Goal: Task Accomplishment & Management: Manage account settings

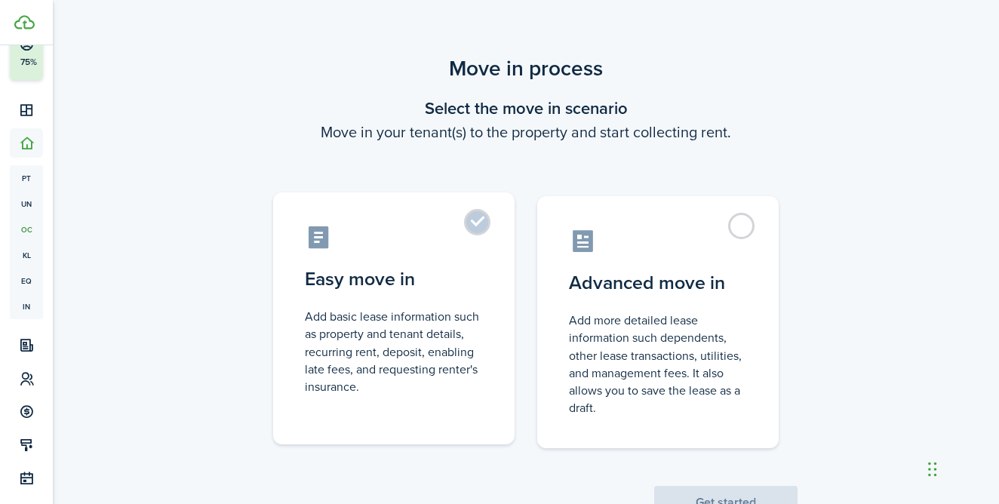
click at [427, 367] on control-radio-card-description "Add basic lease information such as property and tenant details, recurring rent…" at bounding box center [394, 352] width 178 height 88
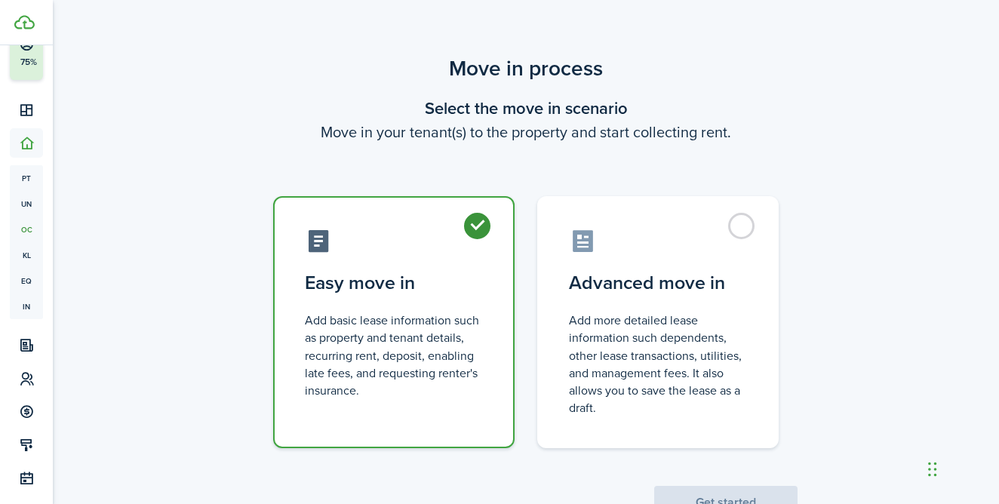
radio input "true"
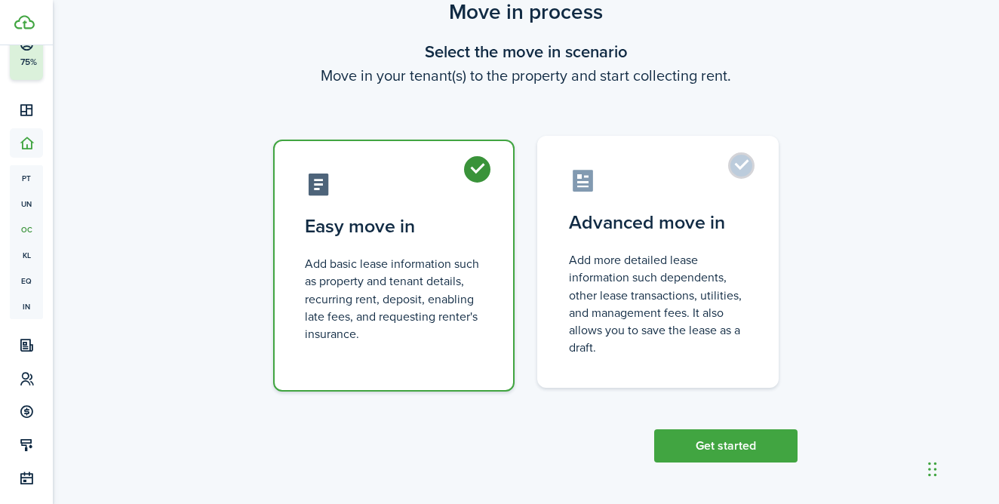
scroll to position [56, 0]
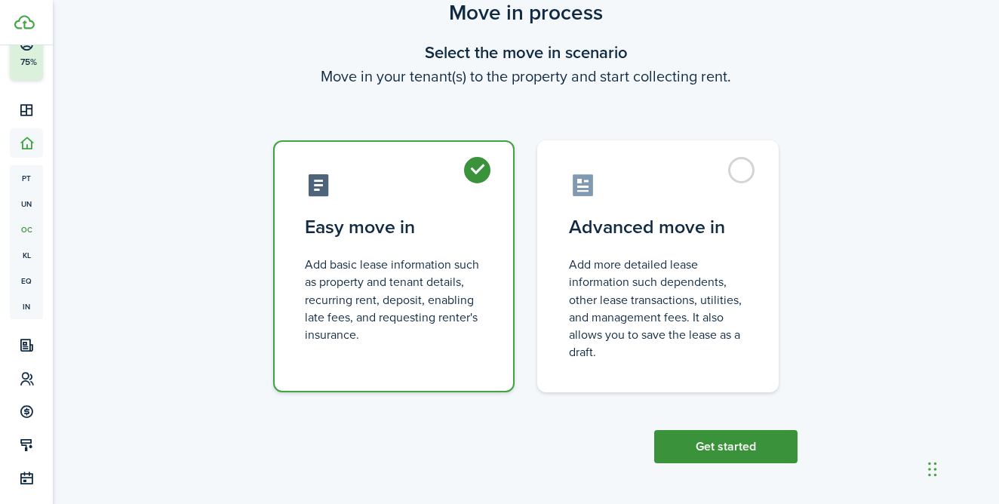
click at [683, 442] on button "Get started" at bounding box center [725, 446] width 143 height 33
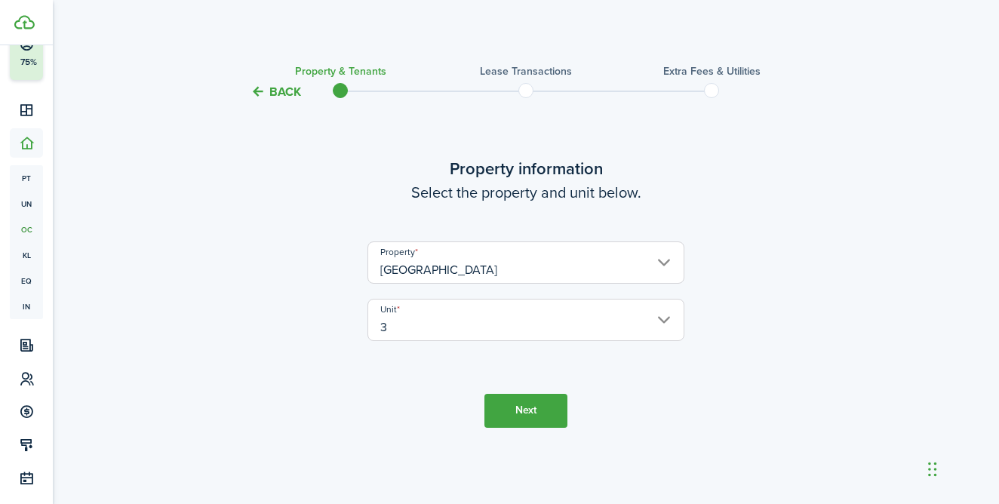
click at [613, 324] on input "3" at bounding box center [525, 320] width 317 height 42
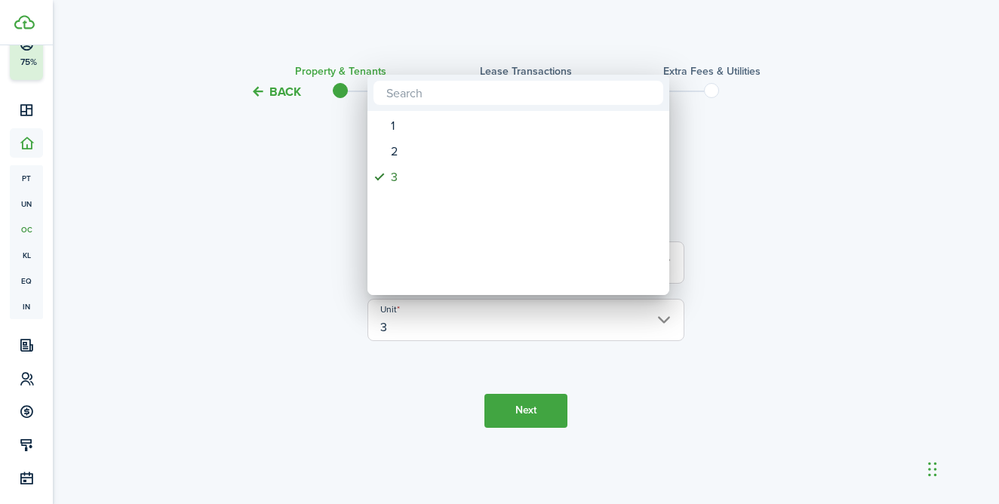
click at [690, 358] on div at bounding box center [499, 251] width 1240 height 745
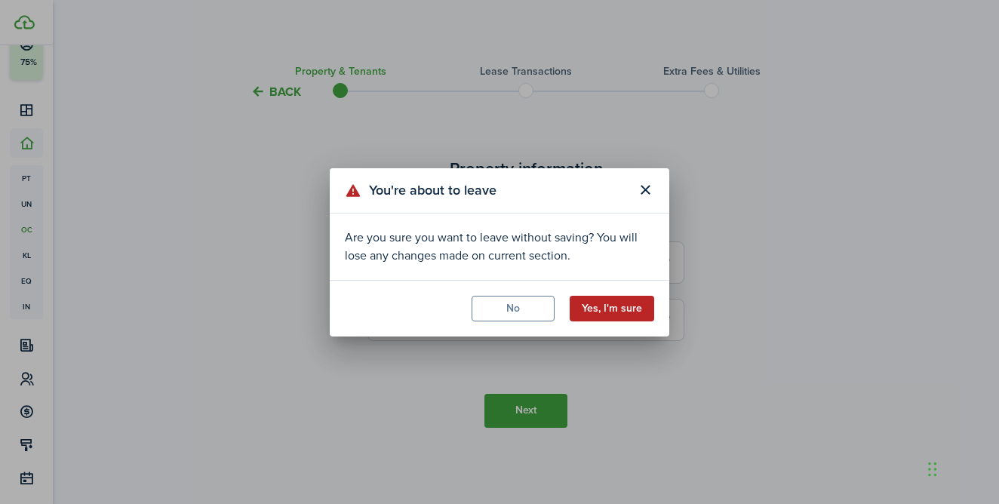
click at [618, 313] on button "Yes, I'm sure" at bounding box center [612, 309] width 84 height 26
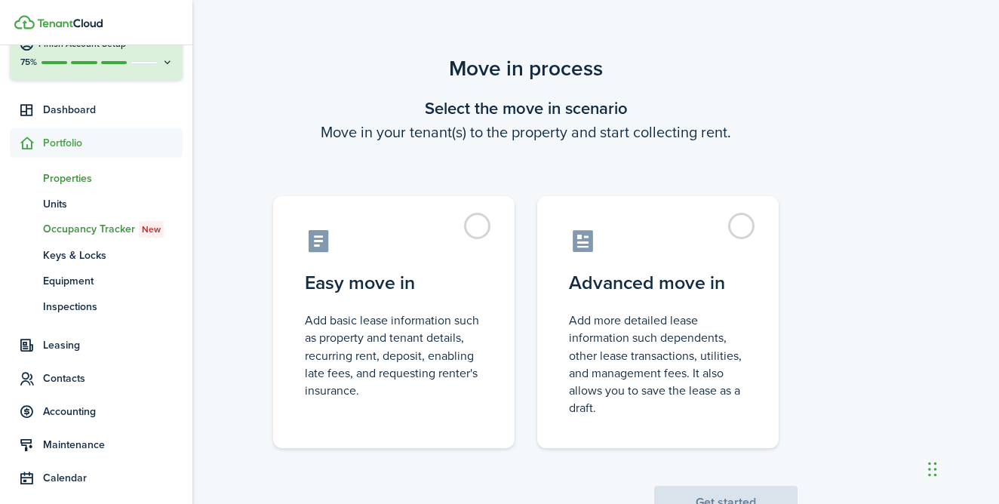
click at [66, 179] on span "Properties" at bounding box center [113, 179] width 140 height 16
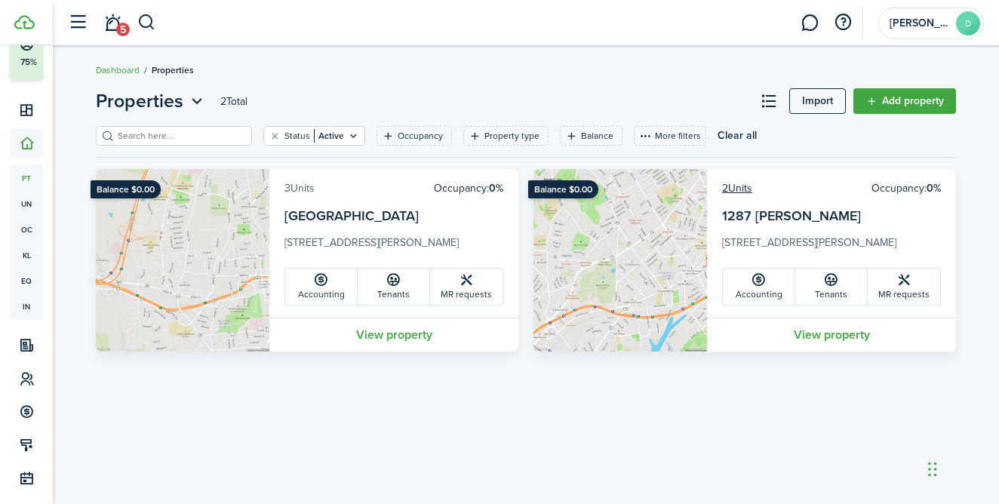
click at [304, 188] on link "3 Units" at bounding box center [299, 188] width 30 height 16
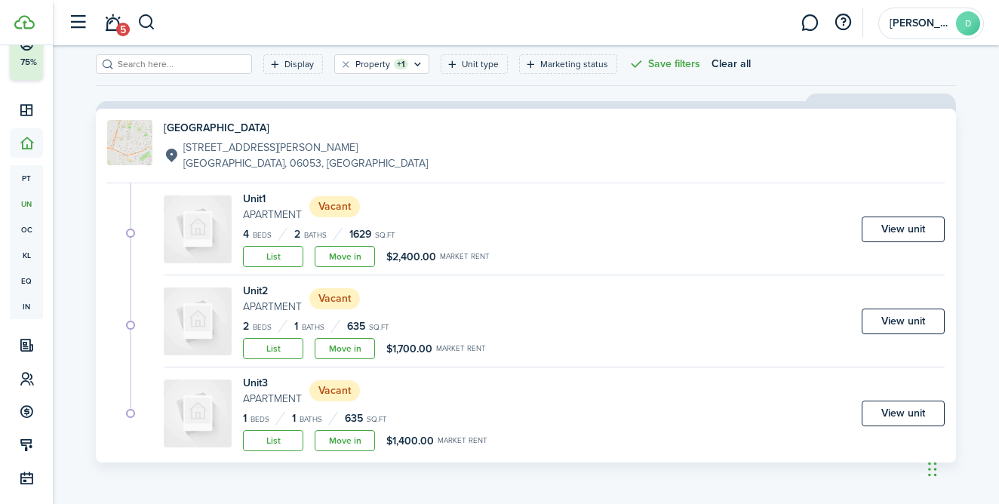
scroll to position [72, 0]
click at [908, 414] on link "View unit" at bounding box center [903, 414] width 83 height 26
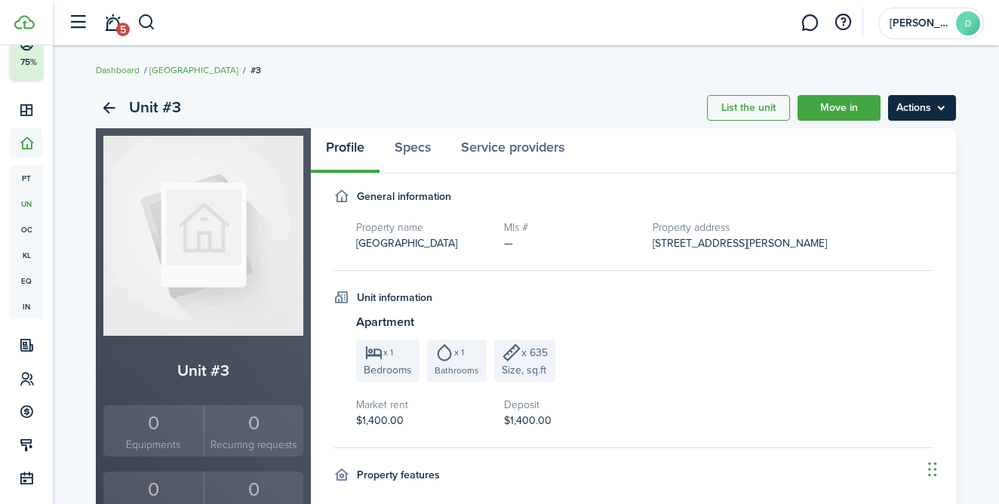
click at [924, 111] on menu-btn "Actions" at bounding box center [922, 108] width 68 height 26
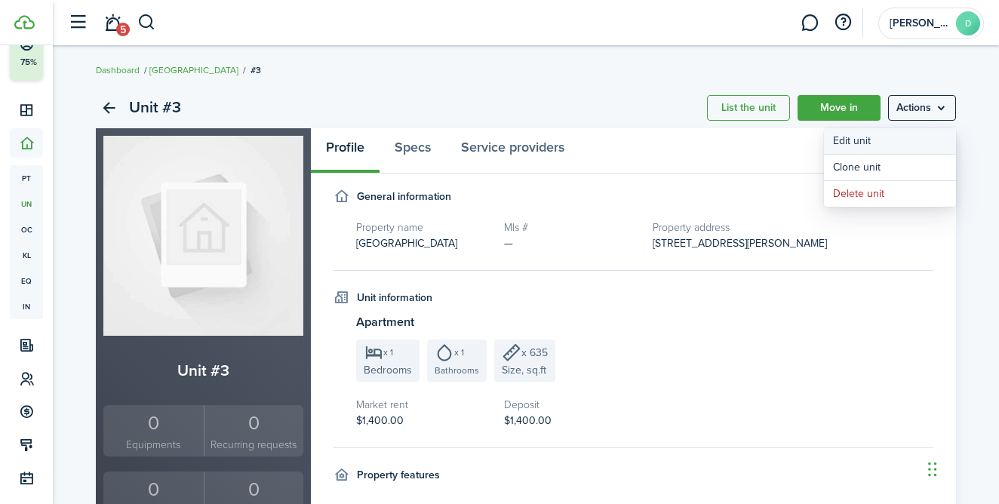
click at [878, 139] on link "Edit unit" at bounding box center [890, 141] width 132 height 26
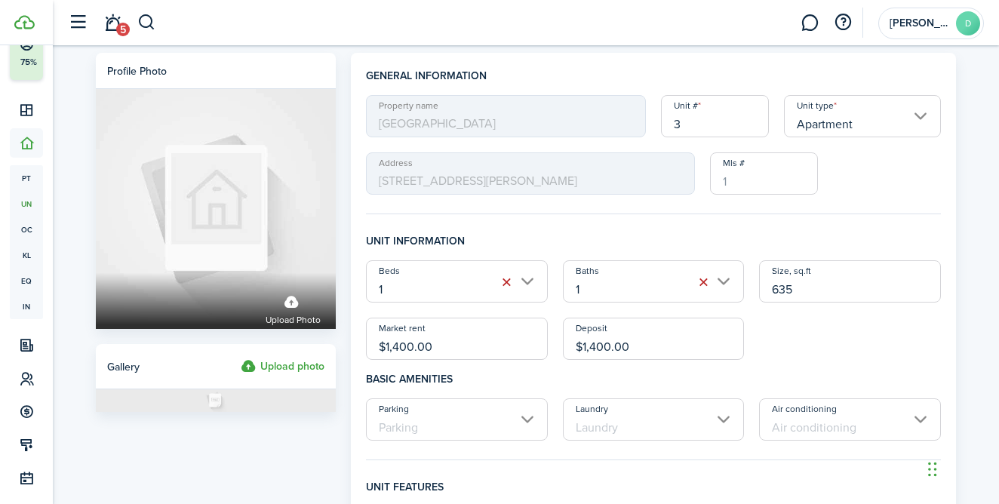
click at [598, 115] on span "[GEOGRAPHIC_DATA]" at bounding box center [506, 116] width 280 height 42
click at [727, 124] on input "3" at bounding box center [715, 116] width 108 height 42
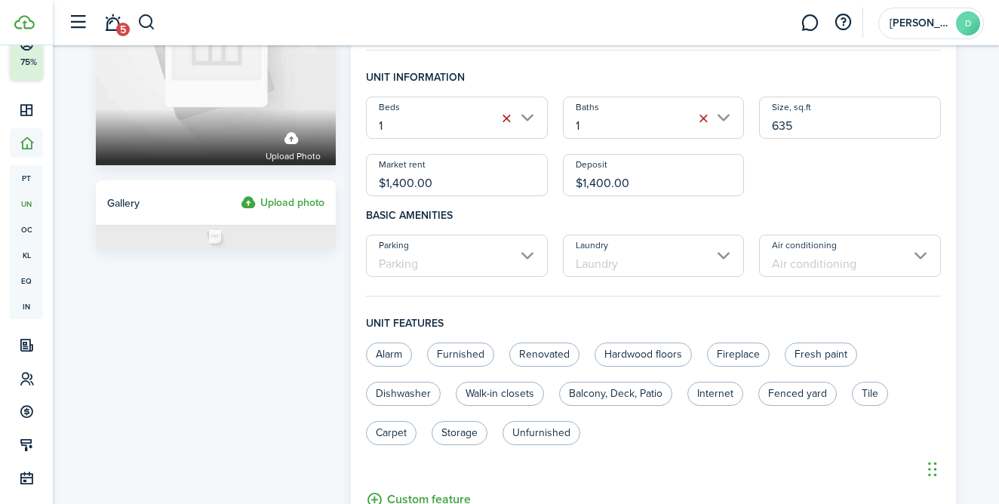
scroll to position [164, 0]
click at [724, 250] on input "Laundry" at bounding box center [654, 256] width 182 height 42
type input "2W"
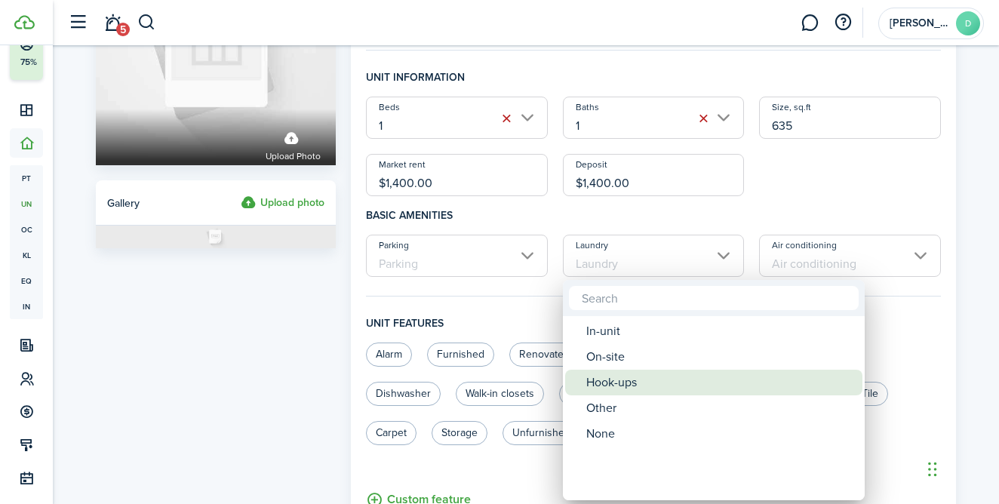
click at [658, 376] on div "Hook-ups" at bounding box center [719, 383] width 267 height 26
type input "Hook-ups"
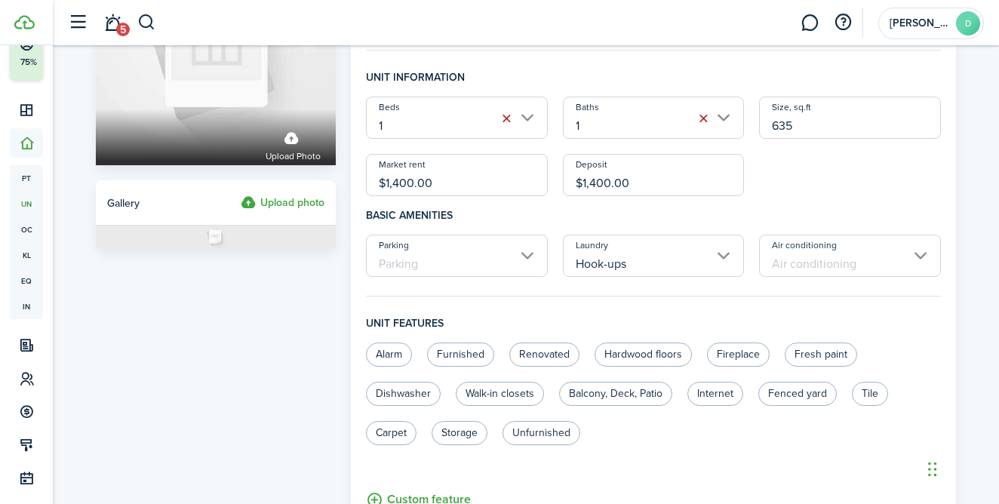
click at [834, 266] on input "Air conditioning" at bounding box center [850, 256] width 182 height 42
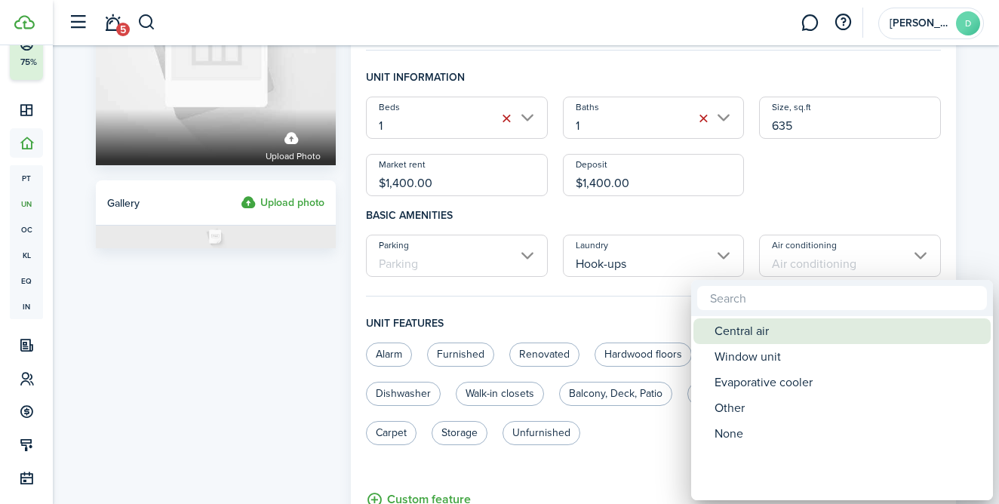
click at [773, 338] on div "Central air" at bounding box center [847, 331] width 267 height 26
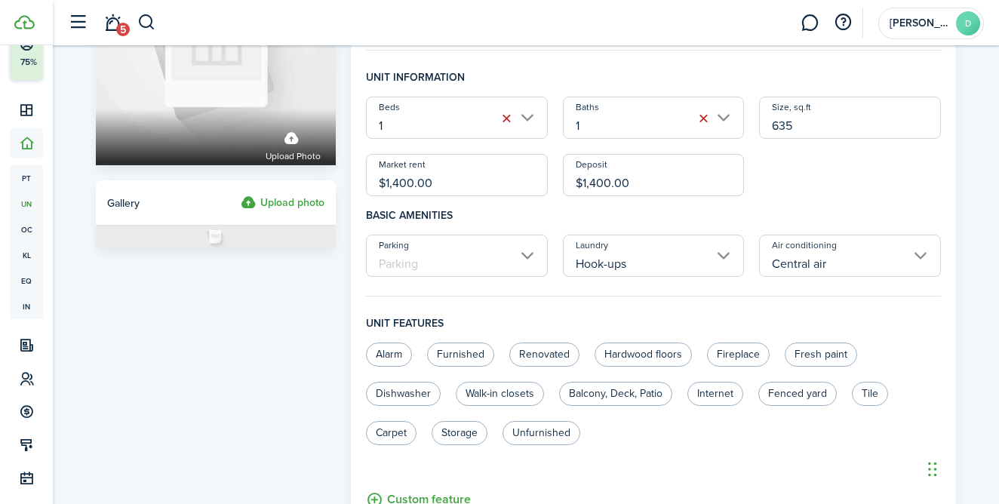
click at [862, 266] on input "Central air" at bounding box center [850, 256] width 182 height 42
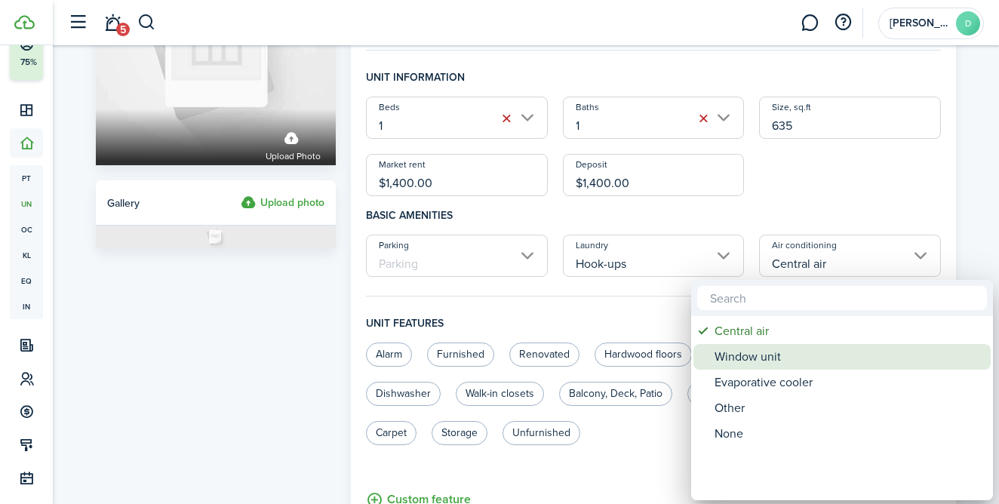
click at [801, 358] on div "Window unit" at bounding box center [847, 357] width 267 height 26
type input "Window unit"
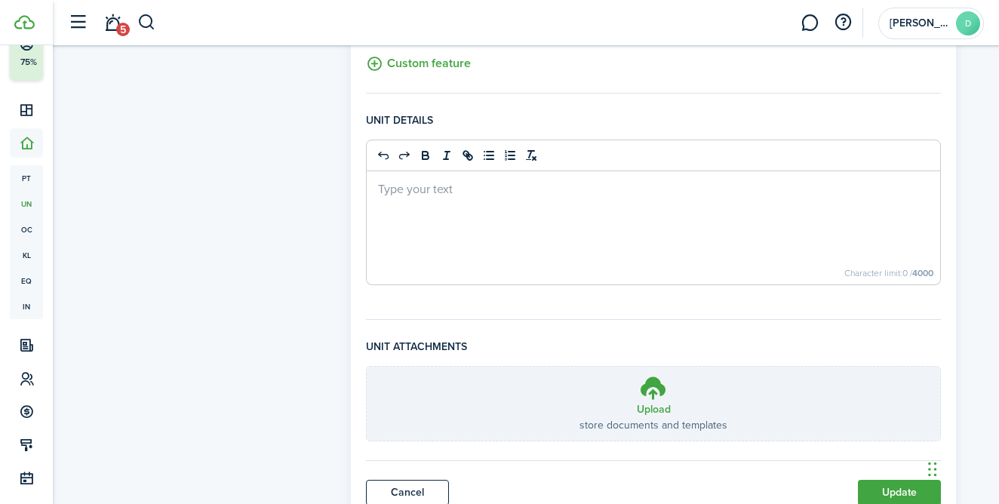
scroll to position [655, 0]
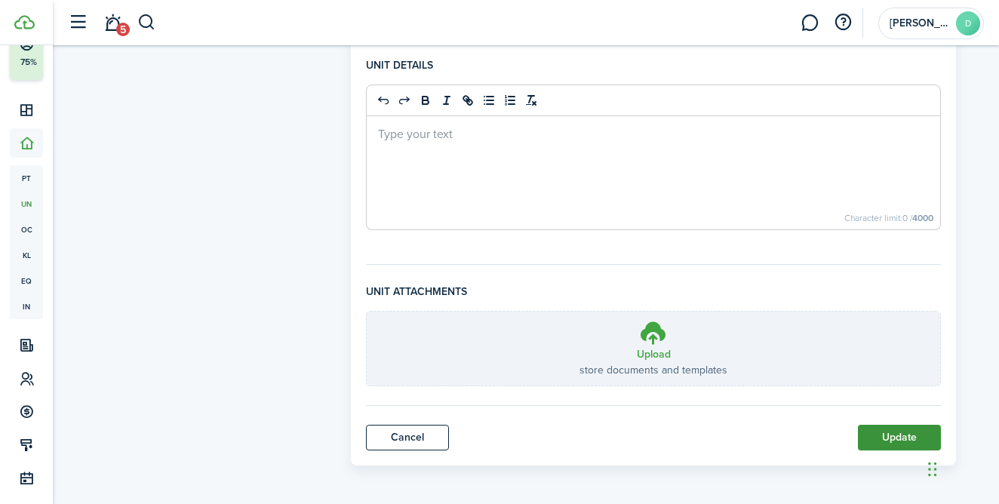
click at [899, 435] on button "Update" at bounding box center [899, 438] width 83 height 26
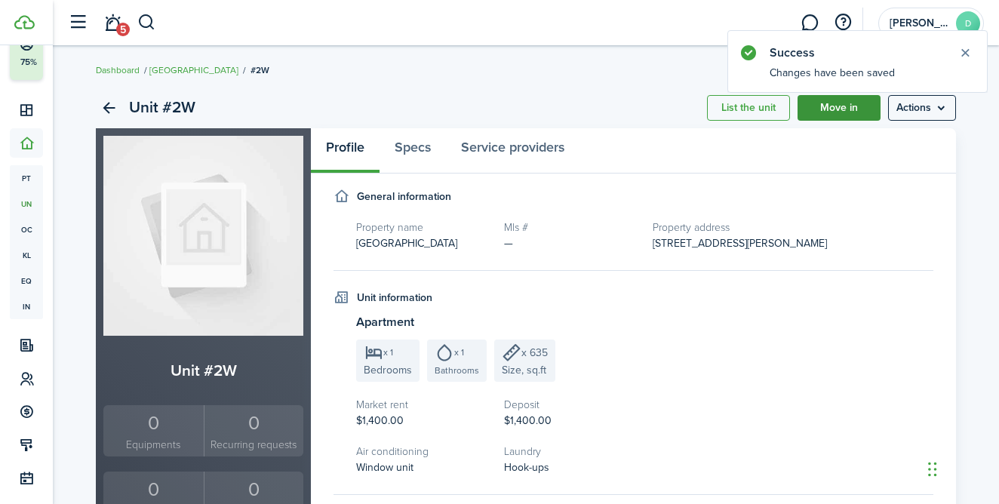
click at [858, 115] on link "Move in" at bounding box center [838, 108] width 83 height 26
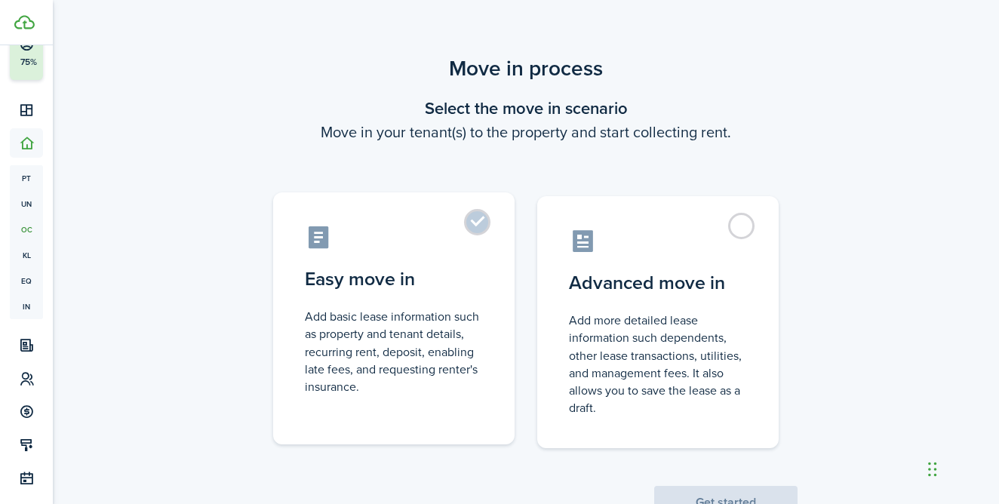
click at [437, 226] on control-radio-card-icon at bounding box center [394, 237] width 178 height 26
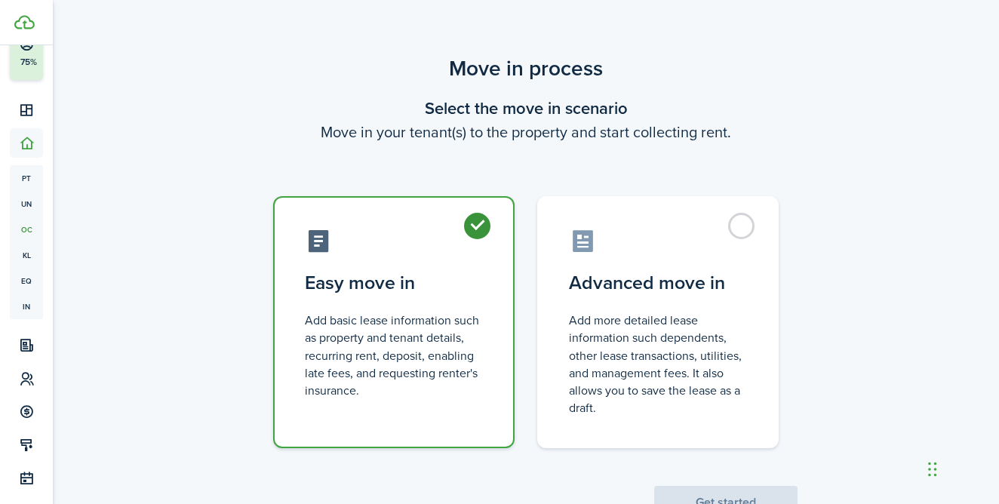
radio input "true"
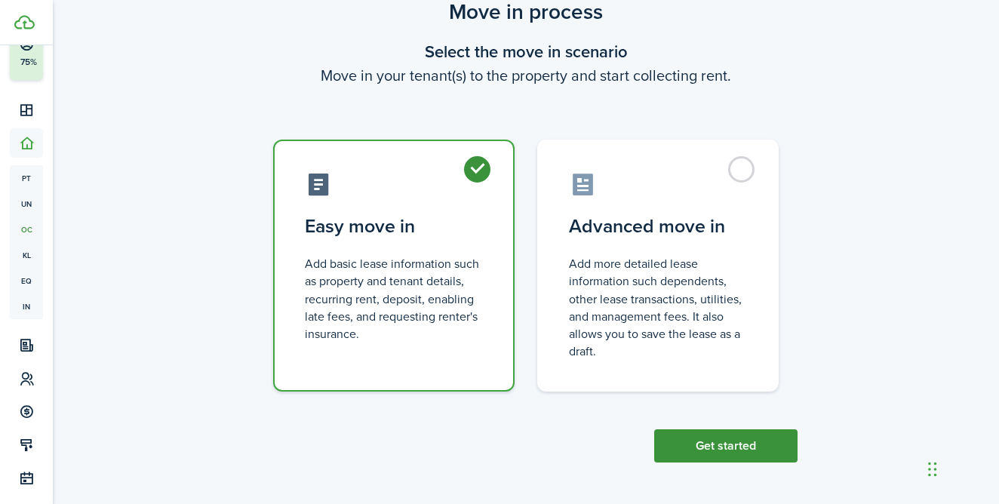
scroll to position [56, 0]
click at [694, 442] on button "Get started" at bounding box center [725, 446] width 143 height 33
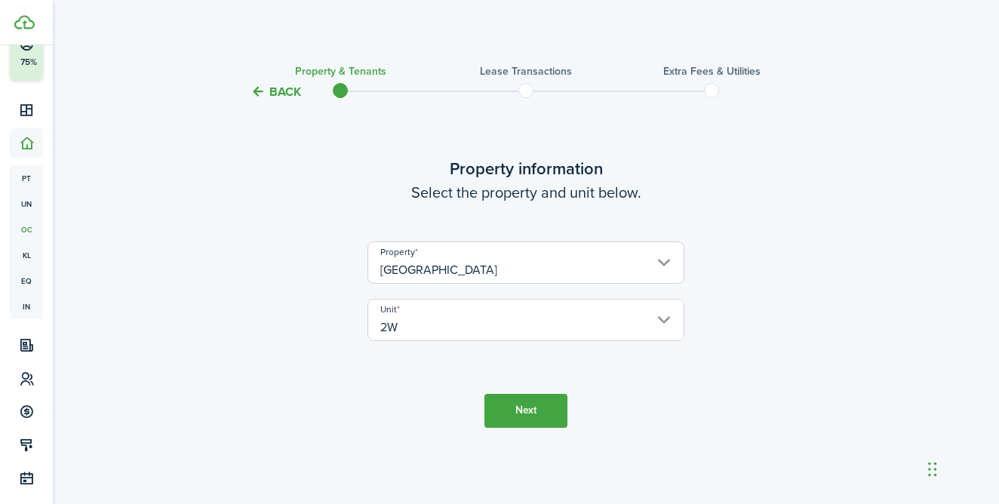
click at [536, 410] on button "Next" at bounding box center [525, 411] width 83 height 34
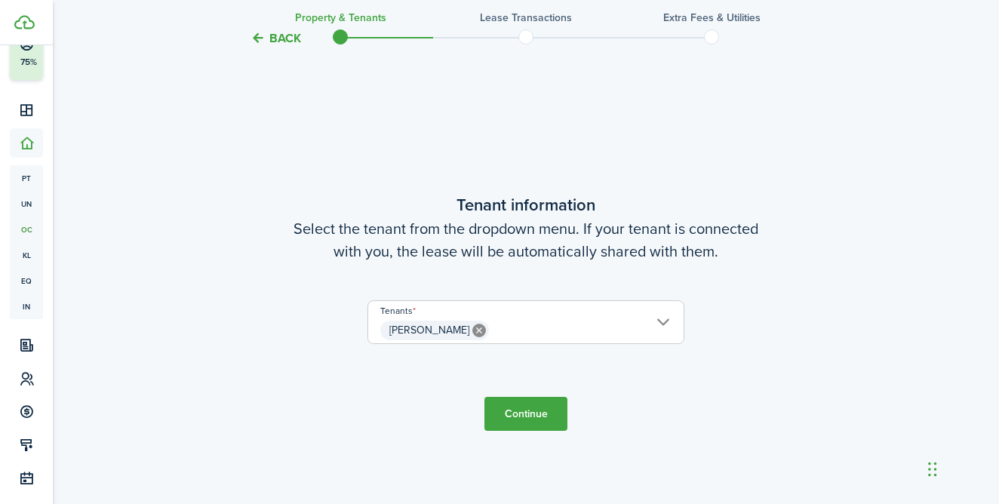
scroll to position [402, 0]
click at [472, 330] on icon at bounding box center [479, 331] width 14 height 14
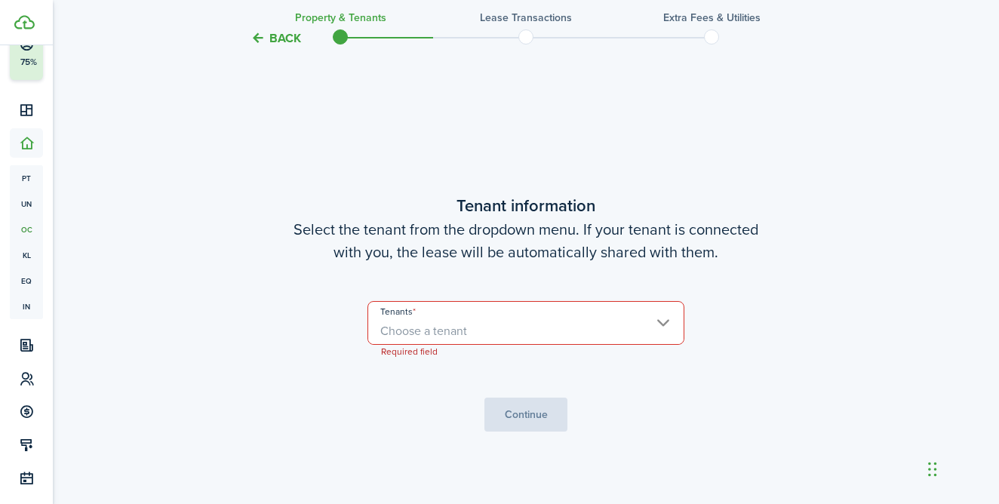
click at [462, 329] on span "Choose a tenant" at bounding box center [423, 330] width 87 height 17
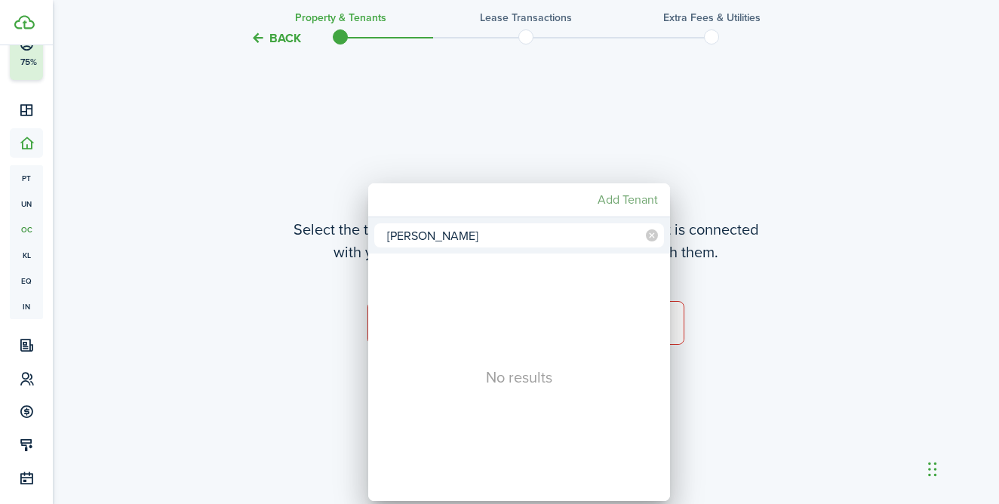
type input "[PERSON_NAME]"
click at [619, 199] on mbsc-button "Add Tenant" at bounding box center [627, 199] width 72 height 27
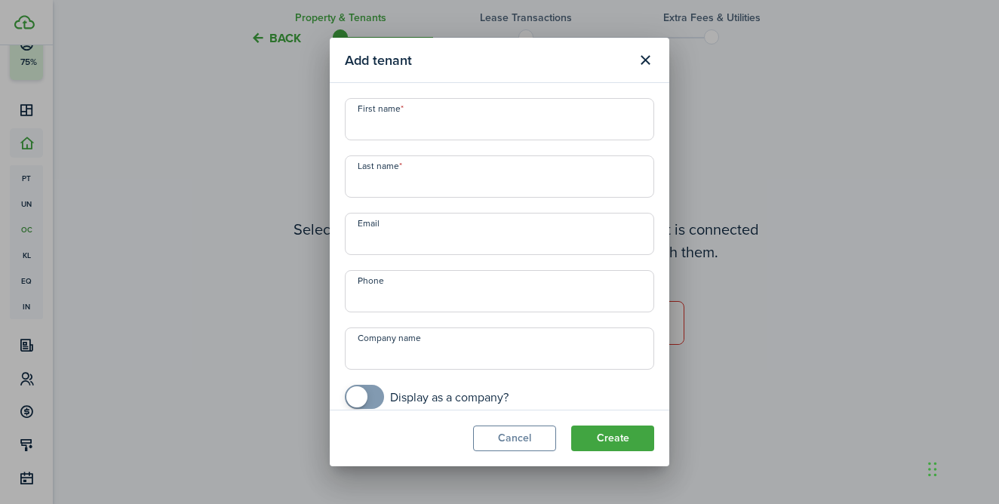
type input "A"
type input "[PERSON_NAME]"
click at [461, 199] on div "First name [PERSON_NAME] Last name Email Phone Company name Display as a compan…" at bounding box center [499, 253] width 324 height 311
type input "[PERSON_NAME]"
paste input "c"
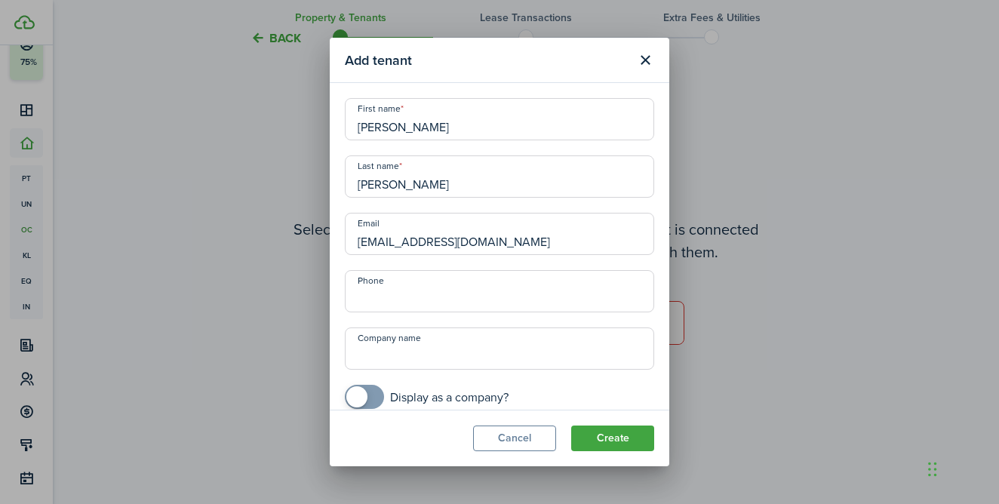
type input "[EMAIL_ADDRESS][DOMAIN_NAME]"
click at [457, 303] on input "+1" at bounding box center [499, 291] width 309 height 42
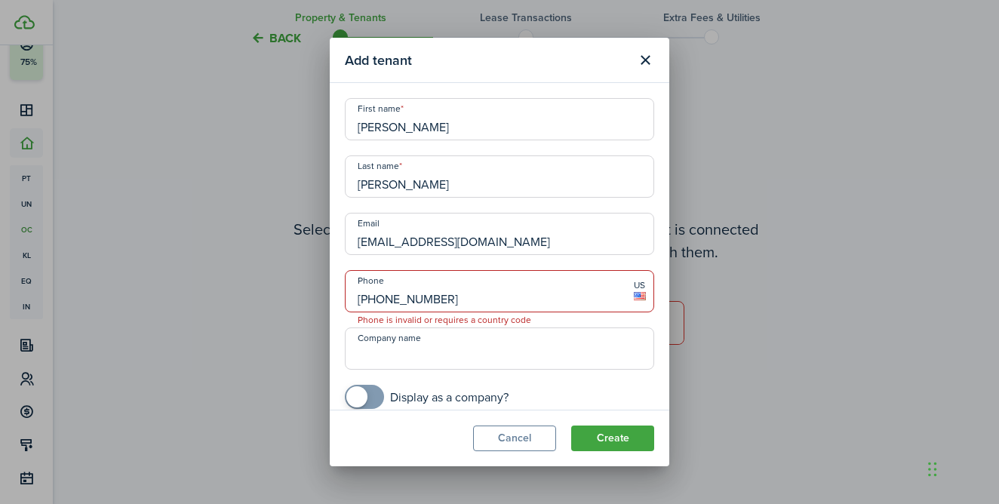
type input "[PHONE_NUMBER]"
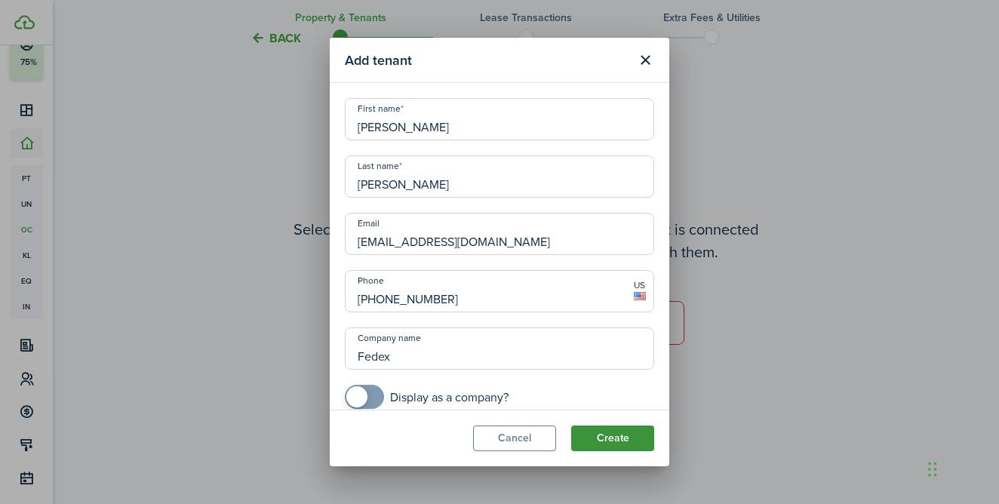
type input "Fedex"
click at [613, 436] on button "Create" at bounding box center [612, 438] width 83 height 26
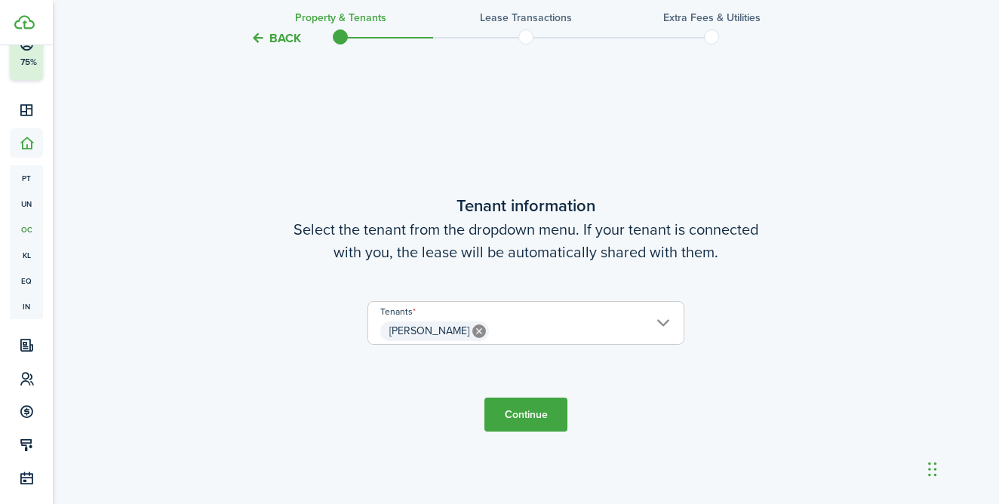
click at [551, 408] on button "Continue" at bounding box center [525, 415] width 83 height 34
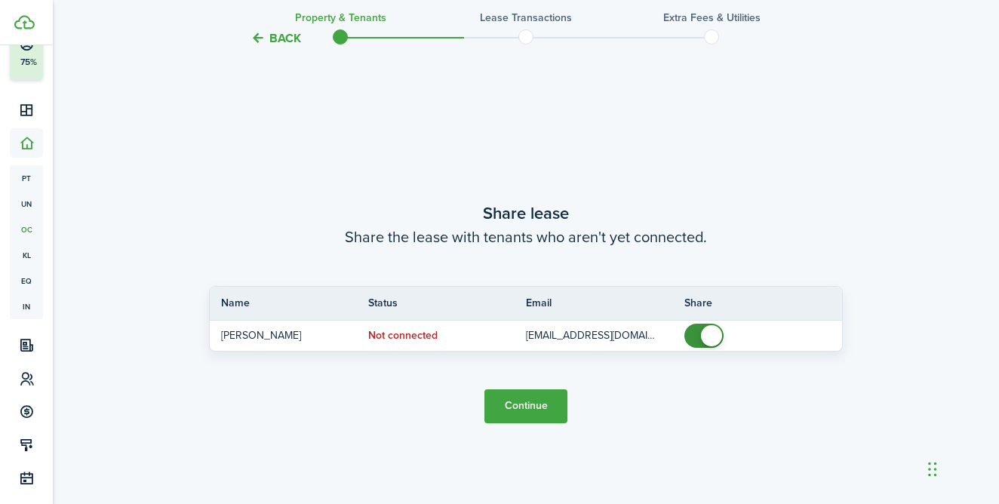
scroll to position [906, 0]
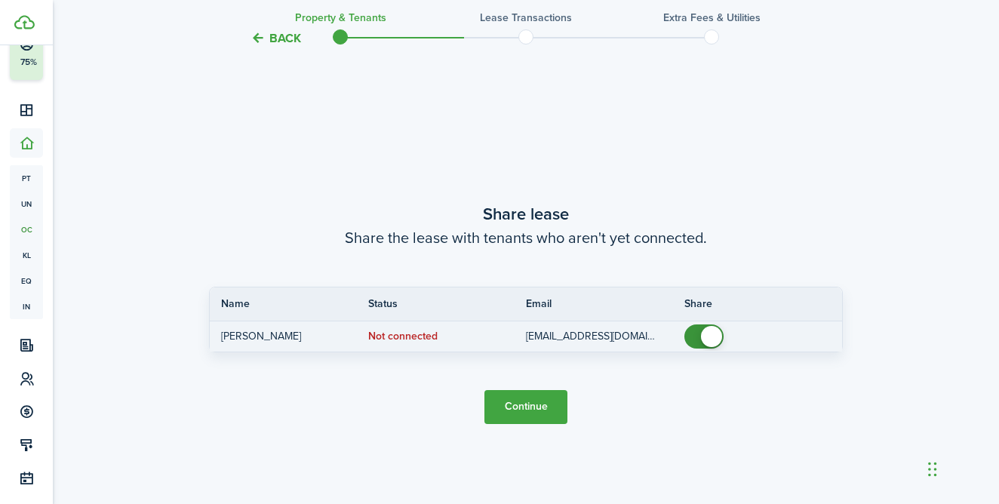
checkbox input "false"
click at [703, 326] on span at bounding box center [703, 336] width 15 height 24
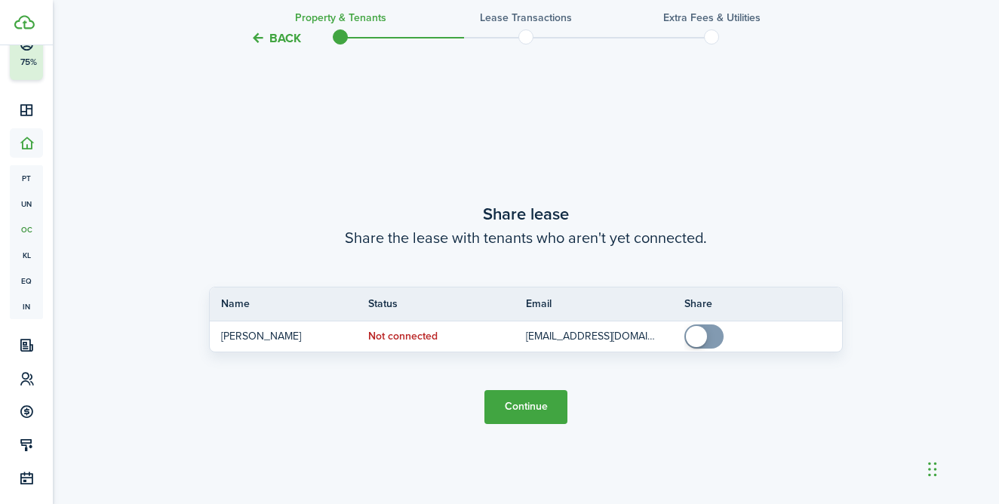
click at [551, 395] on button "Continue" at bounding box center [525, 407] width 83 height 34
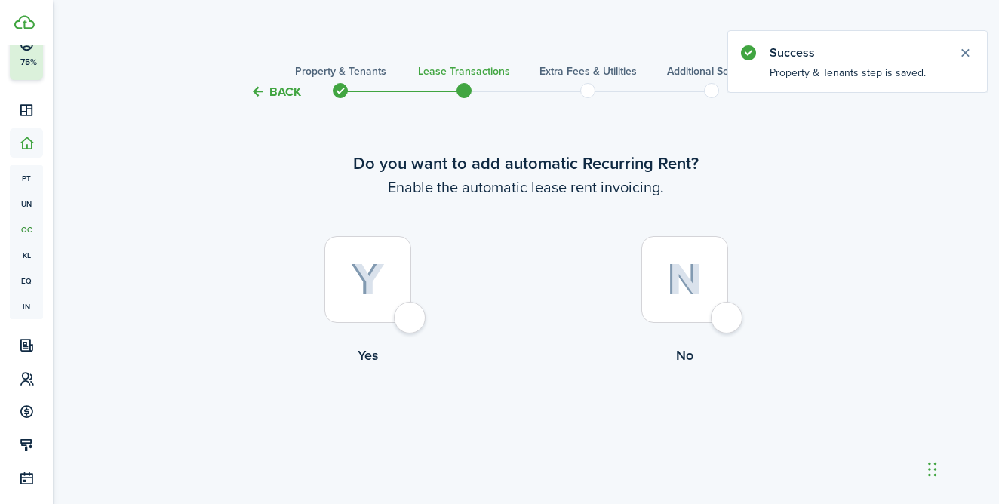
click at [404, 323] on div at bounding box center [367, 279] width 87 height 87
radio input "true"
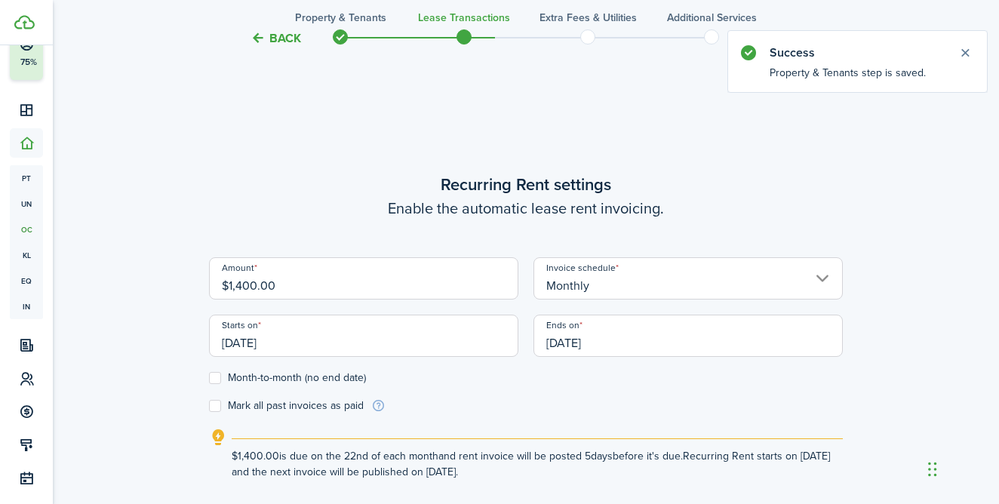
scroll to position [415, 0]
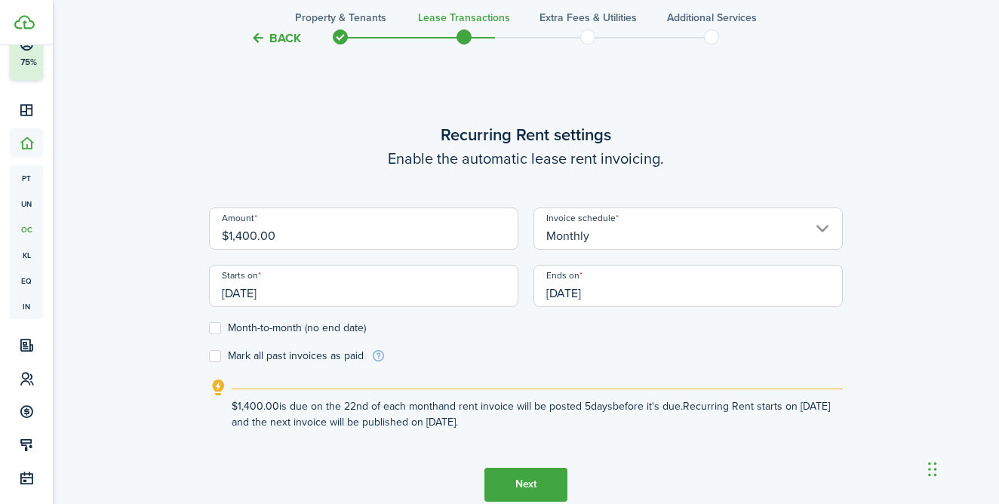
click at [651, 289] on input "[DATE]" at bounding box center [687, 286] width 309 height 42
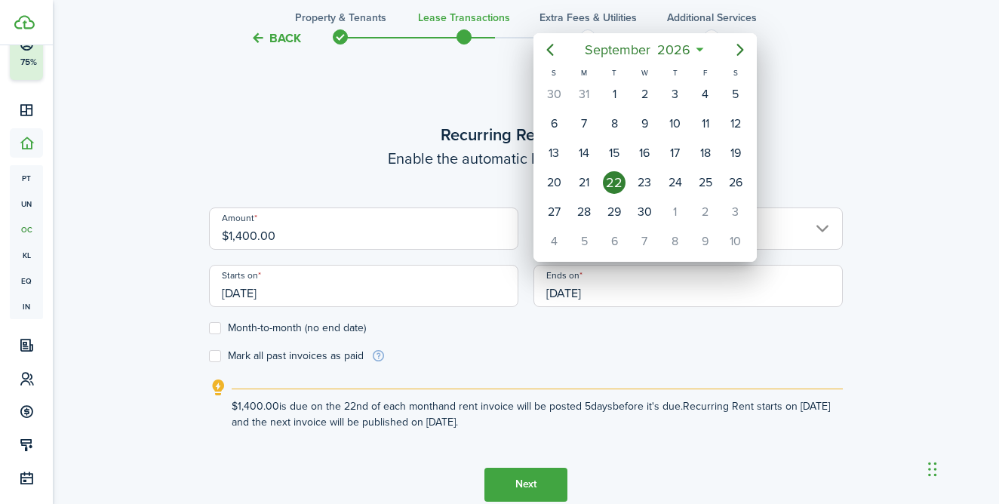
click at [467, 290] on div at bounding box center [499, 251] width 1240 height 745
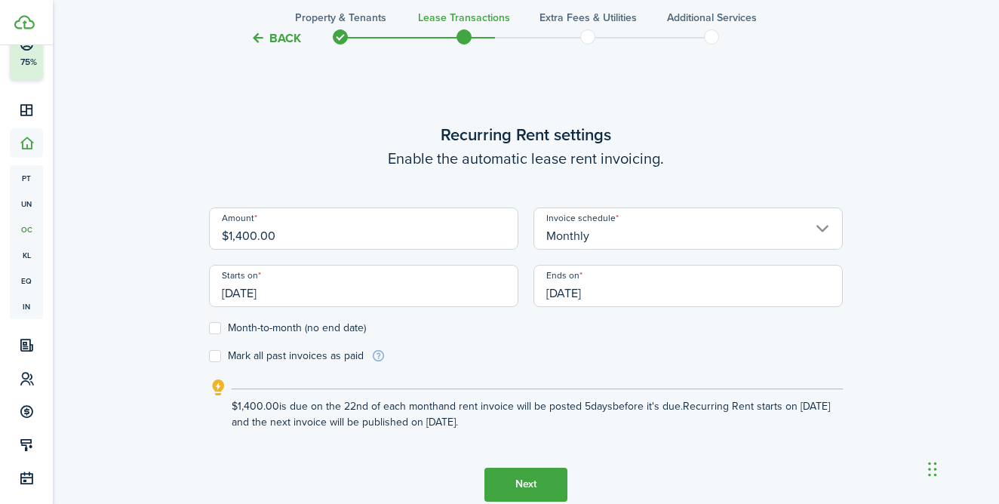
click at [478, 287] on input "[DATE]" at bounding box center [363, 286] width 309 height 42
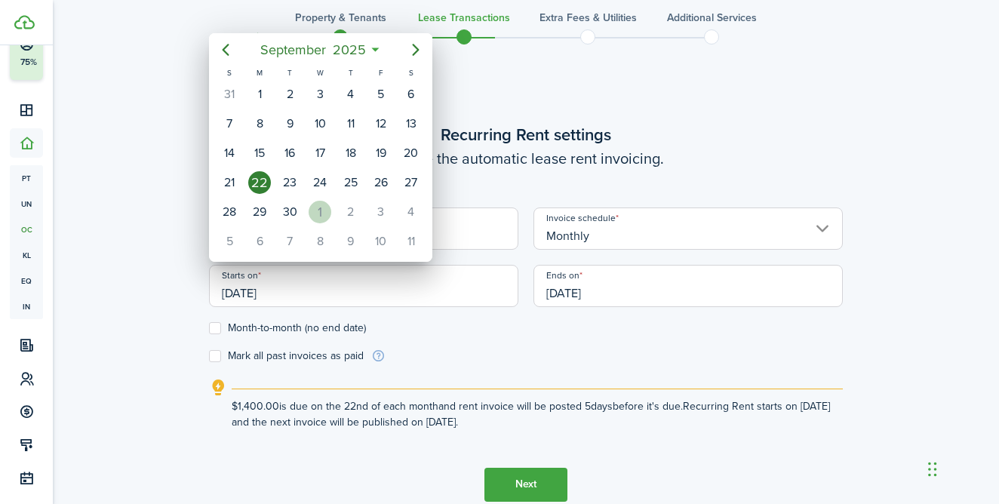
click at [321, 208] on div "1" at bounding box center [320, 212] width 23 height 23
type input "[DATE]"
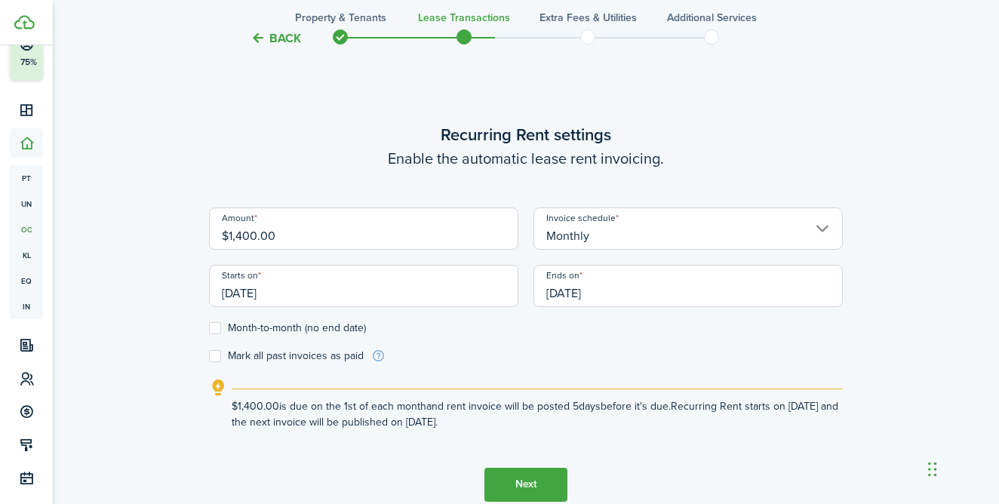
scroll to position [0, 0]
click at [632, 273] on input "[DATE]" at bounding box center [687, 286] width 309 height 42
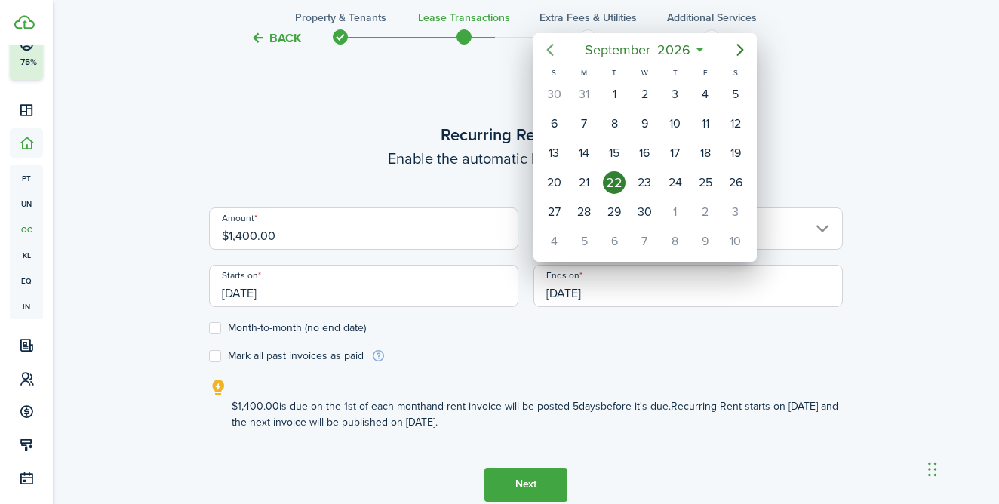
click at [549, 51] on icon "Previous page" at bounding box center [550, 50] width 7 height 12
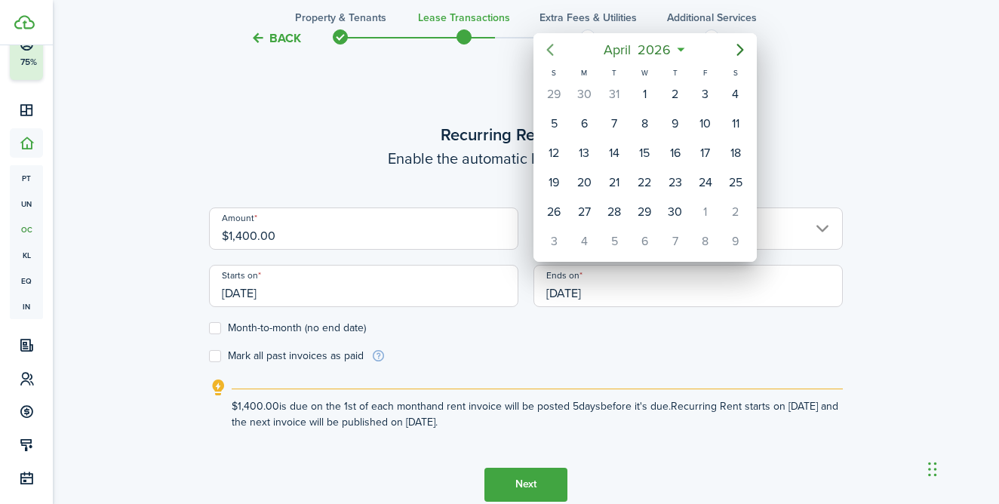
click at [549, 51] on icon "Previous page" at bounding box center [550, 50] width 7 height 12
click at [613, 216] on div "31" at bounding box center [614, 212] width 23 height 23
type input "[DATE]"
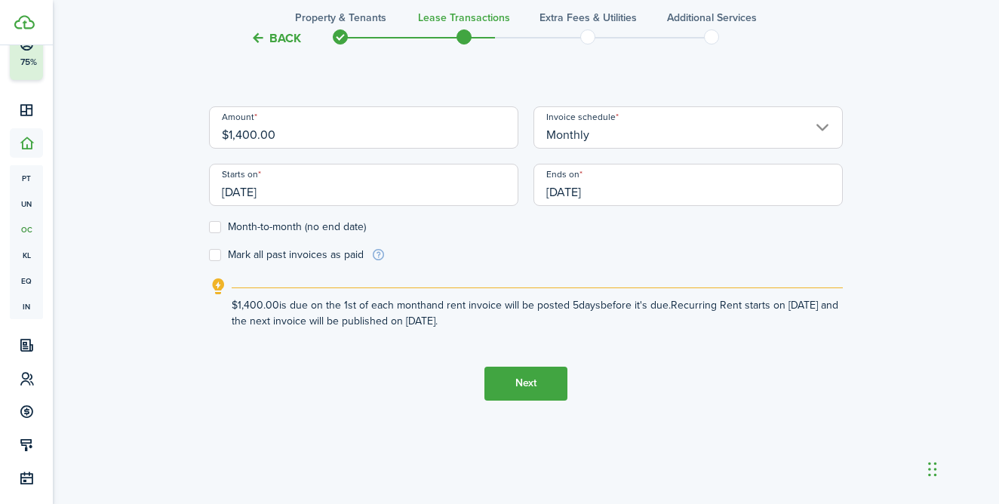
scroll to position [516, 0]
click at [550, 381] on button "Next" at bounding box center [525, 384] width 83 height 34
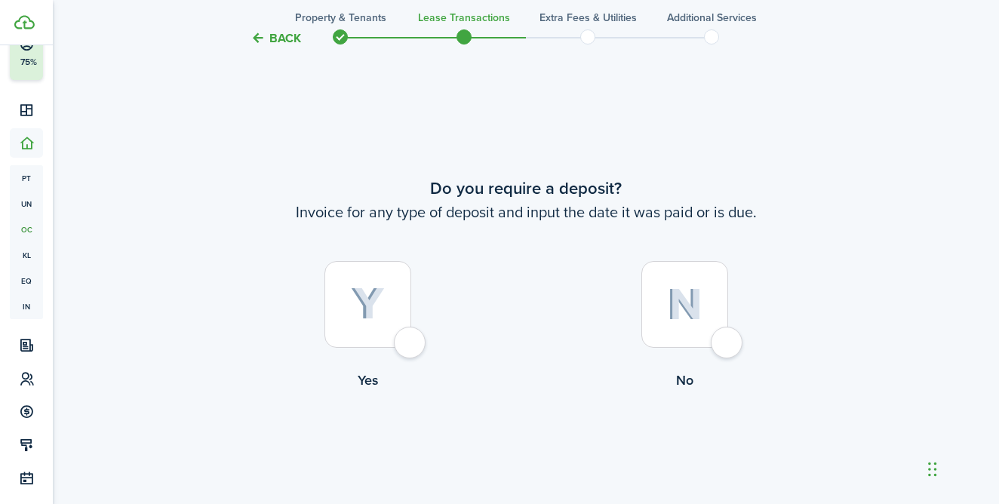
scroll to position [919, 0]
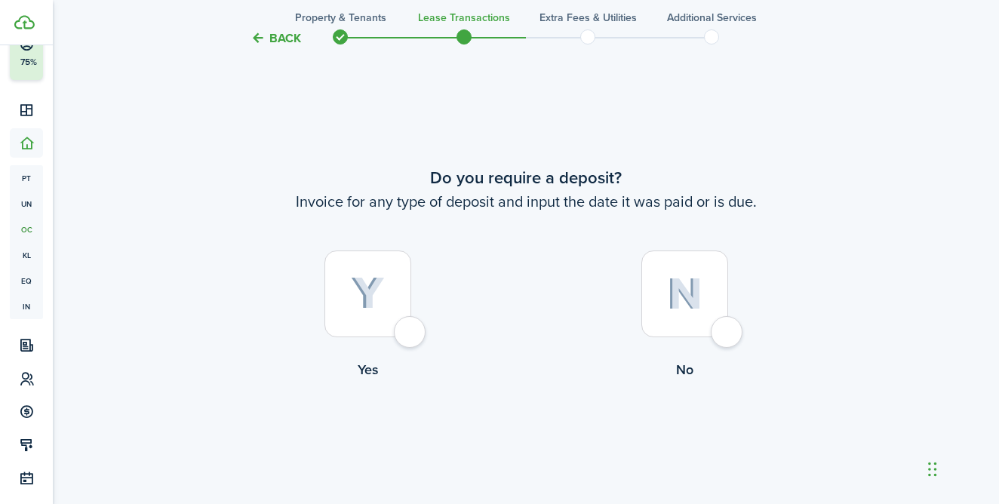
click at [434, 336] on label "Yes" at bounding box center [367, 318] width 317 height 137
radio input "true"
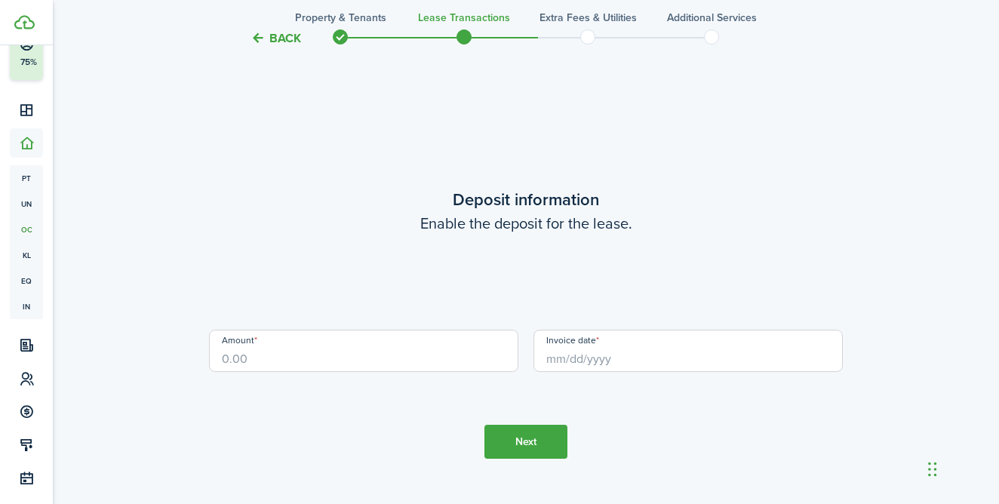
scroll to position [1423, 0]
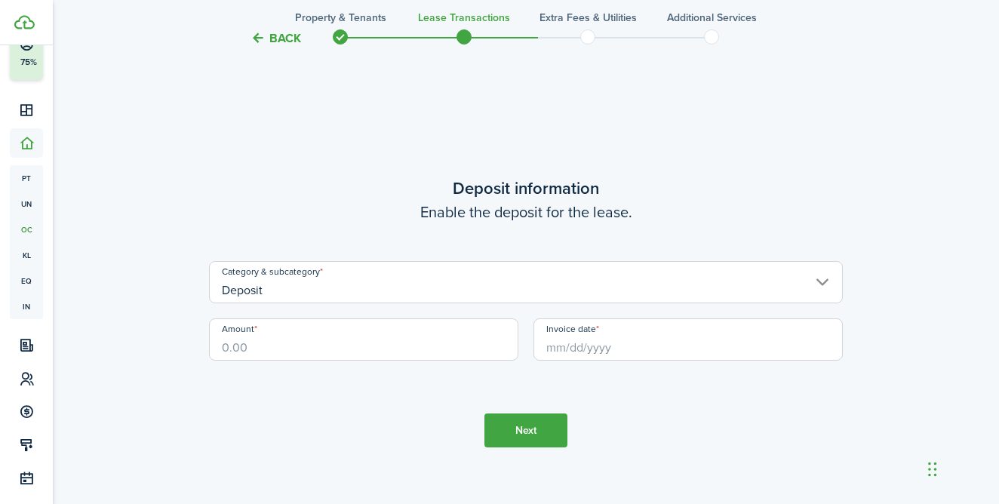
click at [465, 349] on input "Amount" at bounding box center [363, 339] width 309 height 42
type input "$1,400.00"
click at [540, 434] on button "Next" at bounding box center [525, 430] width 83 height 34
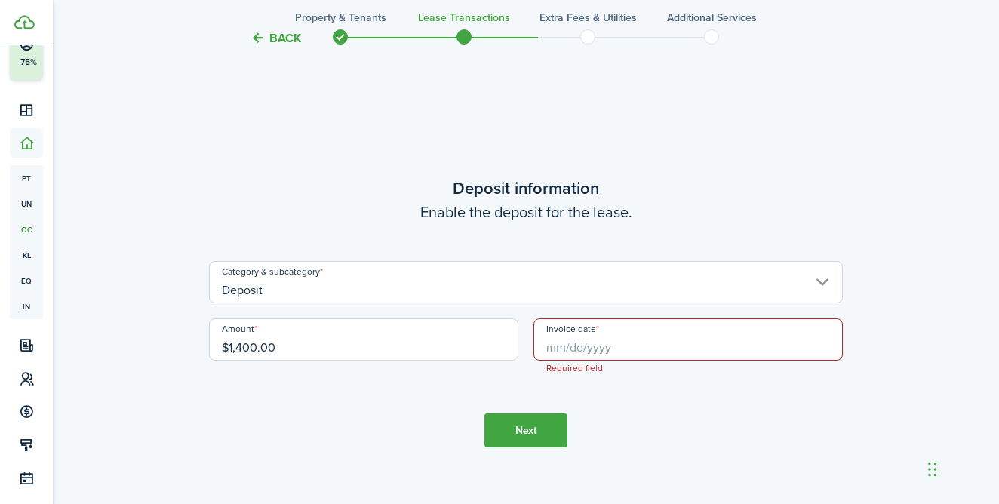
scroll to position [1510, 0]
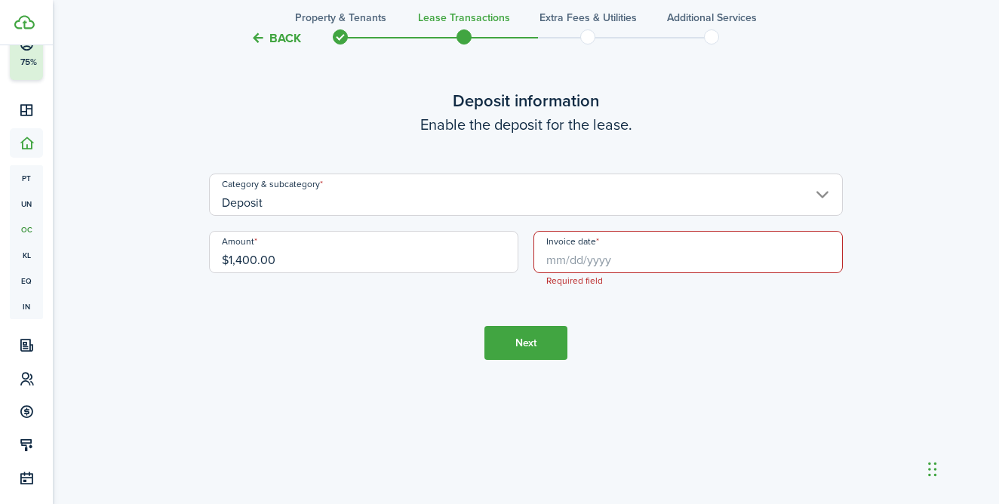
click at [603, 247] on input "Invoice date" at bounding box center [687, 252] width 309 height 42
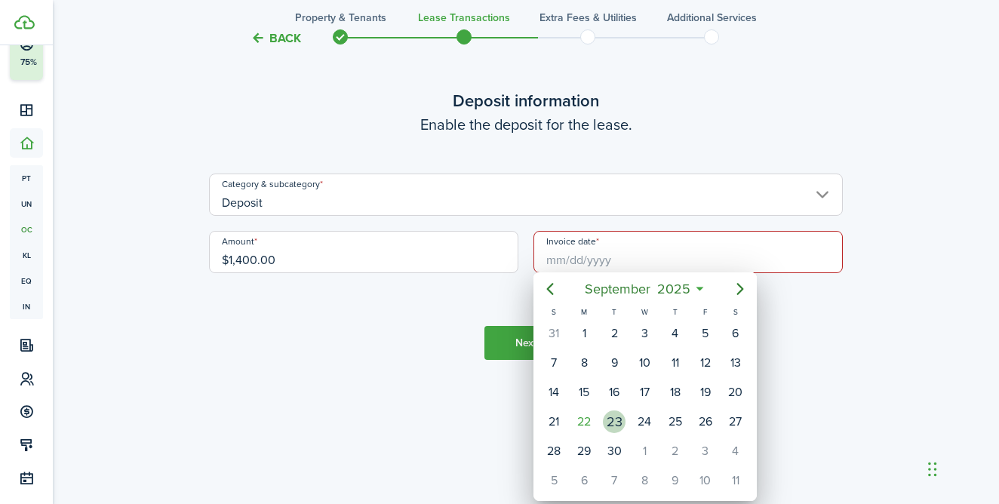
click at [622, 418] on div "23" at bounding box center [614, 421] width 23 height 23
type input "[DATE]"
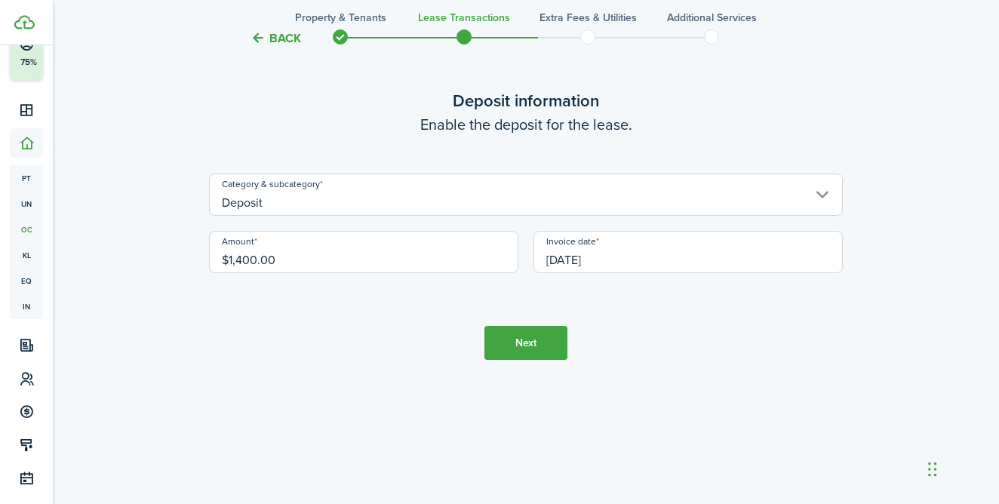
click at [555, 343] on button "Next" at bounding box center [525, 343] width 83 height 34
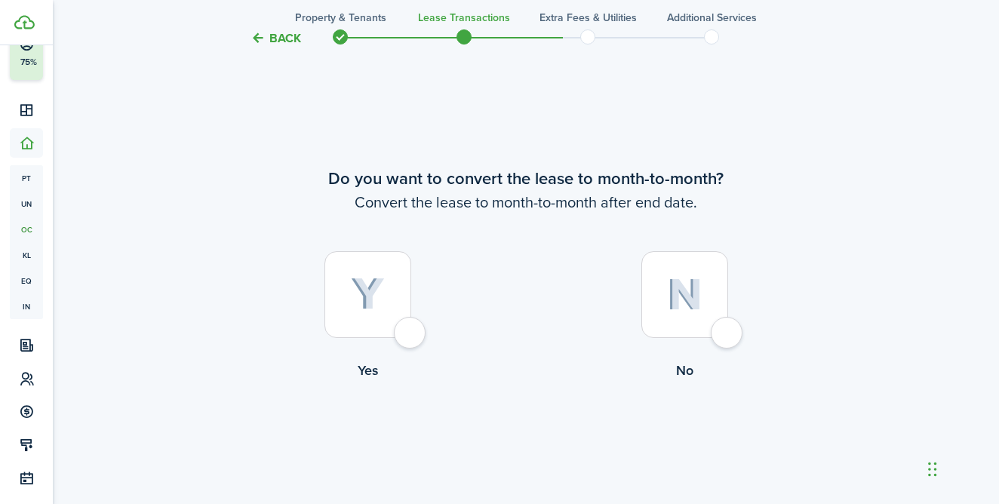
scroll to position [1927, 0]
click at [411, 334] on div at bounding box center [367, 293] width 87 height 87
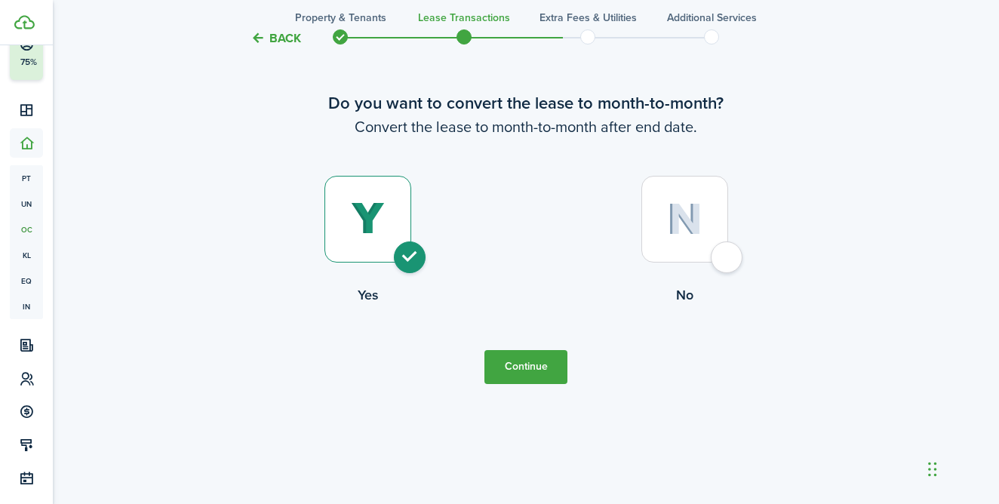
scroll to position [2005, 0]
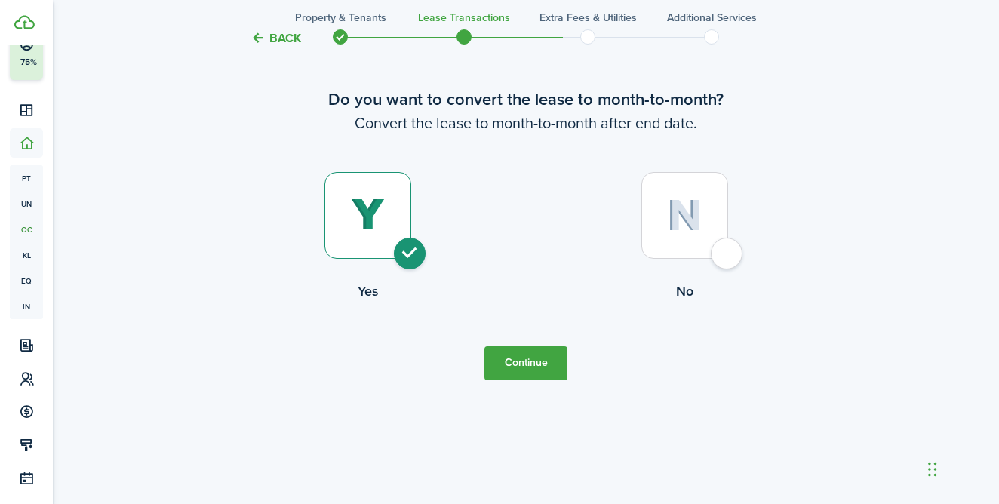
click at [698, 252] on div at bounding box center [684, 215] width 87 height 87
radio input "false"
radio input "true"
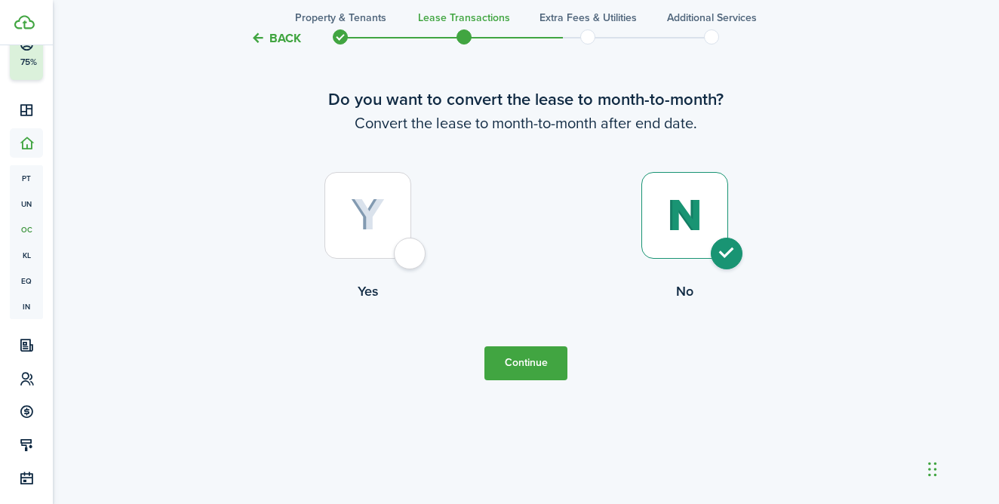
click at [411, 258] on div at bounding box center [367, 215] width 87 height 87
radio input "true"
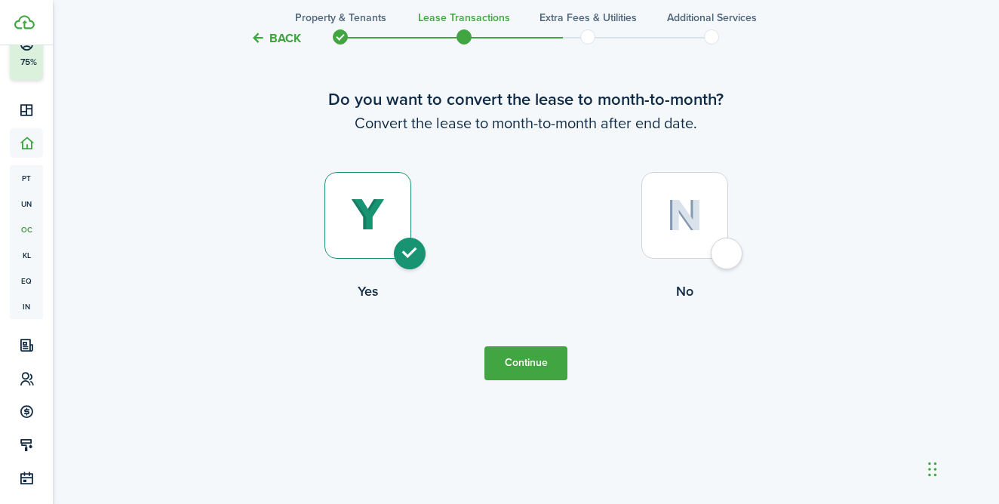
click at [509, 367] on button "Continue" at bounding box center [525, 363] width 83 height 34
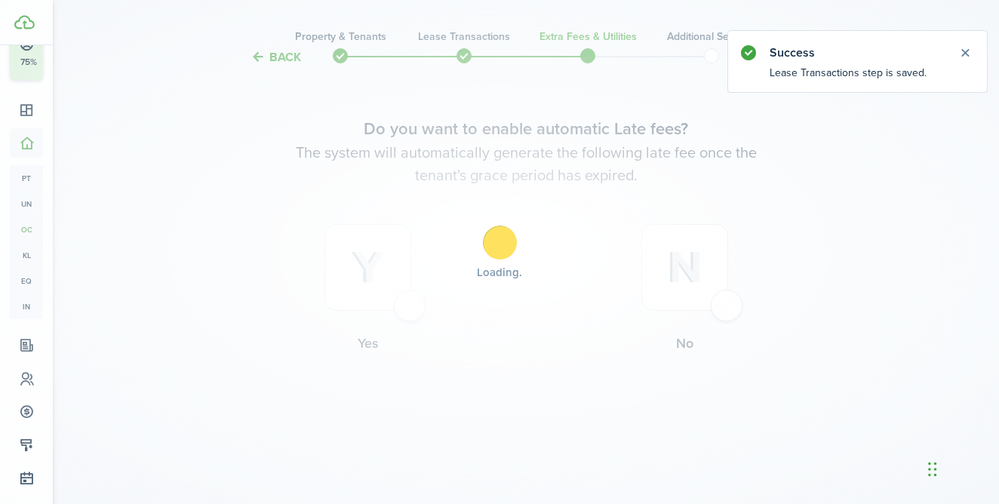
scroll to position [0, 0]
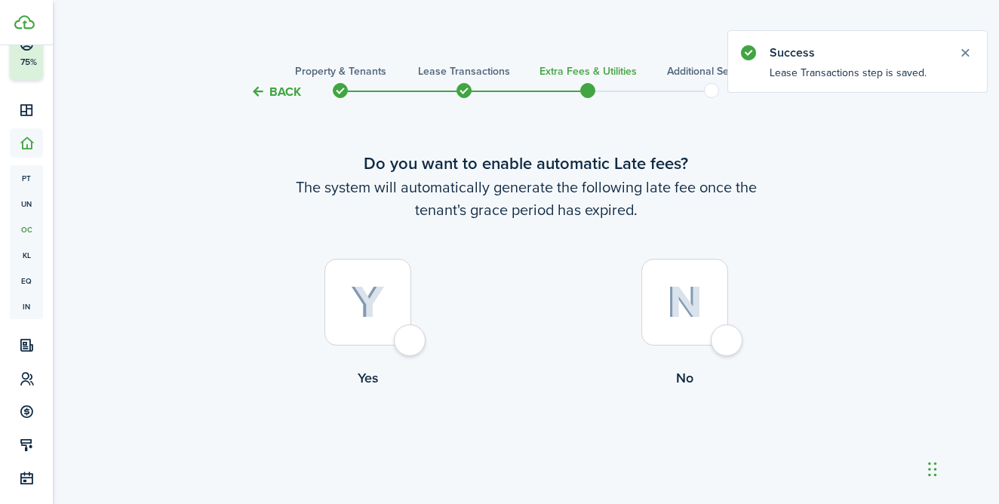
click at [402, 343] on div at bounding box center [367, 302] width 87 height 87
radio input "true"
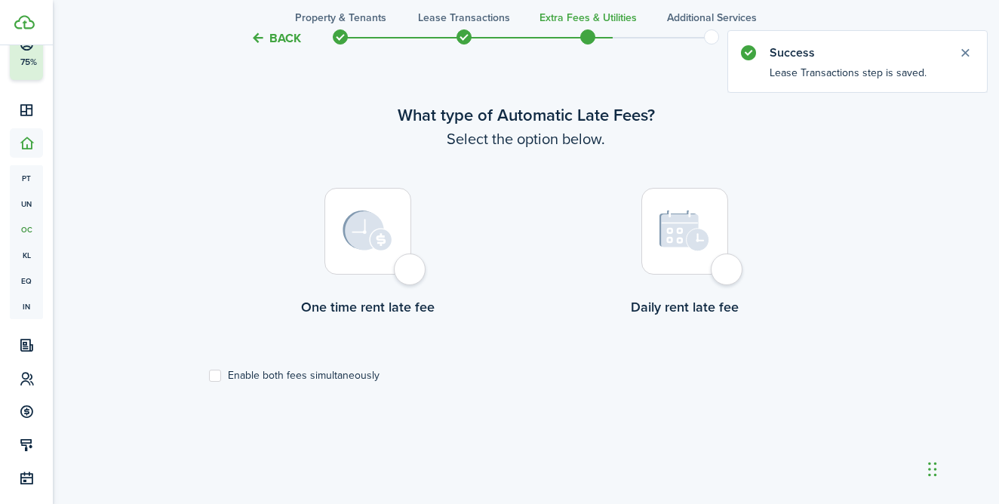
scroll to position [468, 0]
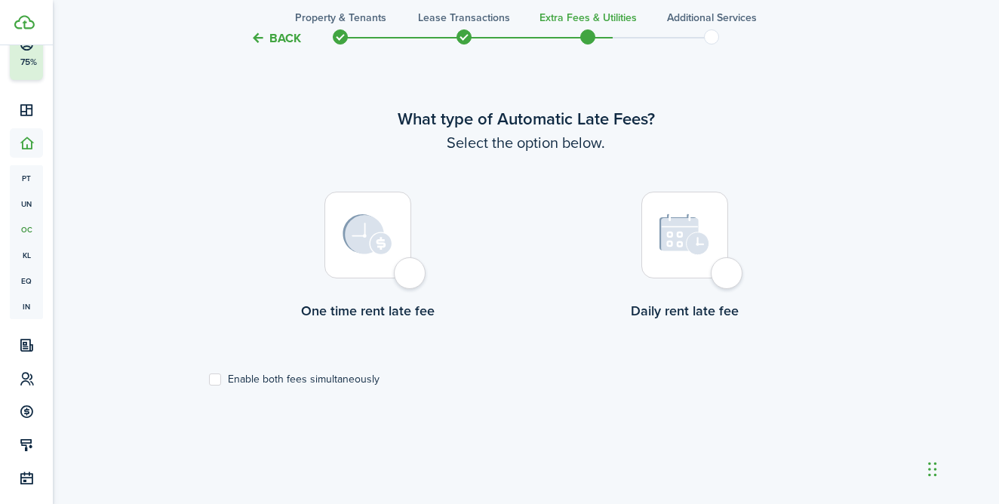
click at [411, 278] on div at bounding box center [367, 235] width 87 height 87
radio input "true"
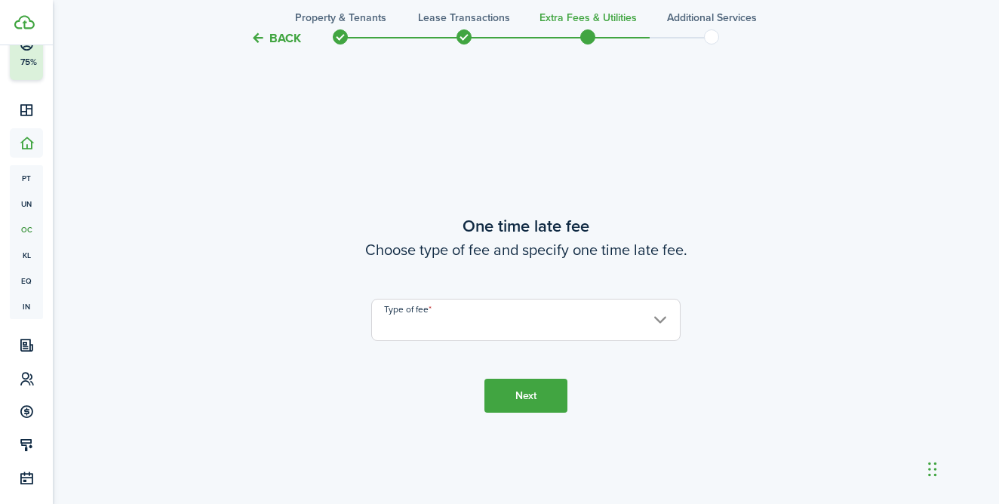
scroll to position [942, 0]
click at [442, 318] on input "Type of fee" at bounding box center [525, 318] width 309 height 42
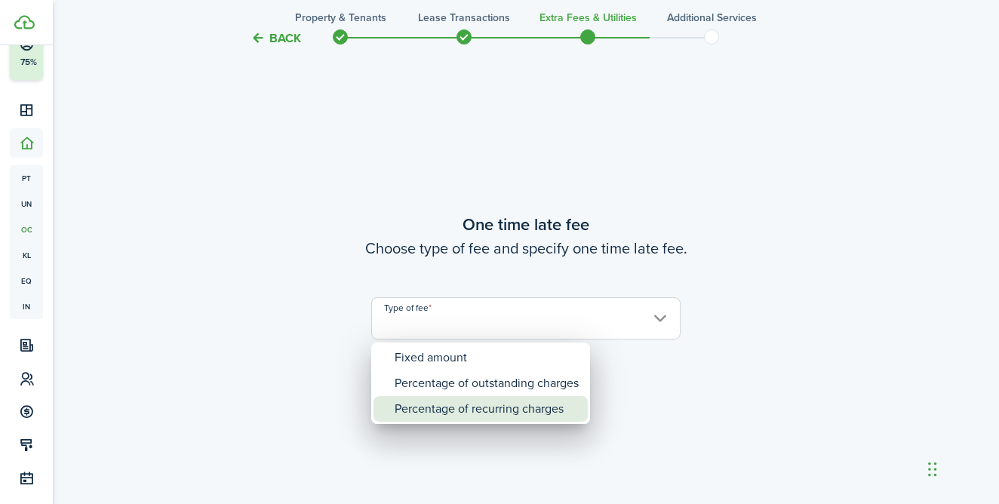
click at [440, 403] on div "Percentage of recurring charges" at bounding box center [487, 409] width 184 height 26
type input "Percentage of recurring charges"
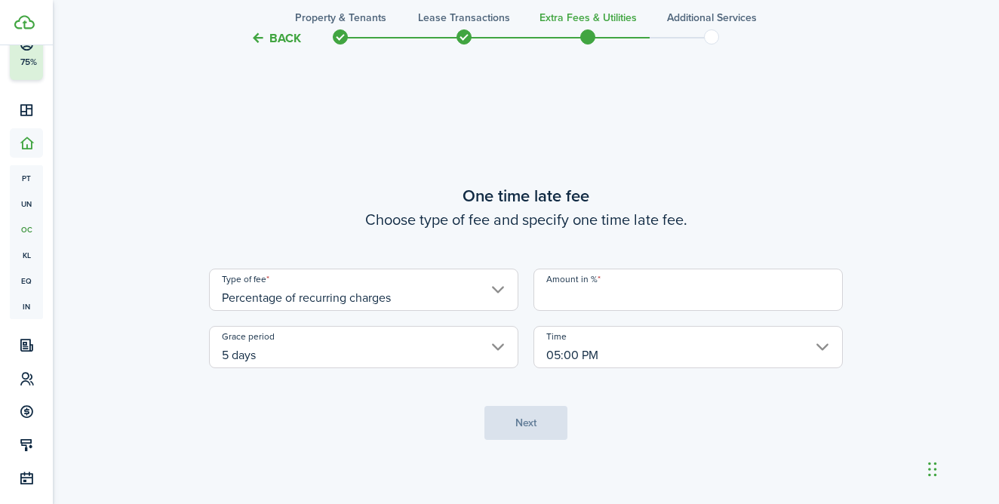
click at [561, 300] on input "Amount in %" at bounding box center [687, 290] width 309 height 42
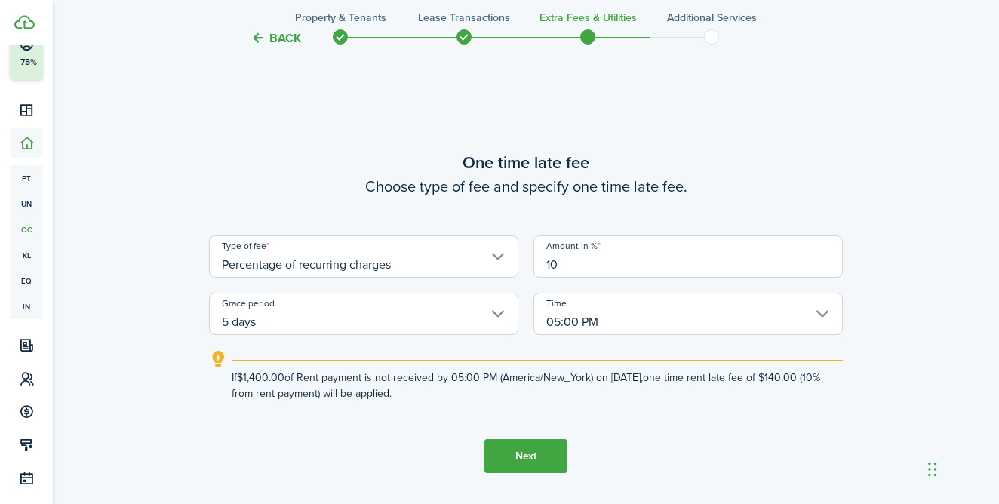
click at [512, 302] on input "5 days" at bounding box center [363, 314] width 309 height 42
type input "10"
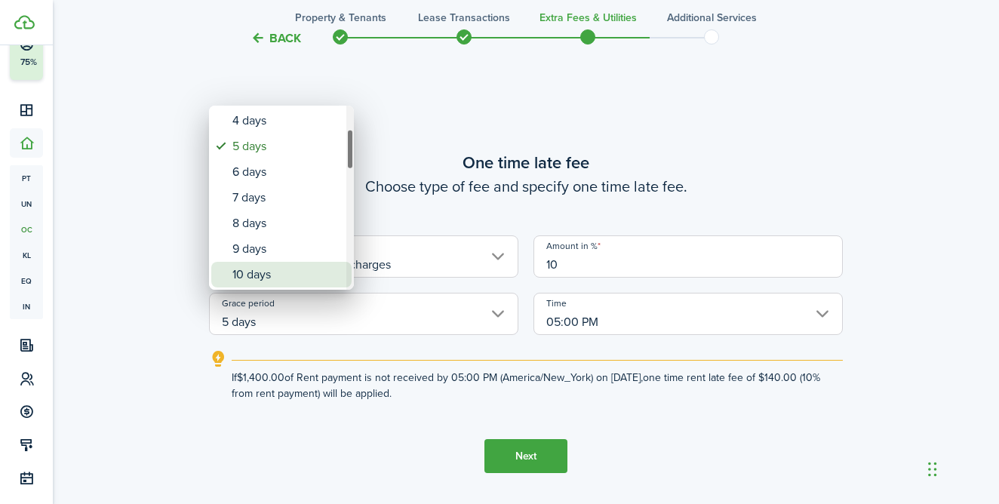
click at [282, 270] on div "10 days" at bounding box center [287, 275] width 110 height 26
type input "10 days"
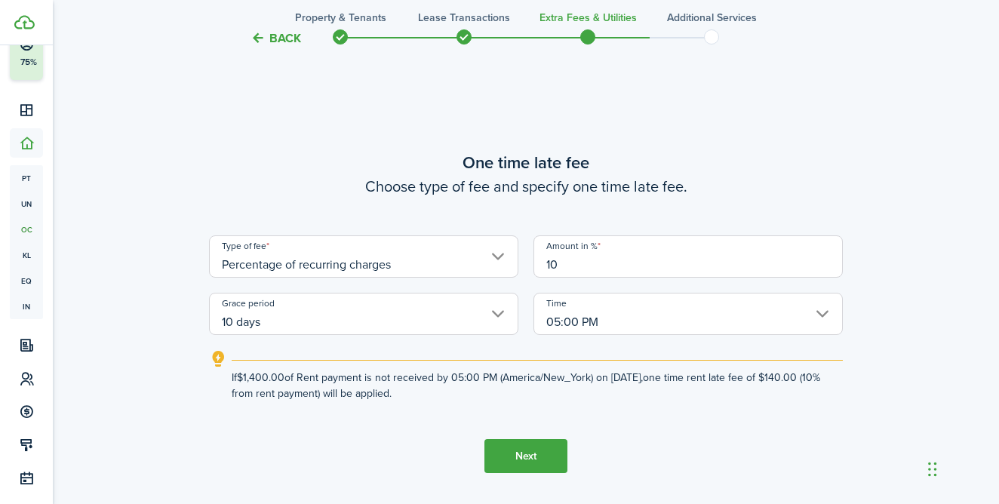
click at [609, 319] on input "05:00 PM" at bounding box center [687, 314] width 309 height 42
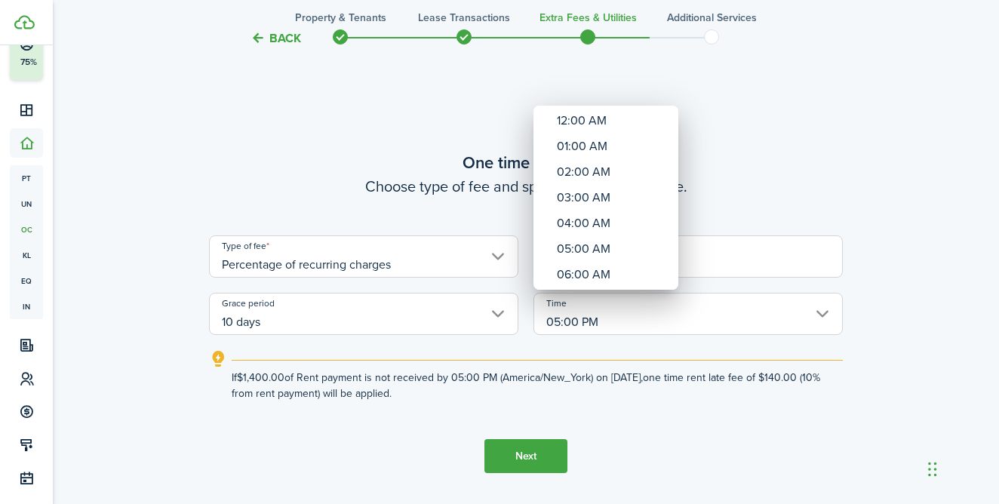
click at [714, 374] on div at bounding box center [499, 251] width 1240 height 745
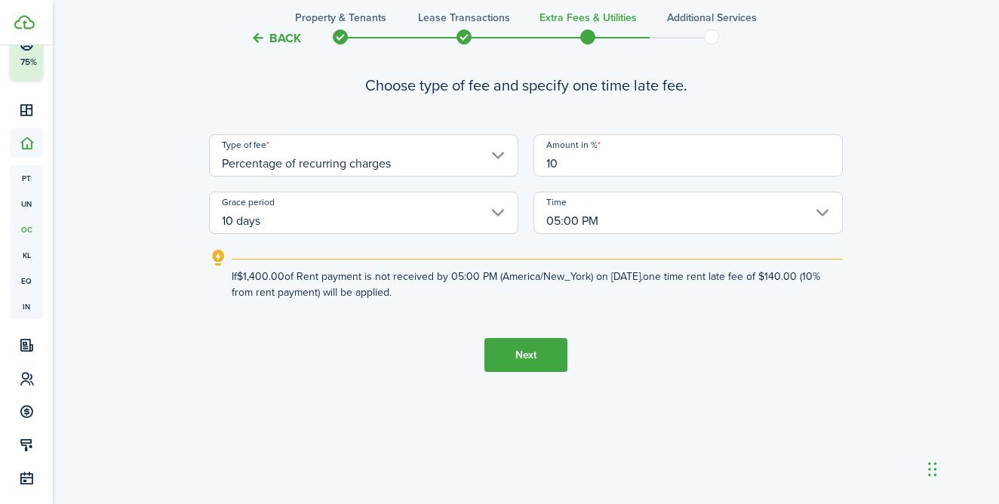
scroll to position [1043, 0]
click at [541, 336] on tc-wizard-step "One time late fee Choose type of fee and specify one time late fee. Type of fee…" at bounding box center [526, 211] width 634 height 504
click at [565, 161] on input "10" at bounding box center [687, 155] width 309 height 42
type input "1"
type input "5"
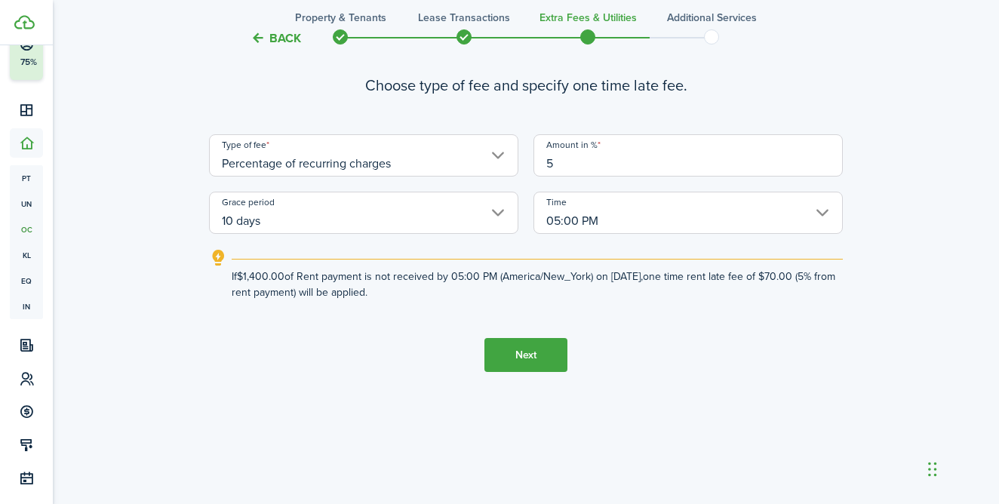
click at [537, 355] on button "Next" at bounding box center [525, 355] width 83 height 34
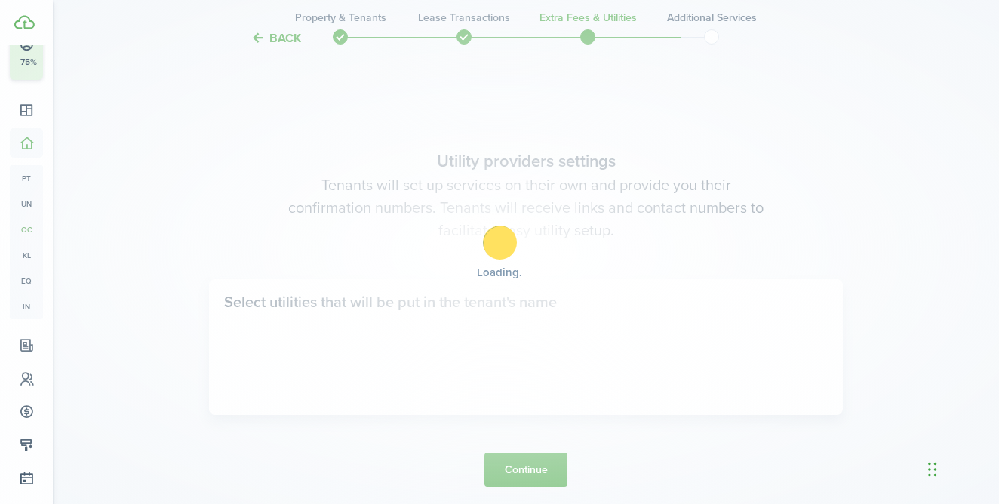
scroll to position [1445, 0]
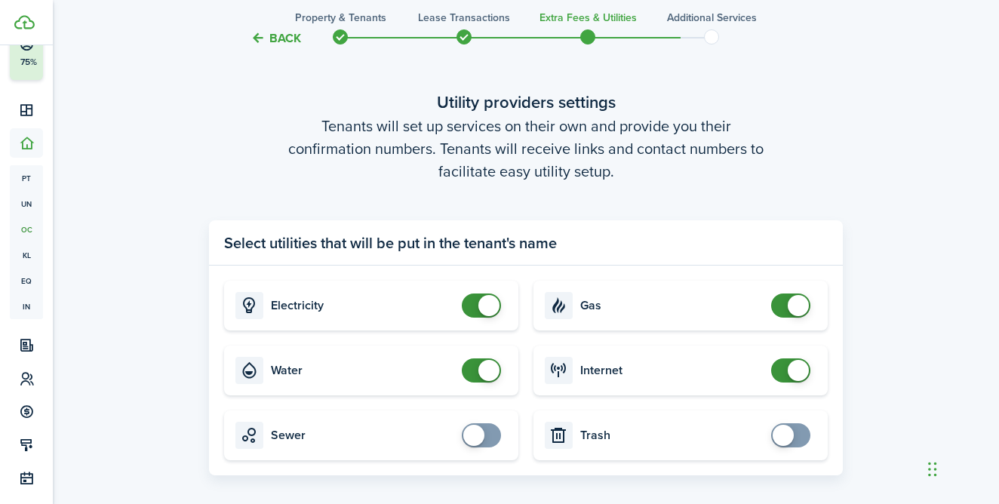
checkbox input "false"
click at [495, 370] on span at bounding box center [488, 370] width 21 height 21
checkbox input "false"
click at [805, 298] on span at bounding box center [798, 305] width 21 height 21
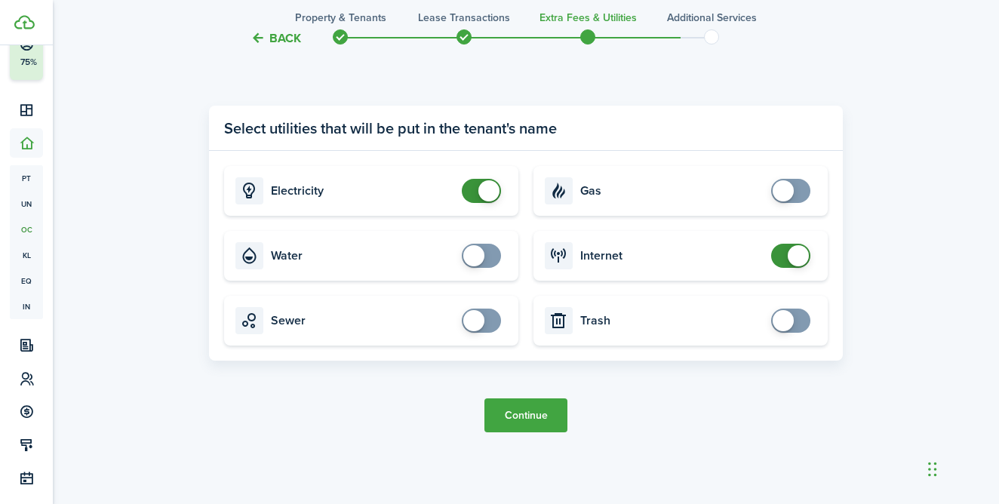
scroll to position [1560, 0]
click at [550, 418] on button "Continue" at bounding box center [525, 415] width 83 height 34
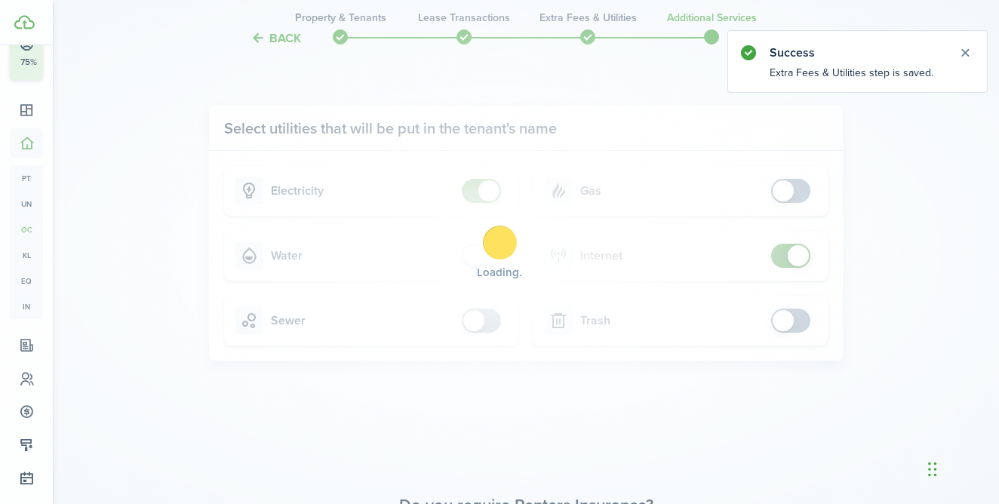
scroll to position [0, 0]
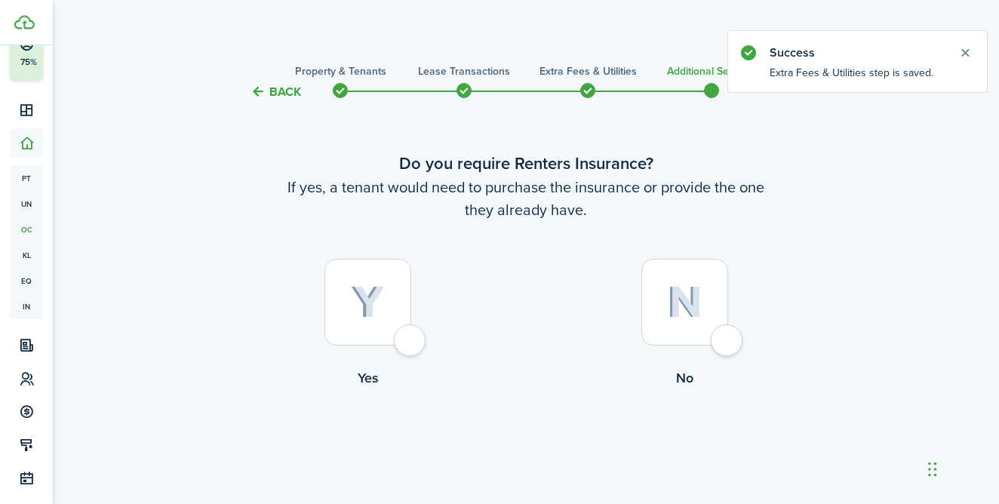
click at [411, 346] on div at bounding box center [367, 302] width 87 height 87
radio input "true"
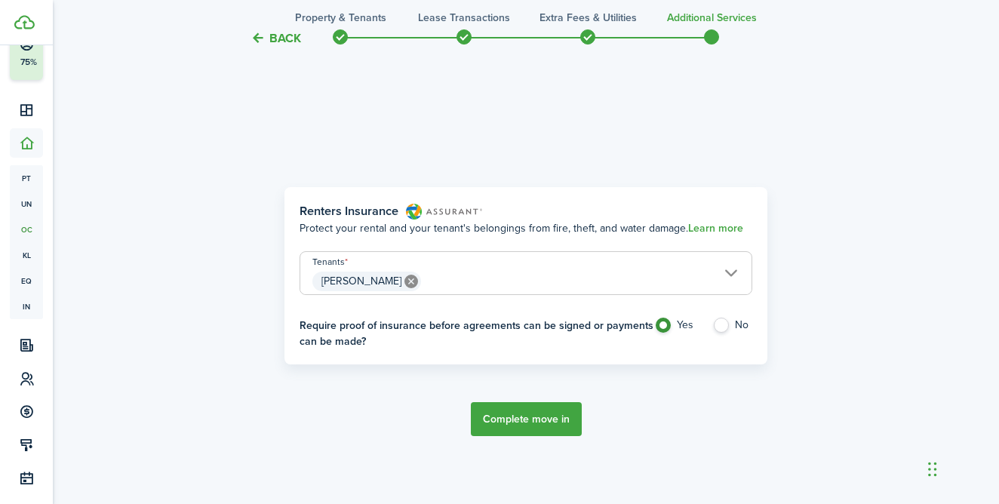
click at [724, 324] on label "No" at bounding box center [732, 329] width 40 height 23
radio input "false"
radio input "true"
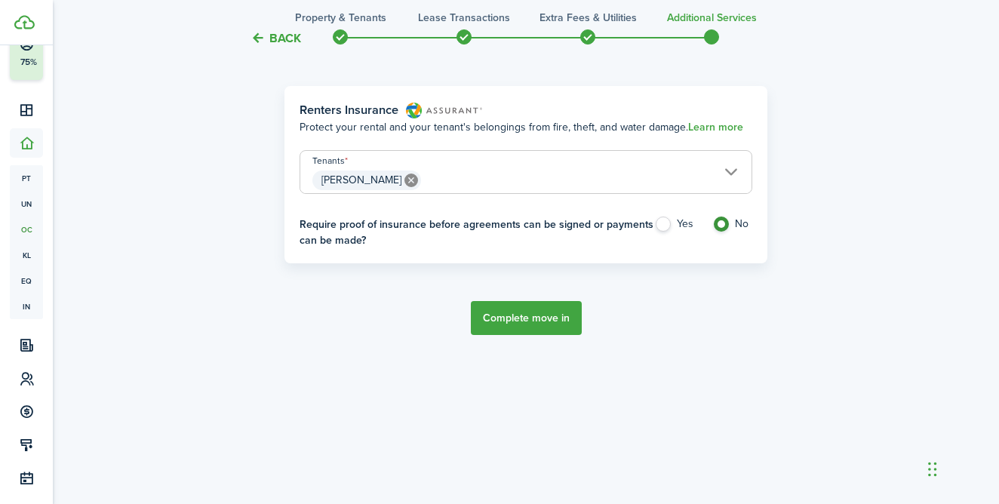
scroll to position [539, 0]
click at [547, 325] on button "Complete move in" at bounding box center [526, 318] width 111 height 34
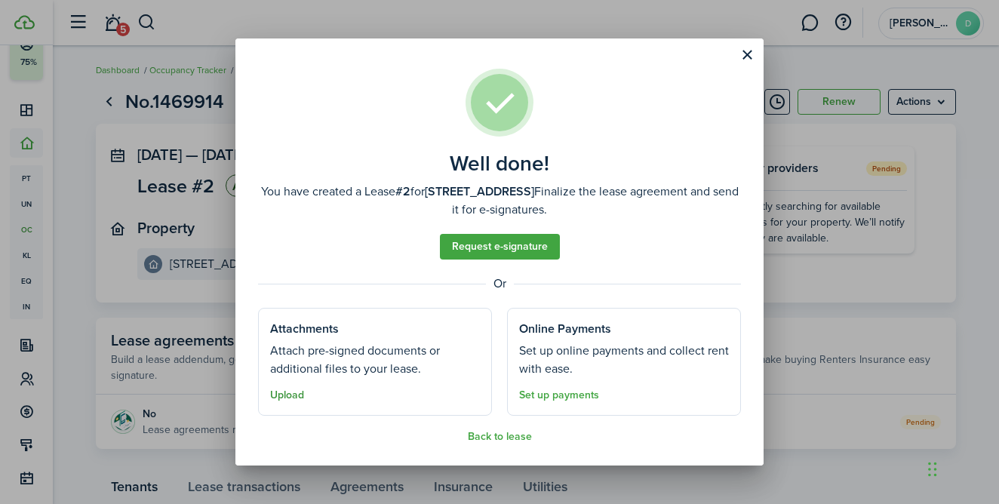
click at [290, 398] on button "Upload" at bounding box center [287, 395] width 34 height 12
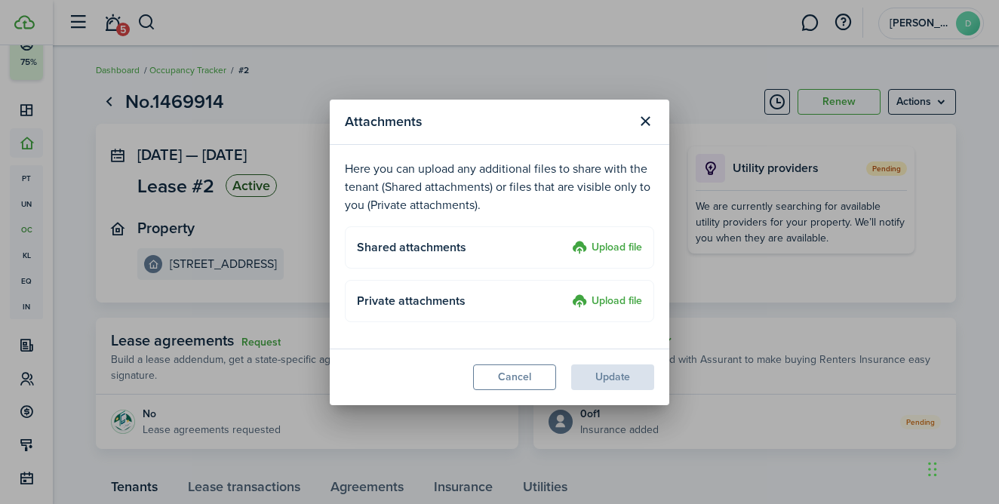
drag, startPoint x: 589, startPoint y: 297, endPoint x: 594, endPoint y: 273, distance: 24.6
click at [594, 273] on modal-body "Here you can upload any additional files to share with the tenant (Shared attac…" at bounding box center [499, 247] width 339 height 204
click at [606, 243] on label "Upload file" at bounding box center [607, 248] width 70 height 18
click at [567, 239] on input "Upload file" at bounding box center [567, 239] width 0 height 0
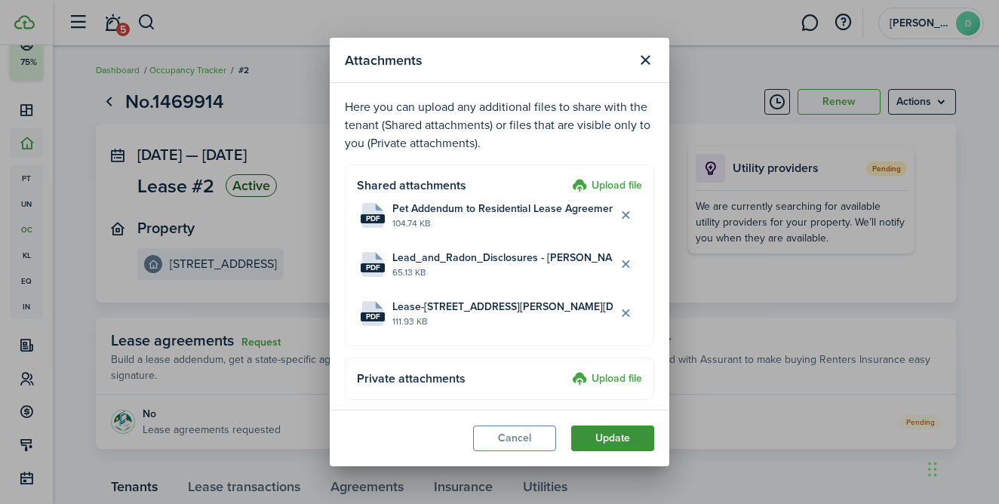
click at [623, 436] on button "Update" at bounding box center [612, 438] width 83 height 26
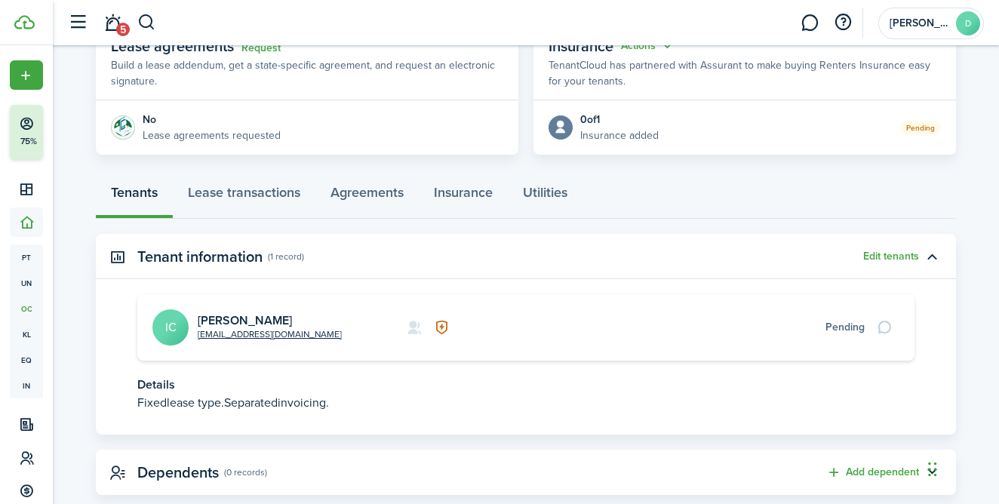
scroll to position [295, 0]
click at [832, 329] on div "Pending" at bounding box center [844, 326] width 39 height 16
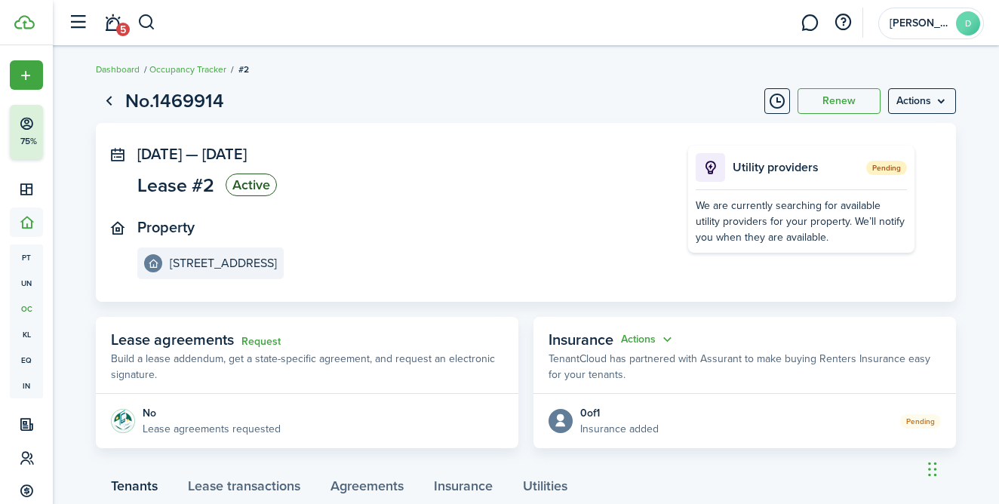
scroll to position [0, 0]
click at [916, 95] on menu-btn "Actions" at bounding box center [922, 102] width 68 height 26
click at [602, 245] on panel-main-section "Property [STREET_ADDRESS]" at bounding box center [389, 250] width 505 height 60
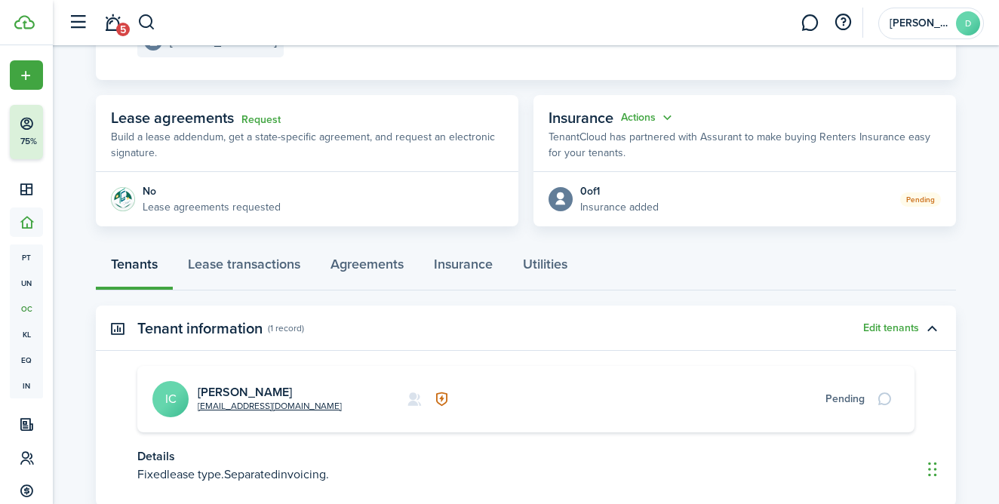
scroll to position [232, 0]
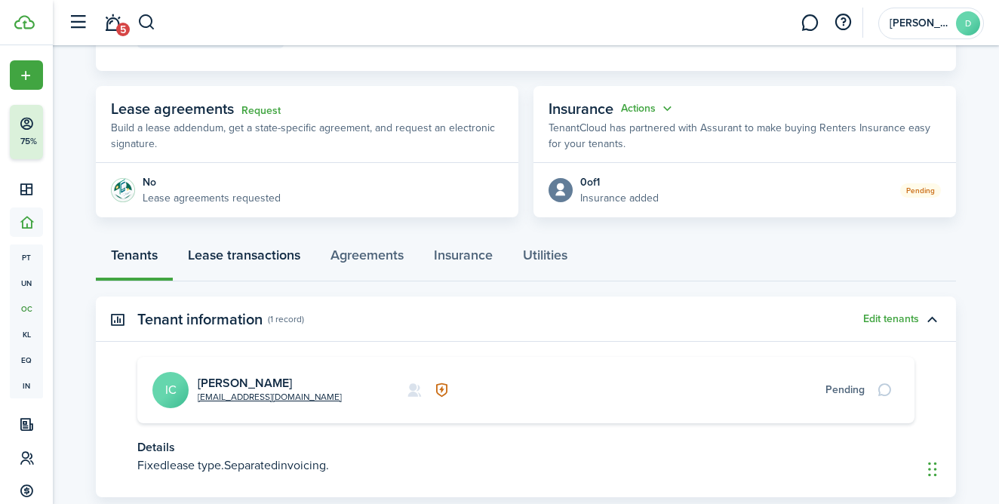
click at [209, 259] on link "Lease transactions" at bounding box center [244, 258] width 143 height 45
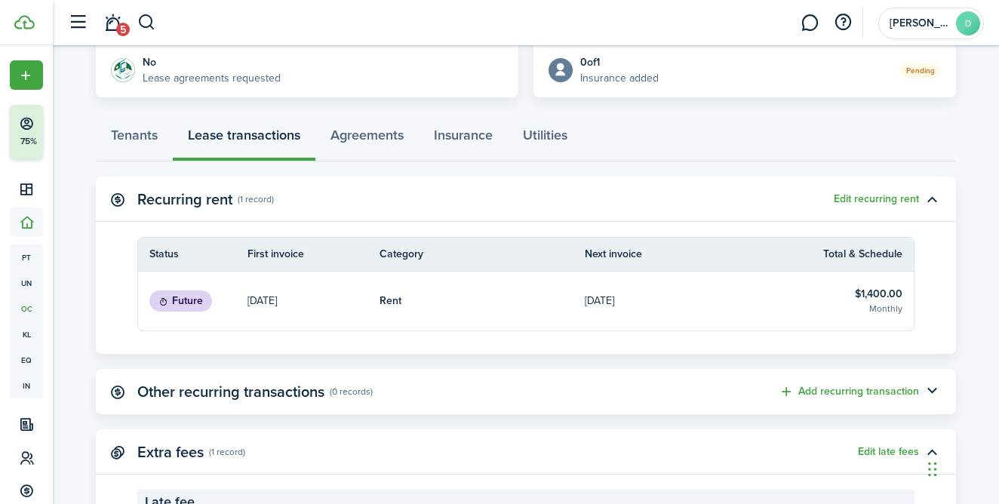
scroll to position [351, 0]
click at [380, 131] on link "Agreements" at bounding box center [366, 139] width 103 height 45
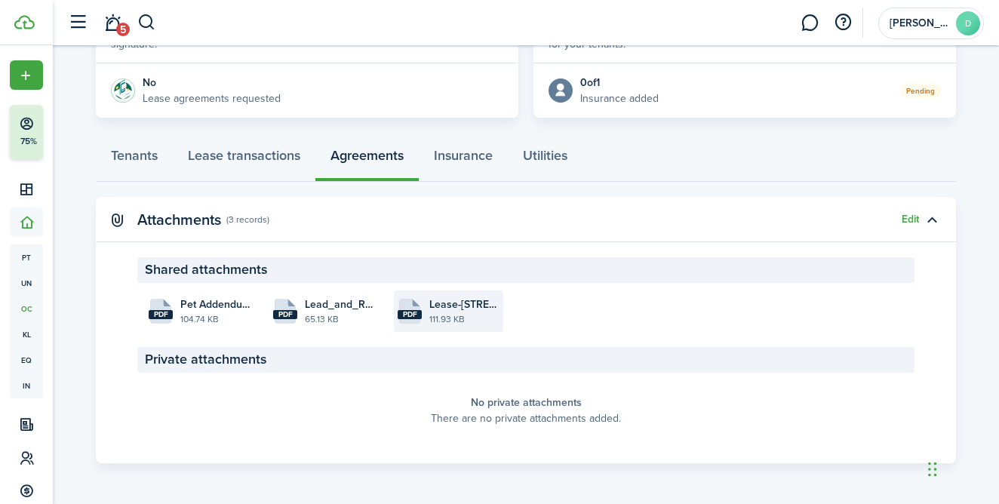
scroll to position [330, 0]
click at [478, 162] on link "Insurance" at bounding box center [463, 159] width 89 height 45
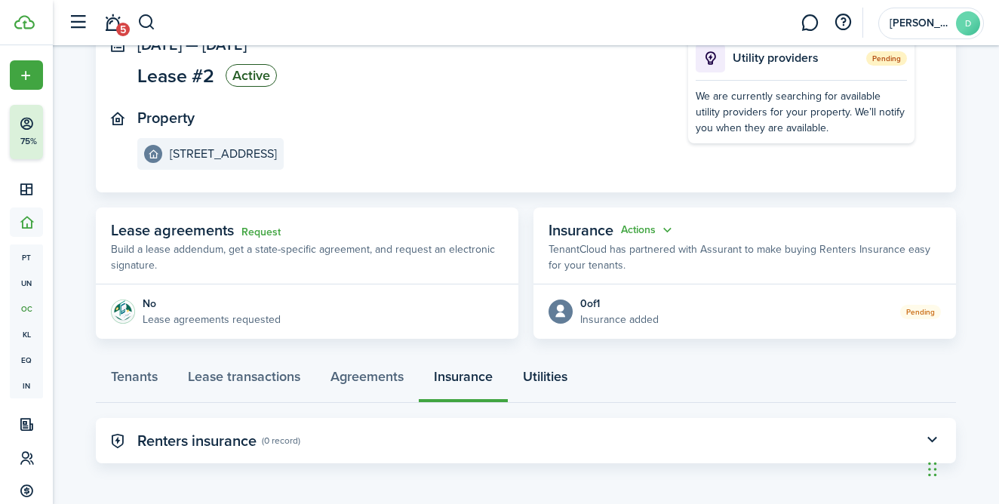
scroll to position [109, 0]
click at [542, 387] on link "Utilities" at bounding box center [545, 380] width 75 height 45
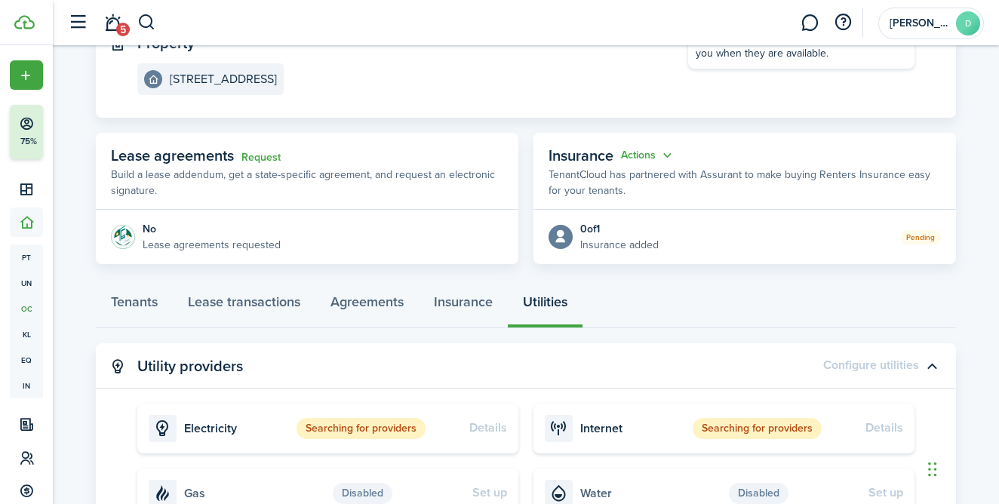
scroll to position [207, 0]
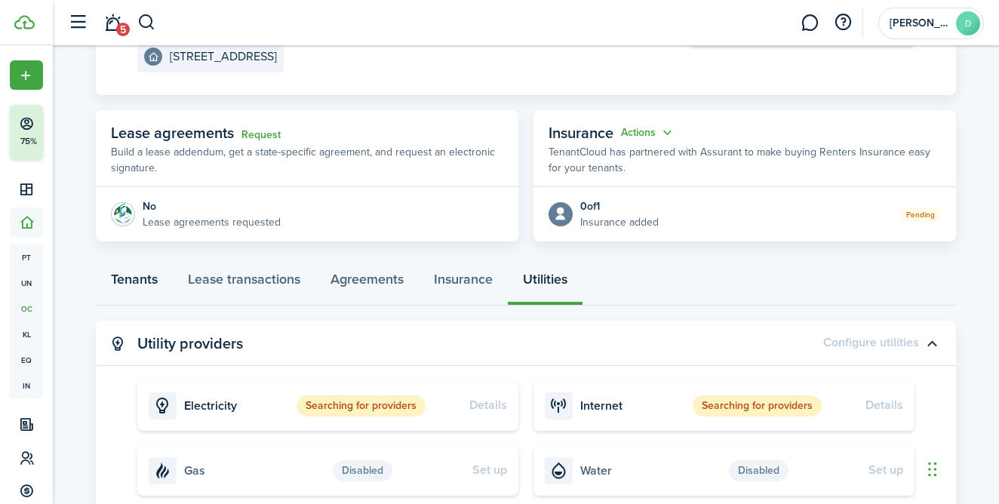
click at [152, 284] on link "Tenants" at bounding box center [134, 282] width 77 height 45
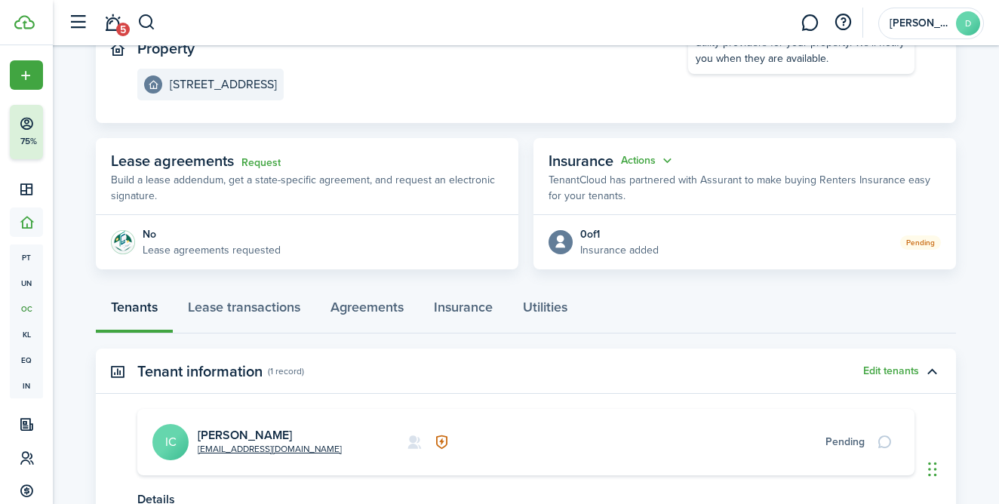
scroll to position [230, 0]
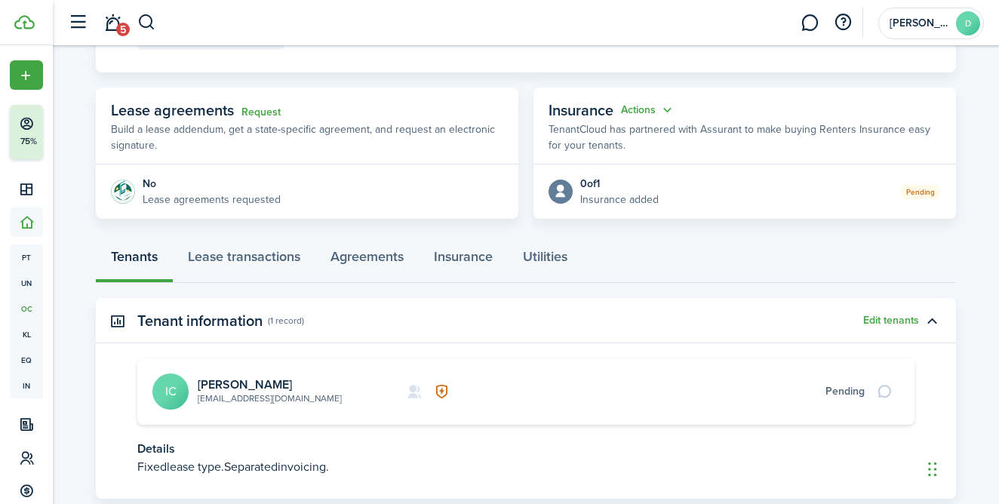
click at [217, 398] on link "[EMAIL_ADDRESS][DOMAIN_NAME]" at bounding box center [270, 399] width 144 height 14
click at [244, 400] on link "[EMAIL_ADDRESS][DOMAIN_NAME]" at bounding box center [270, 399] width 144 height 14
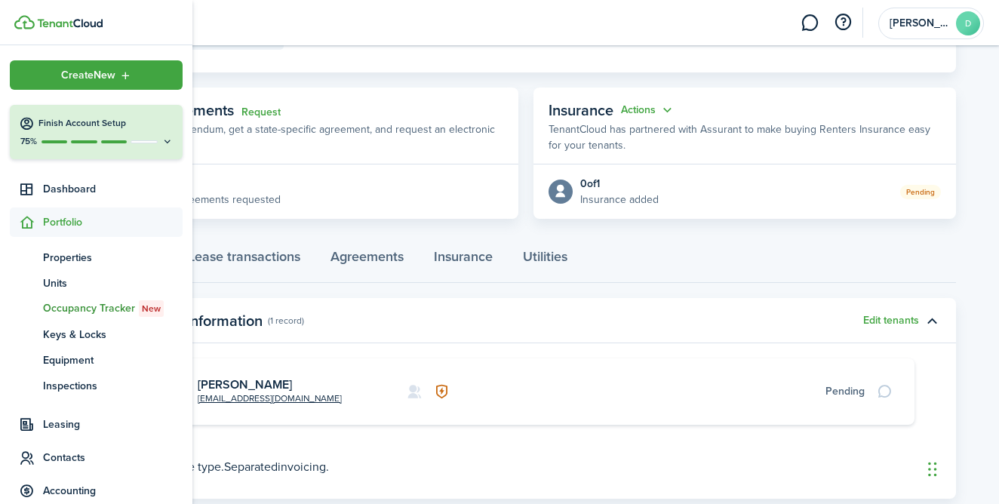
click at [158, 146] on div "75%" at bounding box center [96, 141] width 155 height 13
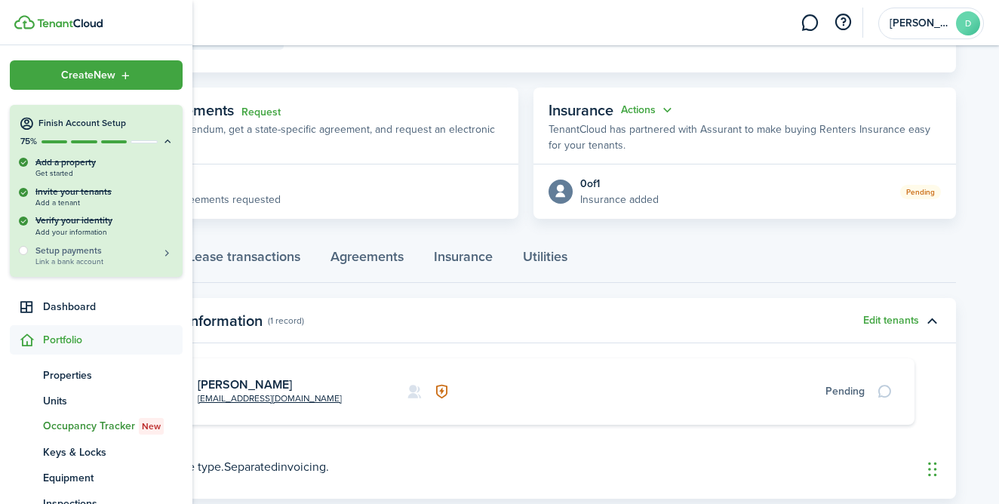
click at [101, 247] on h5 "Setup payments" at bounding box center [104, 251] width 138 height 14
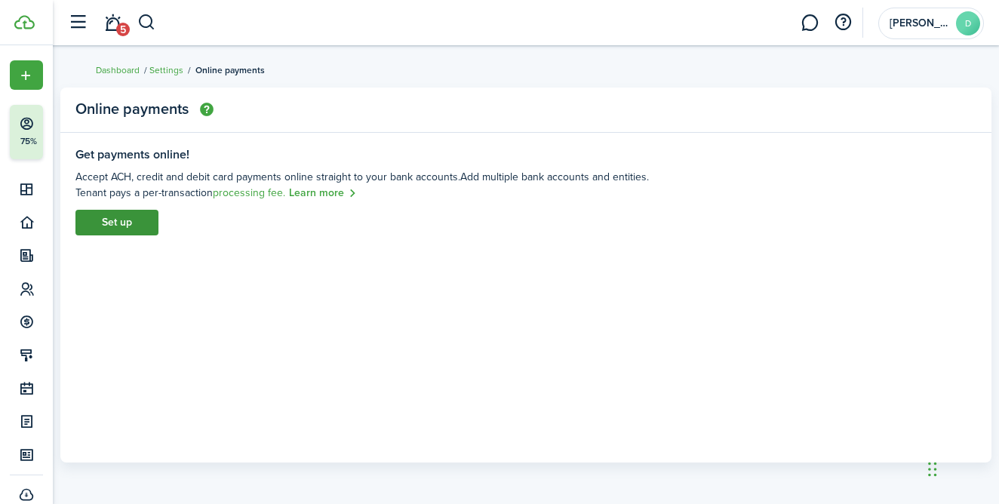
click at [131, 215] on link "Set up" at bounding box center [116, 223] width 83 height 26
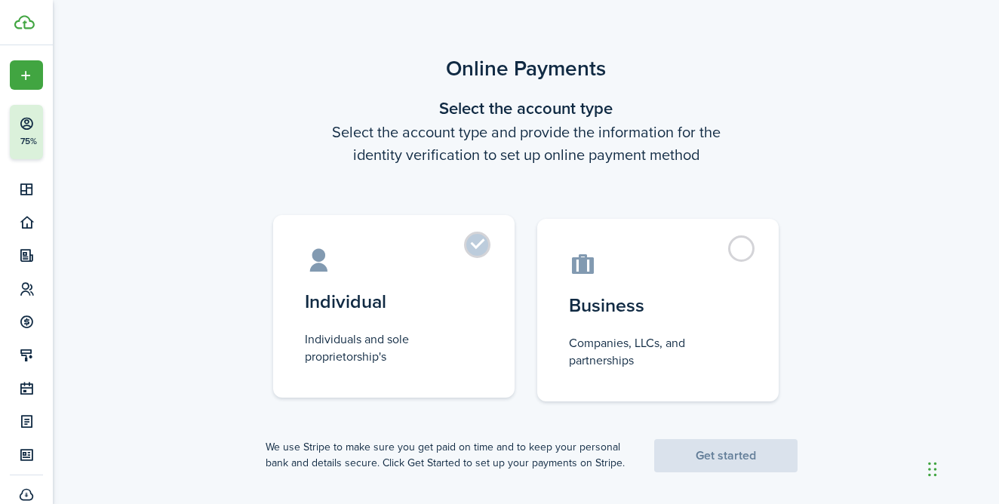
click at [425, 306] on control-radio-card-title "Individual" at bounding box center [394, 301] width 178 height 27
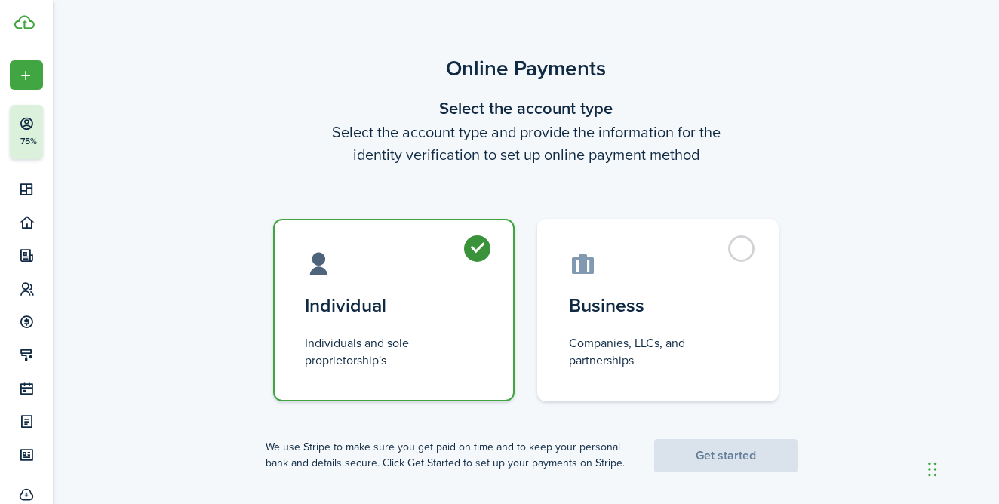
radio input "true"
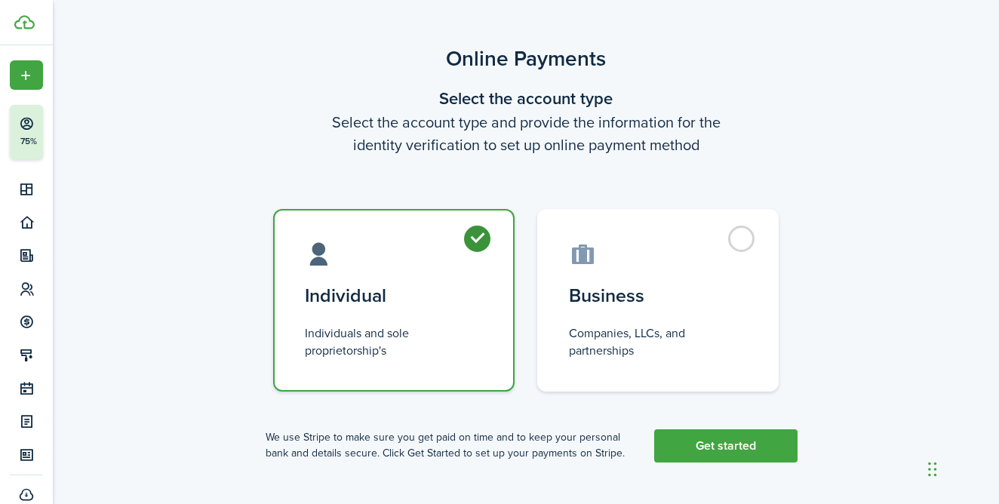
scroll to position [9, 0]
click at [728, 456] on link "Get started" at bounding box center [725, 446] width 143 height 33
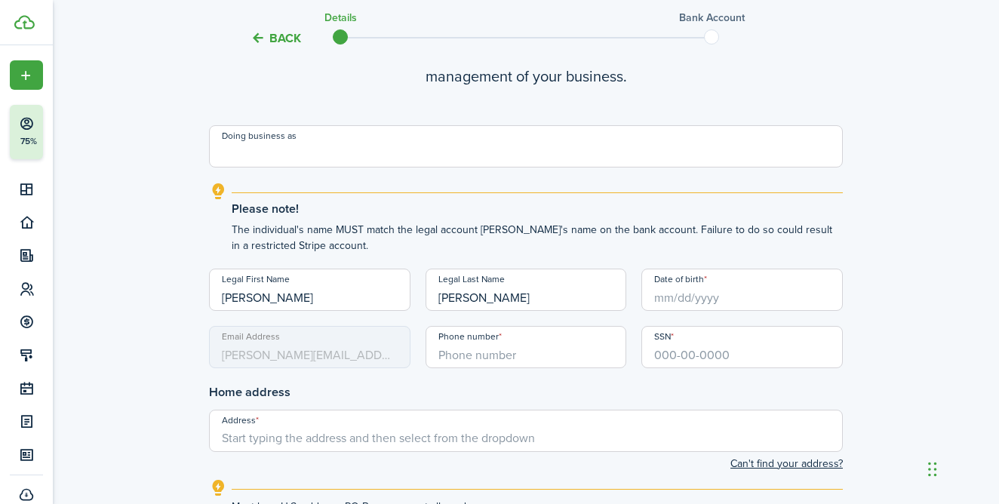
scroll to position [159, 0]
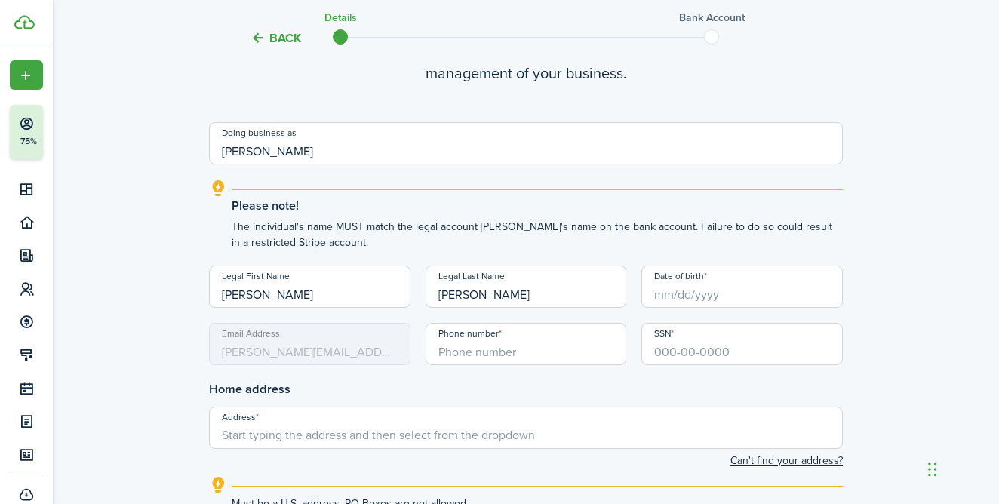
click at [699, 297] on input "Date of birth" at bounding box center [741, 287] width 201 height 42
type input "[PERSON_NAME]"
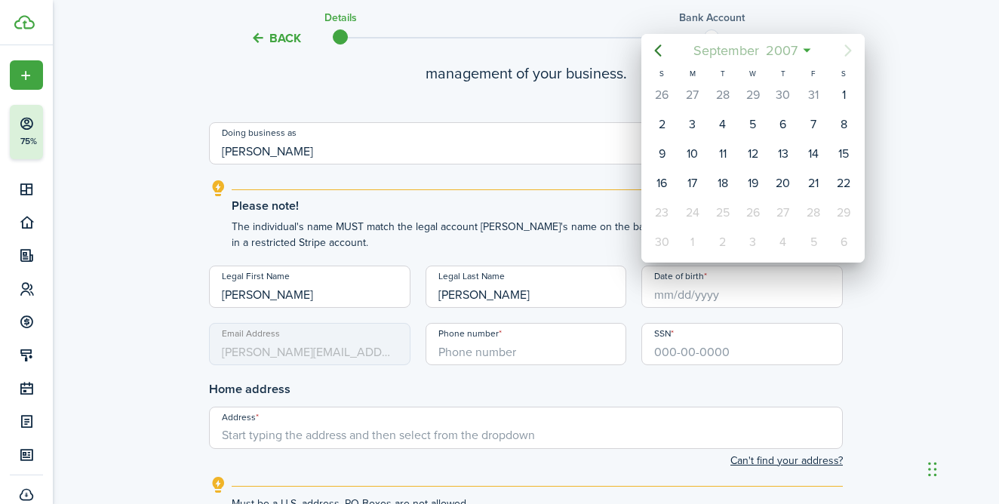
click at [804, 51] on mbsc-button "[DATE]" at bounding box center [745, 50] width 123 height 27
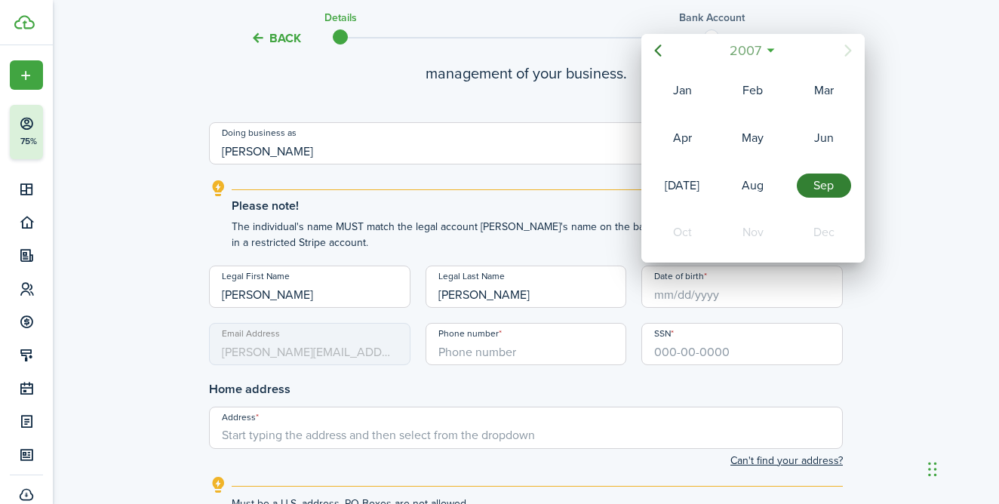
click at [757, 41] on span "2007" at bounding box center [745, 50] width 38 height 27
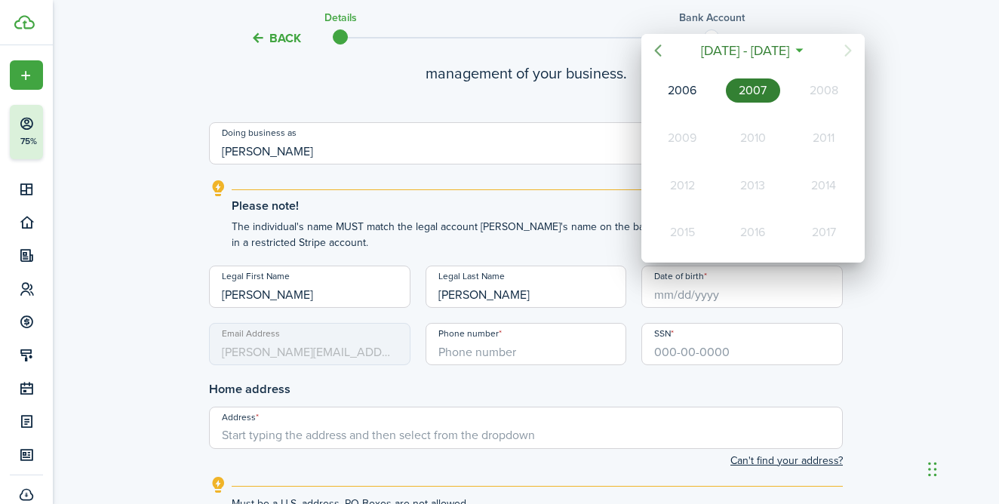
click at [665, 52] on icon "Previous page" at bounding box center [658, 50] width 18 height 18
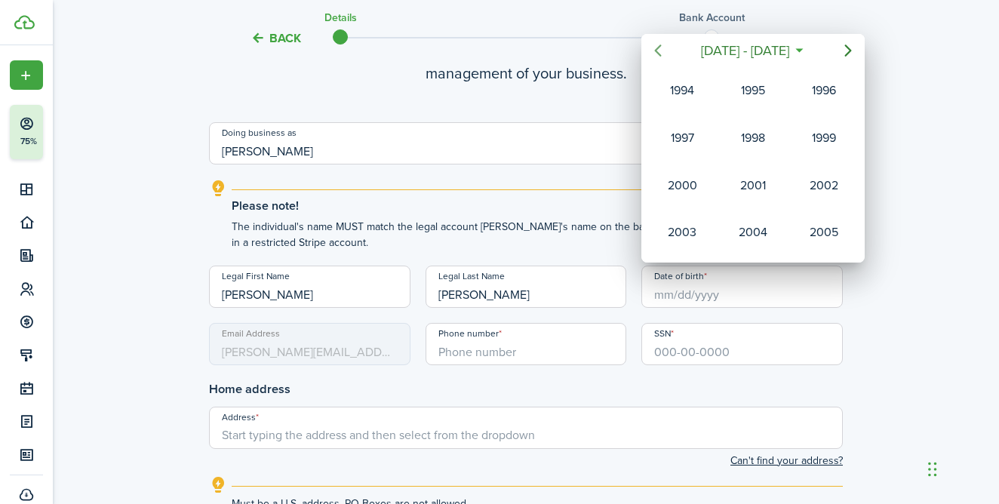
click at [659, 48] on icon "Previous page" at bounding box center [658, 50] width 18 height 18
click at [812, 236] on div "1993" at bounding box center [824, 232] width 54 height 24
click at [813, 191] on div "Sep" at bounding box center [824, 186] width 54 height 24
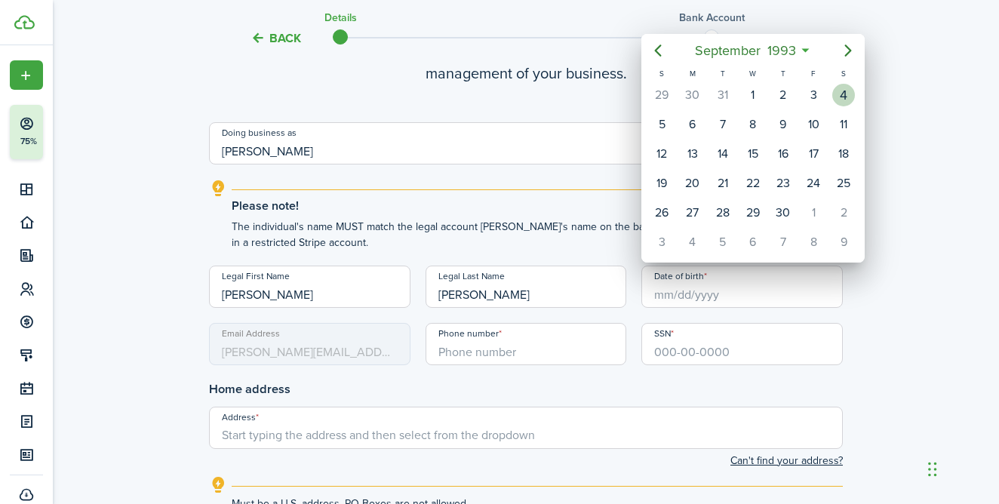
click at [834, 101] on div "4" at bounding box center [843, 95] width 30 height 29
type input "[DATE]"
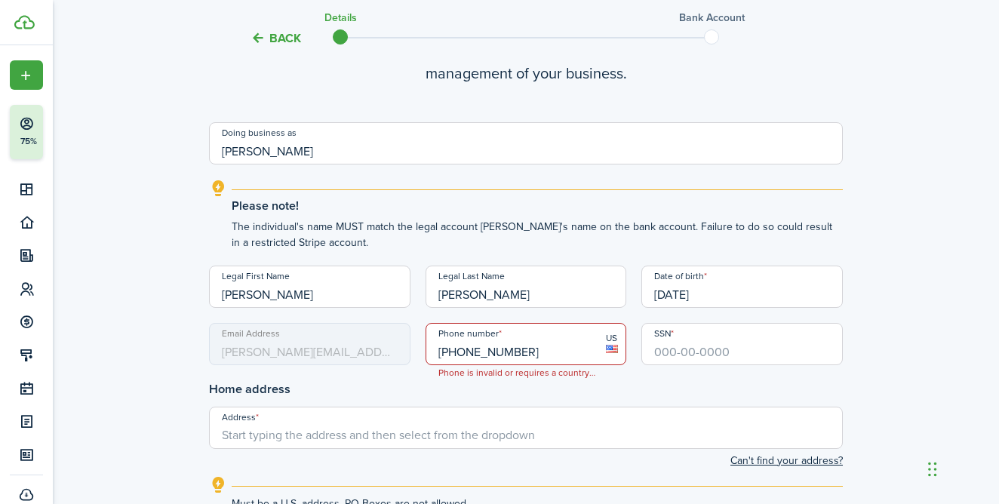
type input "[PHONE_NUMBER]"
click at [665, 351] on input "SSN" at bounding box center [741, 344] width 201 height 42
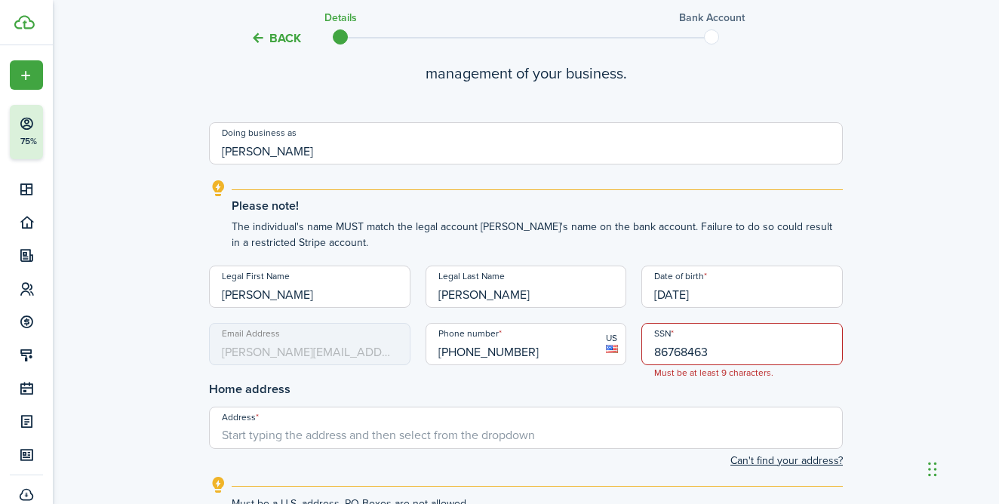
type input "867-68-4631"
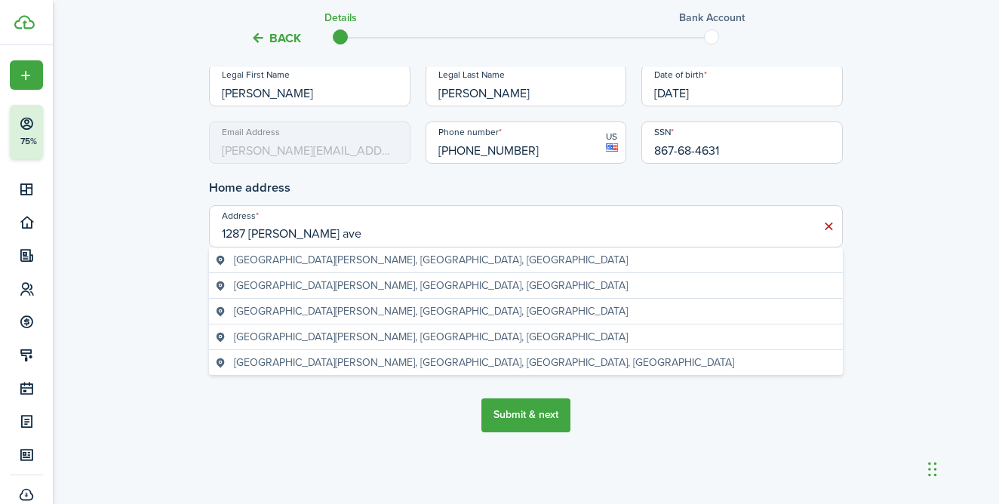
scroll to position [360, 0]
click at [418, 302] on div "[GEOGRAPHIC_DATA][PERSON_NAME], [GEOGRAPHIC_DATA], [GEOGRAPHIC_DATA]" at bounding box center [526, 312] width 634 height 26
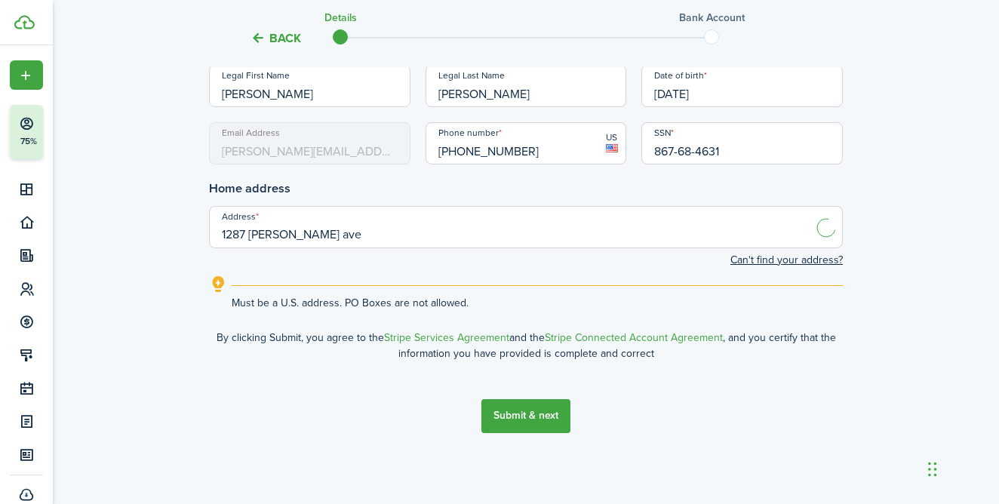
type input "[STREET_ADDRESS][PERSON_NAME]"
click at [518, 410] on button "Submit & next" at bounding box center [525, 416] width 89 height 34
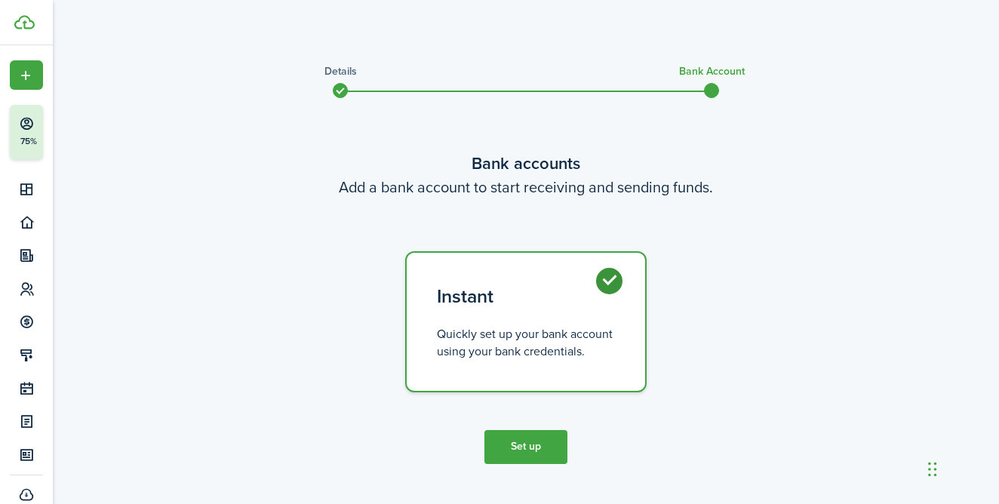
click at [505, 452] on button "Set up" at bounding box center [525, 447] width 83 height 34
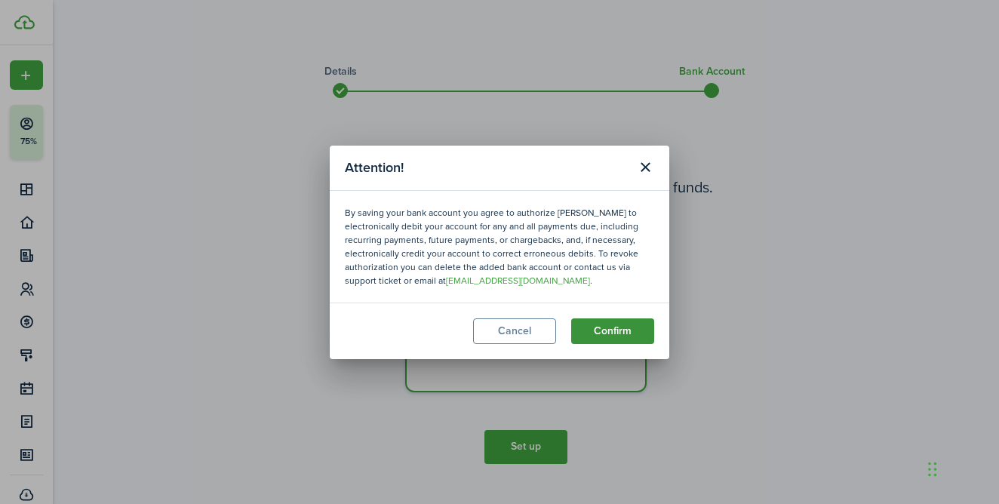
click at [605, 329] on button "Confirm" at bounding box center [612, 331] width 83 height 26
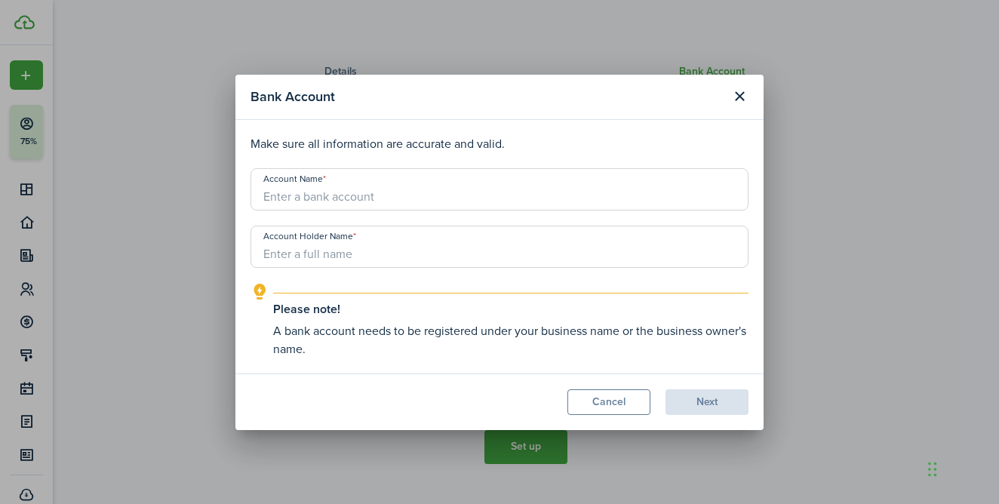
click at [512, 204] on input "Account Name" at bounding box center [499, 189] width 498 height 42
type input "Ally"
click at [435, 250] on input "Account Holder Name" at bounding box center [499, 247] width 498 height 42
type input "[PERSON_NAME]"
click at [390, 188] on input "Ally" at bounding box center [499, 189] width 498 height 42
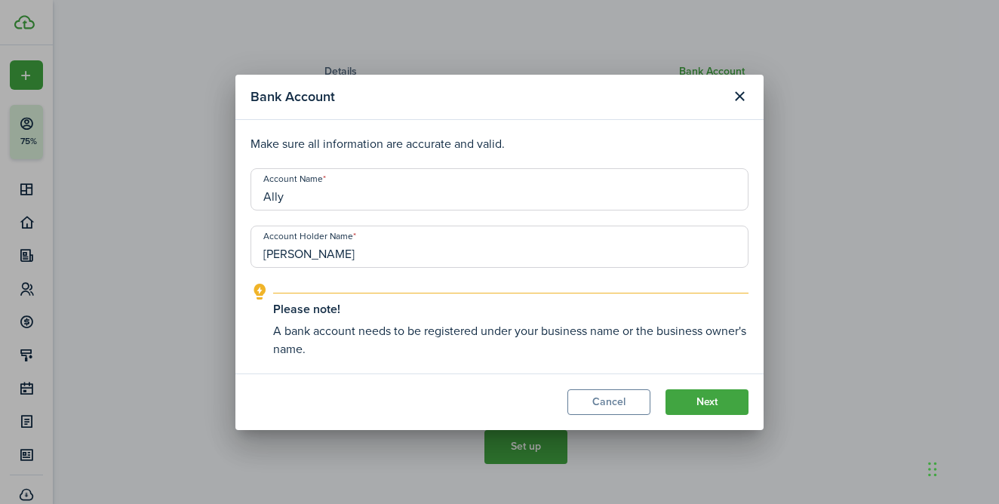
click at [364, 188] on input "Ally" at bounding box center [499, 189] width 498 height 42
click at [349, 195] on input "Ally" at bounding box center [499, 189] width 498 height 42
type input "Ally Bank"
click at [708, 400] on button "Next" at bounding box center [706, 402] width 83 height 26
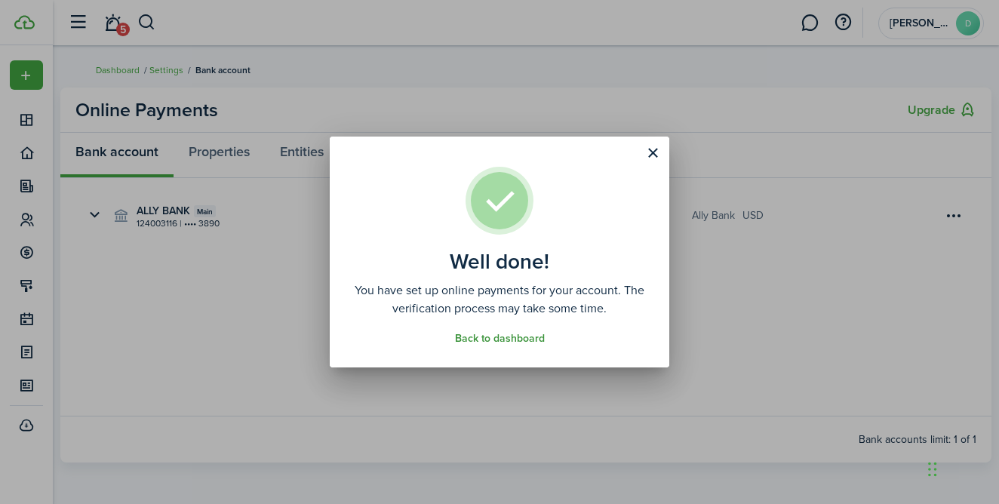
click at [512, 338] on link "Back to dashboard" at bounding box center [500, 339] width 90 height 12
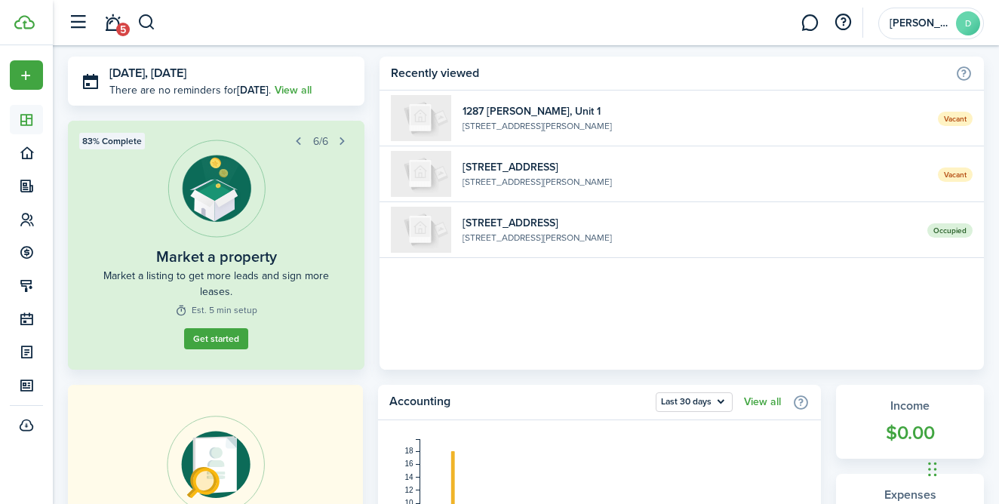
scroll to position [41, 0]
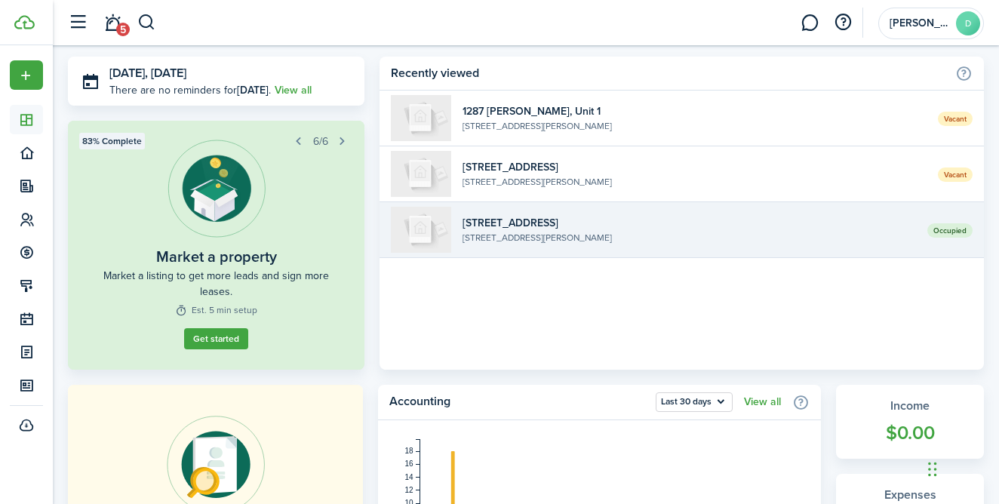
click at [551, 240] on widget-list-item-description "[STREET_ADDRESS][PERSON_NAME]" at bounding box center [688, 238] width 453 height 14
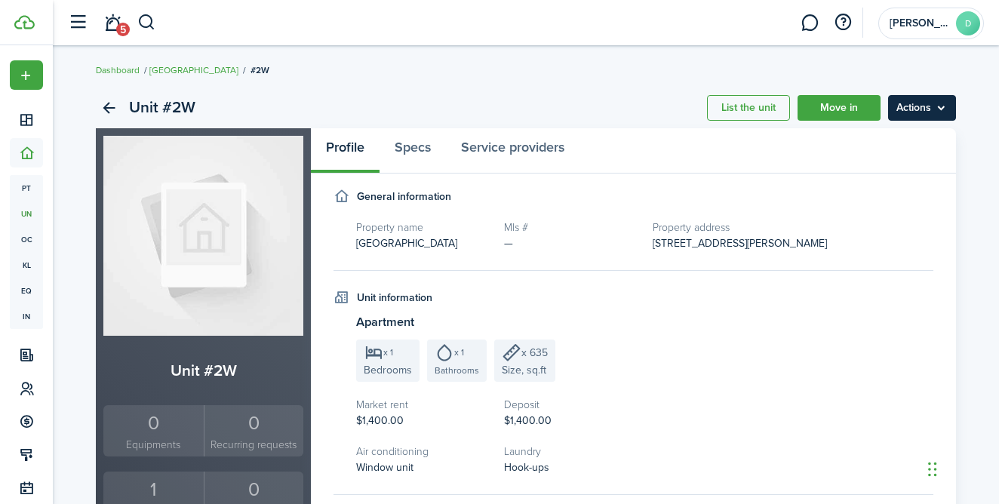
click at [942, 107] on menu-btn "Actions" at bounding box center [922, 108] width 68 height 26
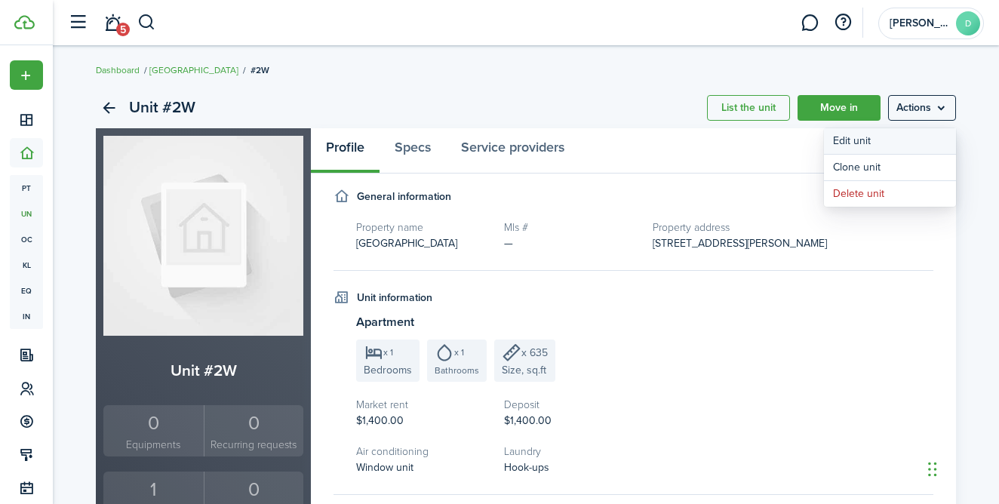
click at [892, 140] on link "Edit unit" at bounding box center [890, 141] width 132 height 26
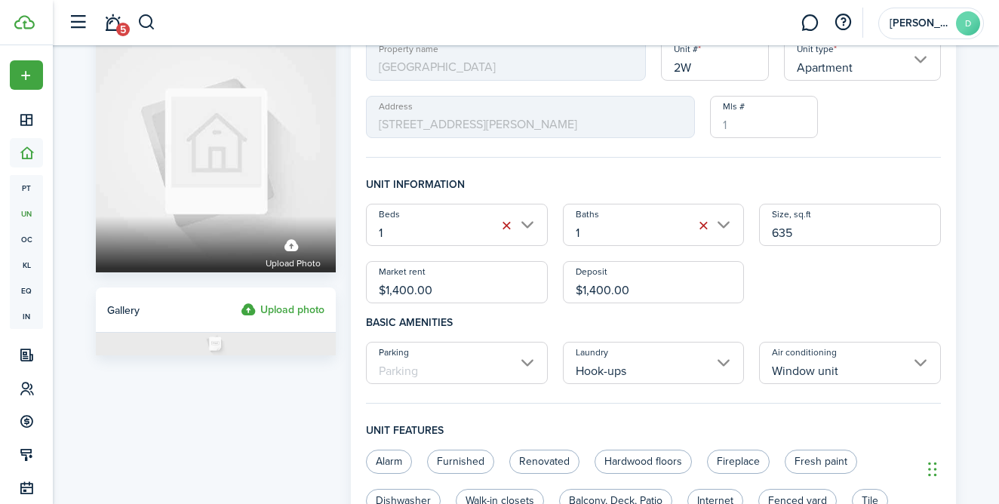
scroll to position [70, 0]
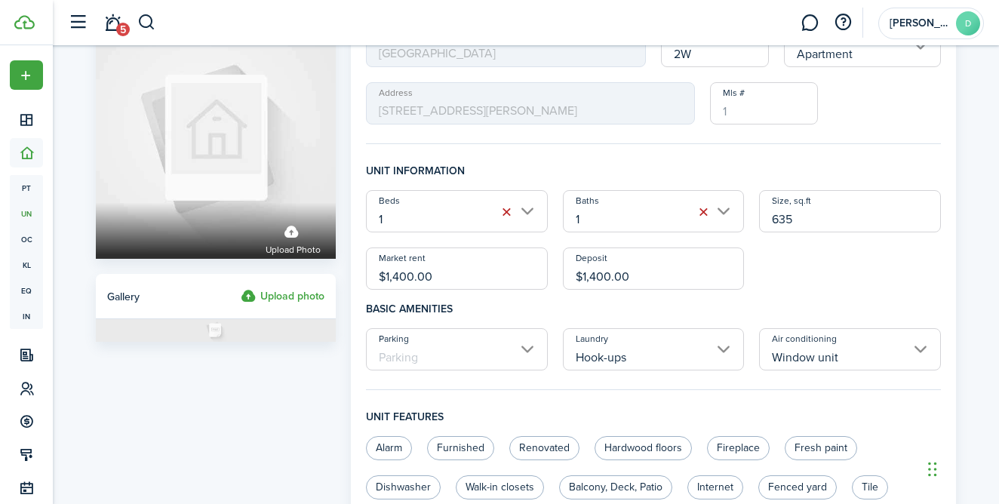
click at [411, 275] on input "$1,400.00" at bounding box center [457, 268] width 182 height 42
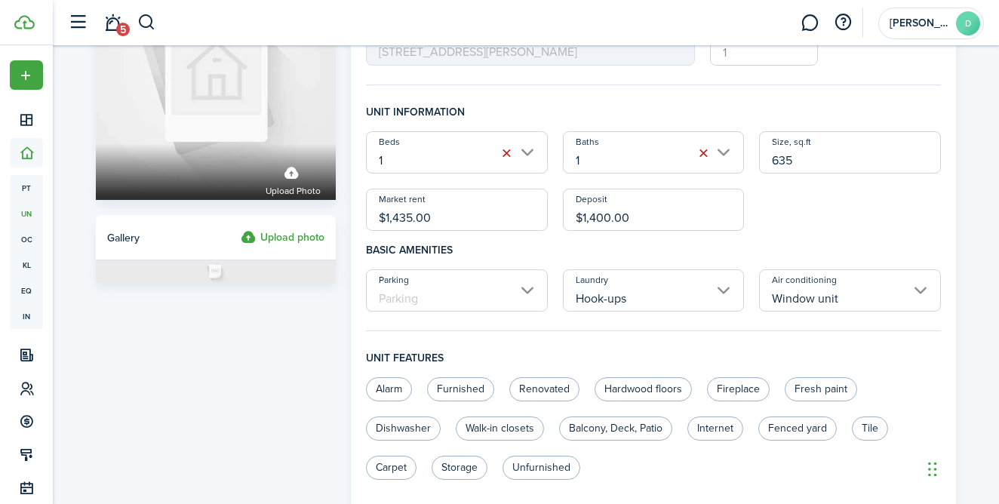
scroll to position [115, 0]
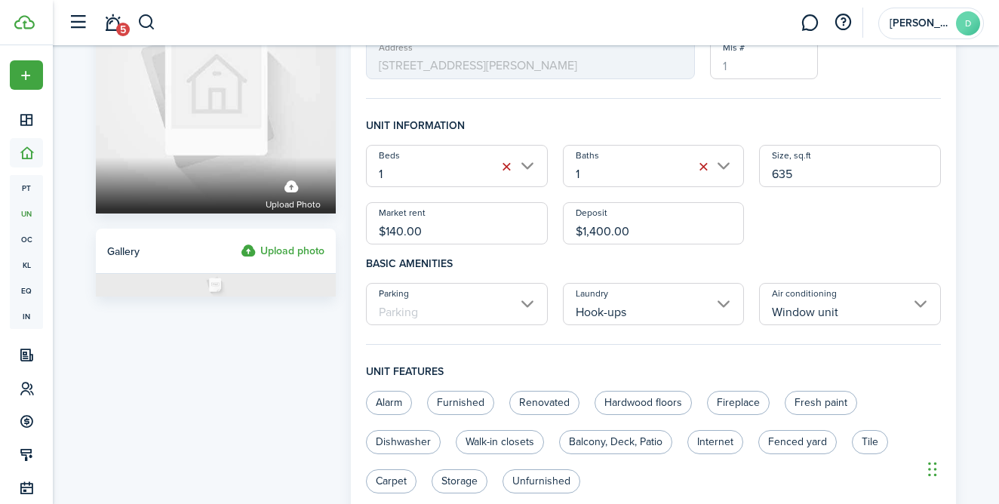
type input "$1,400.00"
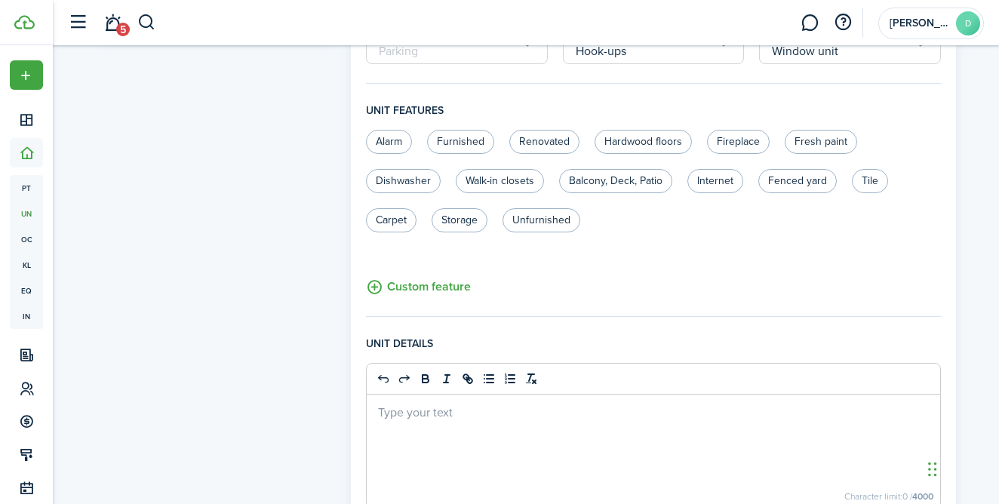
scroll to position [368, 0]
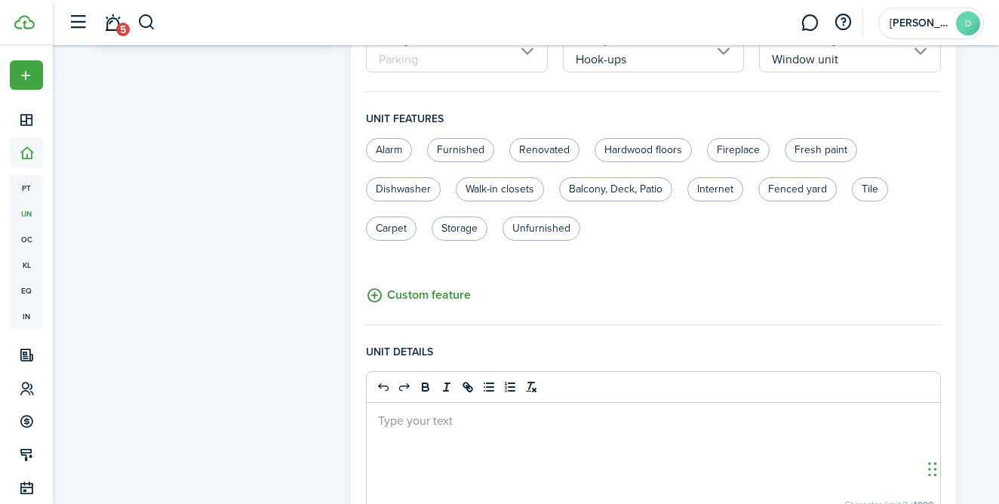
click at [451, 292] on button "Custom feature" at bounding box center [418, 295] width 105 height 19
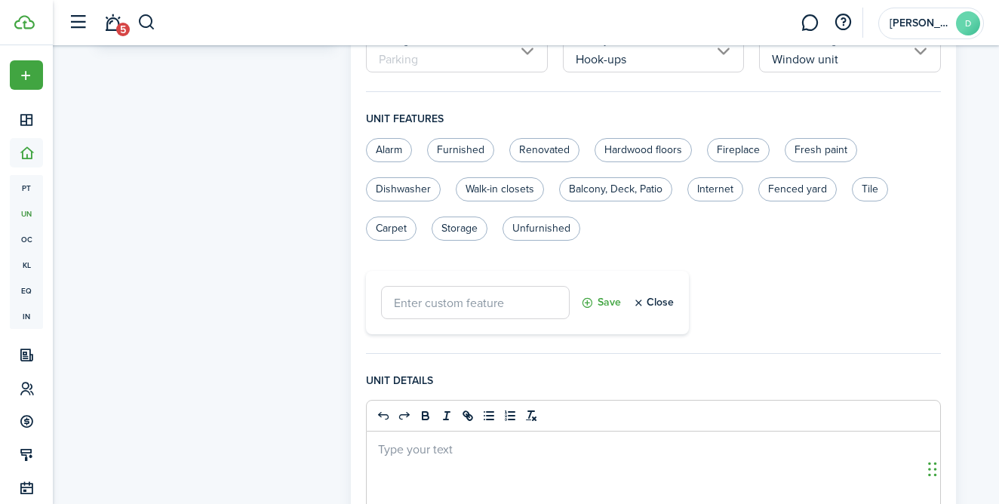
click at [481, 307] on input "text" at bounding box center [475, 302] width 189 height 33
click at [656, 308] on button "Close" at bounding box center [652, 302] width 41 height 33
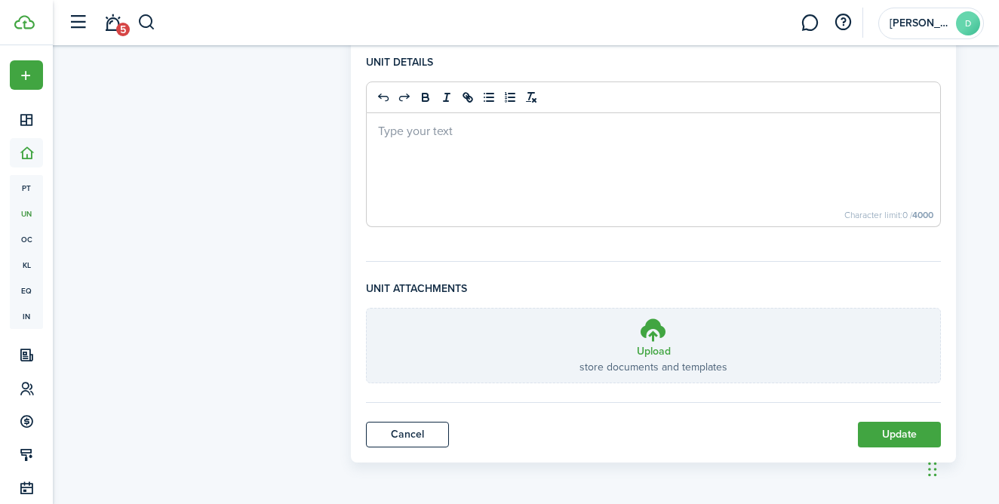
scroll to position [658, 0]
click at [891, 437] on button "Update" at bounding box center [899, 435] width 83 height 26
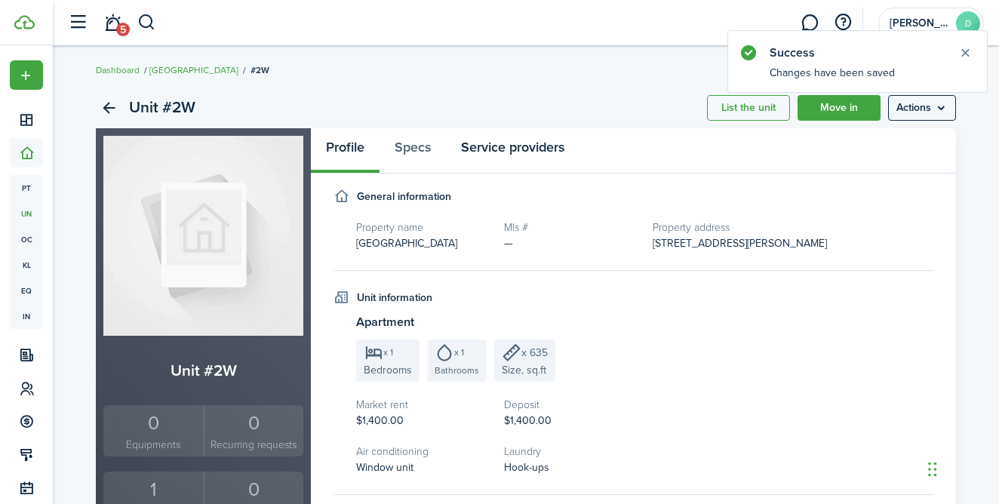
click at [493, 140] on link "Service providers" at bounding box center [513, 150] width 134 height 45
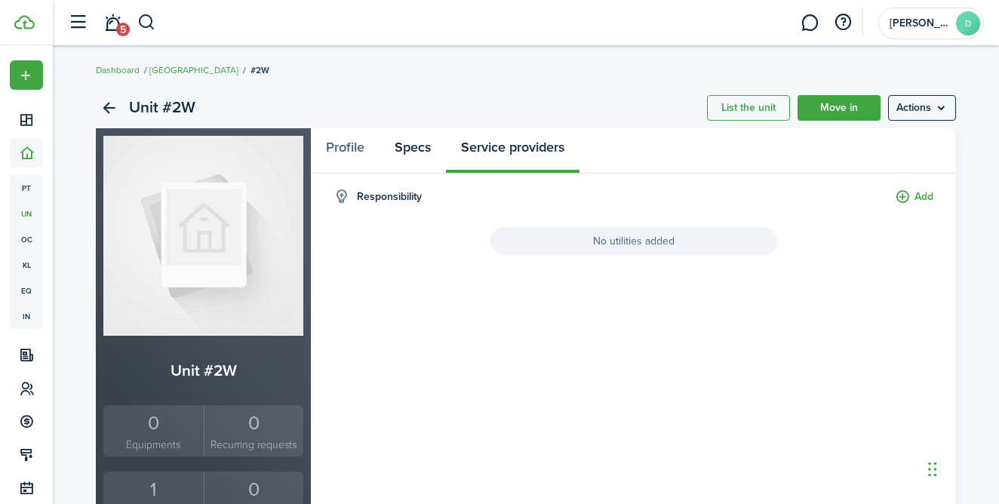
click at [429, 152] on link "Specs" at bounding box center [412, 150] width 66 height 45
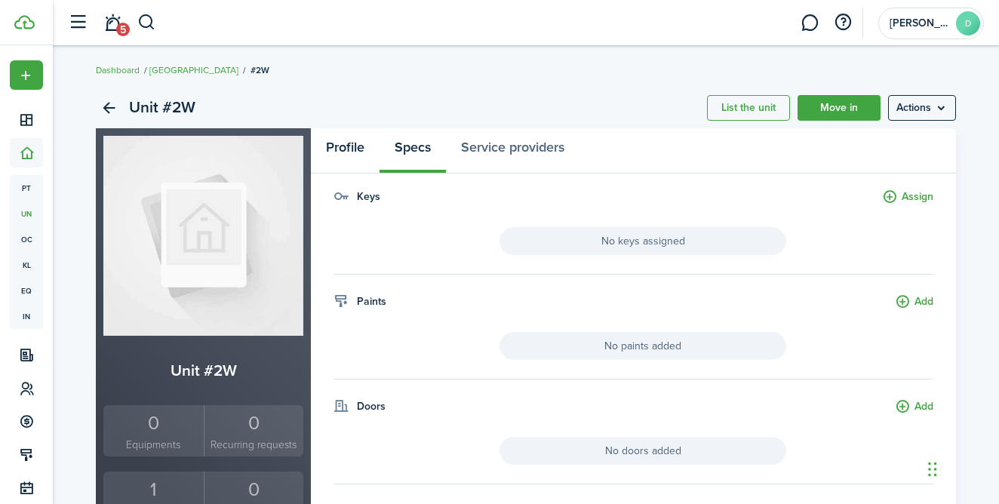
click at [357, 149] on link "Profile" at bounding box center [345, 150] width 69 height 45
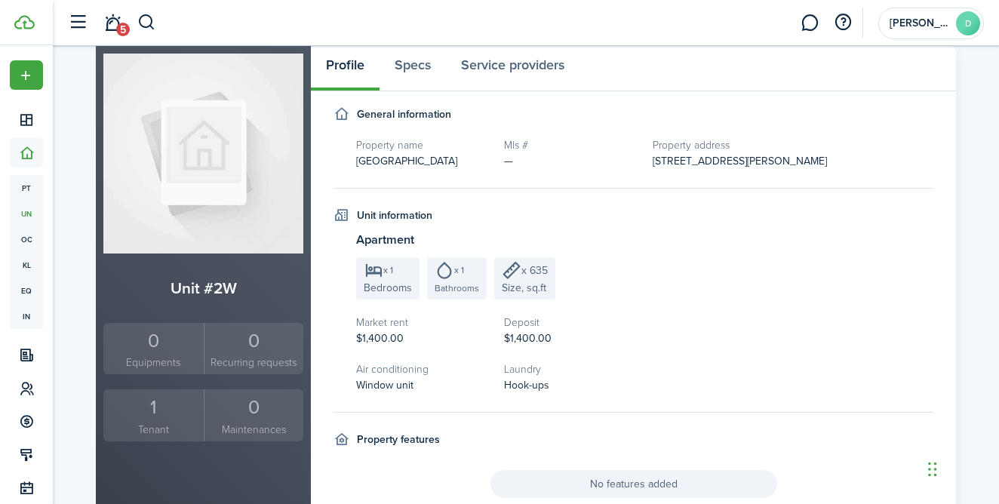
scroll to position [97, 0]
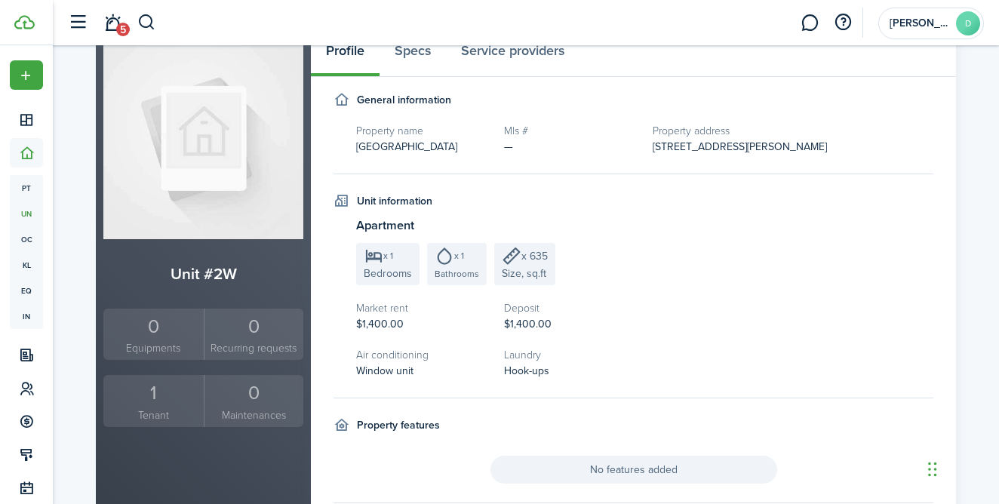
click at [386, 325] on span "$1,400.00" at bounding box center [380, 324] width 48 height 16
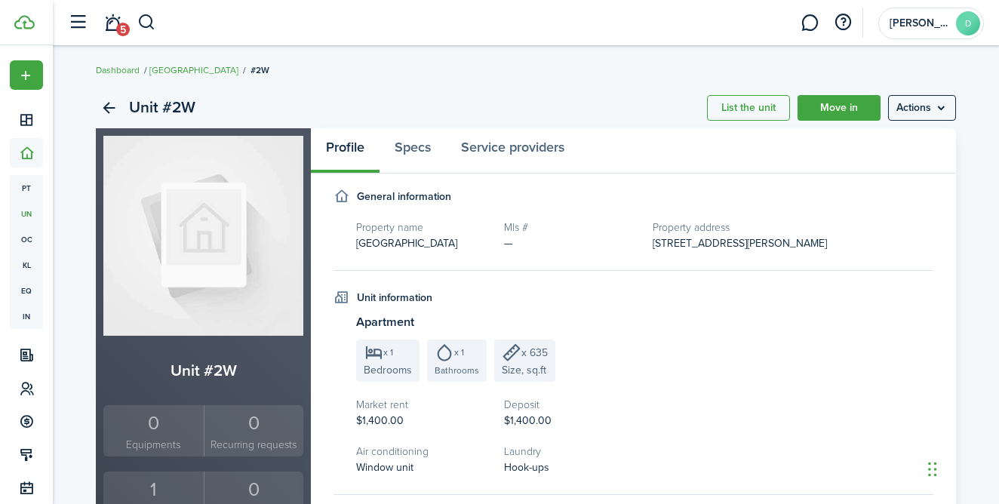
scroll to position [0, 0]
click at [925, 112] on menu-btn "Actions" at bounding box center [922, 108] width 68 height 26
click at [877, 142] on link "Edit unit" at bounding box center [890, 141] width 132 height 26
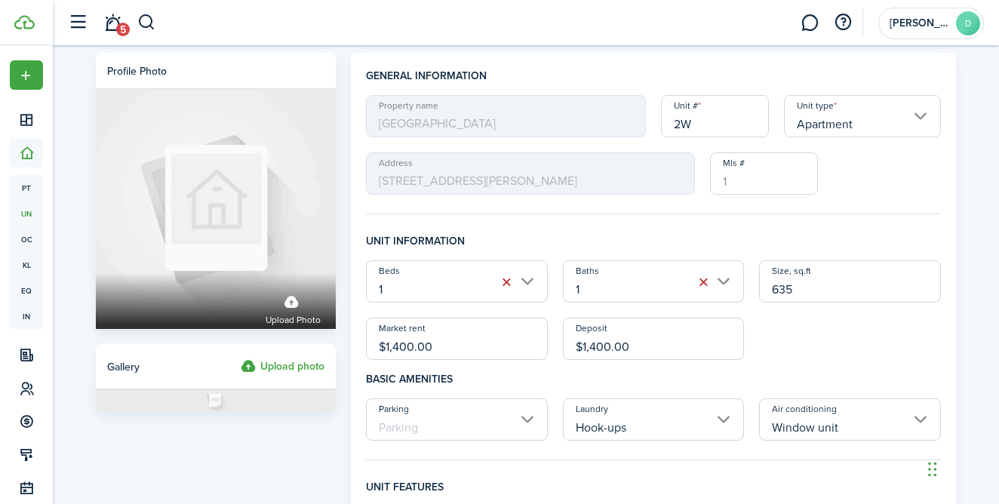
click at [415, 346] on input "$1,400.00" at bounding box center [457, 339] width 182 height 42
type input "$1,435.00"
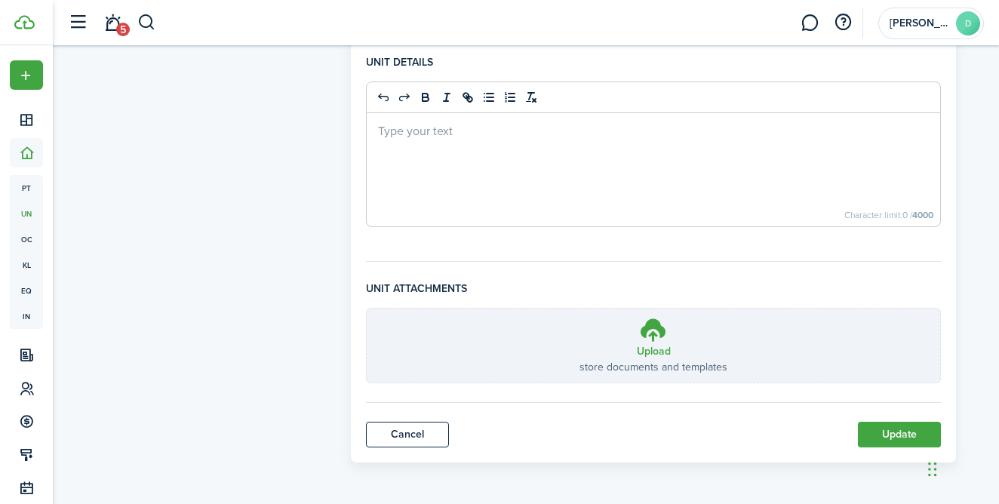
scroll to position [658, 0]
click at [896, 441] on button "Update" at bounding box center [899, 435] width 83 height 26
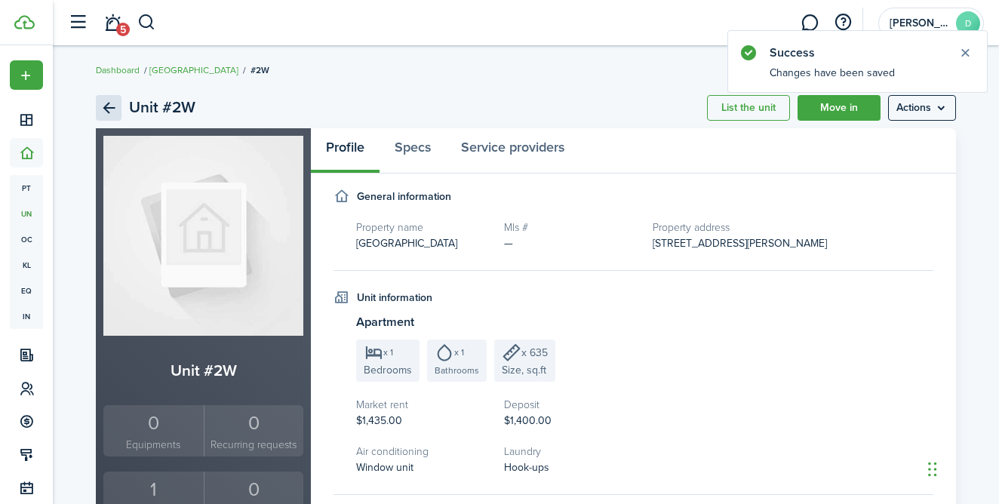
click at [99, 106] on link "Back" at bounding box center [109, 108] width 26 height 26
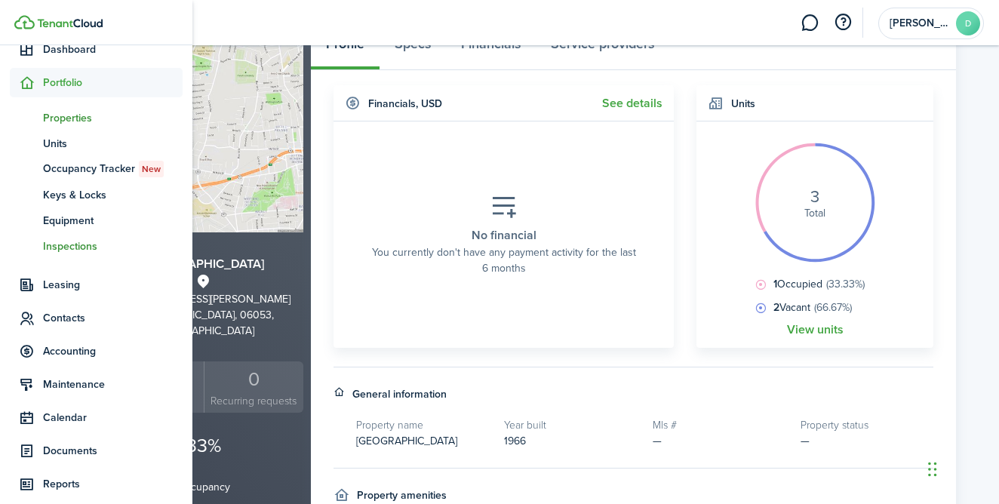
scroll to position [91, 0]
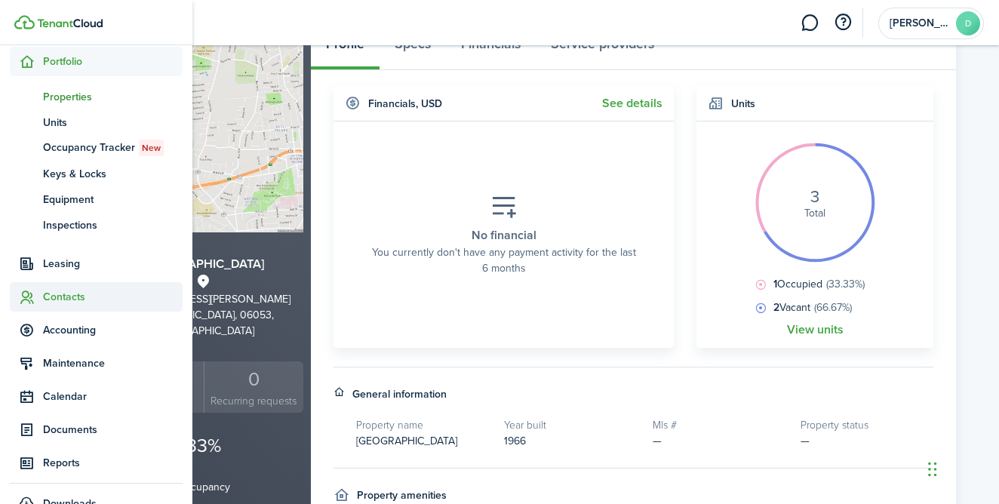
click at [80, 295] on span "Contacts" at bounding box center [113, 297] width 140 height 16
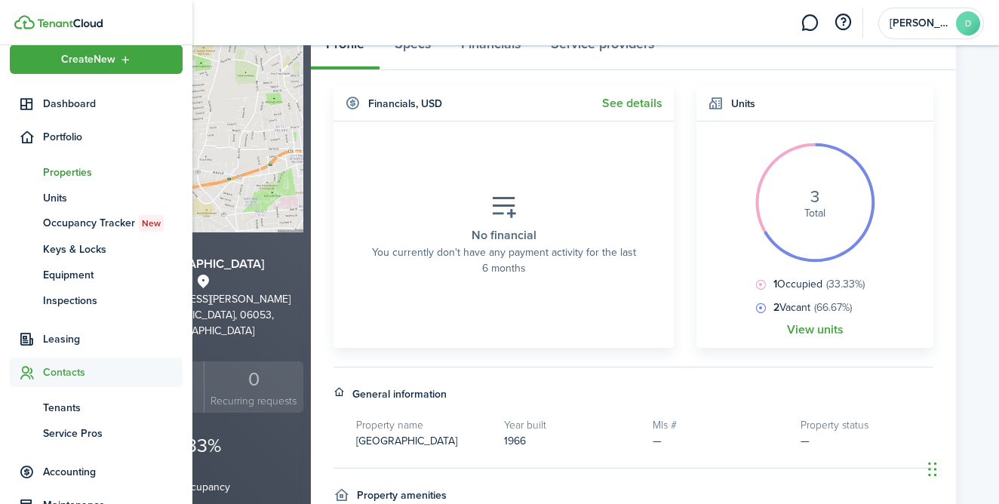
scroll to position [15, 0]
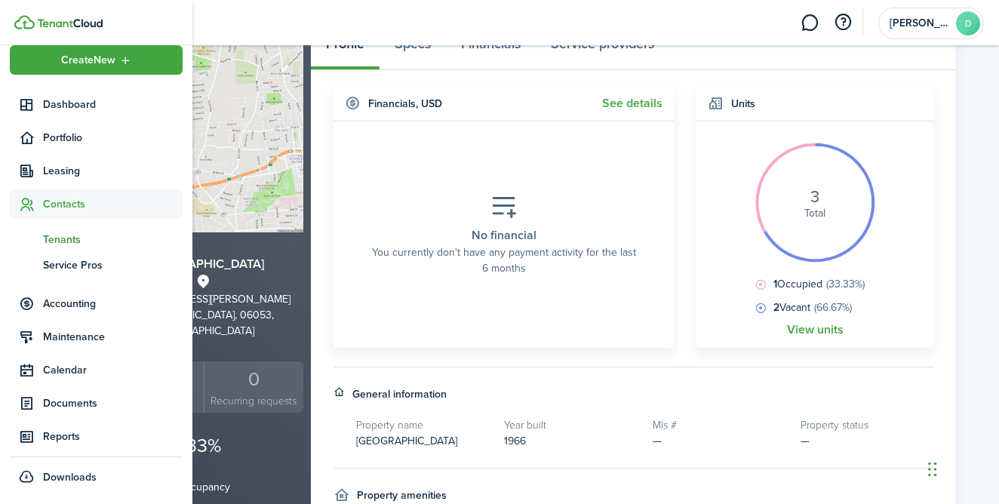
click at [83, 226] on link "tn Tenants" at bounding box center [96, 239] width 173 height 26
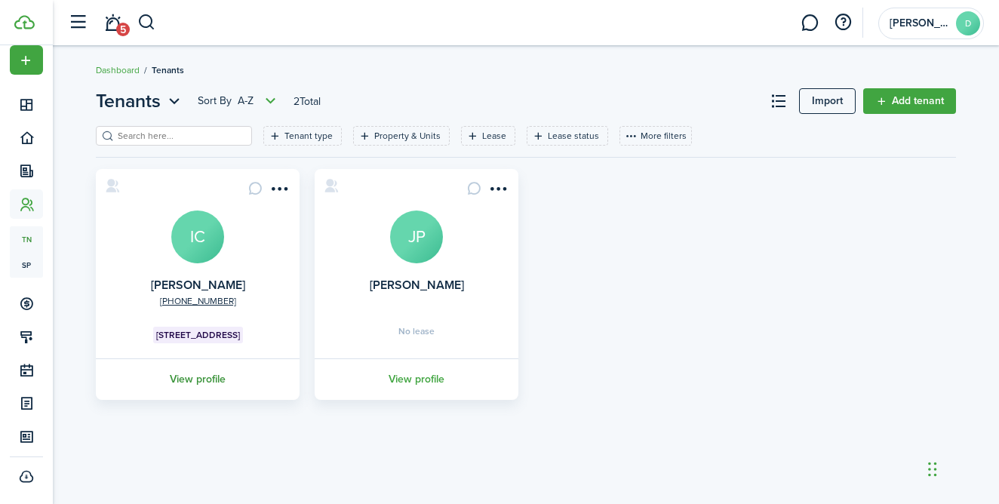
click at [217, 379] on link "View profile" at bounding box center [198, 378] width 208 height 41
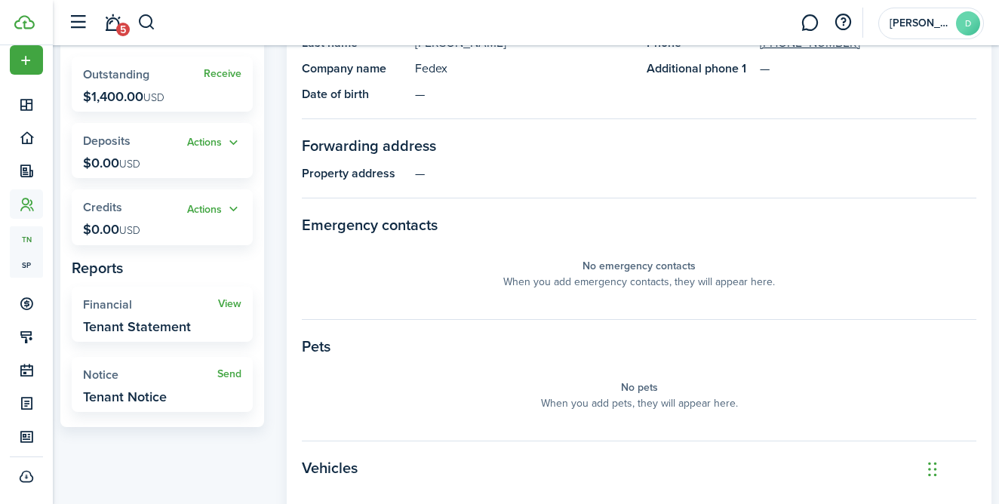
scroll to position [242, 0]
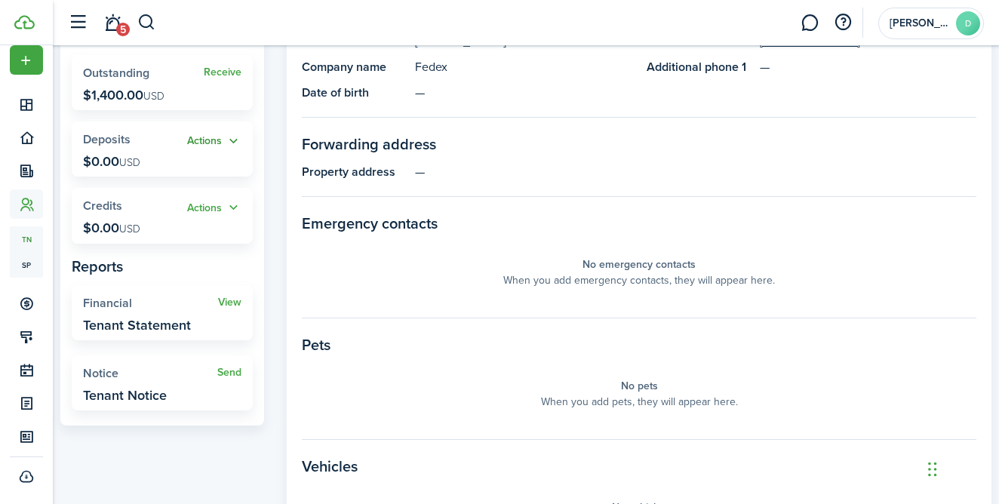
click at [232, 137] on button "Actions" at bounding box center [214, 141] width 54 height 17
click at [454, 271] on panel-main-placeholder "No emergency contacts When you add emergency contacts, they will appear here." at bounding box center [639, 272] width 674 height 60
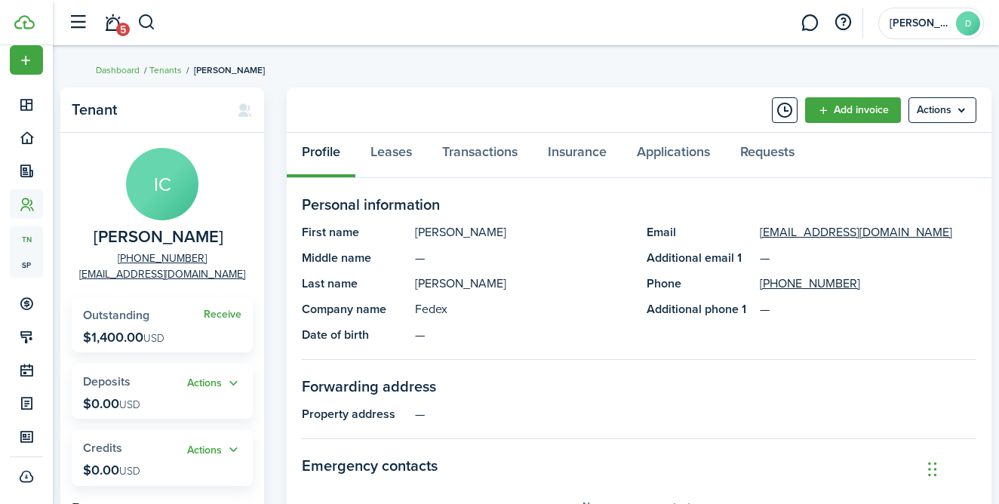
scroll to position [0, 0]
click at [967, 108] on menu-btn "Actions" at bounding box center [942, 110] width 68 height 26
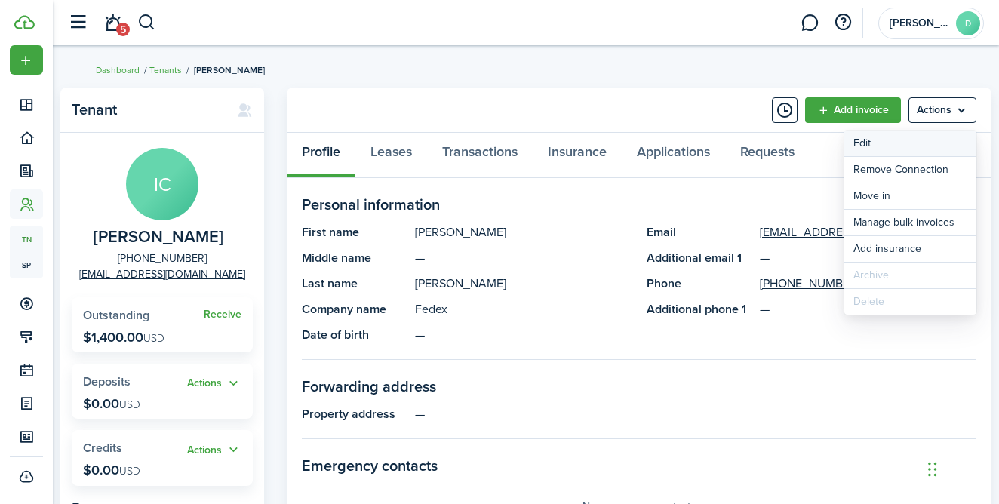
click at [897, 143] on link "Edit" at bounding box center [910, 144] width 132 height 26
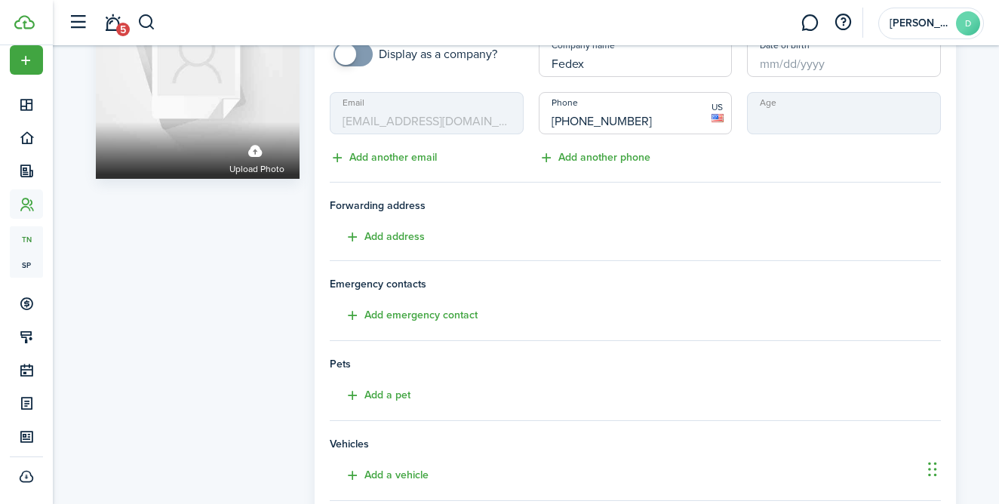
scroll to position [127, 0]
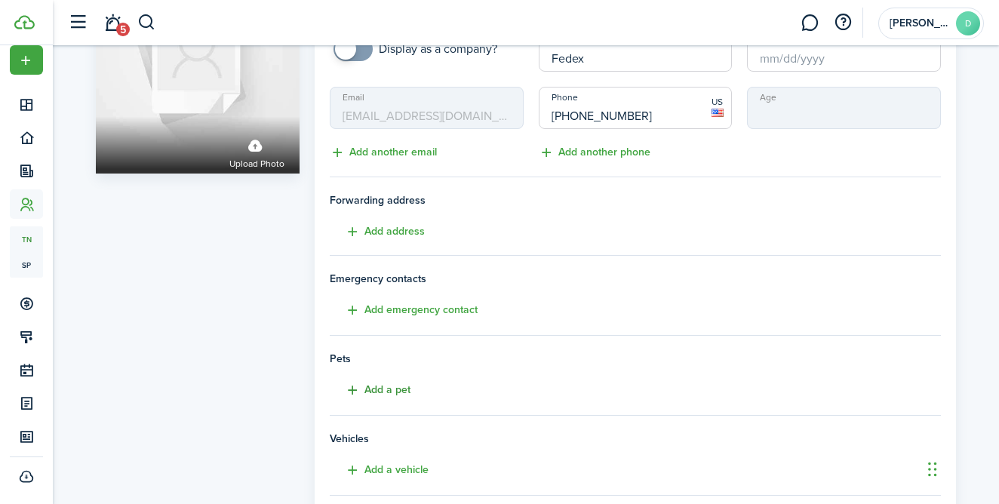
click at [397, 387] on button "Add a pet" at bounding box center [370, 390] width 81 height 17
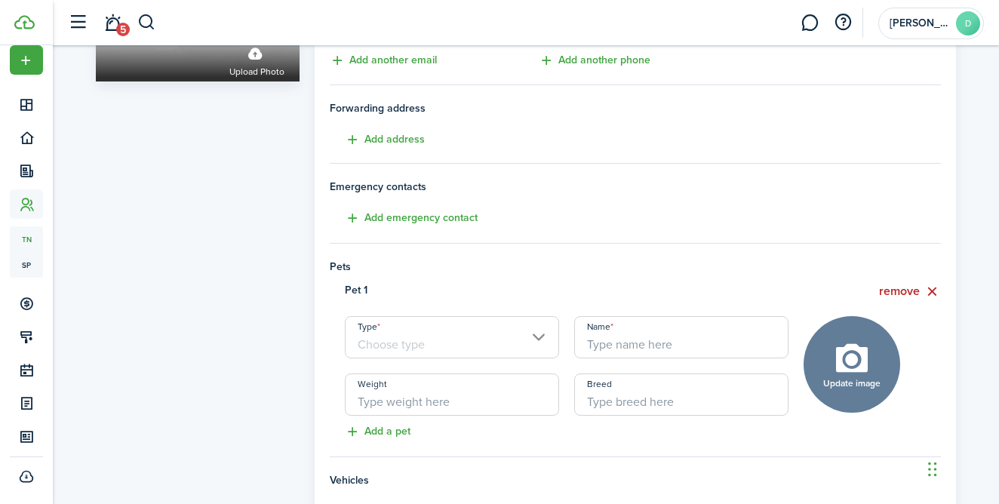
scroll to position [223, 0]
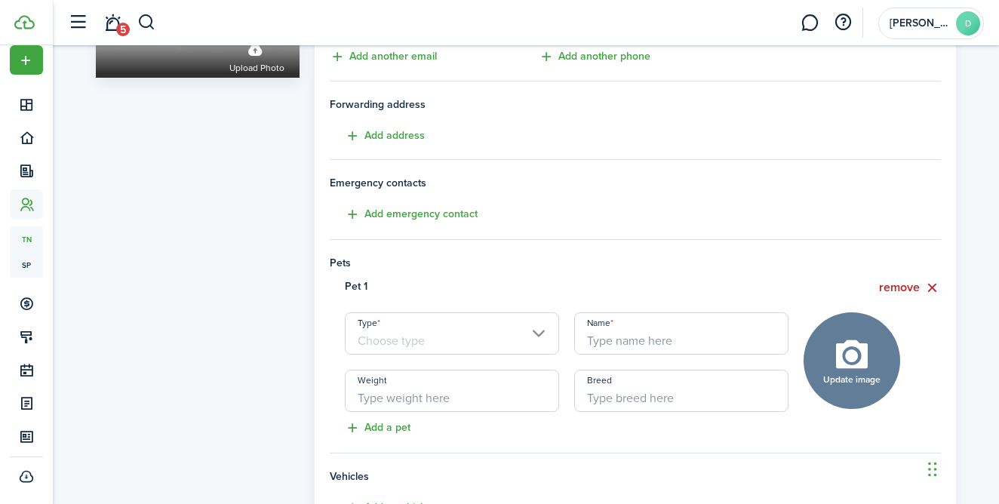
click at [471, 333] on input "Type" at bounding box center [452, 333] width 214 height 42
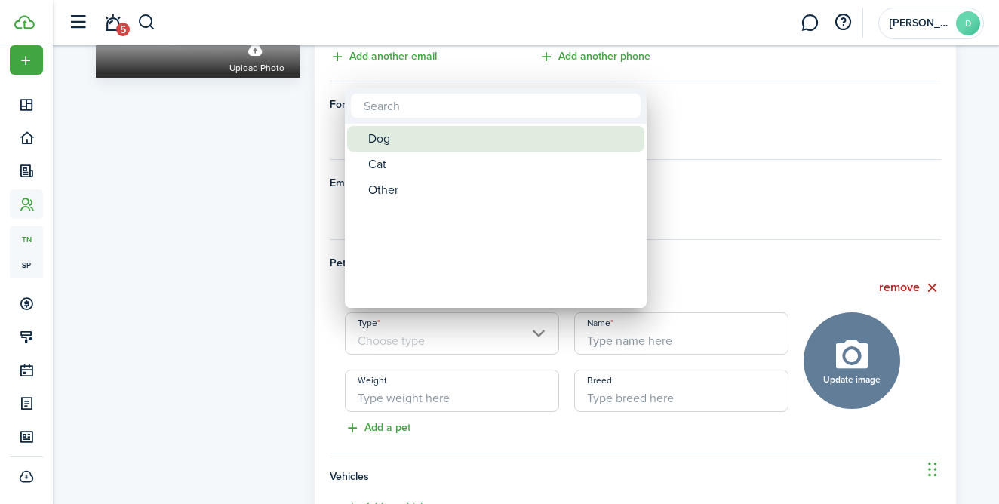
click at [425, 140] on div "Dog" at bounding box center [501, 139] width 267 height 26
type input "Dog"
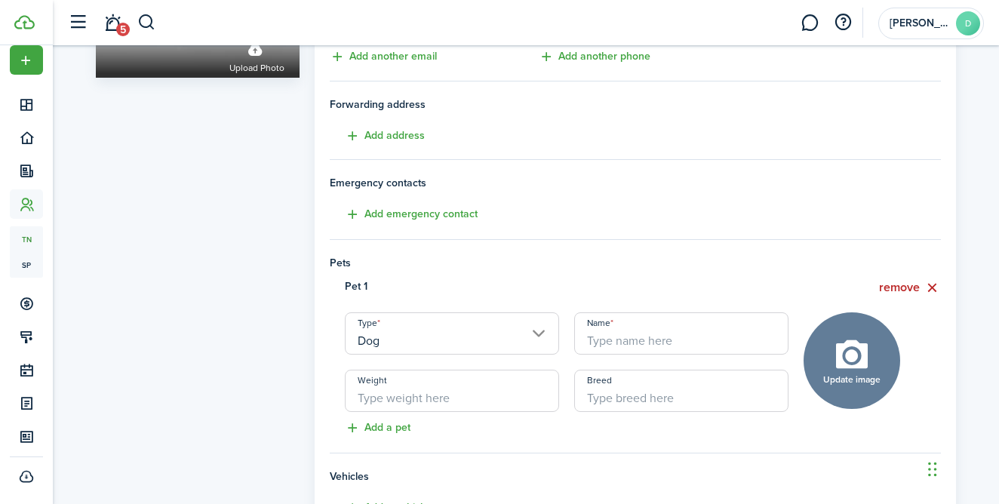
click at [638, 384] on input "Breed" at bounding box center [681, 391] width 214 height 42
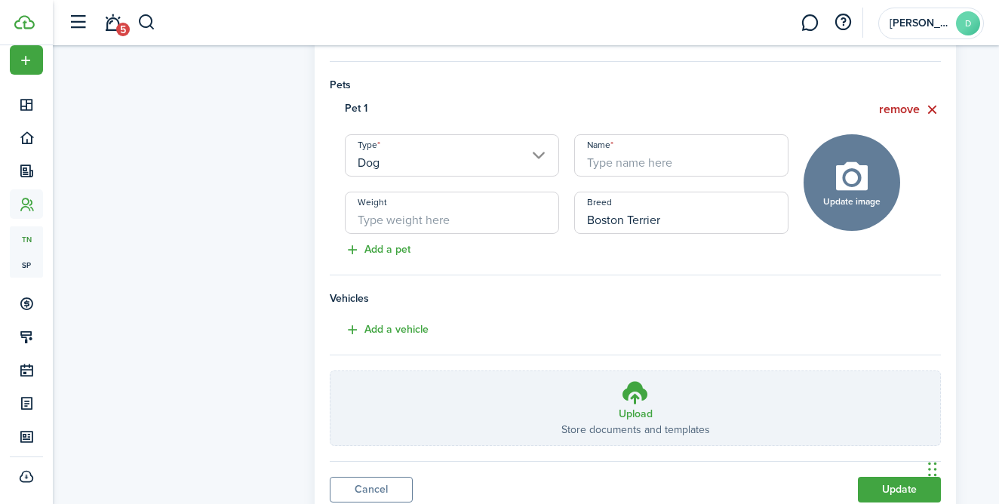
scroll to position [398, 0]
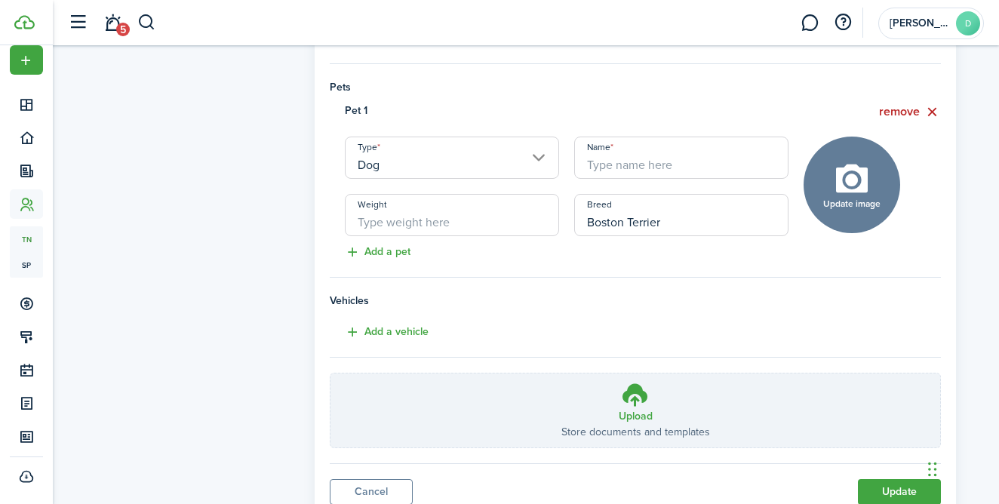
type input "Boston Terrier"
click at [636, 167] on input "Name" at bounding box center [681, 158] width 214 height 42
click at [501, 214] on input "Weight" at bounding box center [452, 215] width 214 height 42
type input "30"
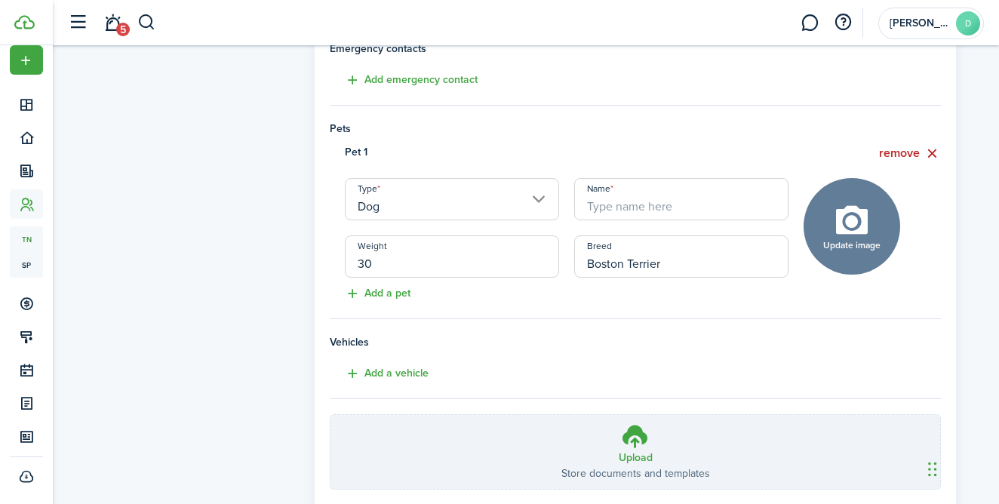
scroll to position [343, 0]
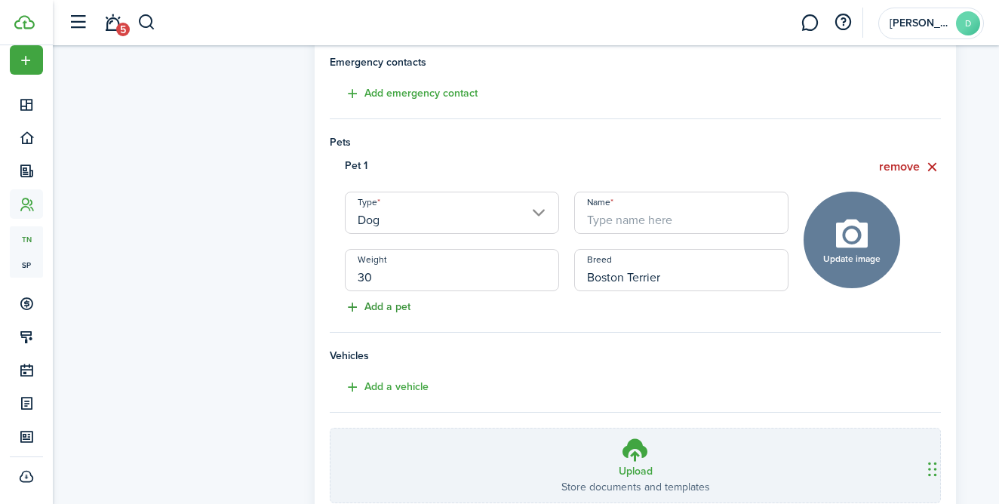
click at [403, 307] on button "Add a pet" at bounding box center [370, 307] width 81 height 17
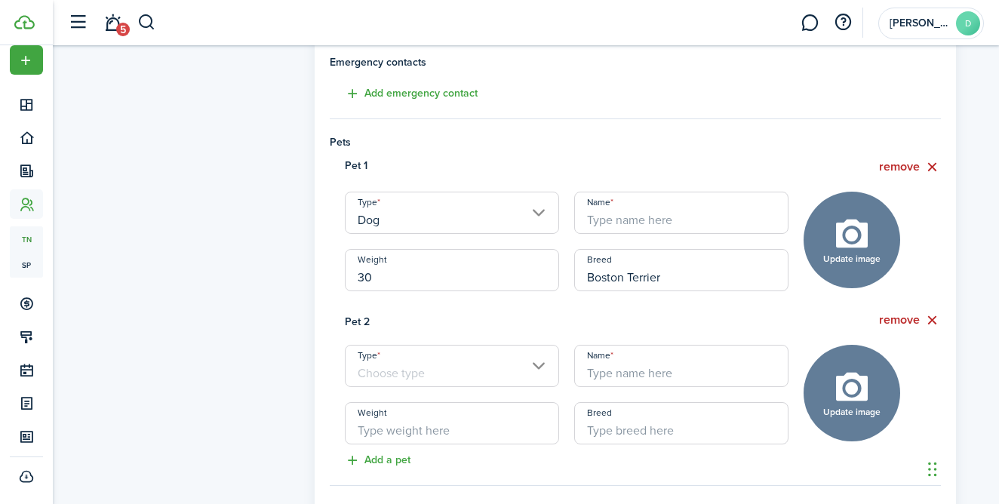
scroll to position [336, 0]
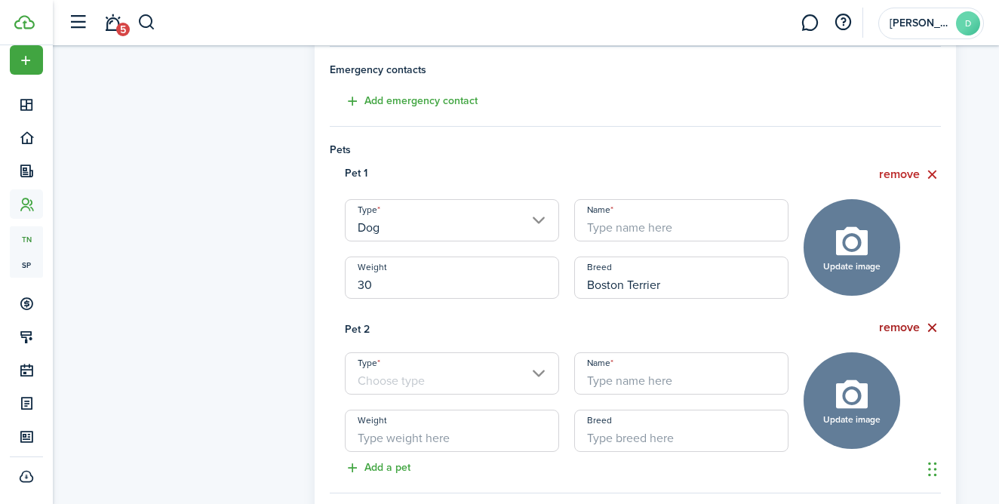
click at [929, 327] on button "remove" at bounding box center [910, 327] width 62 height 19
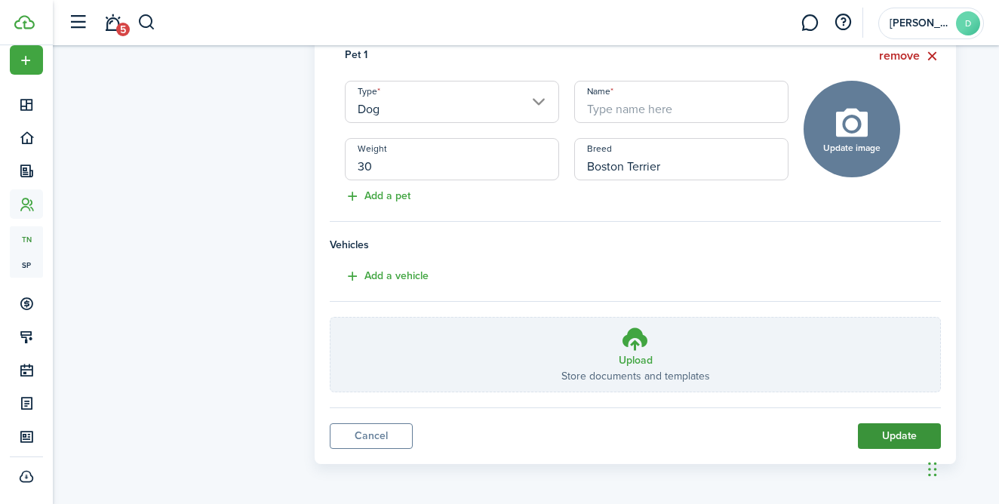
click at [897, 437] on button "Update" at bounding box center [899, 436] width 83 height 26
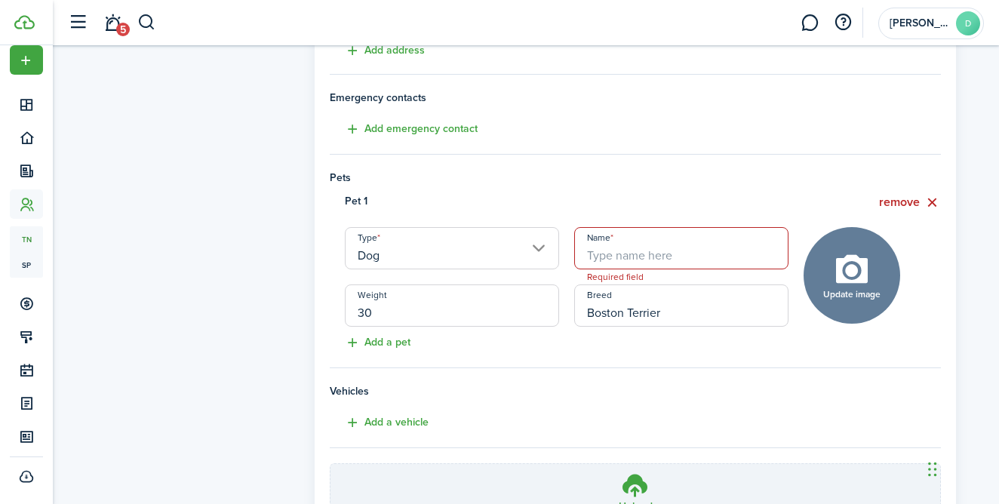
scroll to position [303, 0]
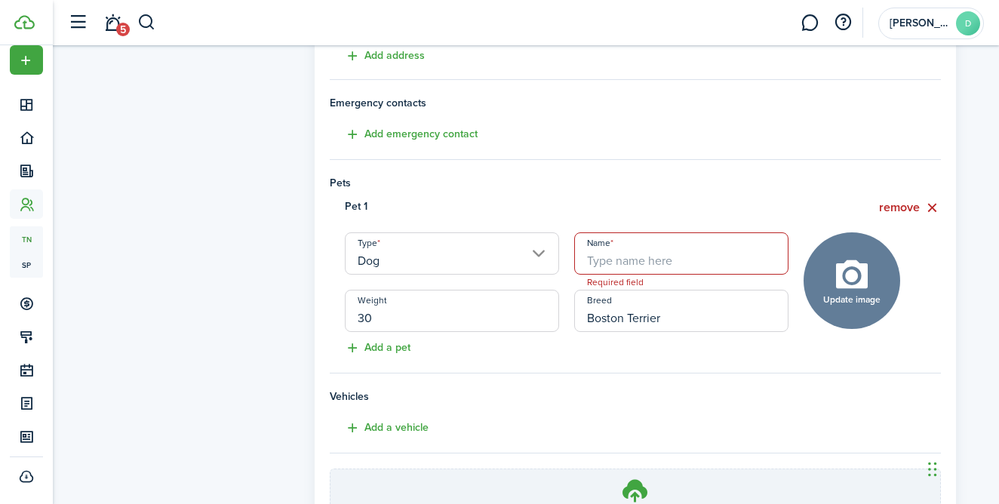
click at [704, 272] on input "Name" at bounding box center [681, 253] width 214 height 42
type input "S"
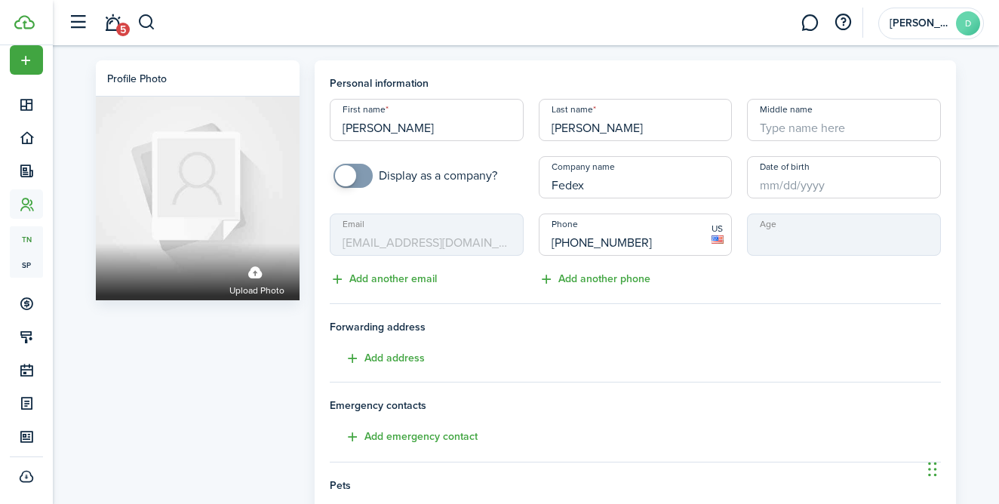
scroll to position [0, 0]
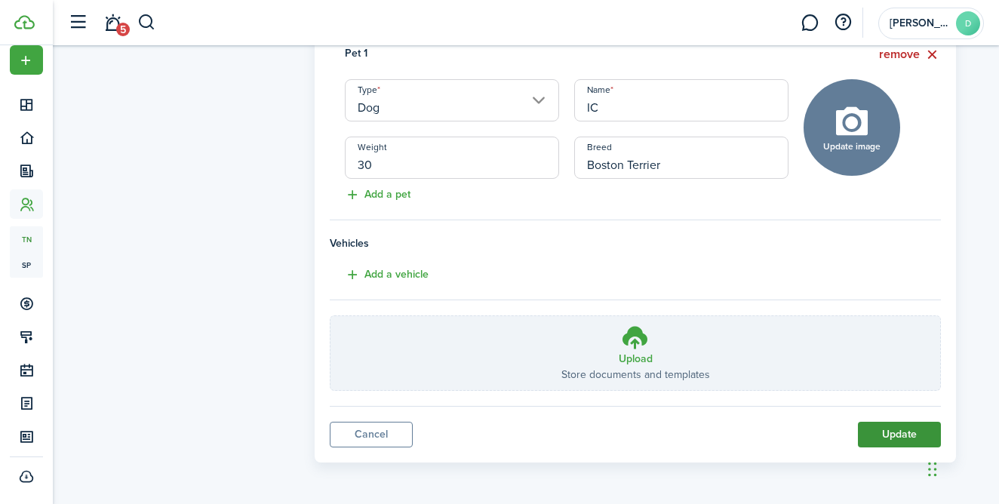
type input "IC"
click at [887, 430] on button "Update" at bounding box center [899, 435] width 83 height 26
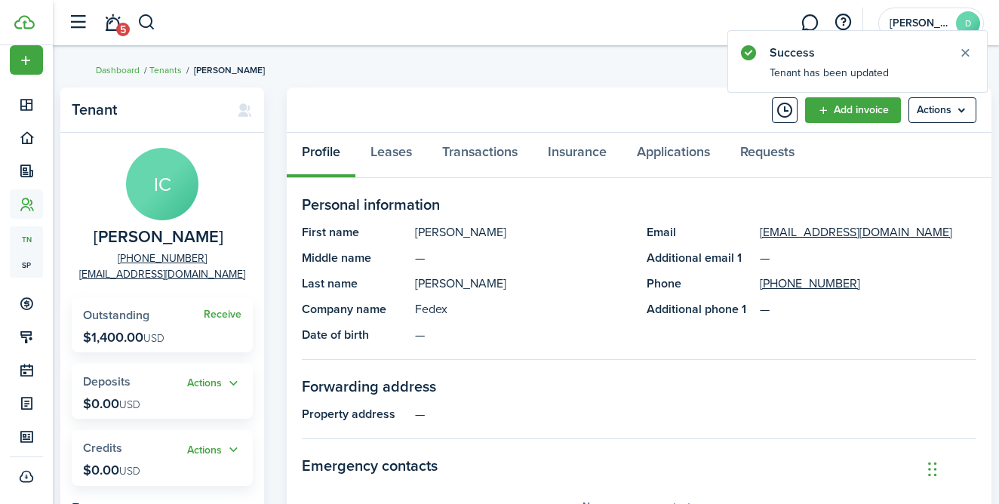
drag, startPoint x: 840, startPoint y: 109, endPoint x: 819, endPoint y: 140, distance: 37.9
click at [779, 116] on button "Timeline" at bounding box center [785, 110] width 26 height 26
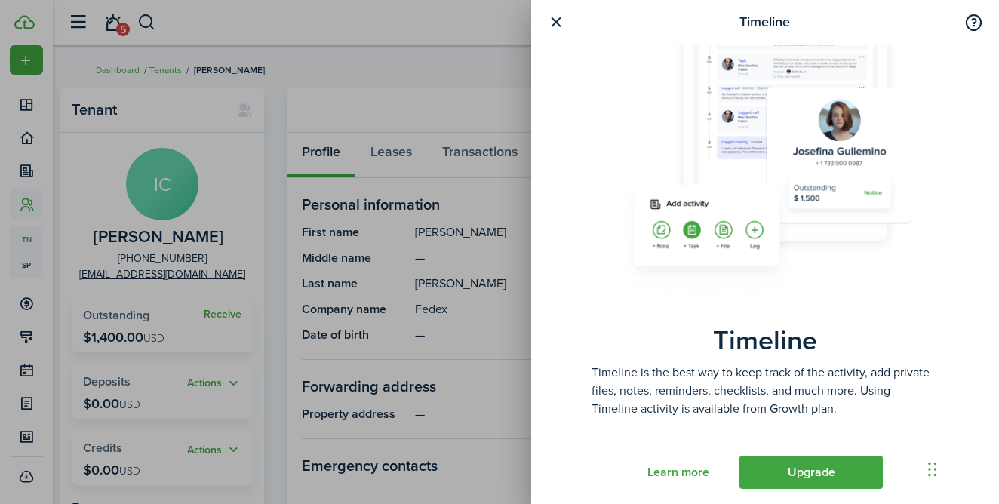
scroll to position [105, 0]
click at [561, 18] on button "button" at bounding box center [555, 22] width 19 height 19
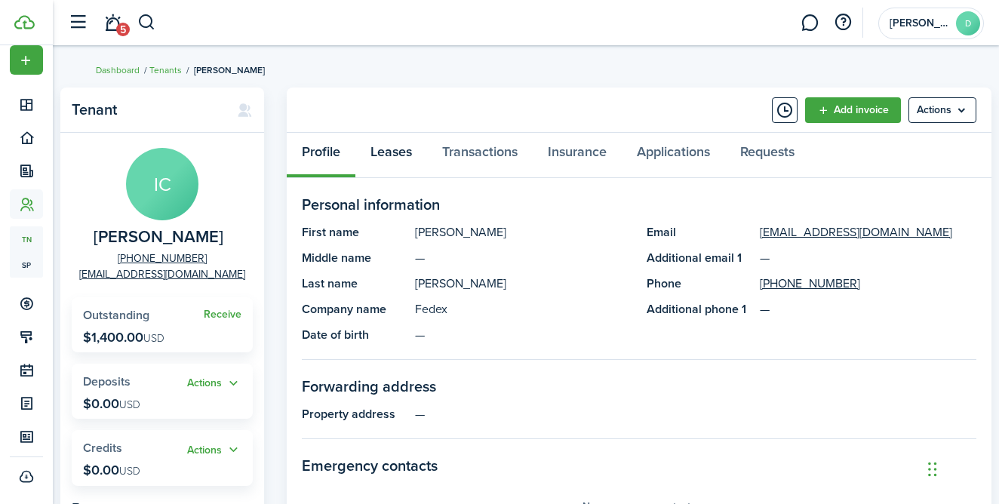
click at [419, 159] on link "Leases" at bounding box center [391, 155] width 72 height 45
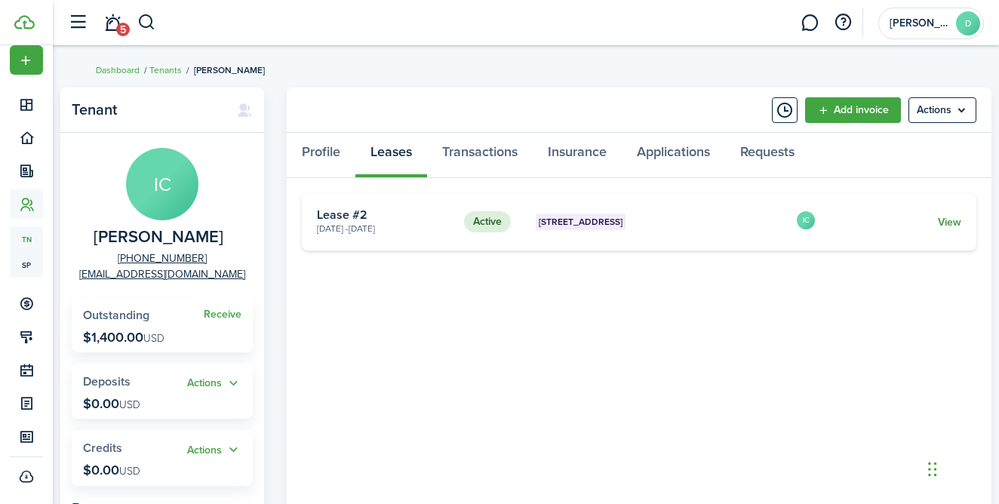
click at [947, 226] on link "View" at bounding box center [949, 222] width 23 height 16
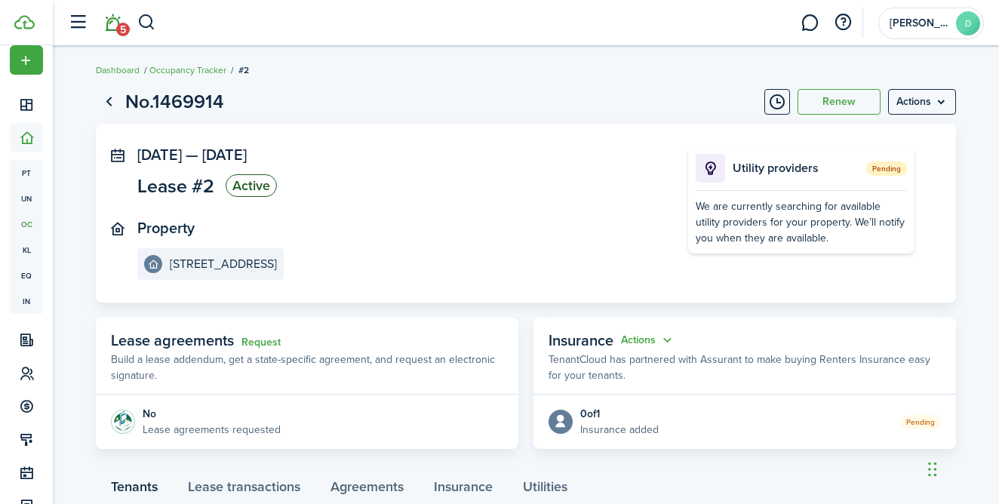
click at [121, 24] on span "5" at bounding box center [123, 30] width 14 height 14
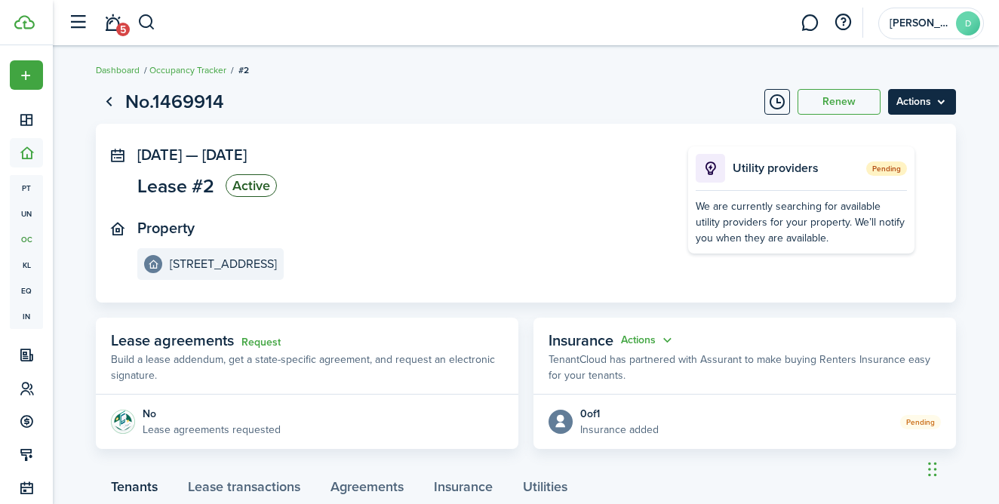
click at [926, 109] on menu-btn "Actions" at bounding box center [922, 102] width 68 height 26
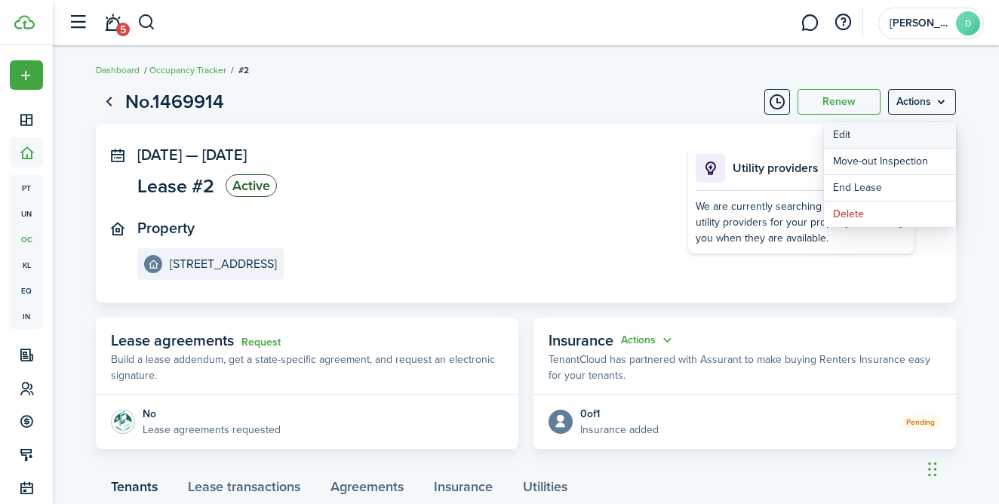
click at [893, 137] on button "Edit" at bounding box center [890, 135] width 132 height 26
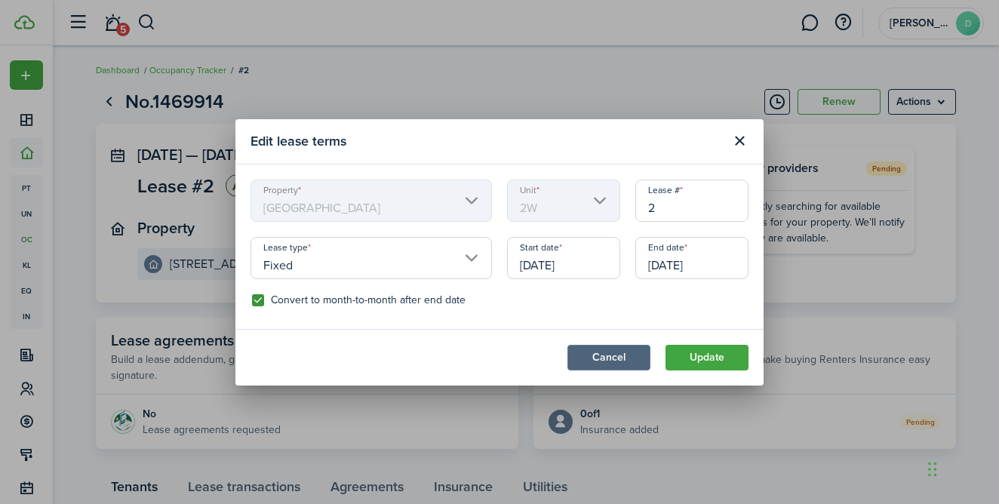
click at [644, 355] on button "Cancel" at bounding box center [608, 358] width 83 height 26
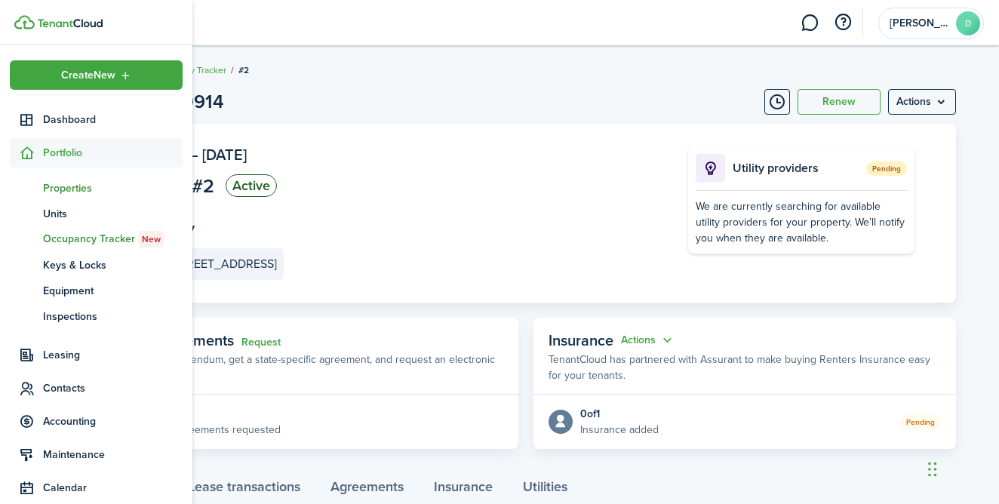
click at [86, 185] on span "Properties" at bounding box center [113, 188] width 140 height 16
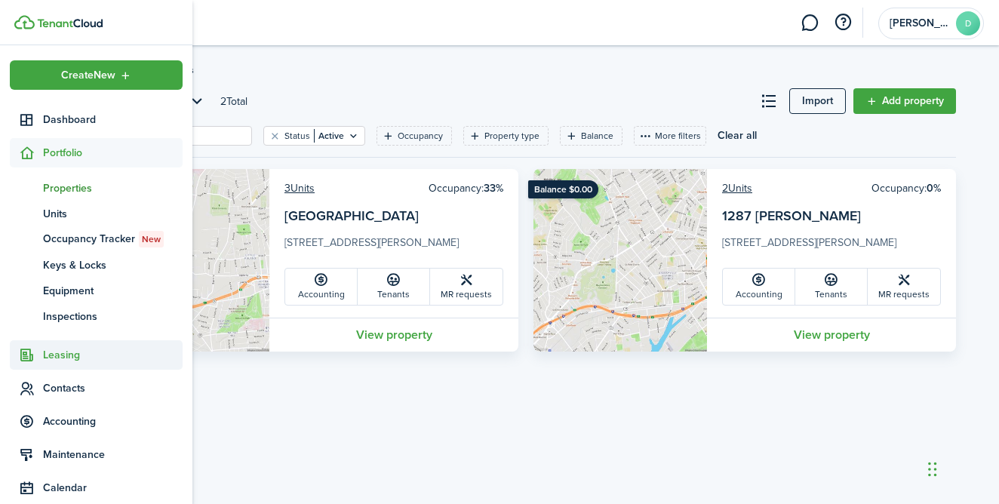
click at [65, 355] on span "Leasing" at bounding box center [113, 355] width 140 height 16
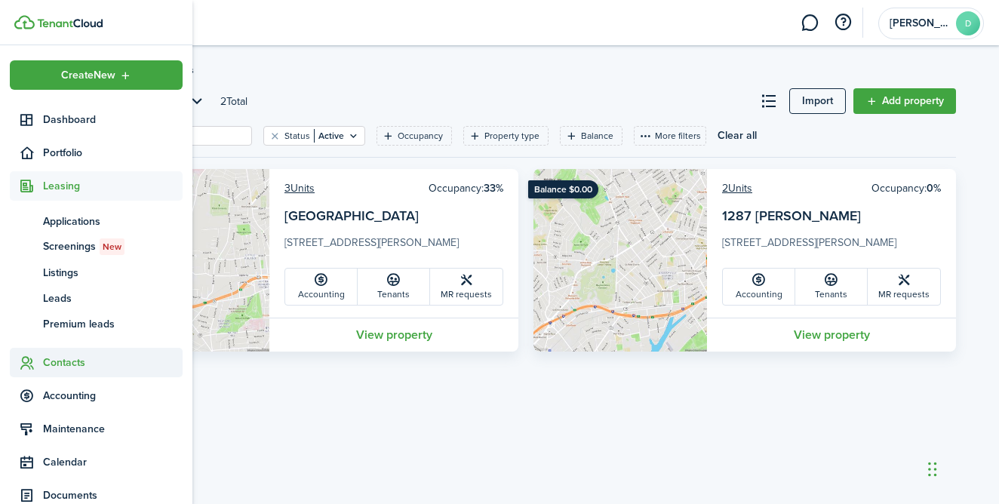
click at [71, 358] on span "Contacts" at bounding box center [113, 363] width 140 height 16
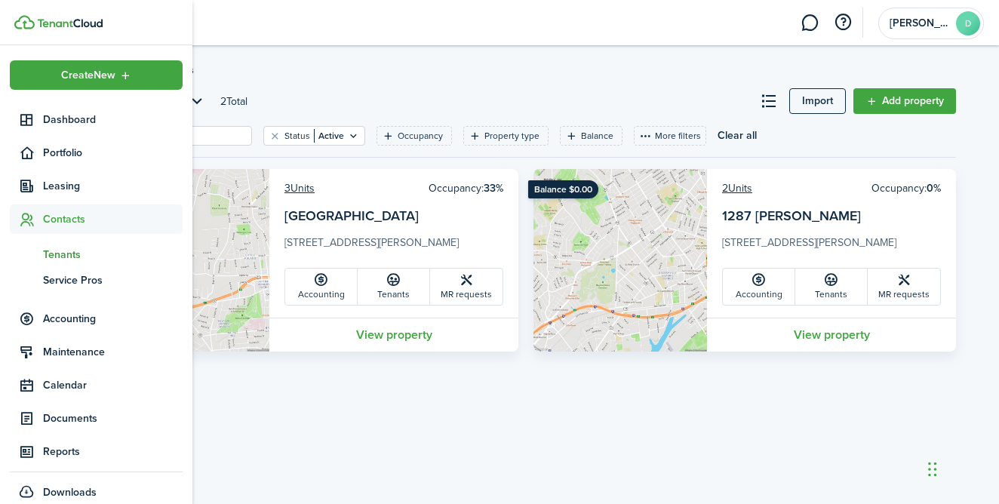
click at [86, 263] on link "tn Tenants" at bounding box center [96, 254] width 173 height 26
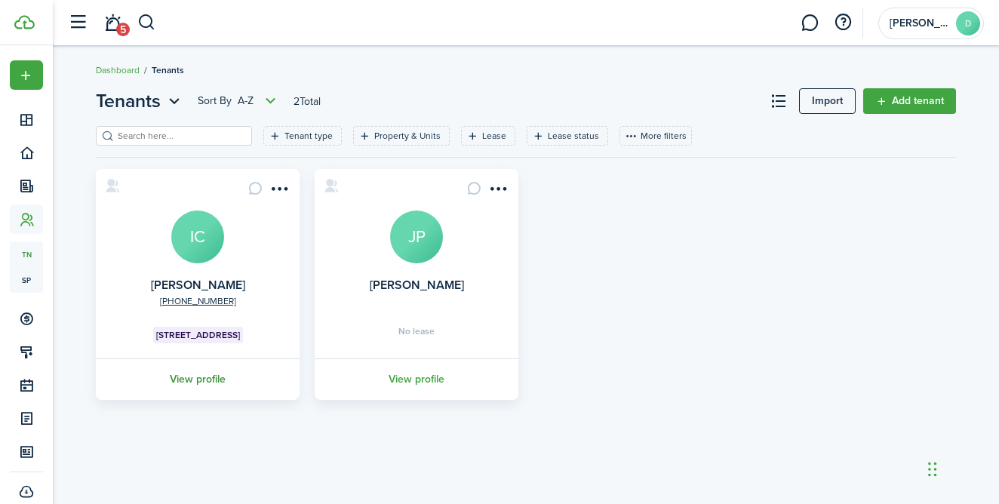
click at [217, 376] on link "View profile" at bounding box center [198, 378] width 208 height 41
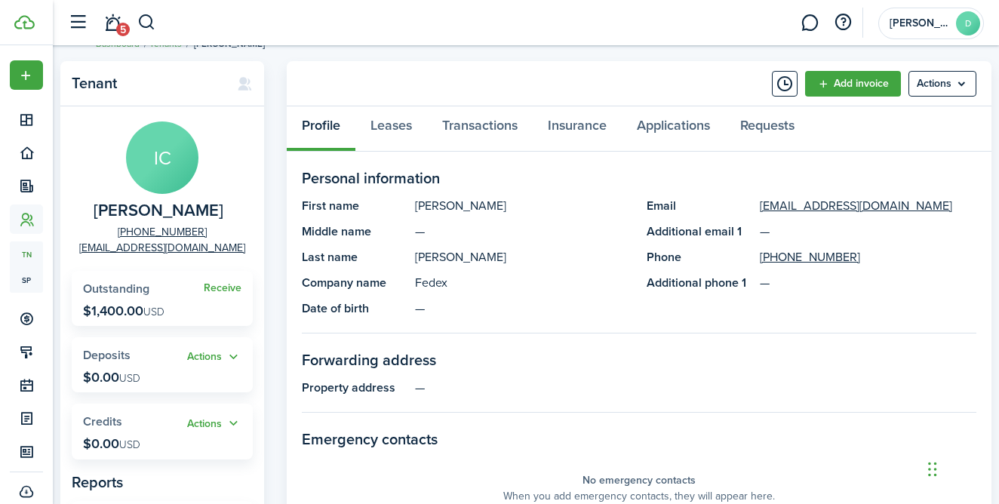
scroll to position [28, 0]
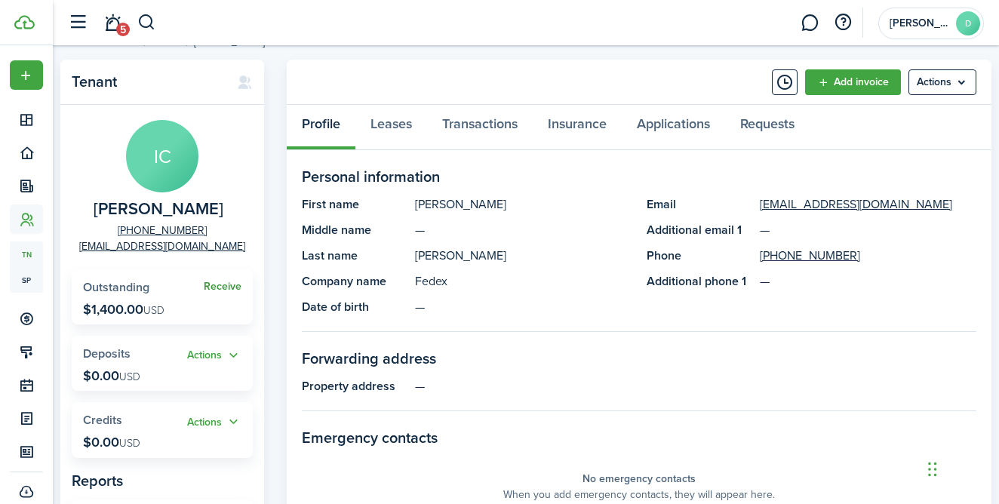
click at [218, 284] on link "Receive" at bounding box center [223, 287] width 38 height 12
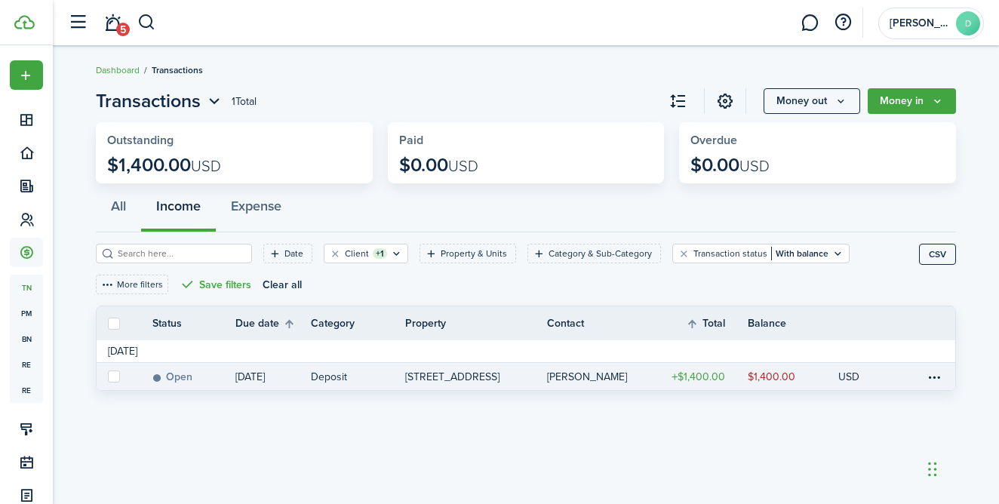
click at [124, 374] on link at bounding box center [113, 376] width 33 height 27
click at [114, 376] on label at bounding box center [114, 376] width 12 height 12
click at [108, 376] on input "checkbox" at bounding box center [107, 376] width 1 height 1
checkbox input "true"
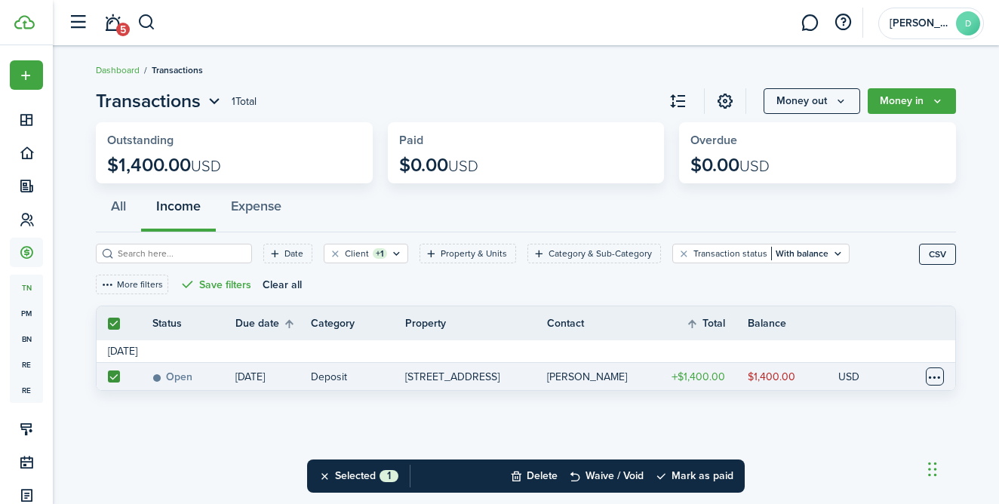
click at [936, 374] on table-menu-btn-icon at bounding box center [935, 376] width 18 height 18
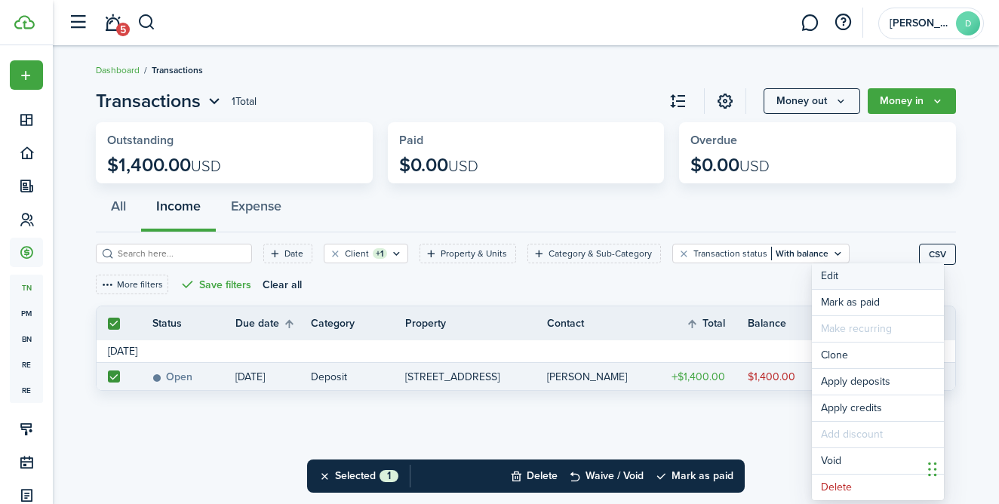
click at [834, 276] on button "Edit" at bounding box center [878, 276] width 132 height 26
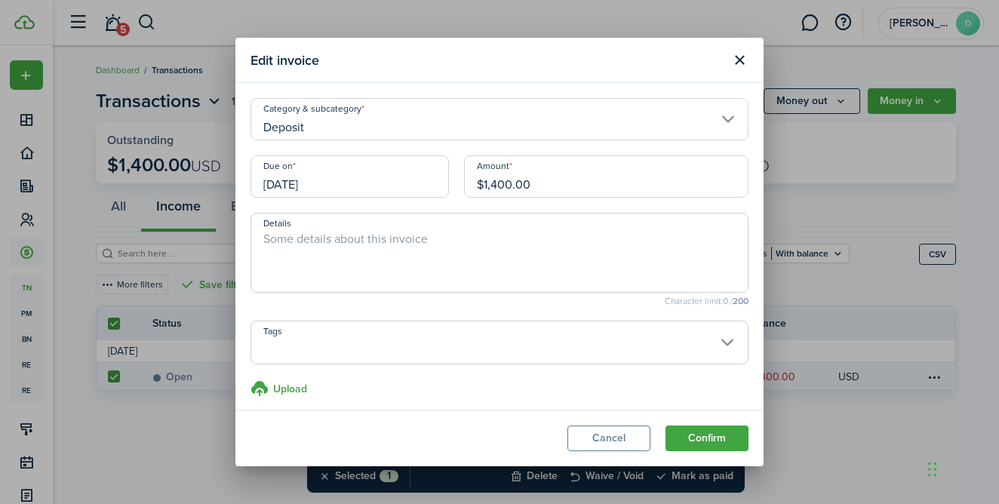
click at [293, 182] on input "[DATE]" at bounding box center [349, 176] width 198 height 42
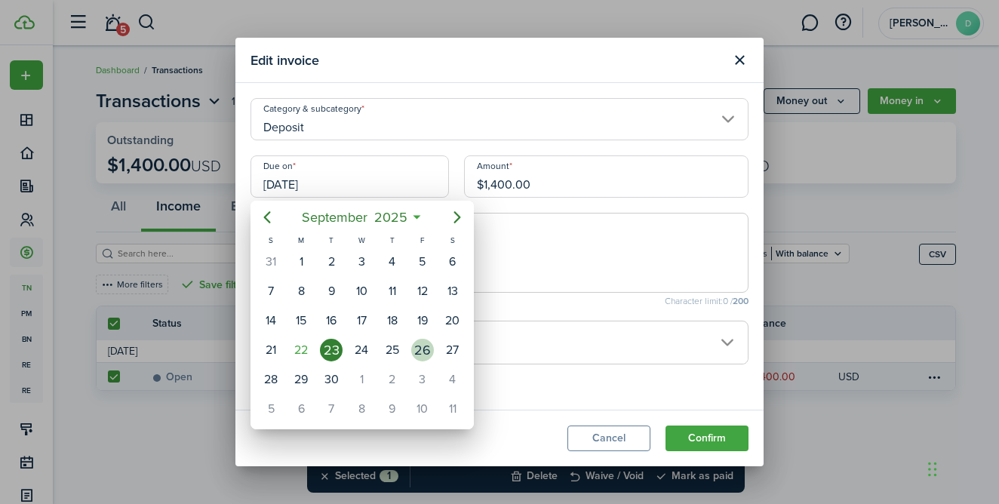
click at [429, 355] on div "26" at bounding box center [422, 350] width 23 height 23
type input "[DATE]"
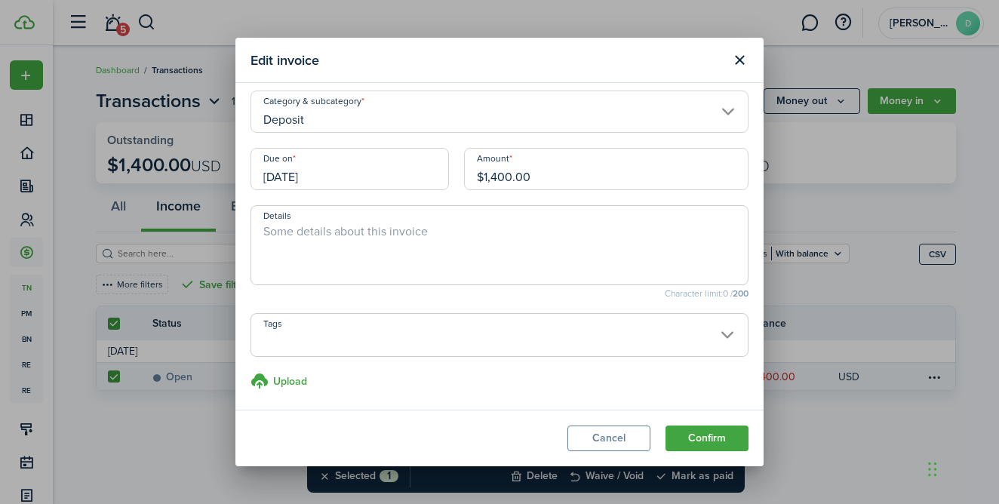
scroll to position [8, 0]
click at [693, 429] on button "Confirm" at bounding box center [706, 438] width 83 height 26
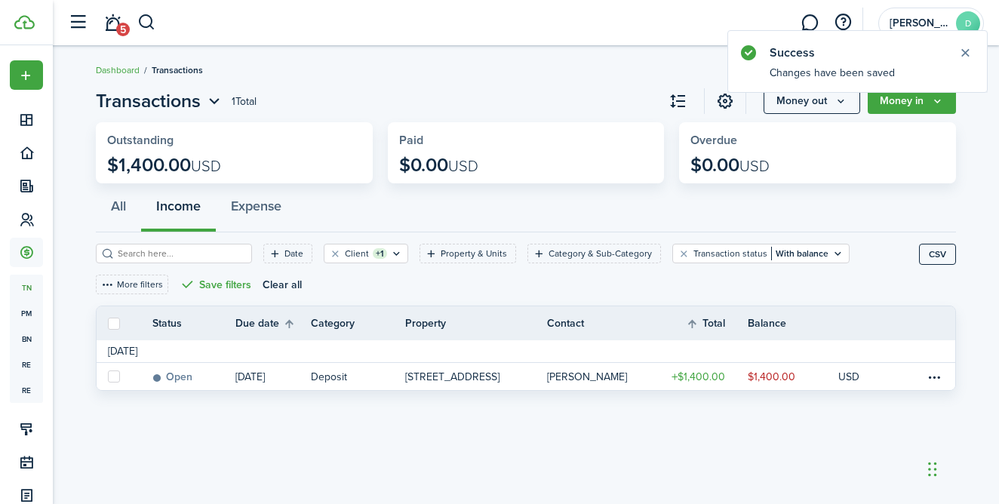
drag, startPoint x: 673, startPoint y: 28, endPoint x: 769, endPoint y: 29, distance: 95.8
click at [769, 29] on header-wrapper "5 [PERSON_NAME] D" at bounding box center [521, 22] width 923 height 45
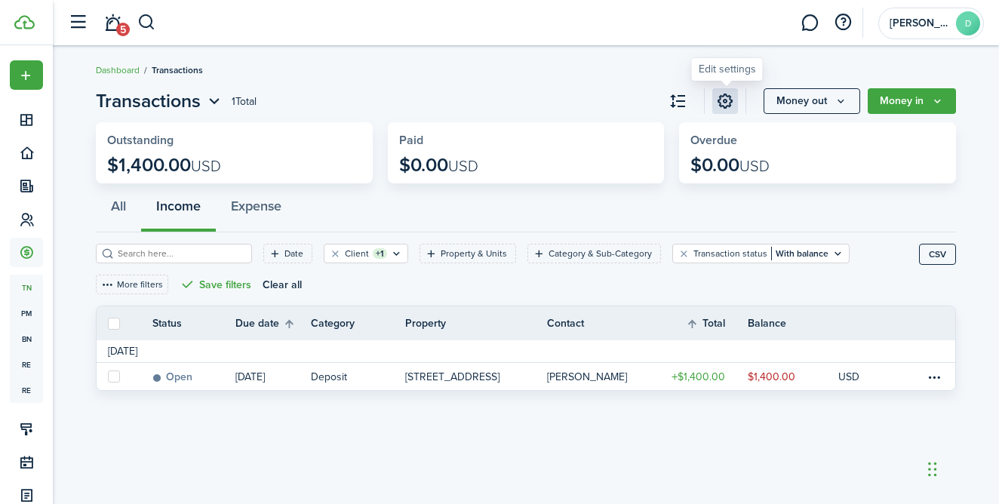
click at [728, 101] on link at bounding box center [725, 101] width 26 height 26
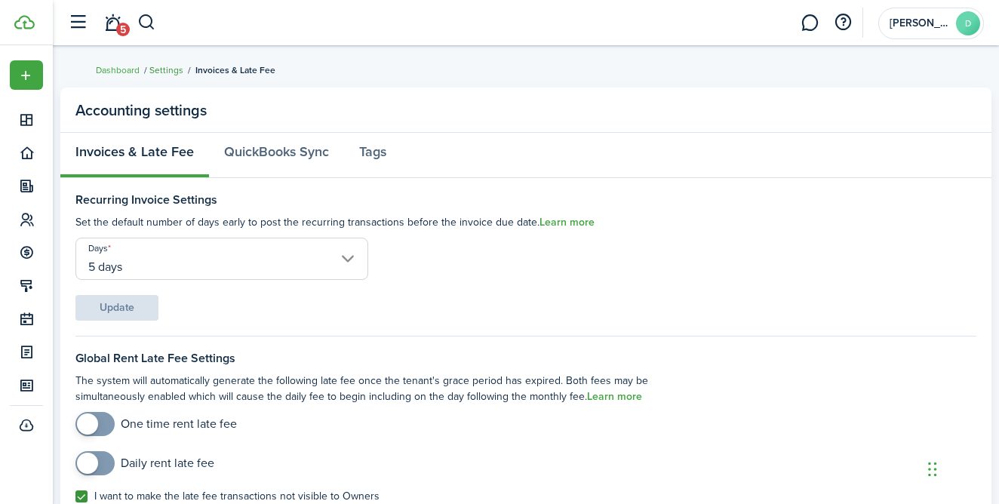
click at [164, 70] on link "Settings" at bounding box center [166, 70] width 34 height 14
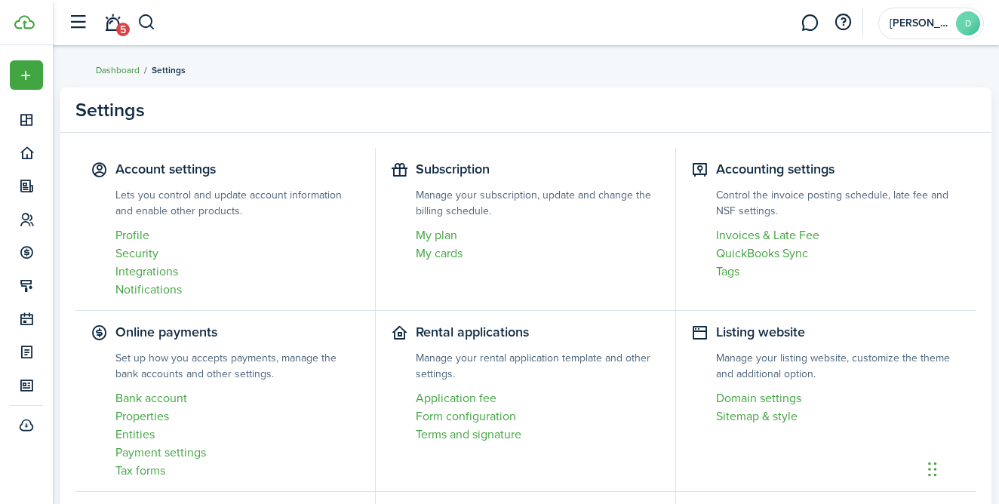
click at [118, 74] on link "Dashboard" at bounding box center [118, 70] width 44 height 14
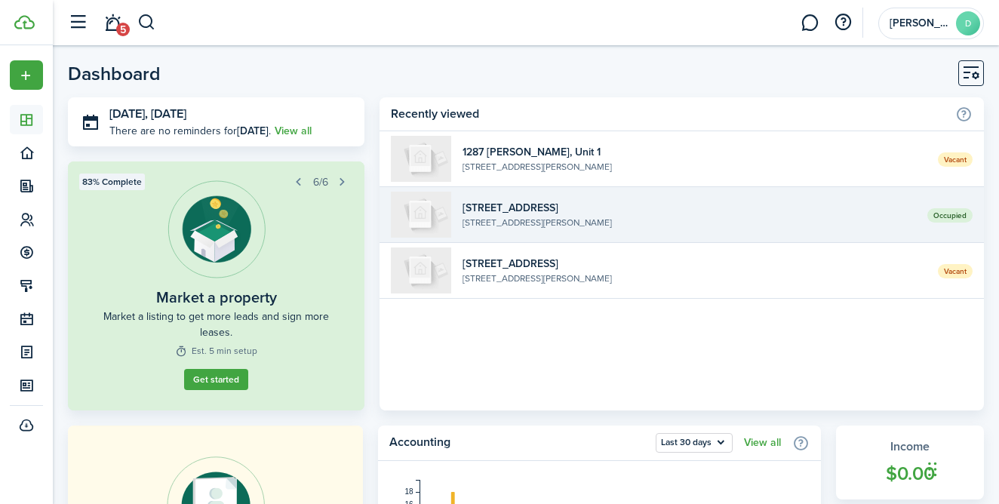
click at [877, 229] on widget-list-item-description "[STREET_ADDRESS][PERSON_NAME]" at bounding box center [688, 223] width 453 height 14
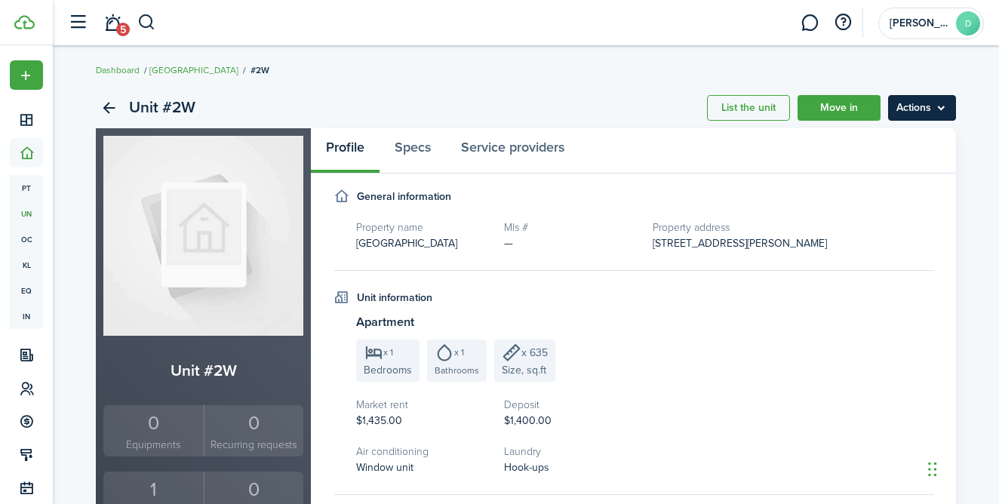
click at [945, 109] on menu-btn "Actions" at bounding box center [922, 108] width 68 height 26
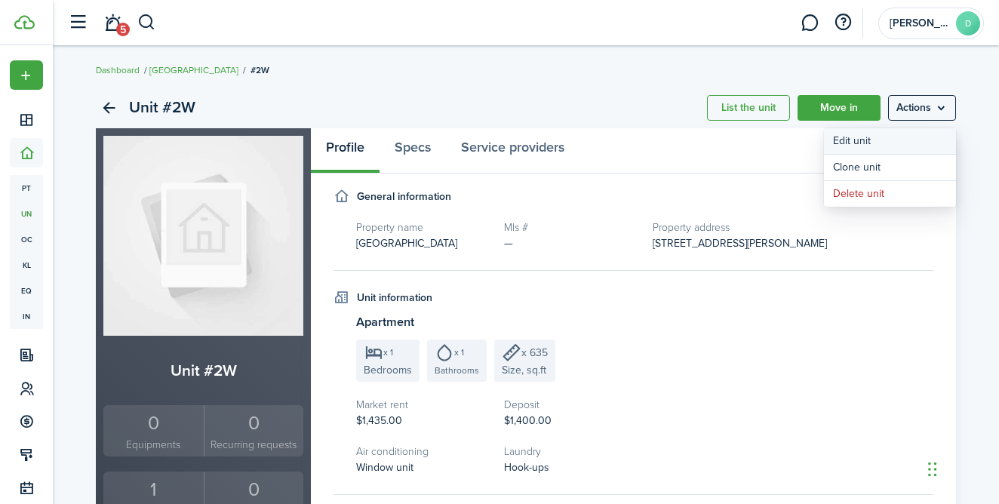
click at [851, 141] on link "Edit unit" at bounding box center [890, 141] width 132 height 26
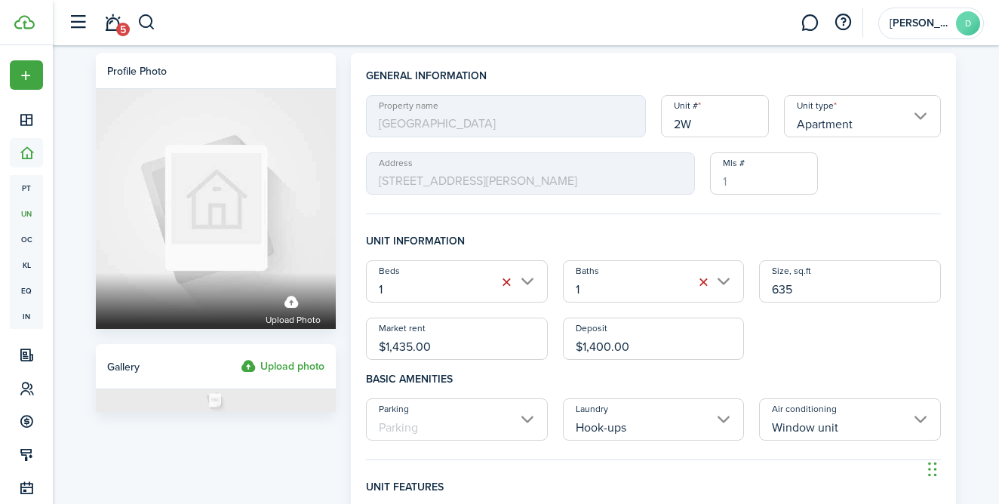
scroll to position [1, 0]
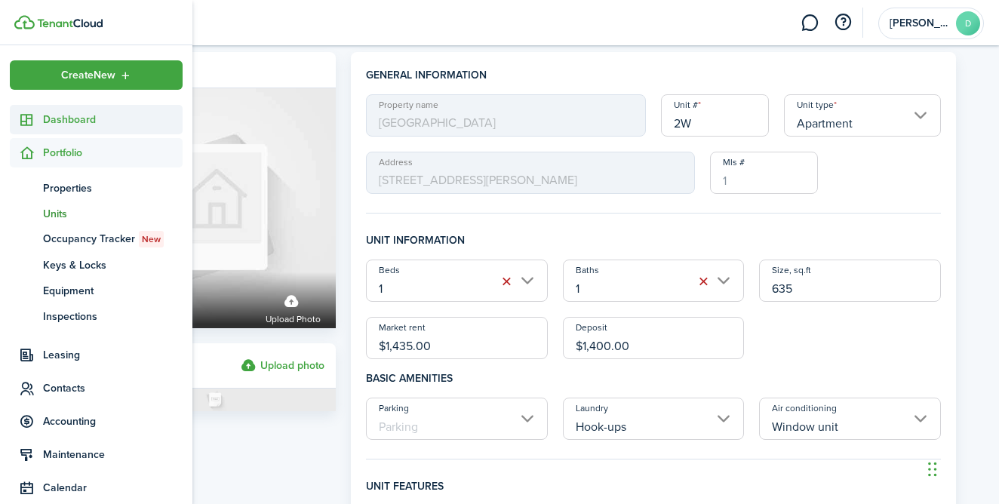
click at [44, 127] on link "Dashboard" at bounding box center [96, 119] width 173 height 29
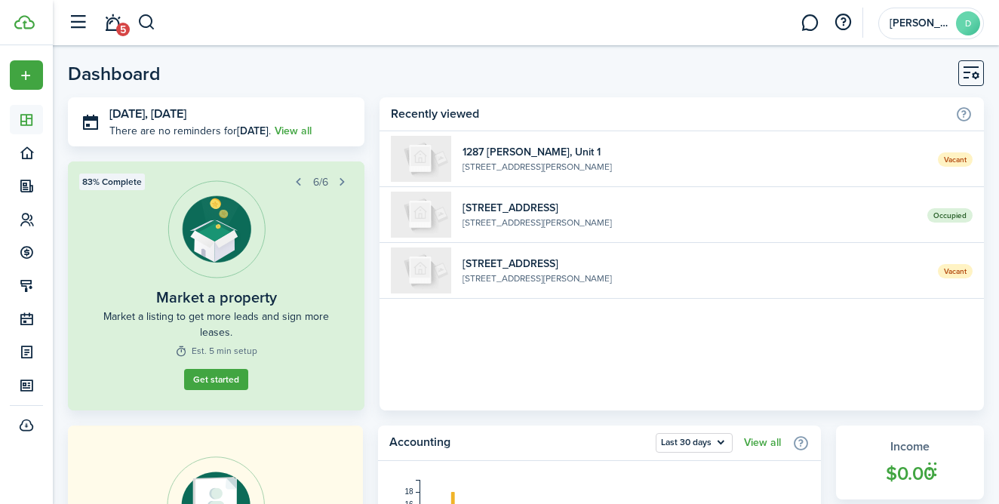
drag, startPoint x: 77, startPoint y: 220, endPoint x: 229, endPoint y: 270, distance: 159.8
click at [229, 270] on landlord-dashboard "Create New Dashboard Portfolio Leasing Contacts Accounting Maintenance Calendar…" at bounding box center [499, 252] width 999 height 504
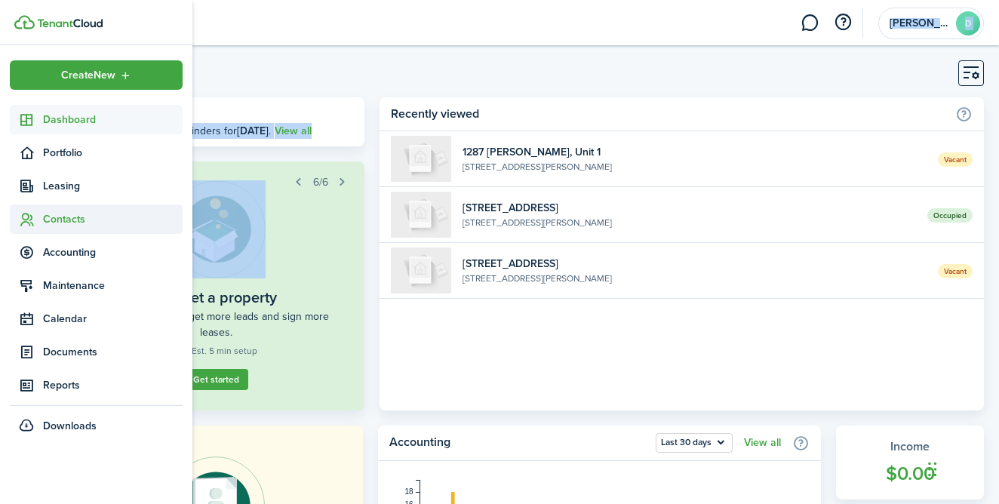
click at [73, 221] on span "Contacts" at bounding box center [113, 219] width 140 height 16
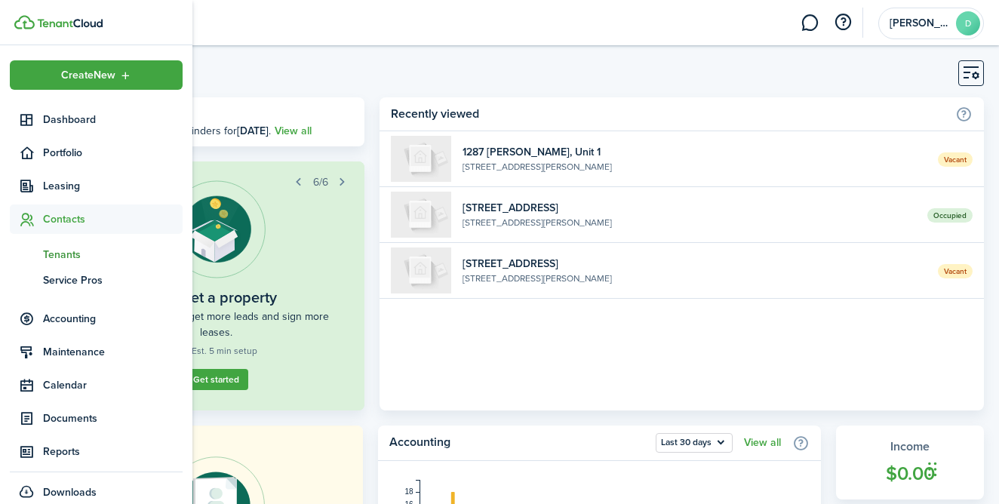
click at [72, 255] on span "Tenants" at bounding box center [113, 255] width 140 height 16
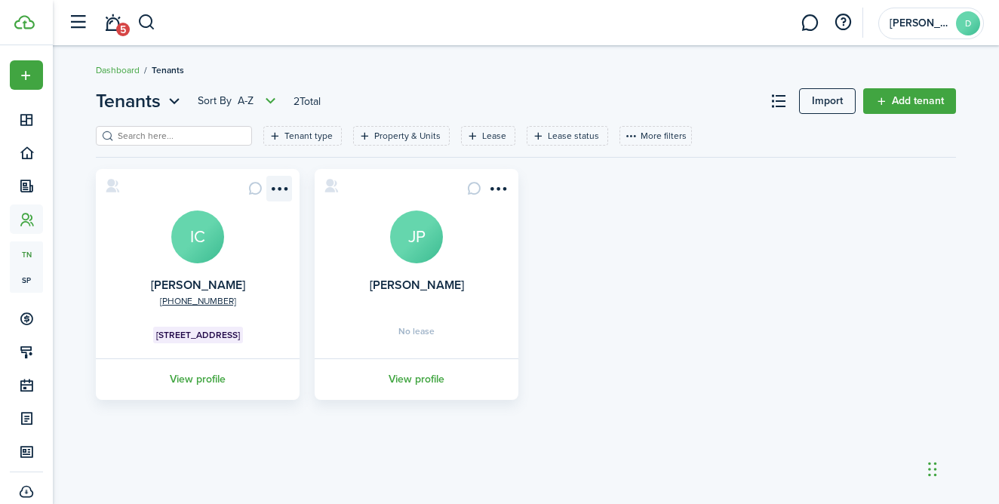
click at [279, 187] on menu-btn-icon "Open menu" at bounding box center [279, 189] width 26 height 26
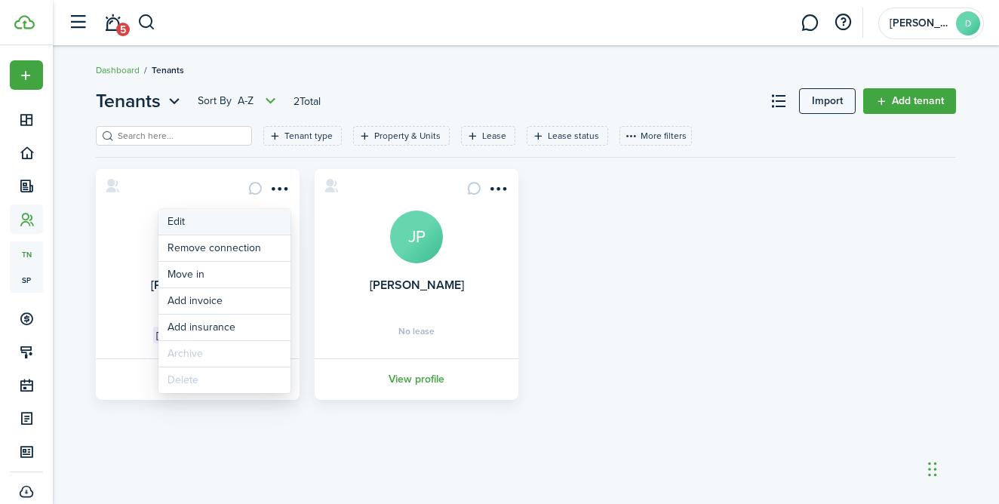
click at [266, 223] on link "Edit" at bounding box center [224, 222] width 132 height 26
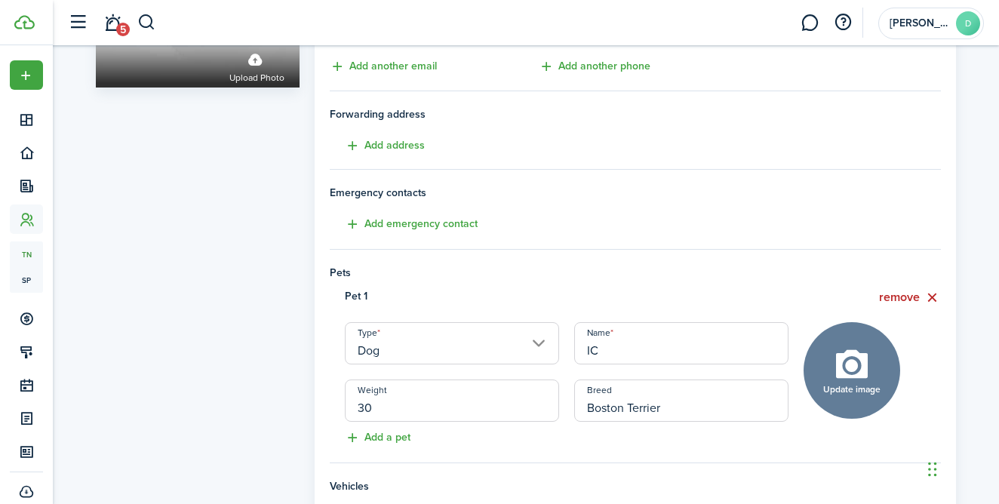
scroll to position [403, 0]
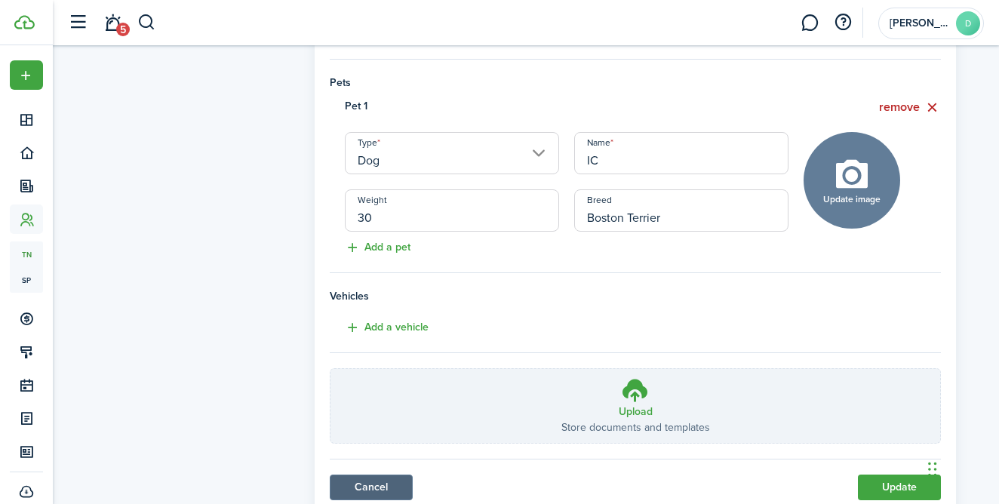
click at [376, 491] on link "Cancel" at bounding box center [371, 488] width 83 height 26
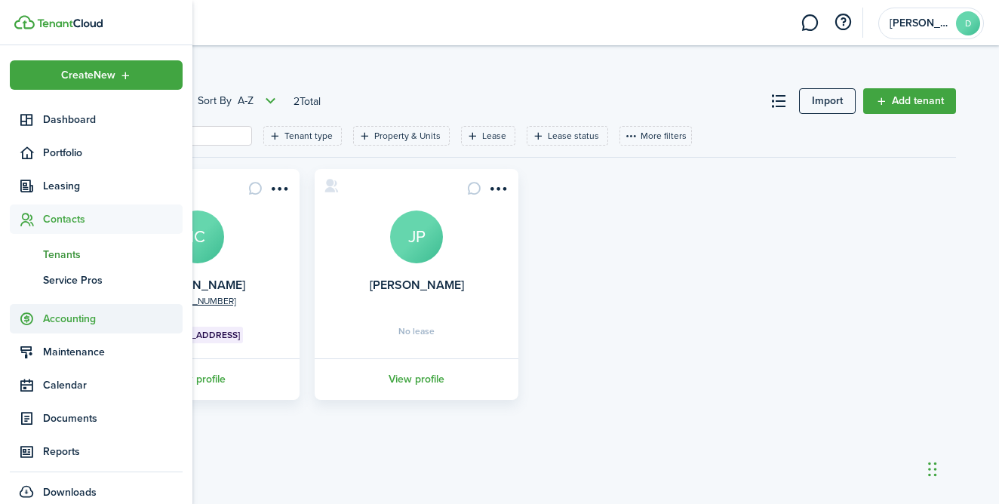
click at [67, 321] on span "Accounting" at bounding box center [113, 319] width 140 height 16
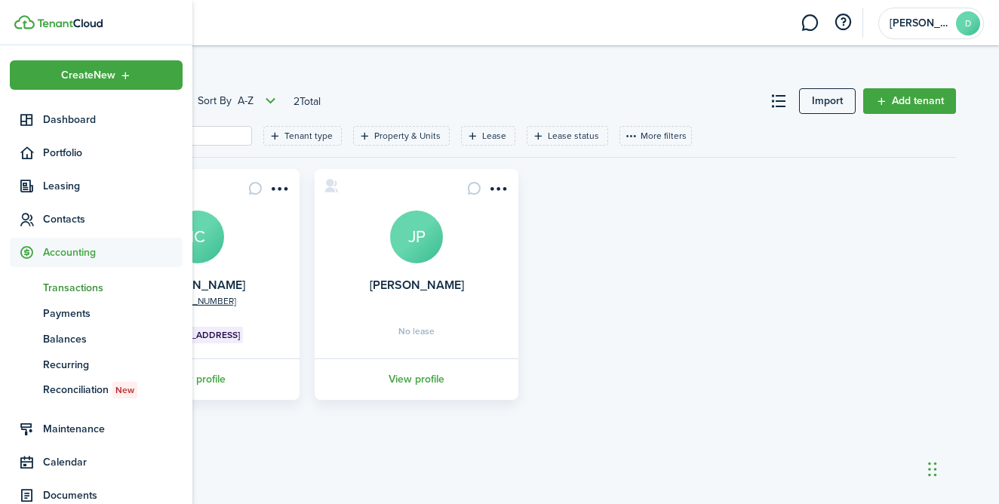
click at [81, 293] on span "Transactions" at bounding box center [113, 288] width 140 height 16
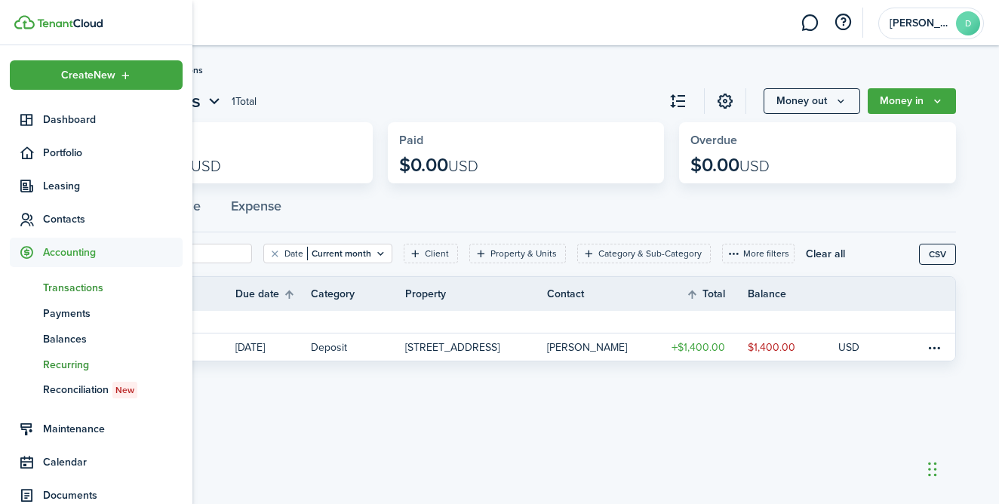
click at [74, 361] on span "Recurring" at bounding box center [113, 365] width 140 height 16
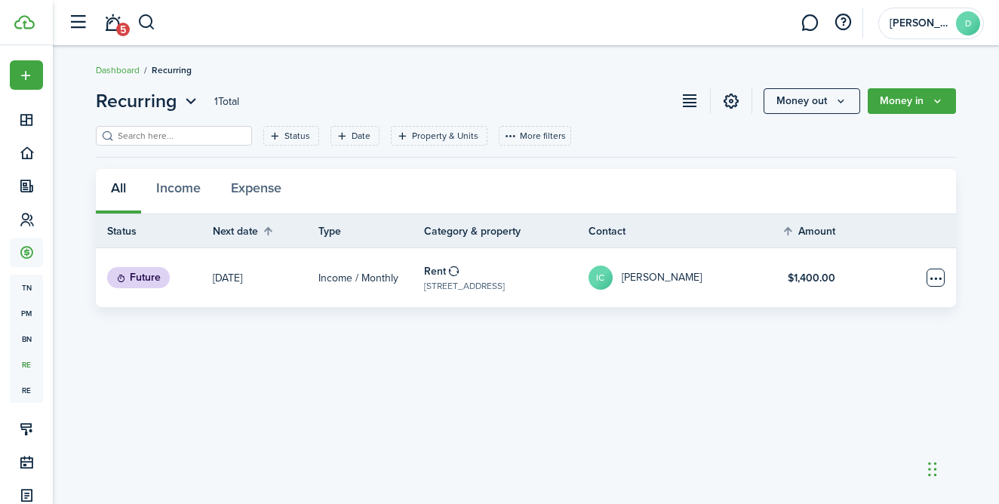
click at [939, 281] on table-menu-btn-icon "Open menu" at bounding box center [935, 278] width 18 height 18
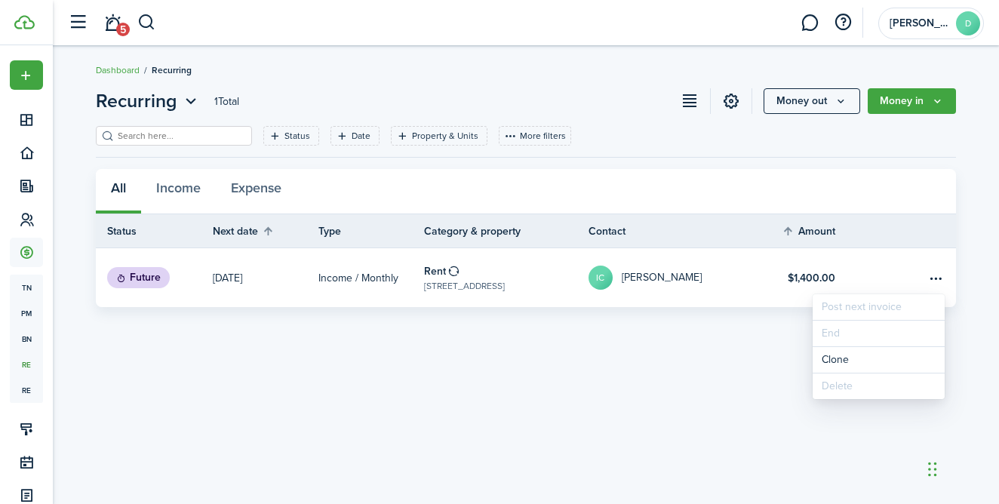
click at [538, 272] on link "Rent [STREET_ADDRESS]" at bounding box center [506, 277] width 164 height 59
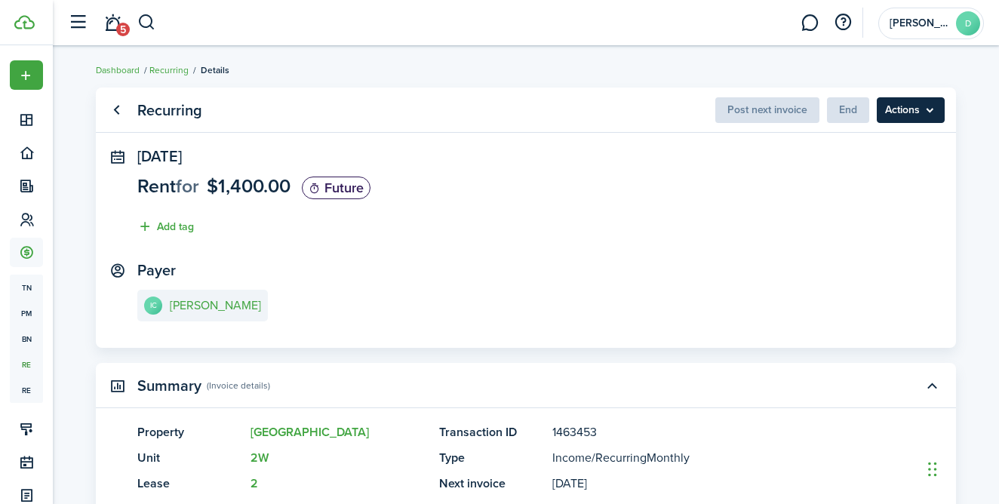
click at [892, 116] on menu-btn "Actions" at bounding box center [911, 110] width 68 height 26
click at [714, 264] on panel-main-section "Payer IC [PERSON_NAME]" at bounding box center [525, 294] width 777 height 64
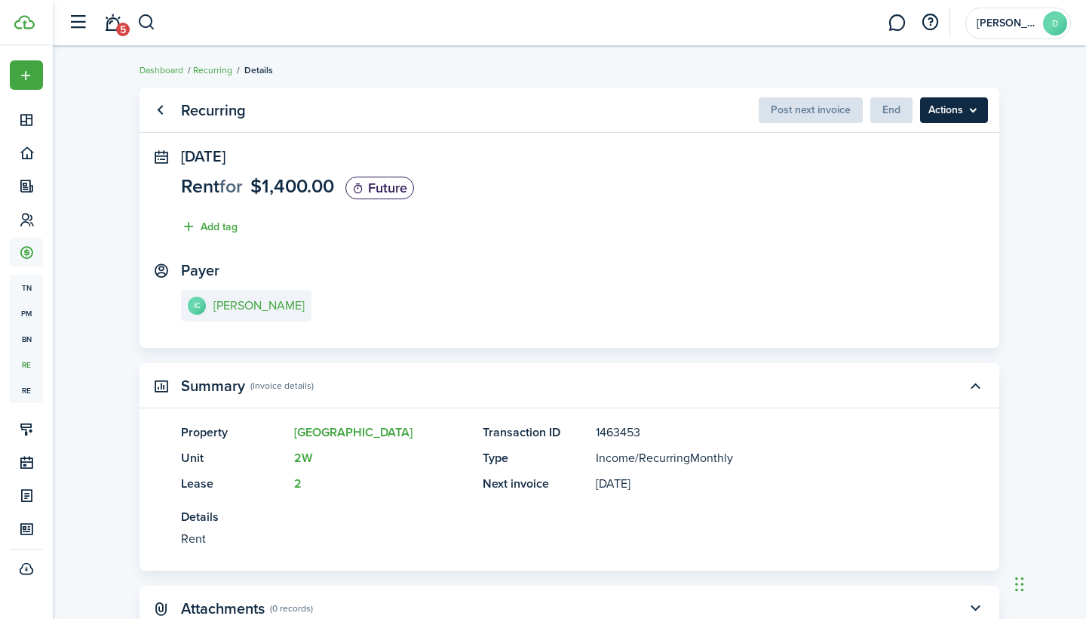
click at [947, 116] on menu-btn "Actions" at bounding box center [954, 110] width 68 height 26
click at [159, 113] on link "Go back" at bounding box center [160, 110] width 26 height 26
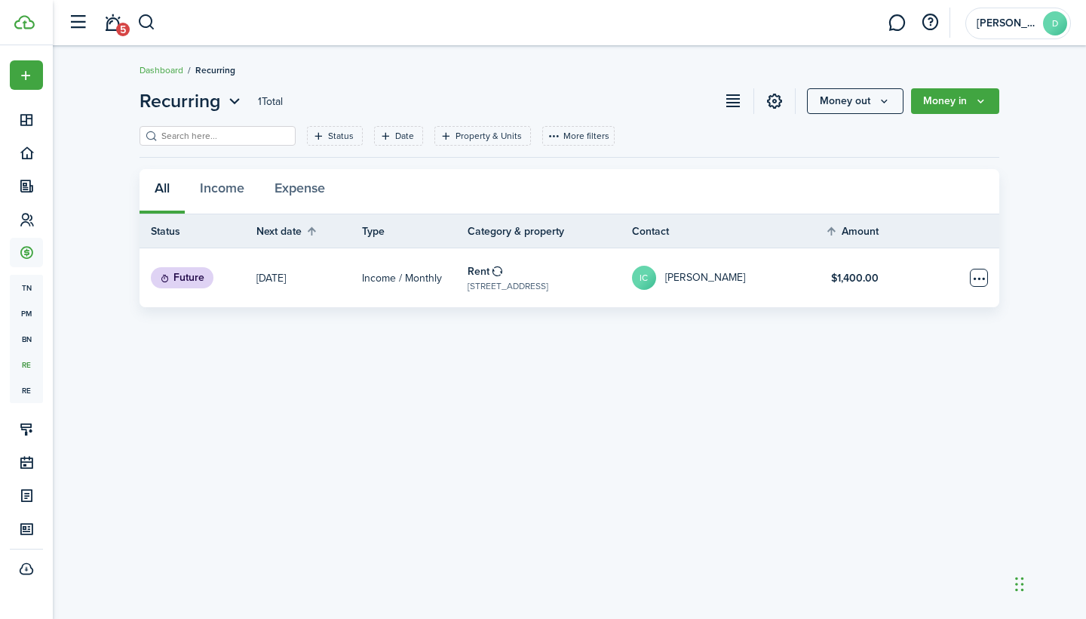
click at [975, 275] on table-menu-btn-icon "Open menu" at bounding box center [979, 278] width 18 height 18
click at [298, 272] on link "[DATE]" at bounding box center [310, 277] width 106 height 59
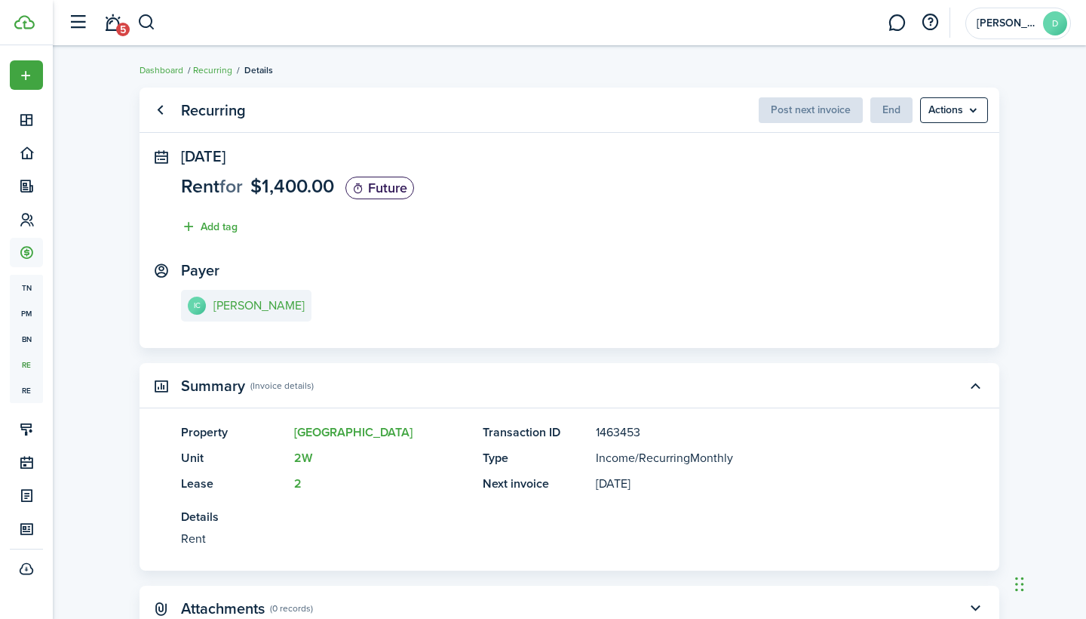
click at [364, 186] on icon at bounding box center [358, 188] width 12 height 11
click at [171, 107] on link "Go back" at bounding box center [160, 110] width 26 height 26
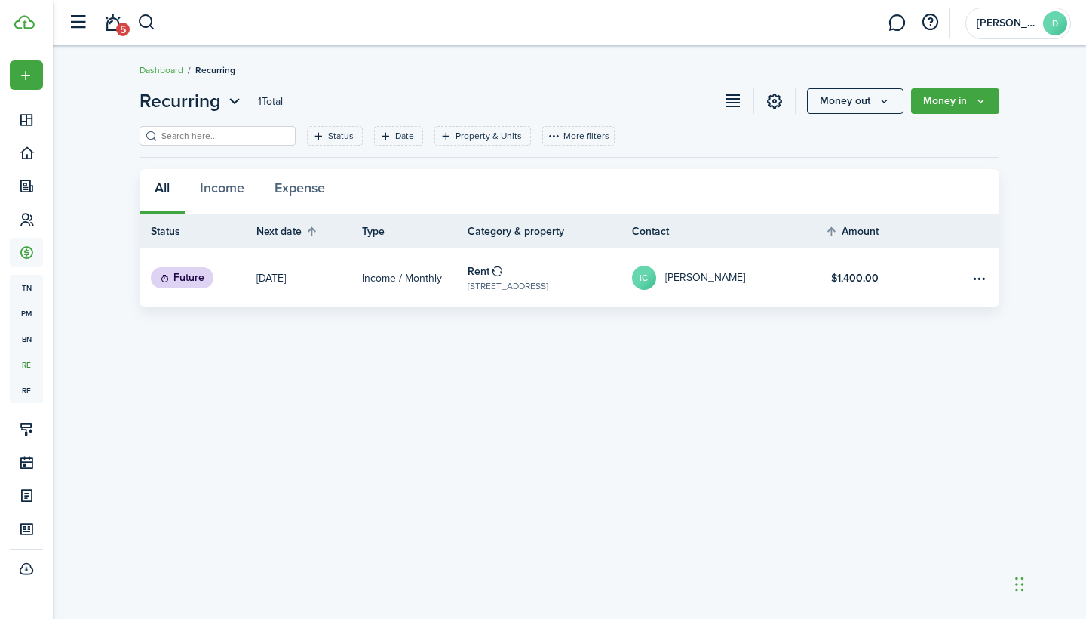
click at [929, 264] on link at bounding box center [961, 277] width 75 height 59
click at [981, 274] on table-menu-btn-icon "Open menu" at bounding box center [979, 278] width 18 height 18
click at [504, 268] on link "Rent [STREET_ADDRESS]" at bounding box center [550, 277] width 164 height 59
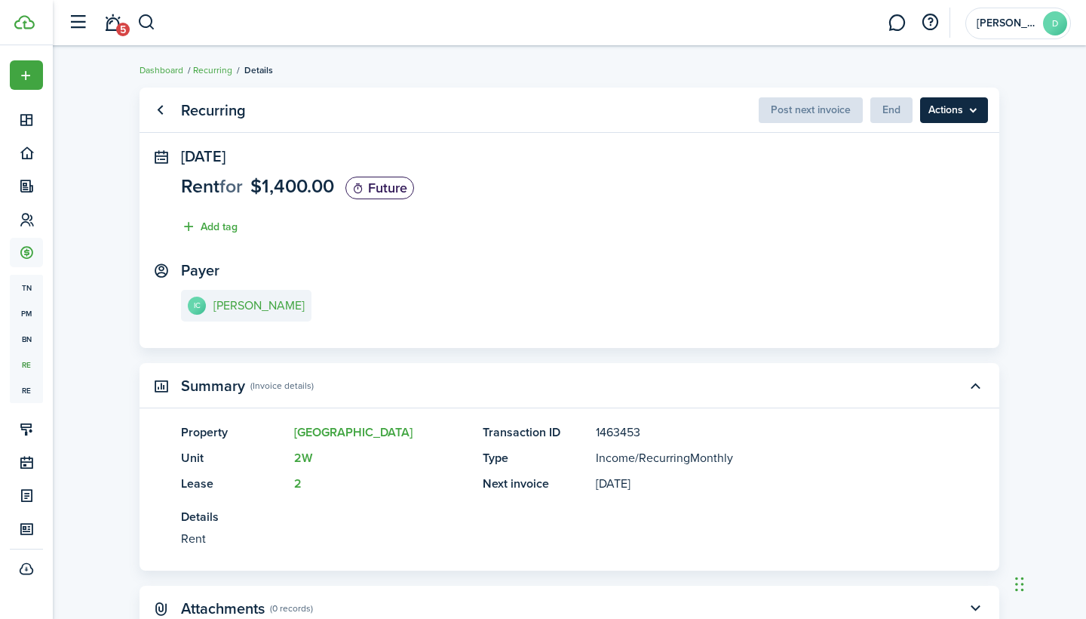
click at [932, 115] on menu-btn "Actions" at bounding box center [954, 110] width 68 height 26
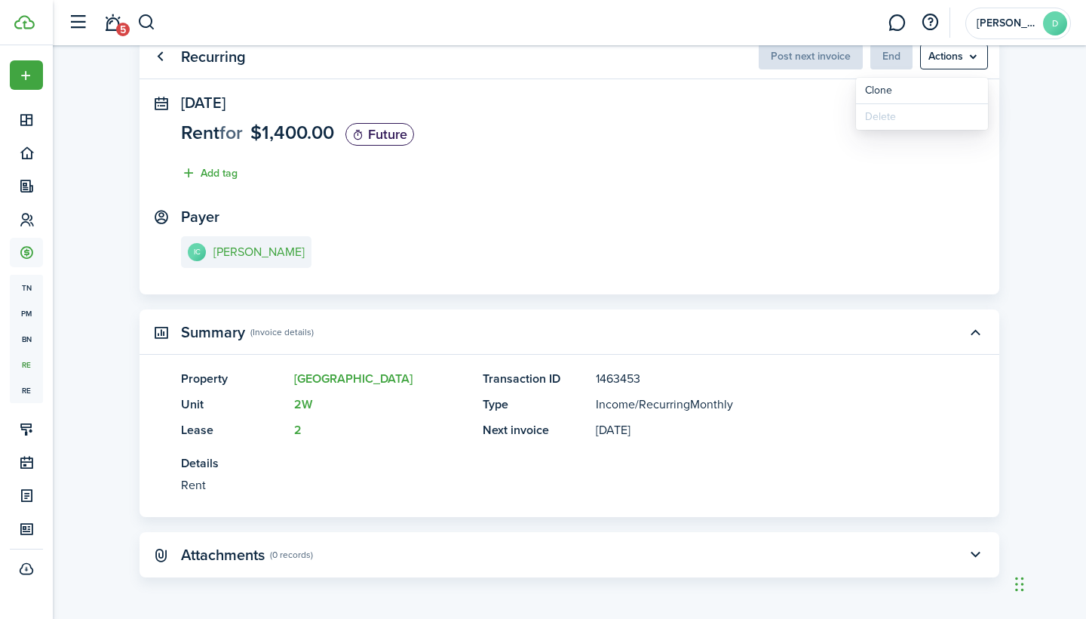
scroll to position [53, 0]
click at [160, 54] on link "Go back" at bounding box center [160, 58] width 26 height 26
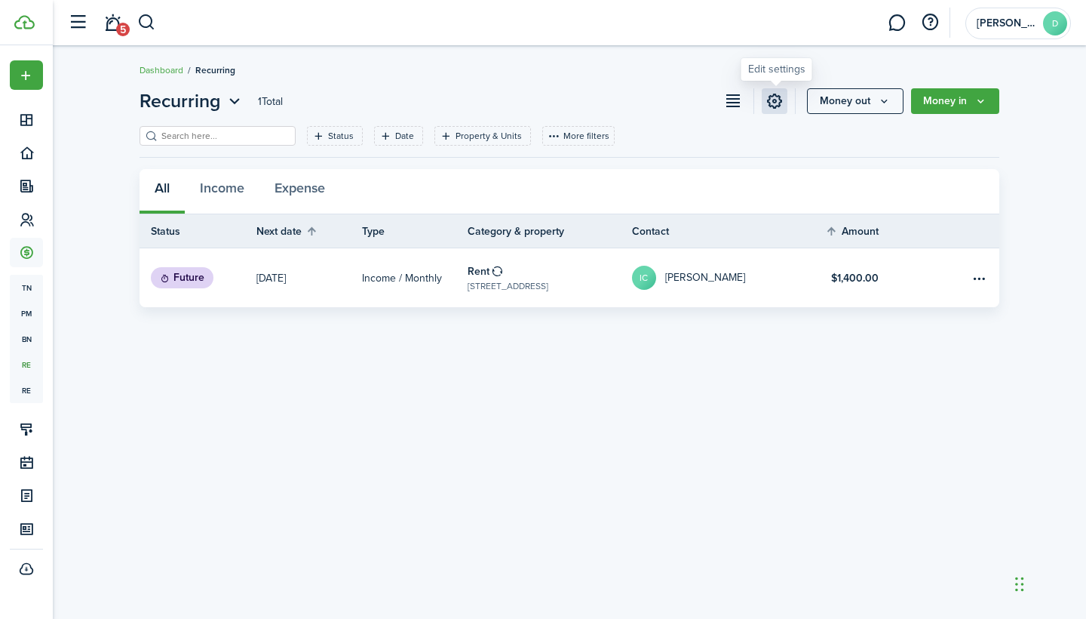
click at [773, 100] on link at bounding box center [775, 101] width 26 height 26
click at [982, 278] on table-menu-btn-icon "Open menu" at bounding box center [979, 278] width 18 height 18
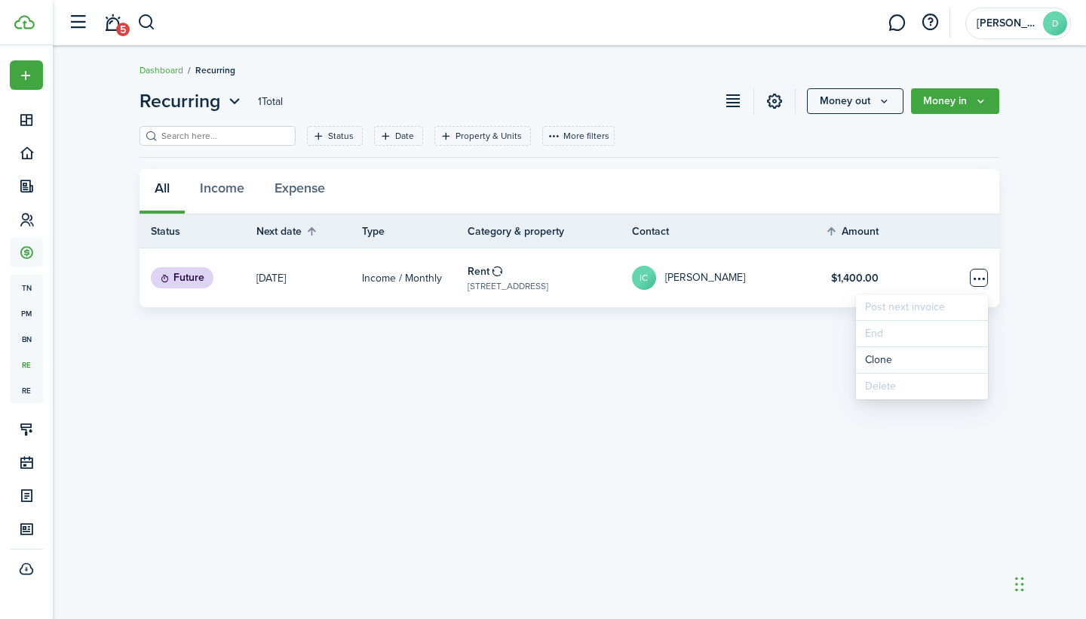
click at [978, 279] on table-menu-btn-icon "Open menu" at bounding box center [979, 278] width 18 height 18
click at [736, 370] on div "Recurring 1 Total Money out Money in Status Date Property & Units More filters …" at bounding box center [570, 332] width 1034 height 505
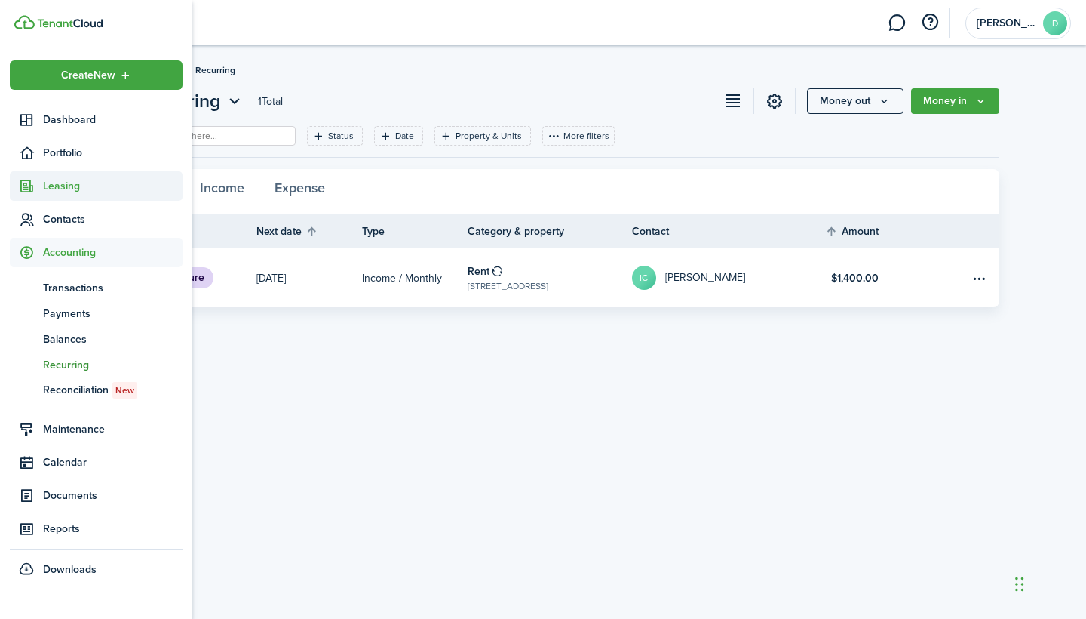
click at [60, 193] on span "Leasing" at bounding box center [113, 186] width 140 height 16
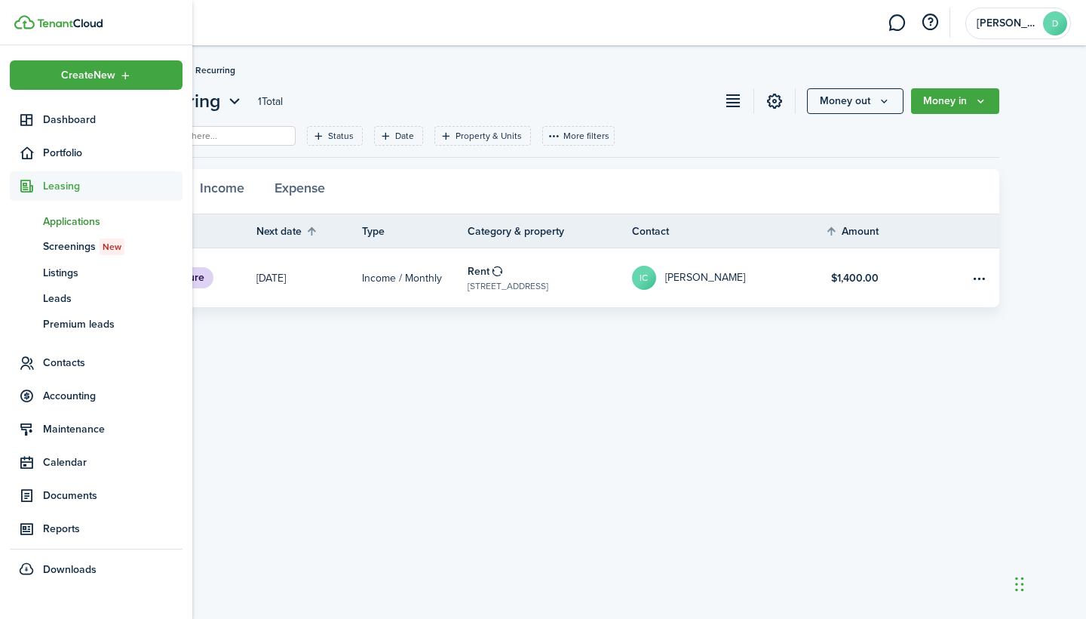
click at [56, 224] on span "Applications" at bounding box center [113, 222] width 140 height 16
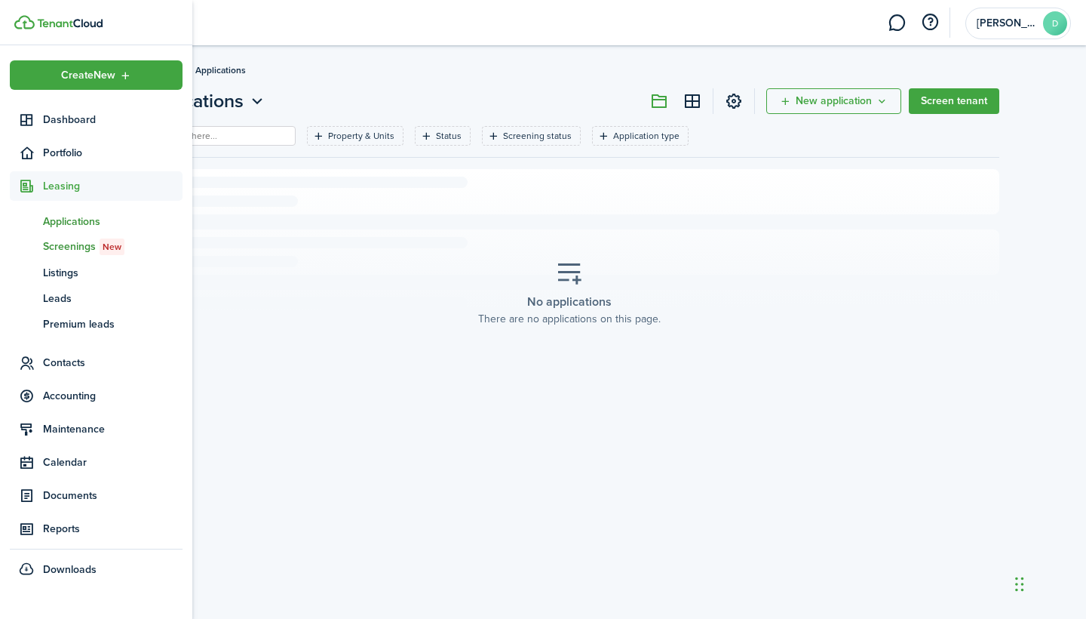
click at [64, 250] on span "Screenings New" at bounding box center [113, 246] width 140 height 17
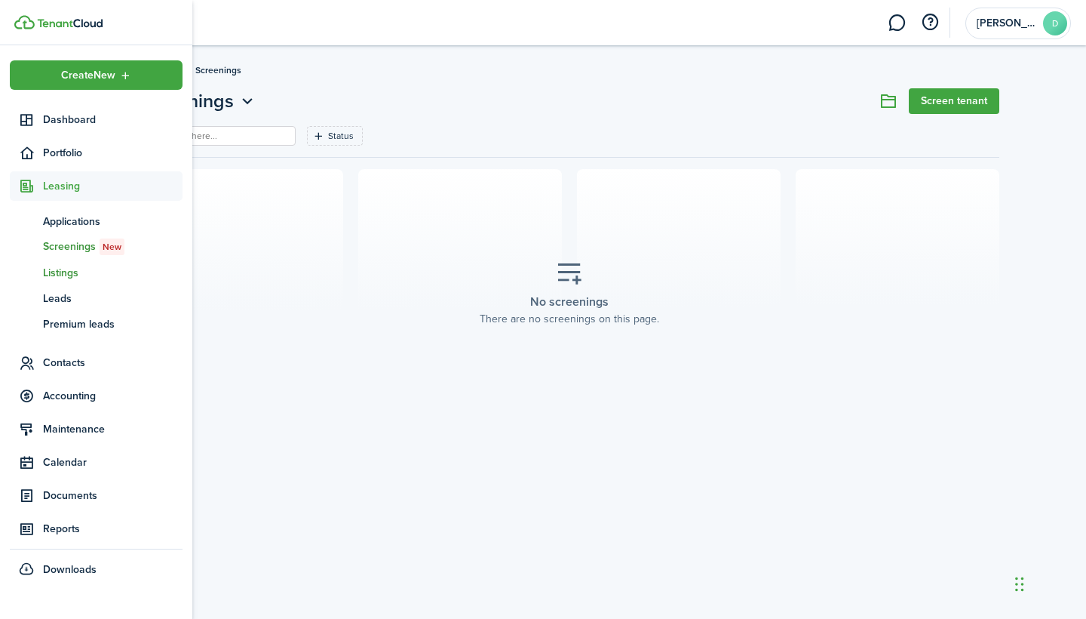
click at [67, 271] on span "Listings" at bounding box center [113, 273] width 140 height 16
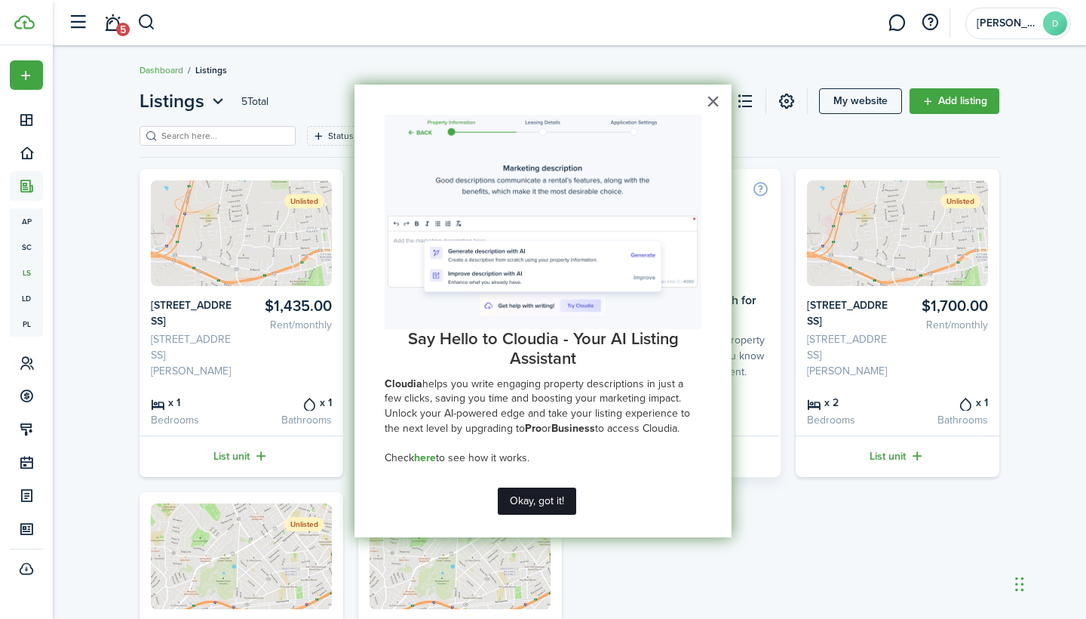
click at [551, 493] on button "Okay, got it!" at bounding box center [537, 500] width 78 height 27
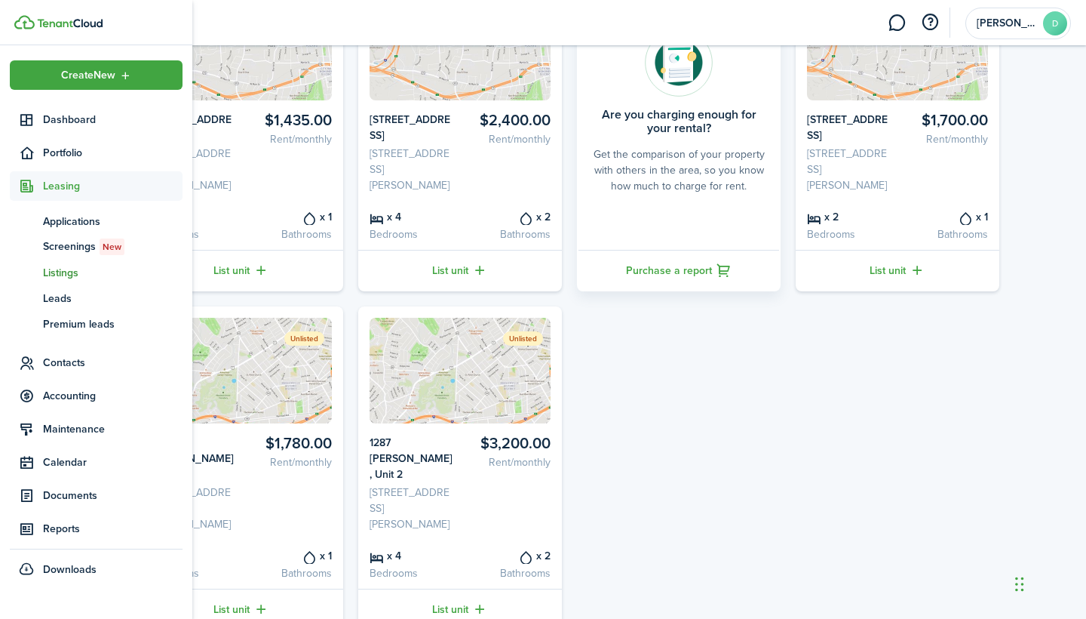
scroll to position [177, 0]
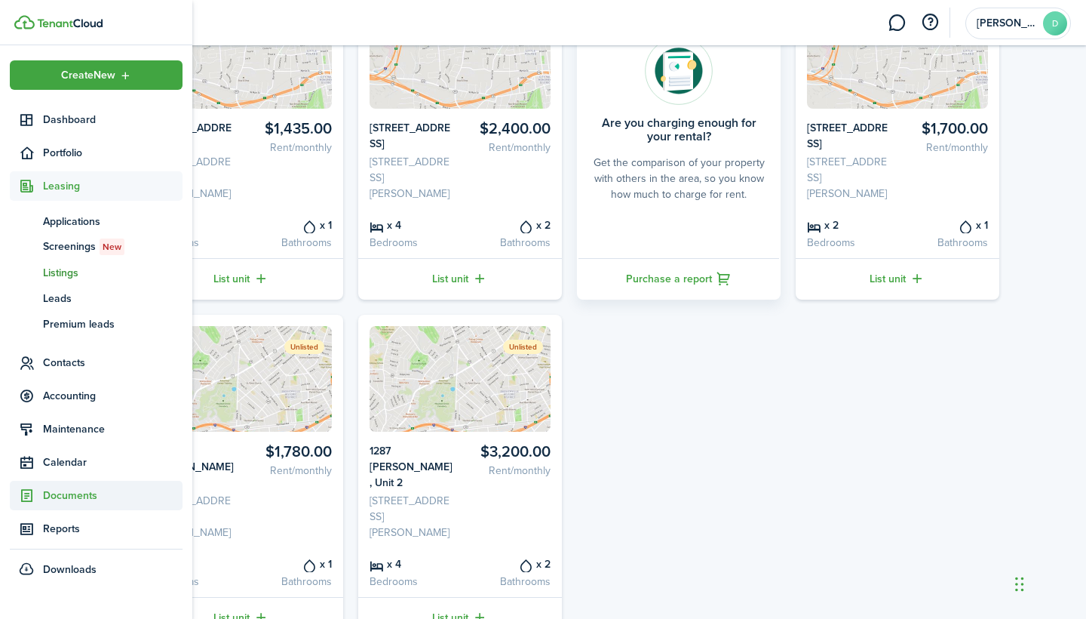
click at [79, 499] on span "Documents" at bounding box center [113, 495] width 140 height 16
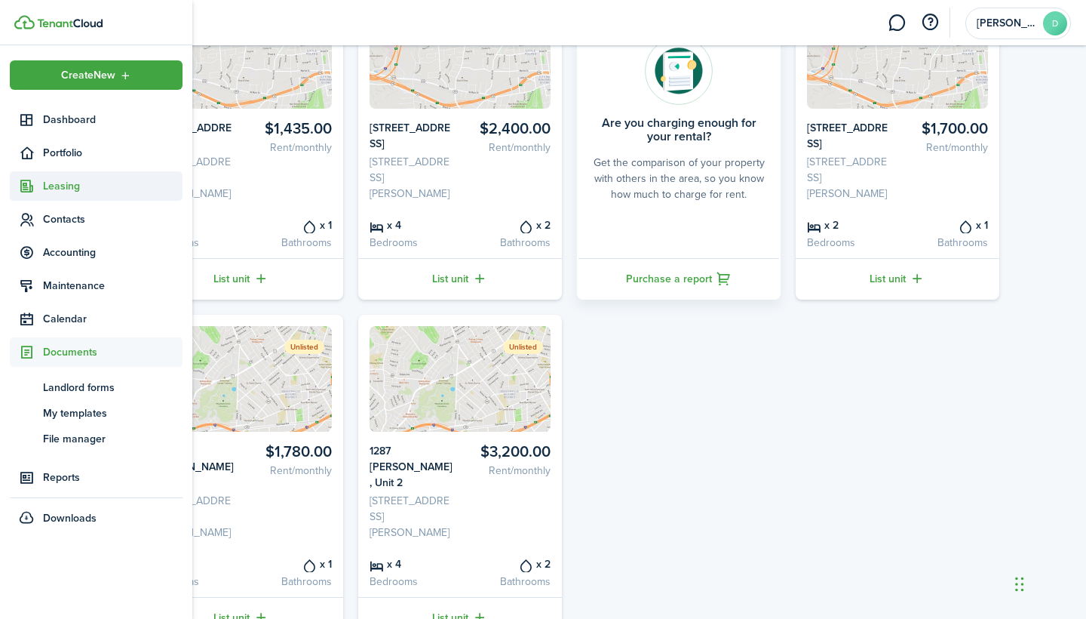
click at [77, 191] on span "Leasing" at bounding box center [113, 186] width 140 height 16
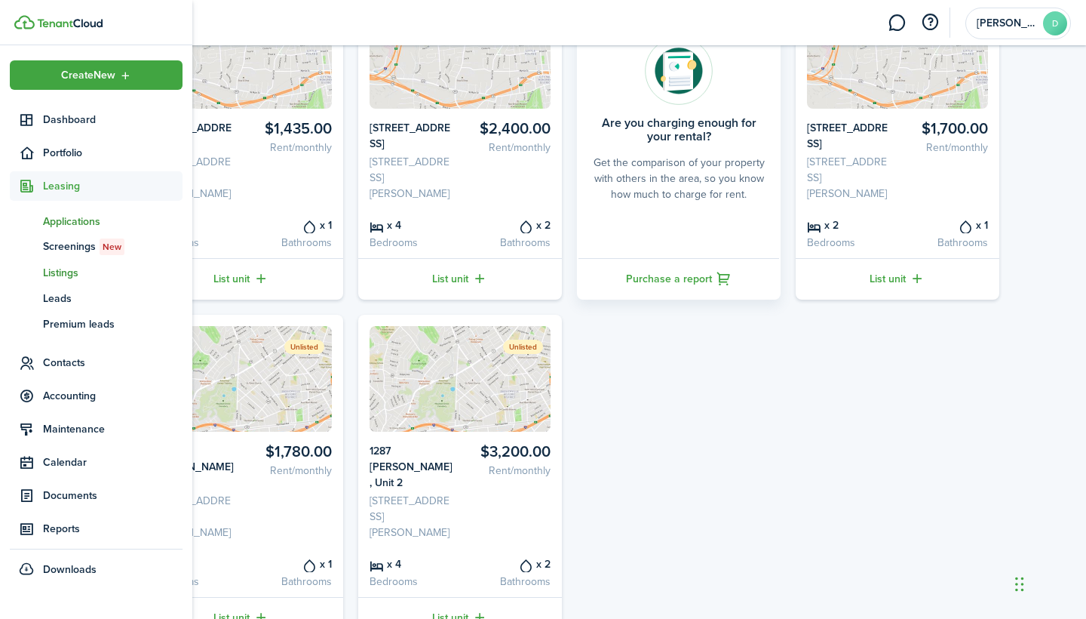
click at [87, 228] on span "Applications" at bounding box center [113, 222] width 140 height 16
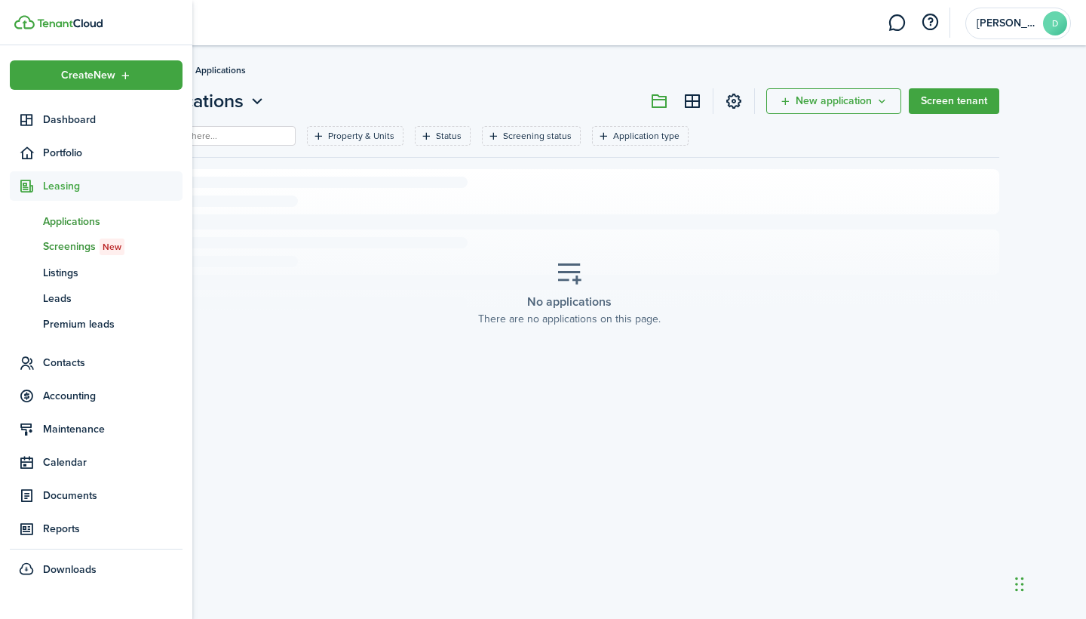
click at [85, 248] on span "Screenings New" at bounding box center [113, 246] width 140 height 17
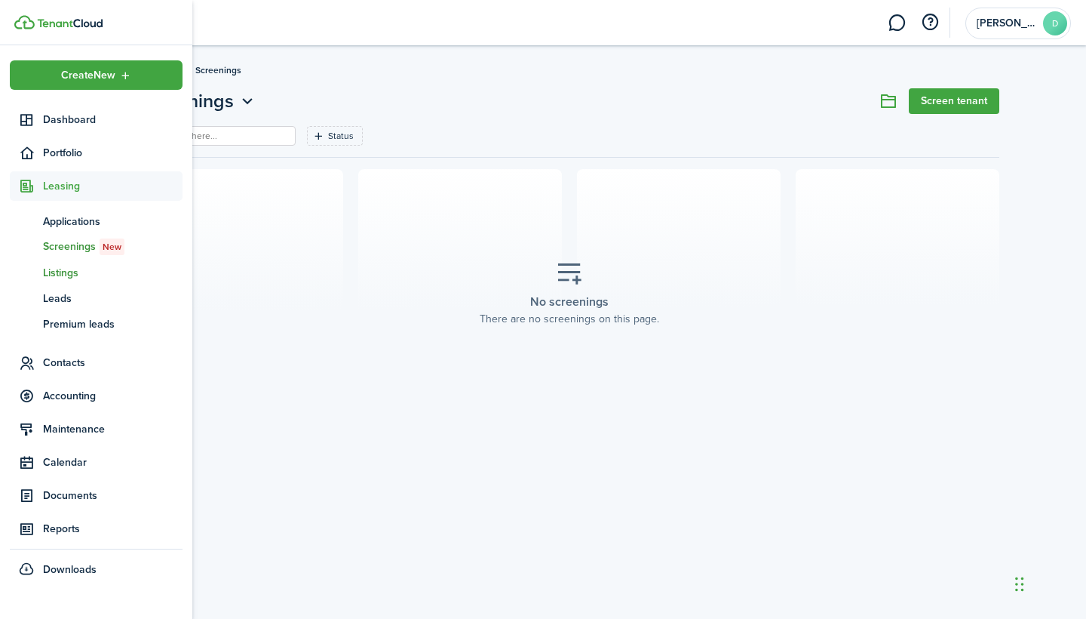
click at [87, 271] on span "Listings" at bounding box center [113, 273] width 140 height 16
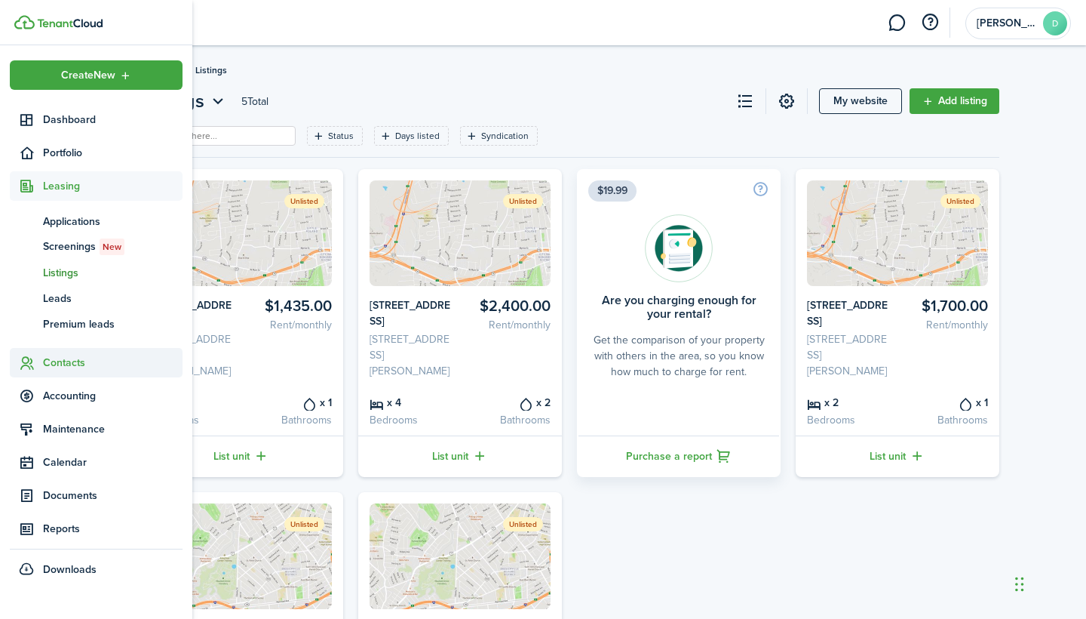
click at [78, 364] on span "Contacts" at bounding box center [113, 363] width 140 height 16
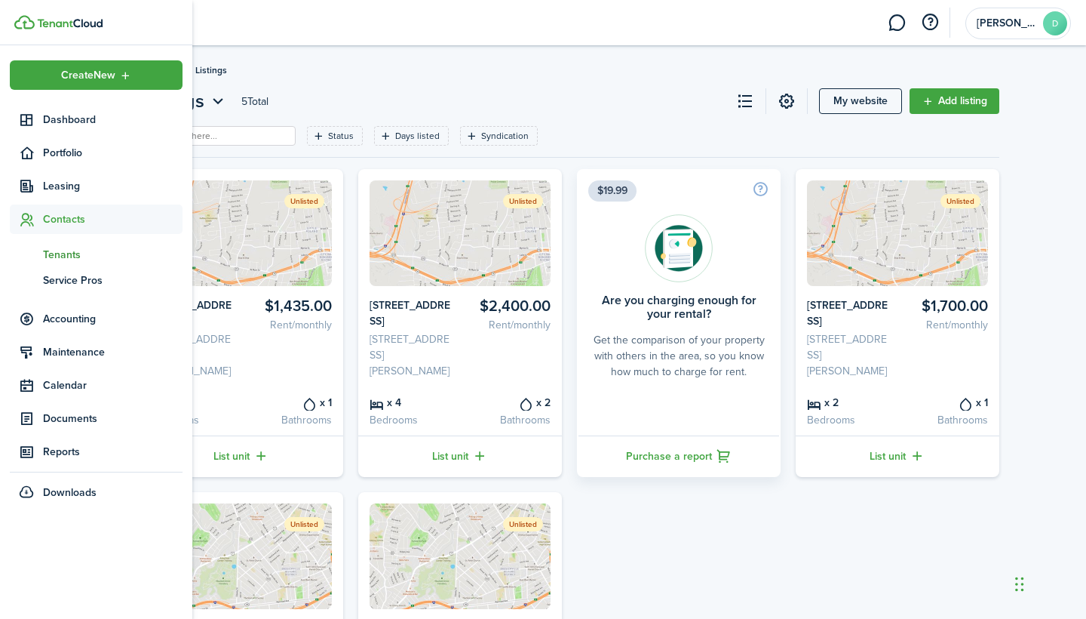
click at [76, 259] on span "Tenants" at bounding box center [113, 255] width 140 height 16
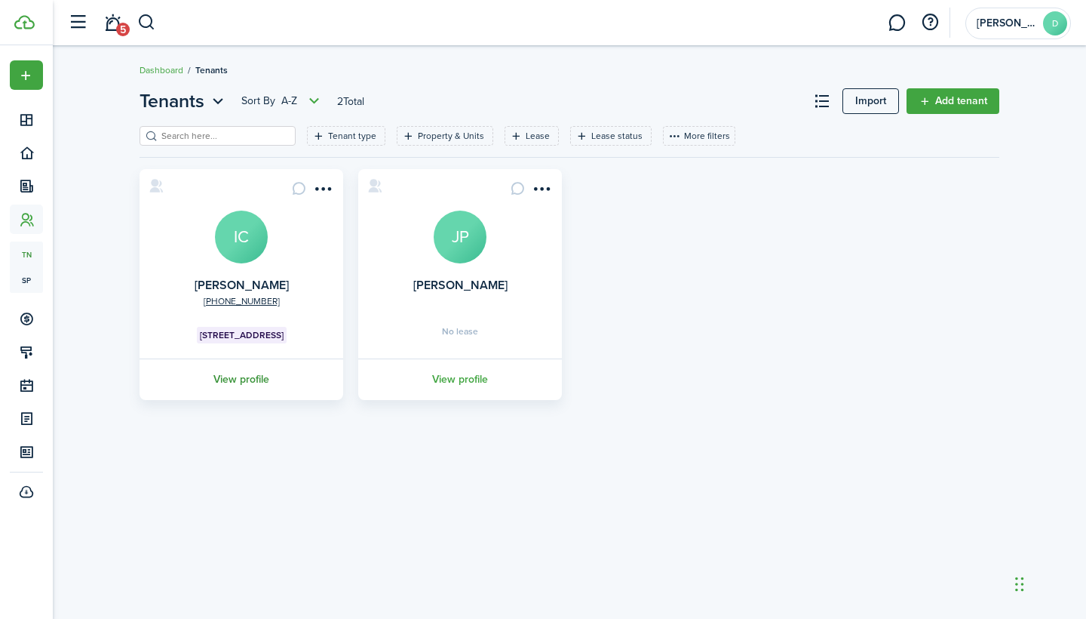
click at [250, 370] on link "View profile" at bounding box center [241, 378] width 208 height 41
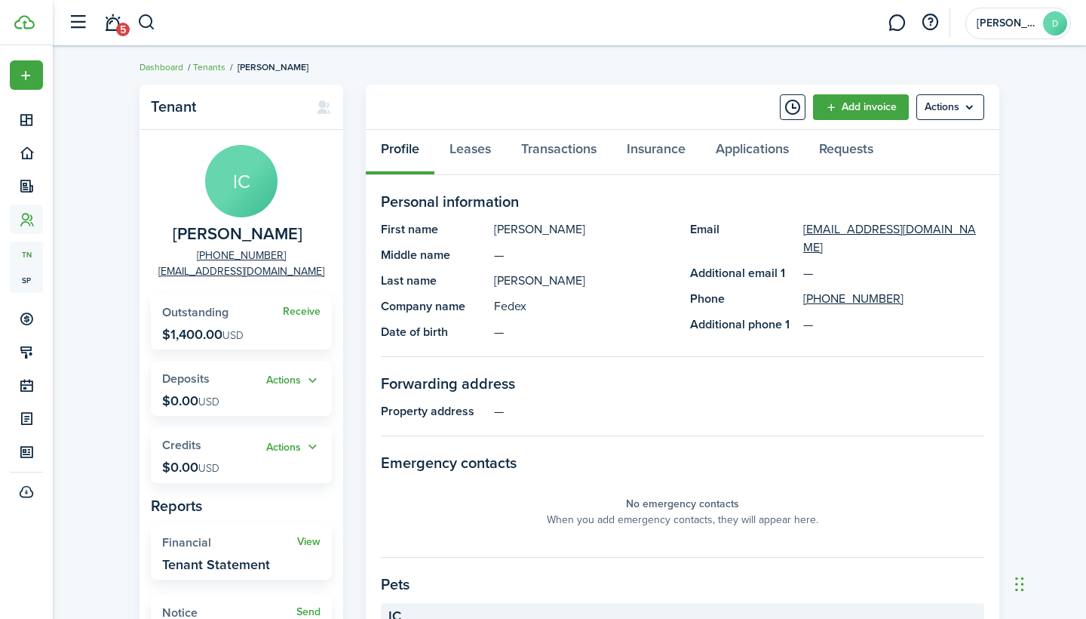
scroll to position [1, 0]
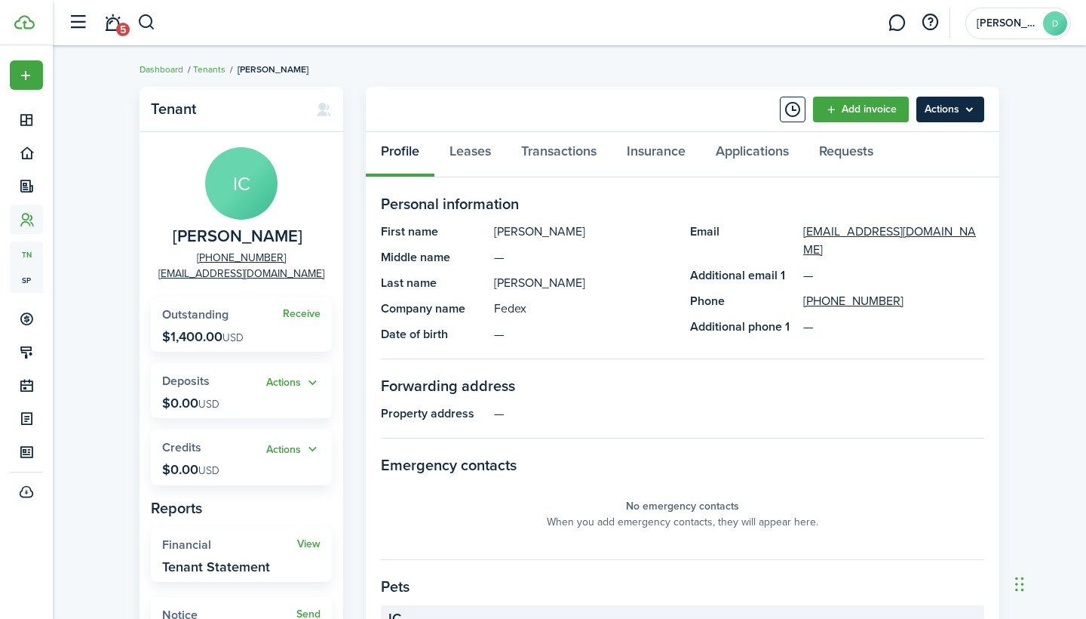
click at [949, 104] on menu-btn "Actions" at bounding box center [951, 110] width 68 height 26
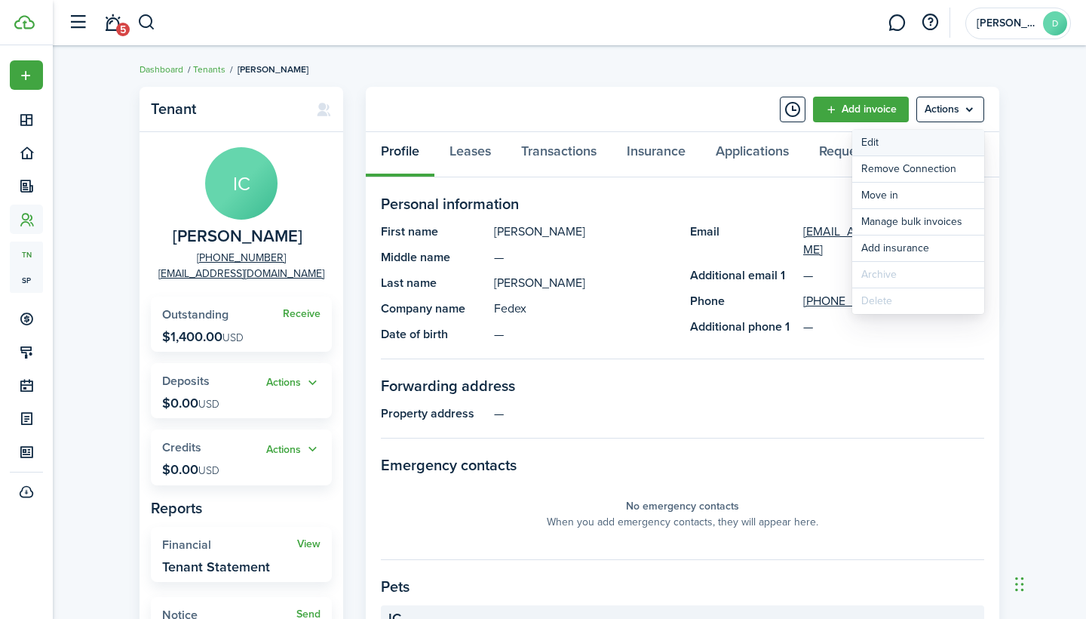
click at [877, 141] on link "Edit" at bounding box center [919, 143] width 132 height 26
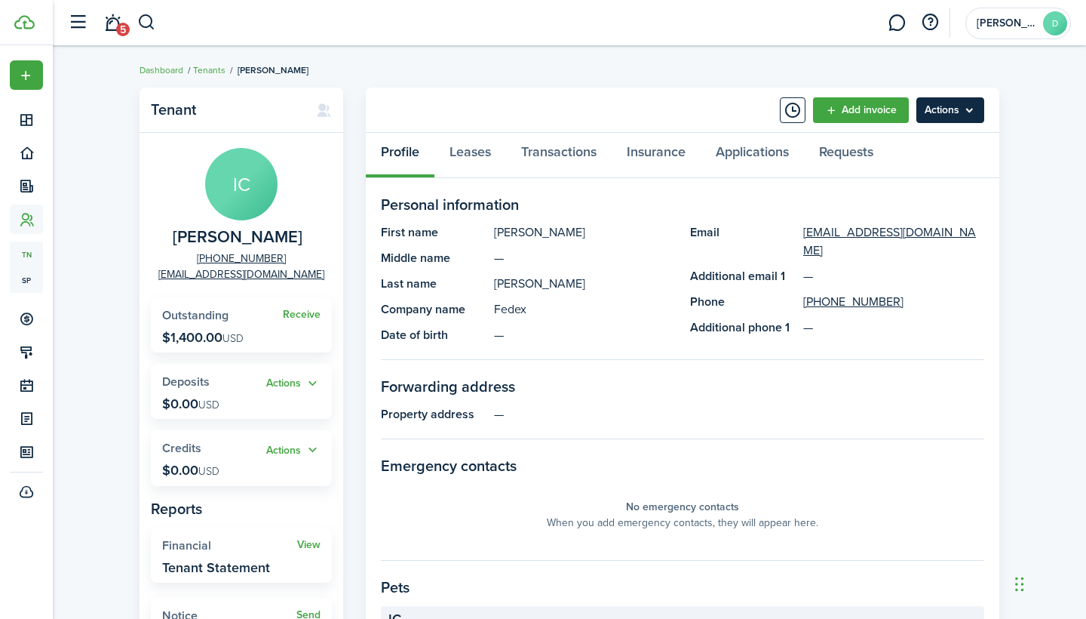
click at [966, 108] on menu-btn "Actions" at bounding box center [951, 110] width 68 height 26
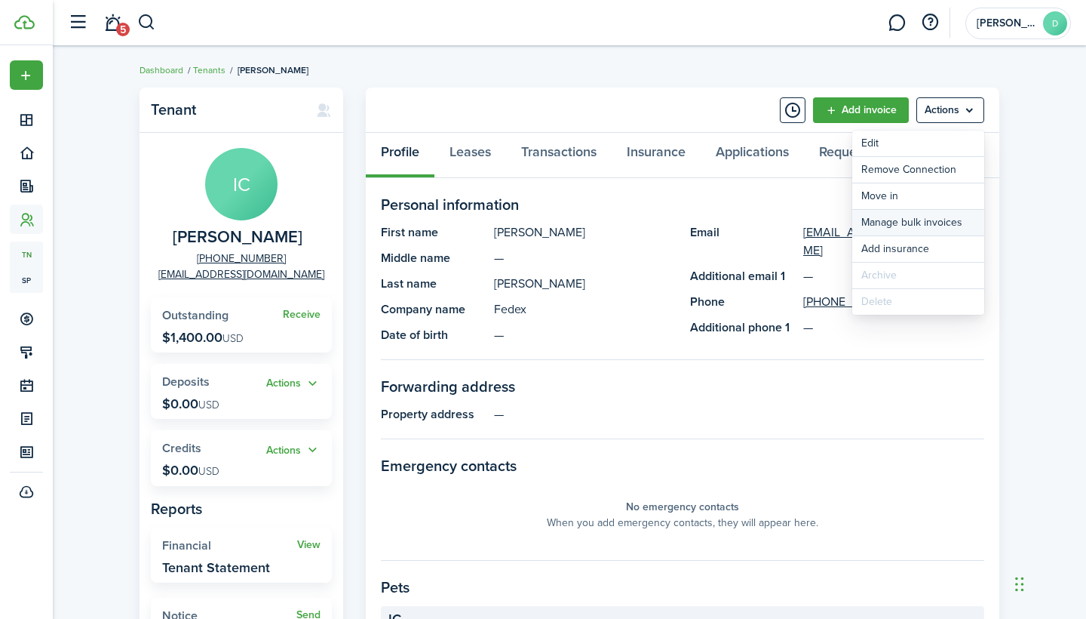
click at [902, 226] on link "Manage bulk invoices" at bounding box center [919, 223] width 132 height 26
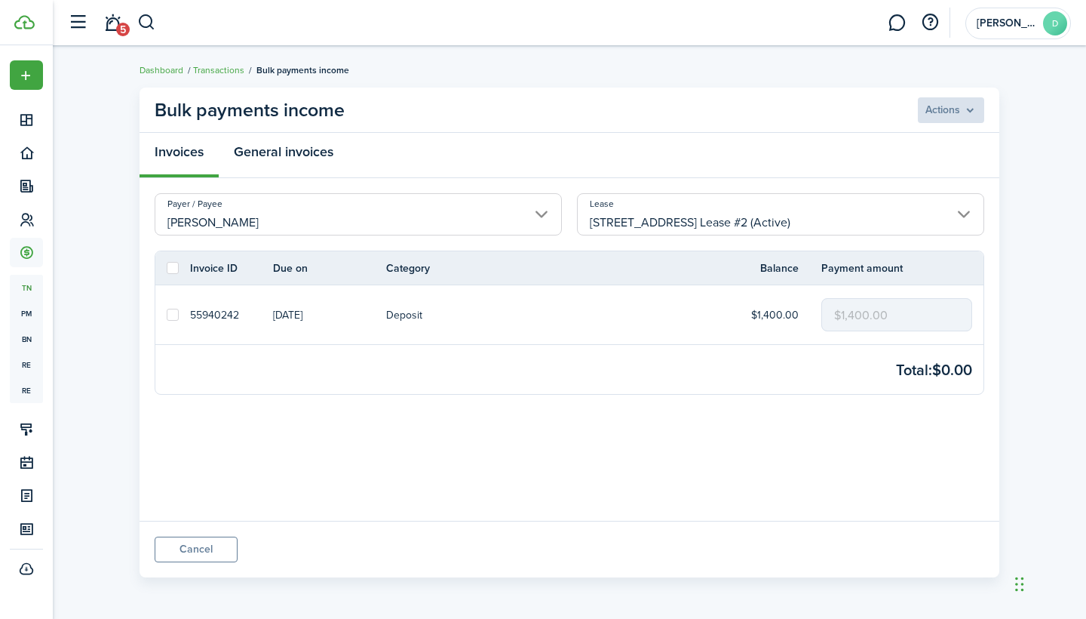
click at [302, 155] on link "General invoices" at bounding box center [284, 155] width 130 height 45
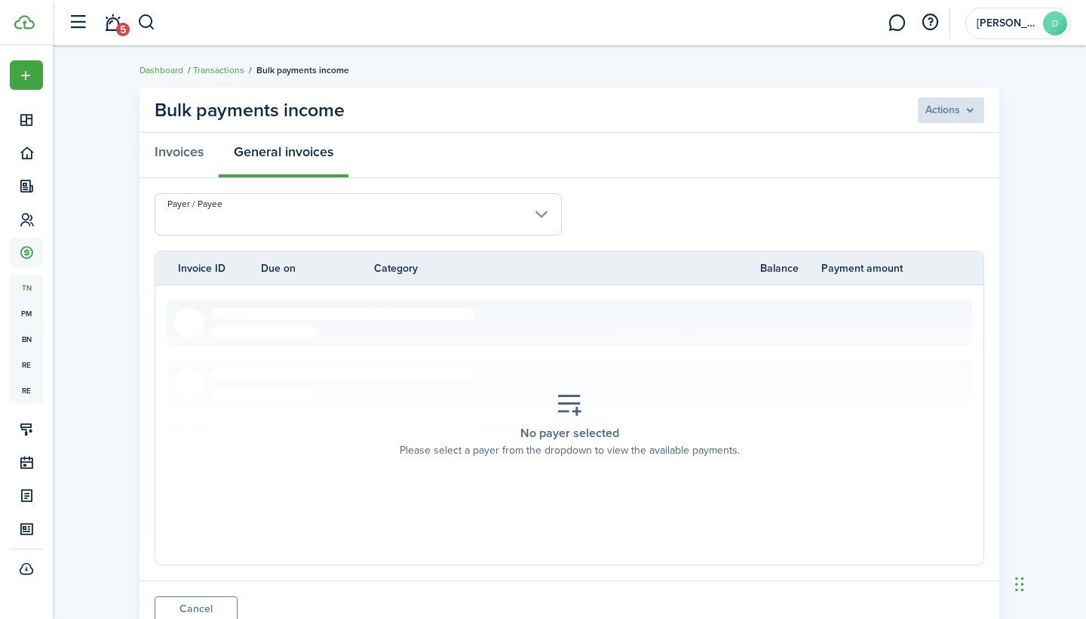
click at [328, 214] on input "Payer / Payee" at bounding box center [358, 214] width 407 height 42
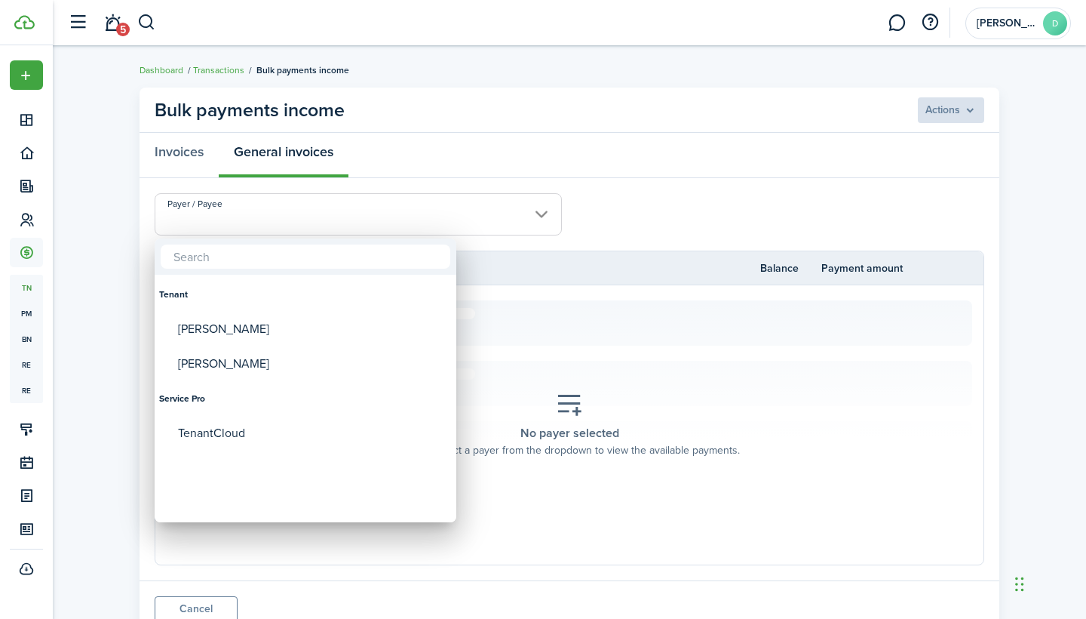
click at [765, 336] on div at bounding box center [543, 309] width 1328 height 860
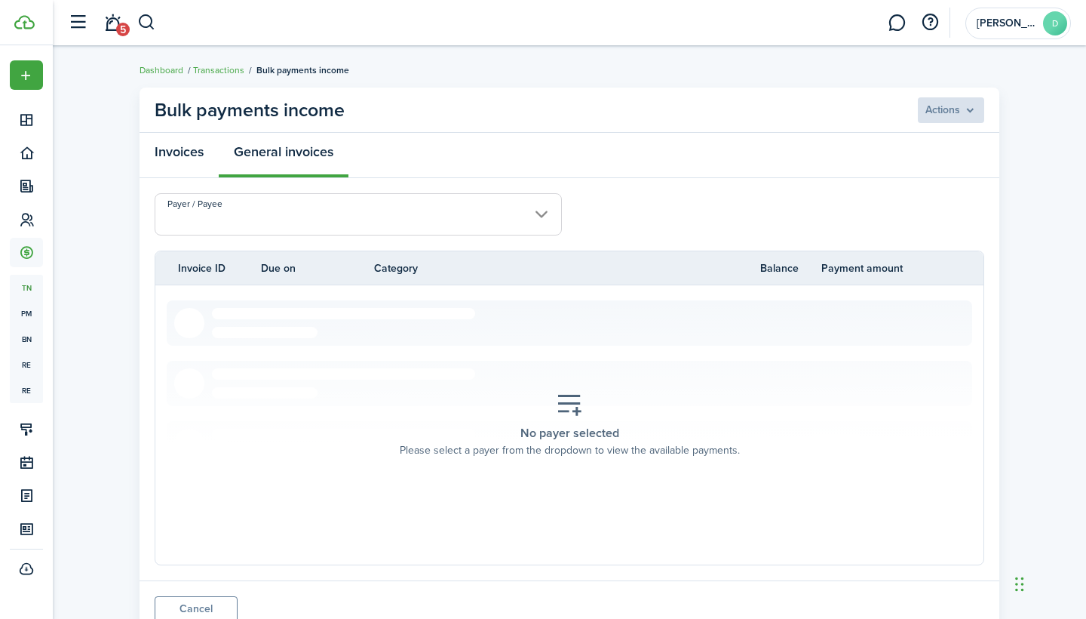
click at [174, 155] on link "Invoices" at bounding box center [179, 155] width 79 height 45
click at [181, 73] on link "Dashboard" at bounding box center [162, 70] width 44 height 14
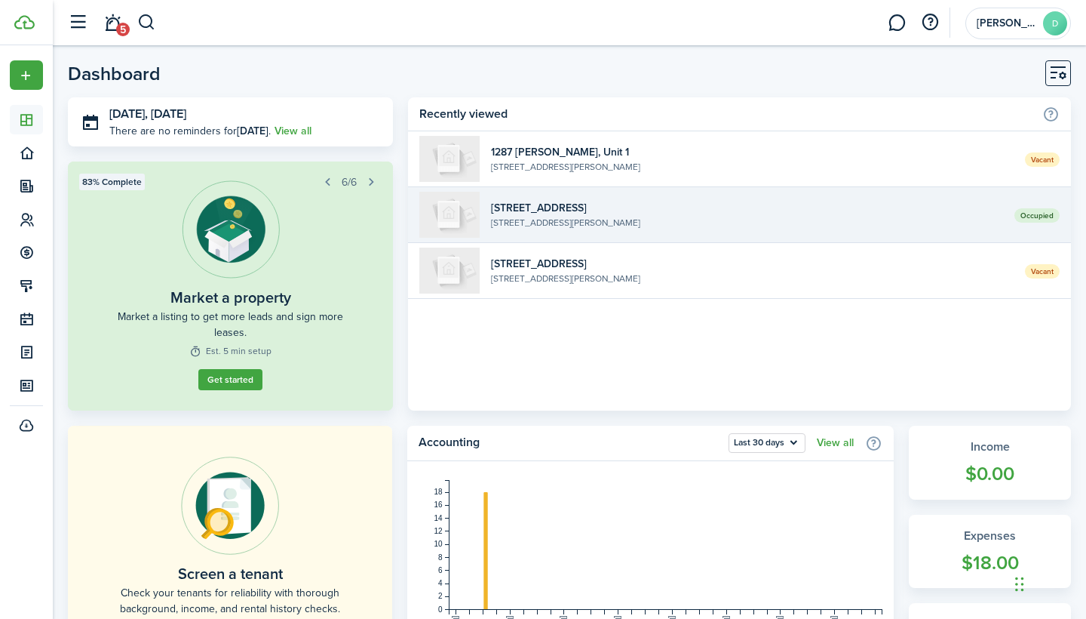
click at [947, 226] on widget-list-item-description "[STREET_ADDRESS][PERSON_NAME]" at bounding box center [747, 223] width 512 height 14
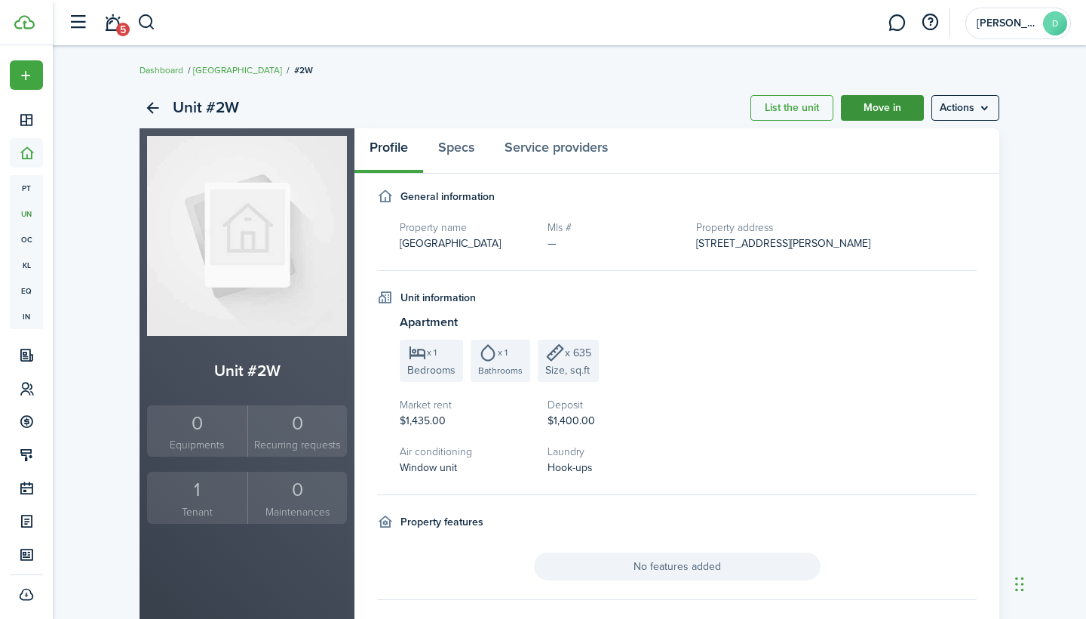
click at [887, 106] on link "Move in" at bounding box center [882, 108] width 83 height 26
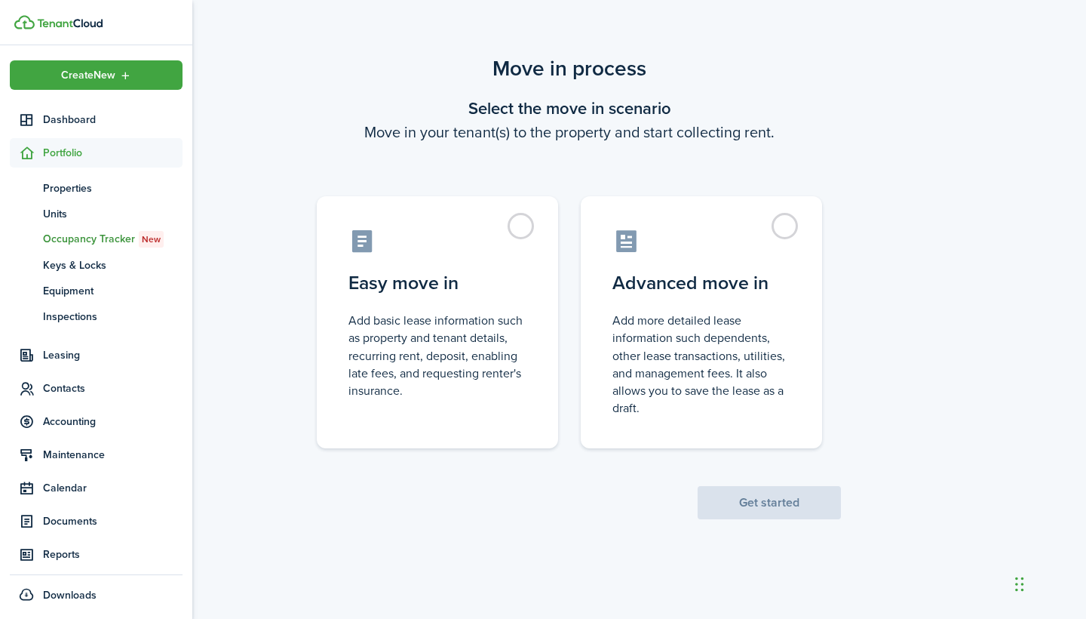
click at [79, 237] on span "Occupancy Tracker New" at bounding box center [113, 239] width 140 height 17
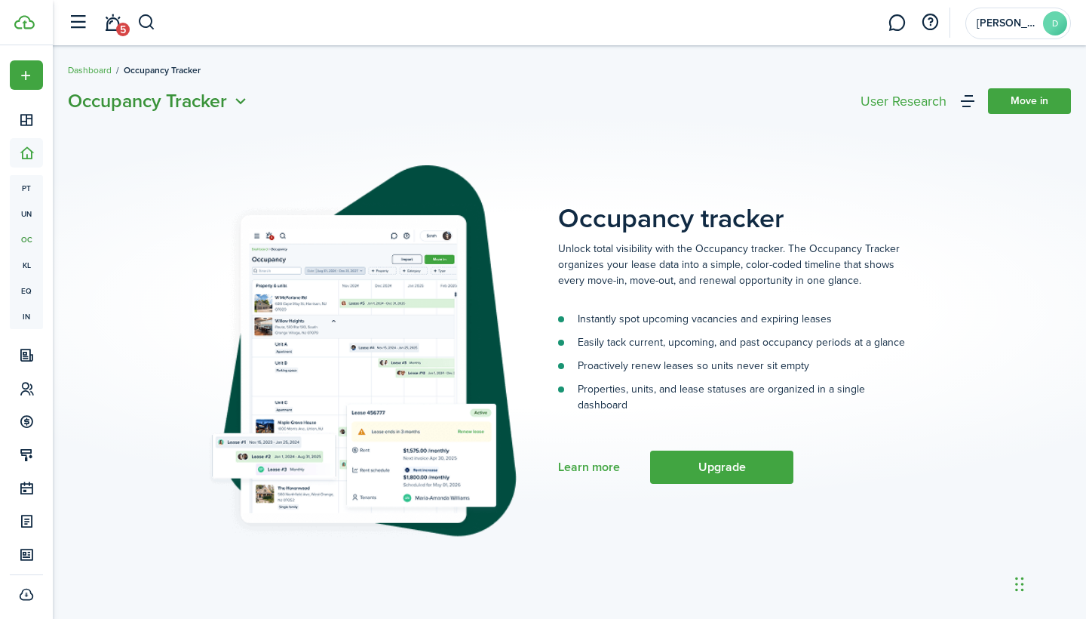
click at [146, 104] on span "Occupancy Tracker" at bounding box center [147, 101] width 159 height 27
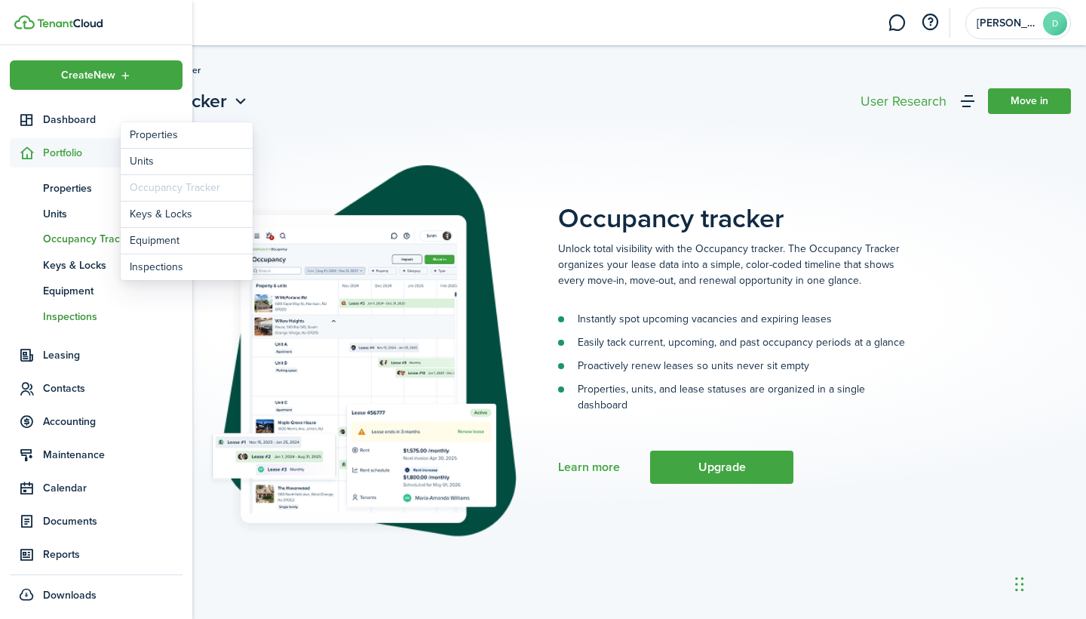
click at [72, 319] on span "Inspections" at bounding box center [113, 317] width 140 height 16
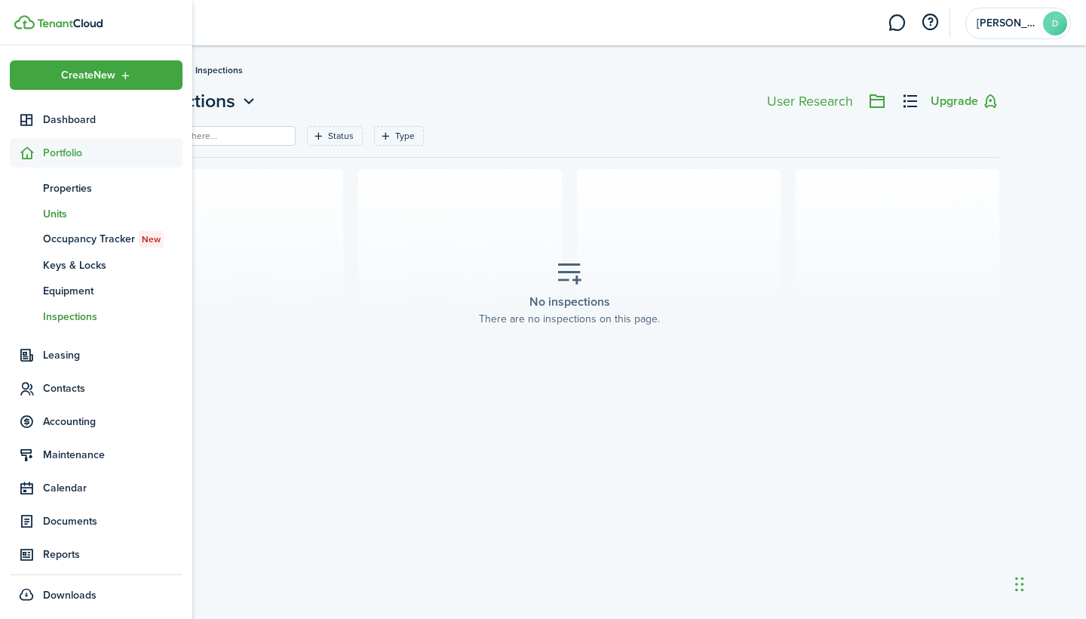
click at [84, 202] on link "un Units" at bounding box center [96, 214] width 173 height 26
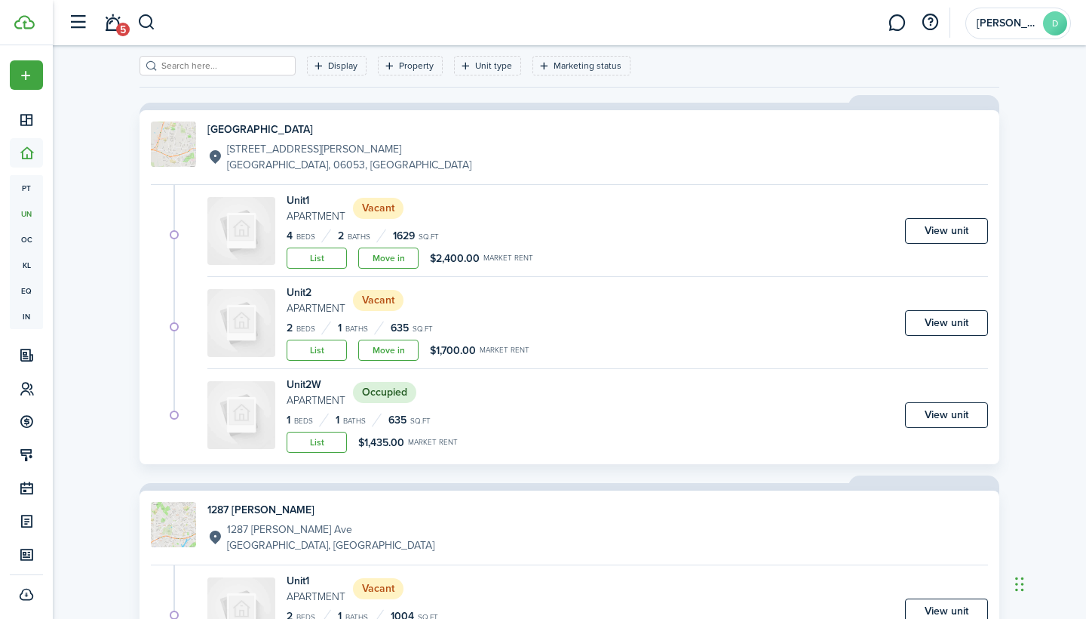
scroll to position [88, 0]
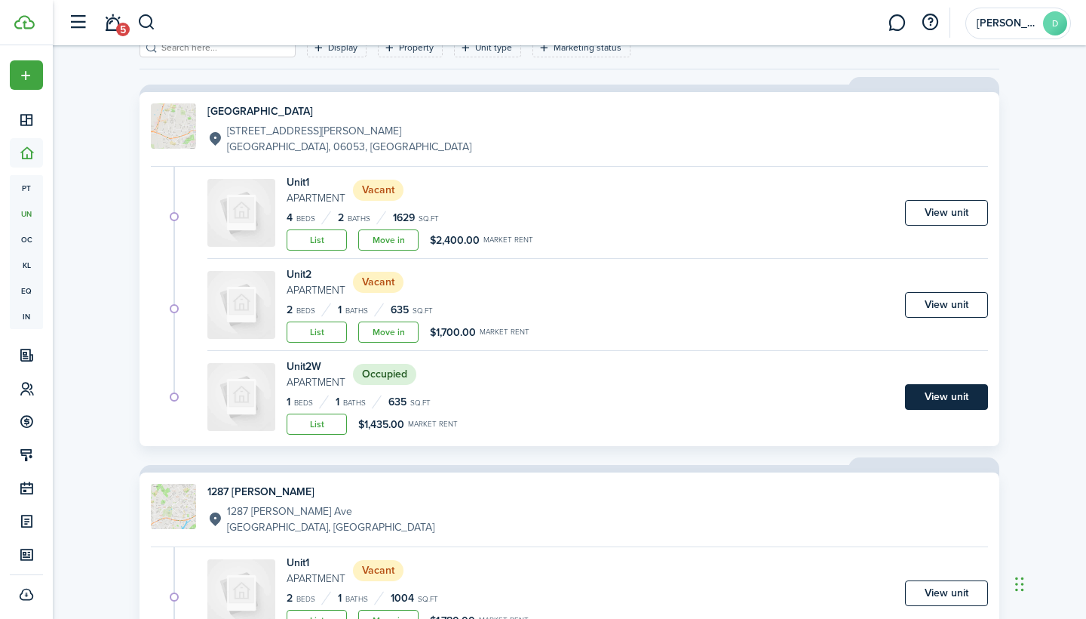
click at [932, 399] on link "View unit" at bounding box center [946, 397] width 83 height 26
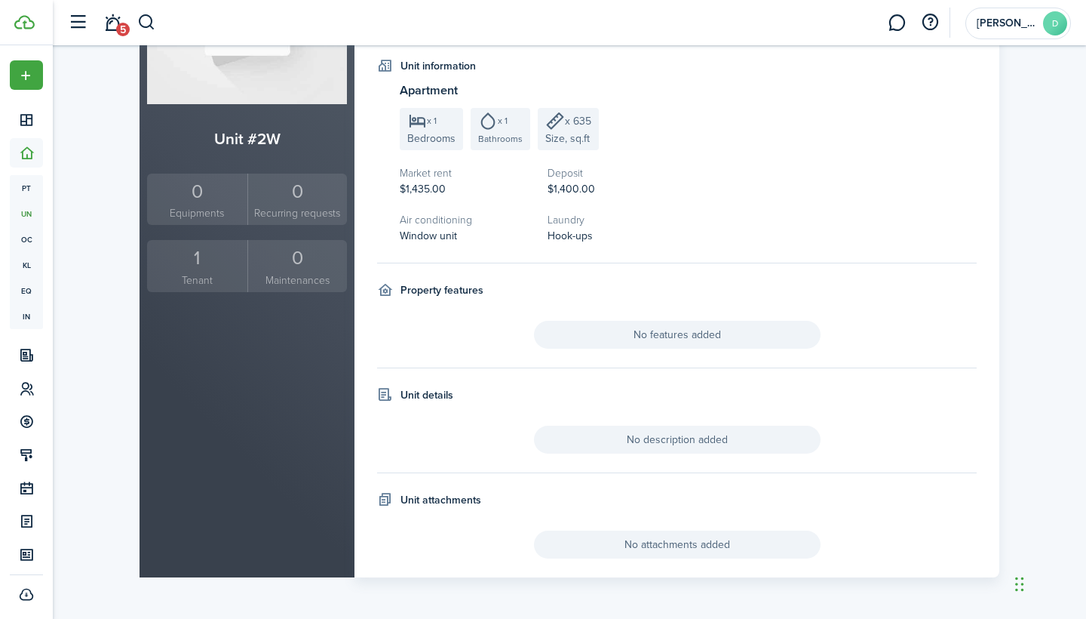
scroll to position [231, 0]
click at [222, 275] on small "Tenant" at bounding box center [197, 281] width 93 height 16
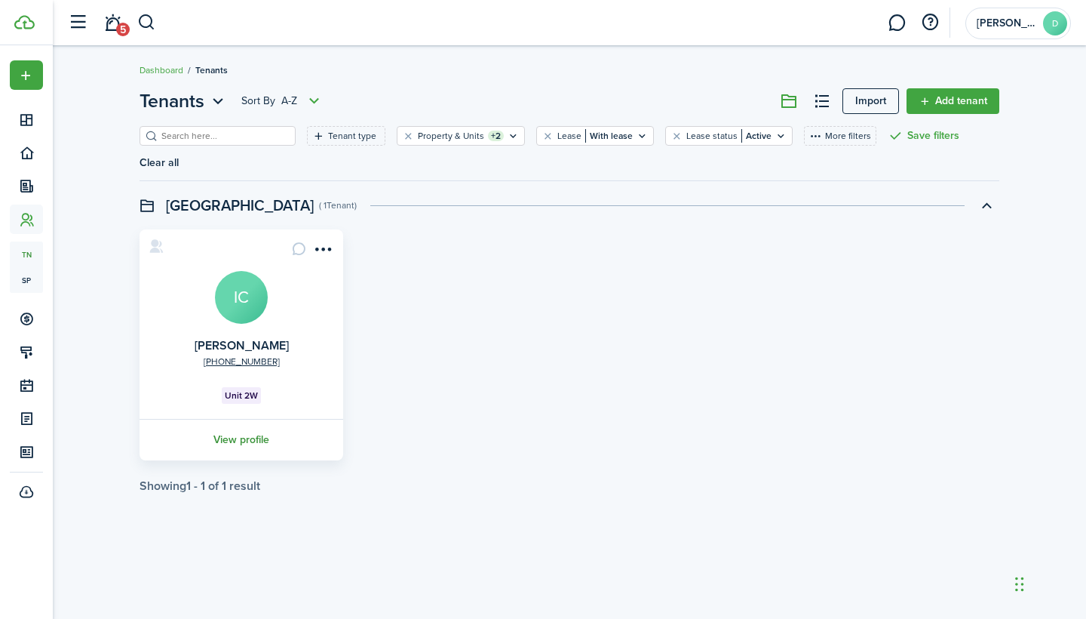
click at [254, 438] on link "View profile" at bounding box center [241, 439] width 208 height 41
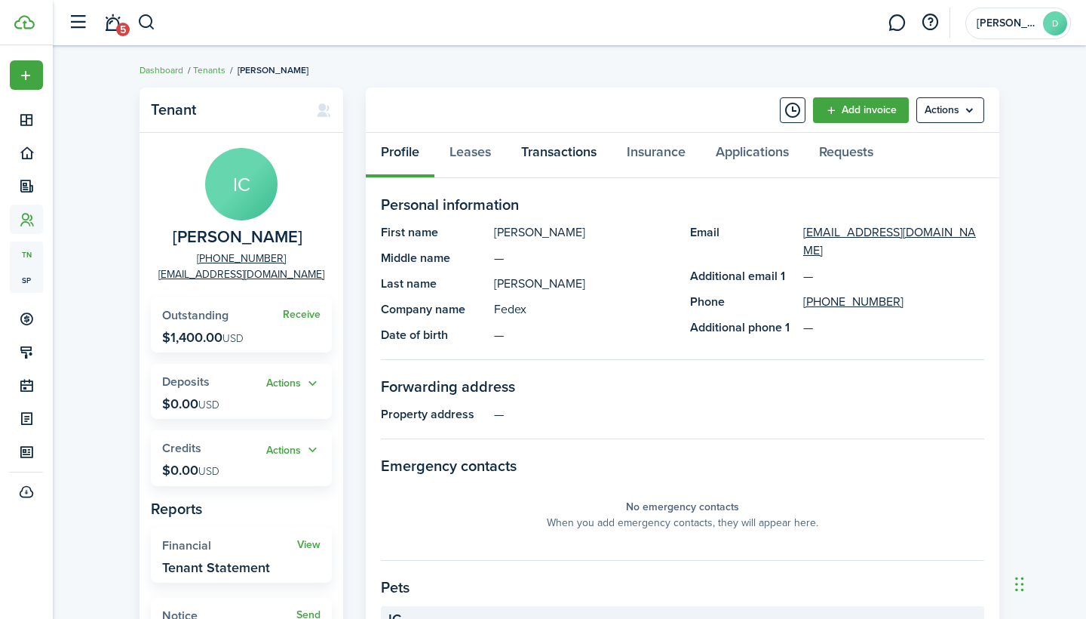
click at [543, 158] on link "Transactions" at bounding box center [559, 155] width 106 height 45
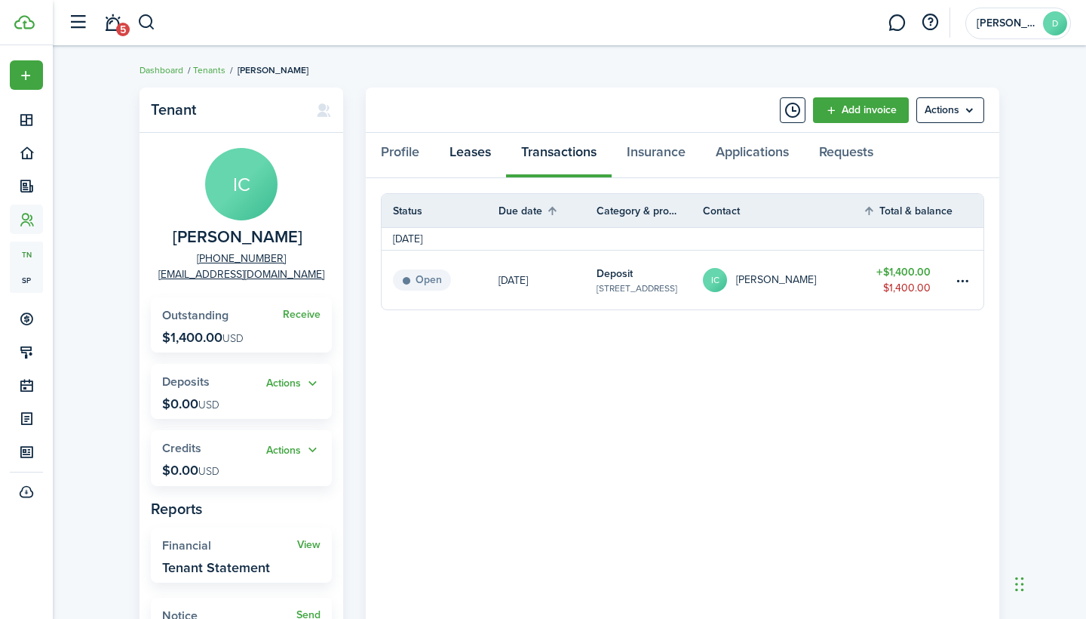
click at [482, 155] on link "Leases" at bounding box center [471, 155] width 72 height 45
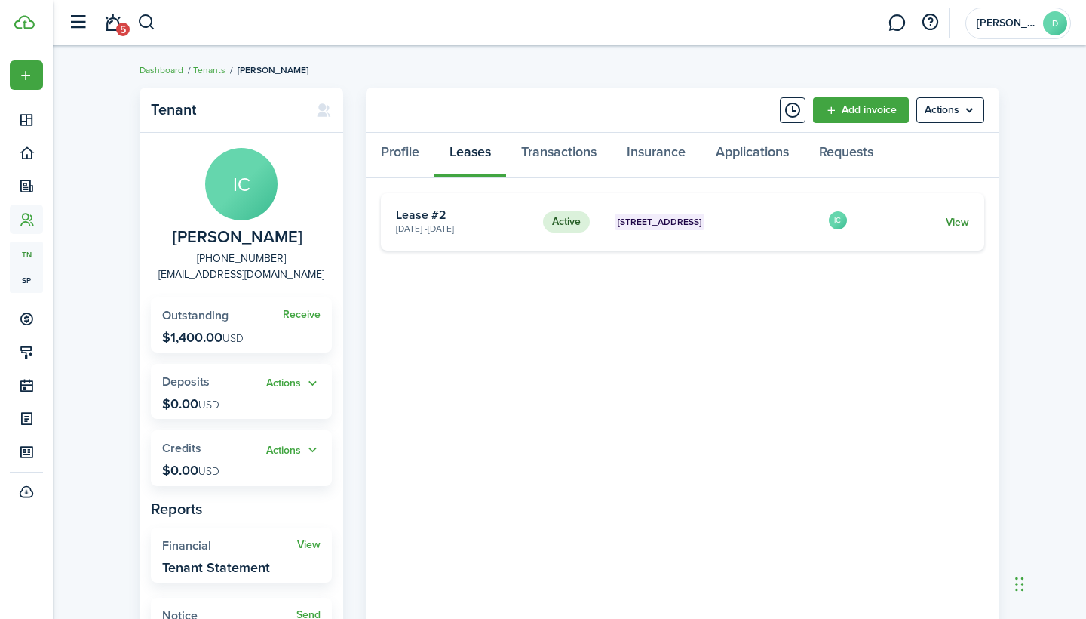
click at [955, 217] on link "View" at bounding box center [957, 222] width 23 height 16
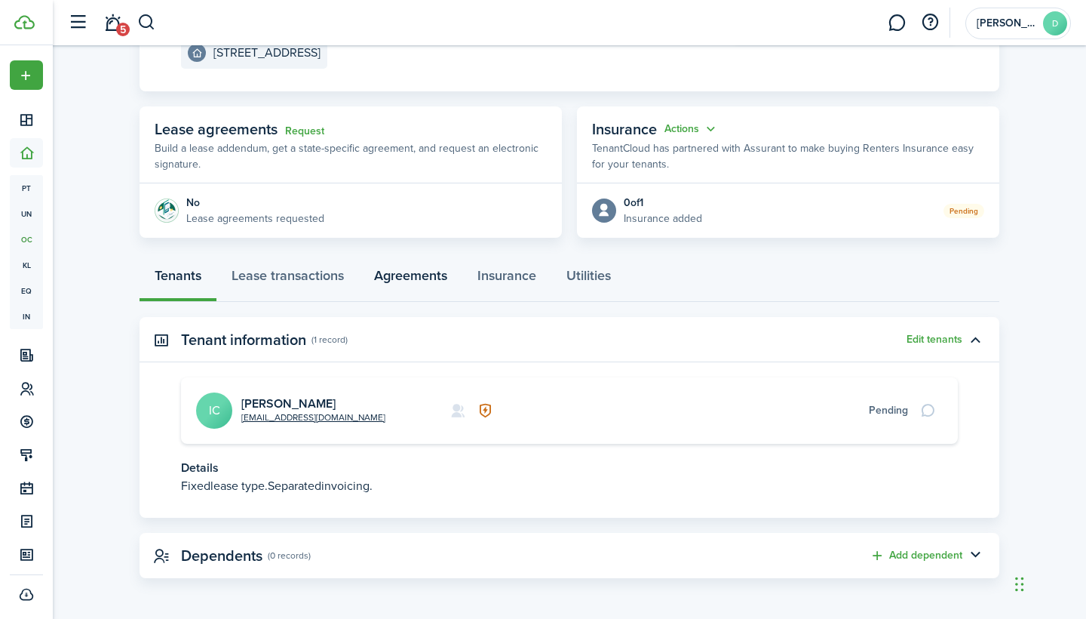
scroll to position [210, 0]
click at [323, 278] on link "Lease transactions" at bounding box center [288, 279] width 143 height 45
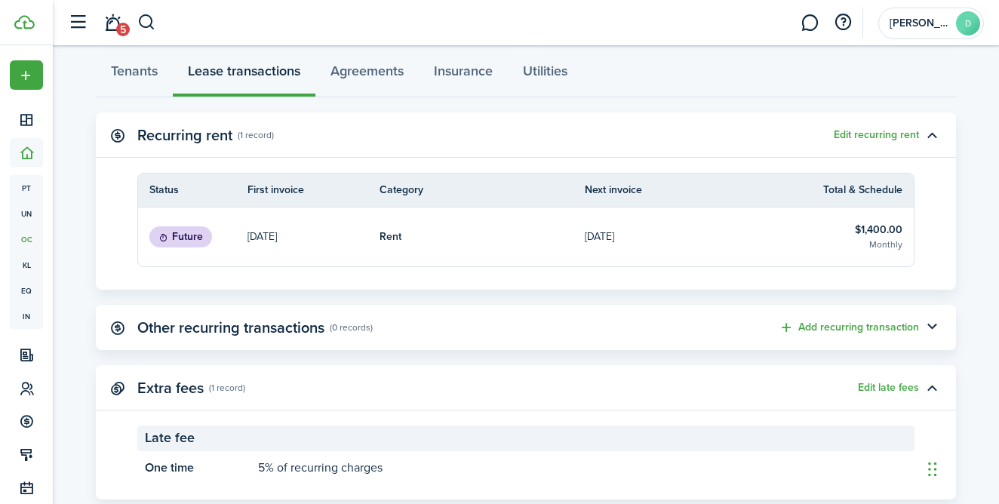
scroll to position [417, 0]
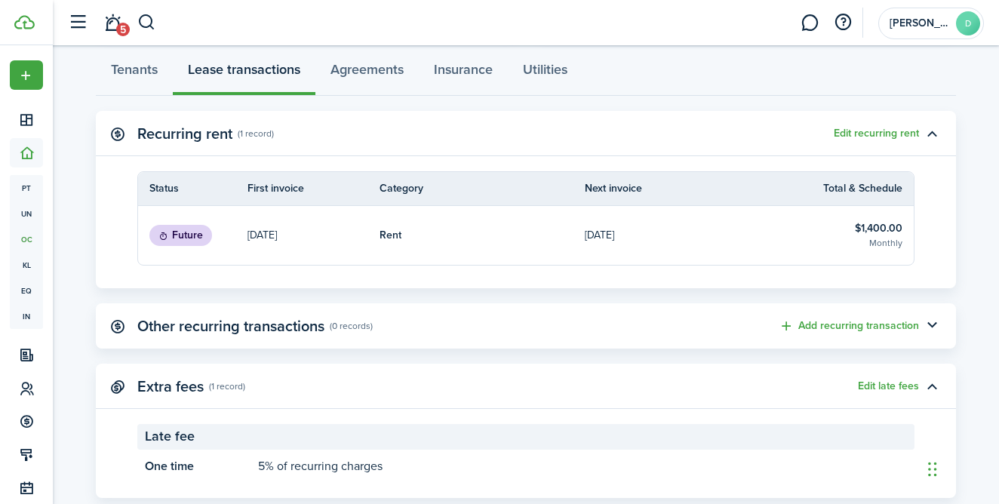
click at [871, 233] on table-info-title "$1,400.00" at bounding box center [879, 228] width 48 height 16
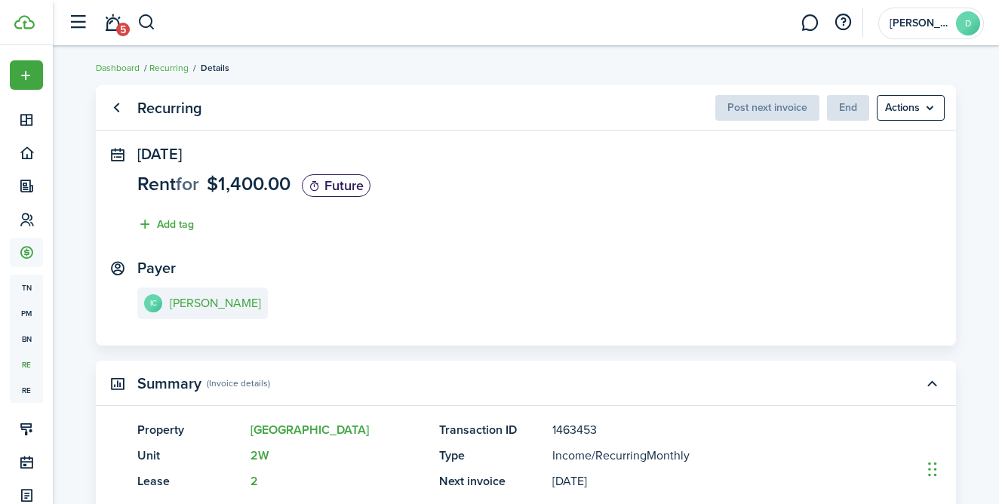
scroll to position [11, 0]
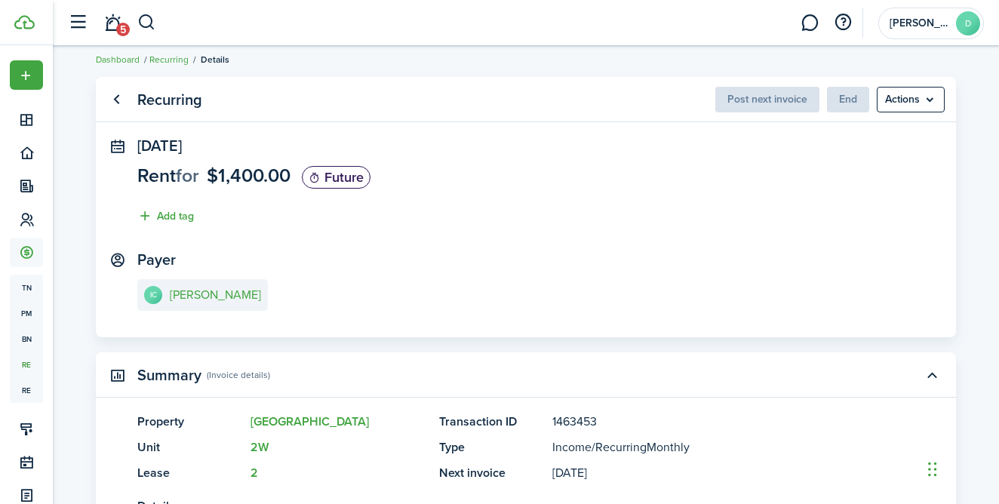
click at [906, 113] on panel-main-header "Recurring Post next invoice End Actions" at bounding box center [526, 99] width 860 height 45
click at [909, 106] on menu-btn "Actions" at bounding box center [911, 100] width 68 height 26
click at [713, 232] on panel-main-body "[DATE] Rent for $1,400.00 Future Add tag Payer IC [PERSON_NAME]" at bounding box center [526, 237] width 860 height 200
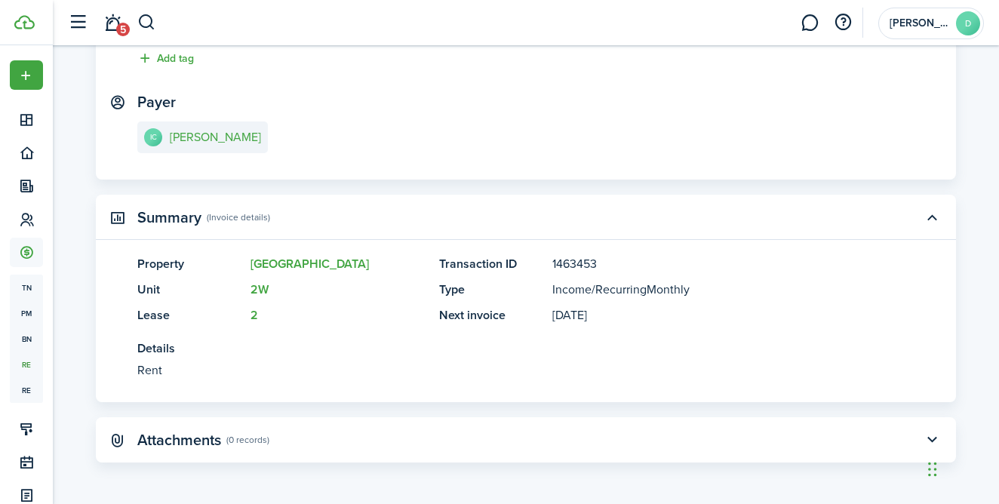
scroll to position [167, 0]
click at [584, 425] on panel-main-header "Attachments (0 records)" at bounding box center [526, 440] width 860 height 45
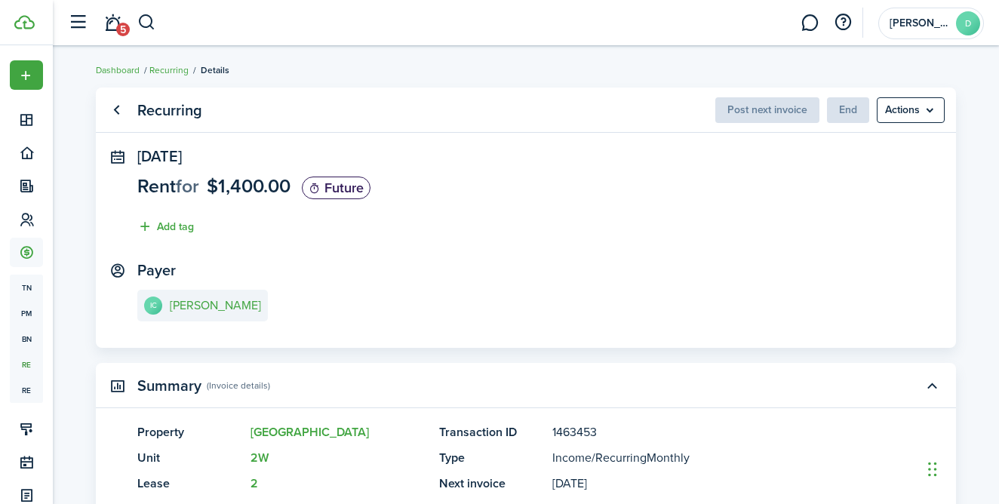
scroll to position [0, 0]
click at [835, 26] on button "button" at bounding box center [843, 23] width 26 height 26
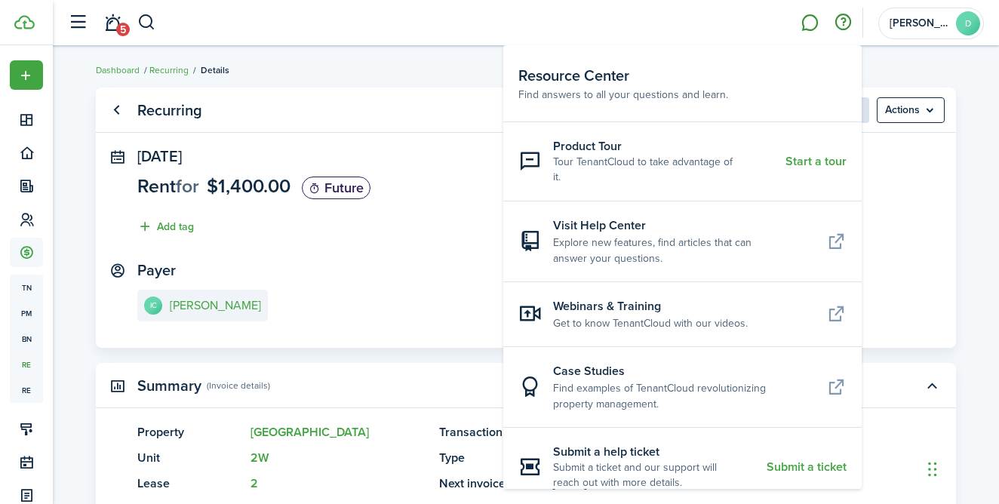
click at [808, 26] on link at bounding box center [809, 23] width 29 height 38
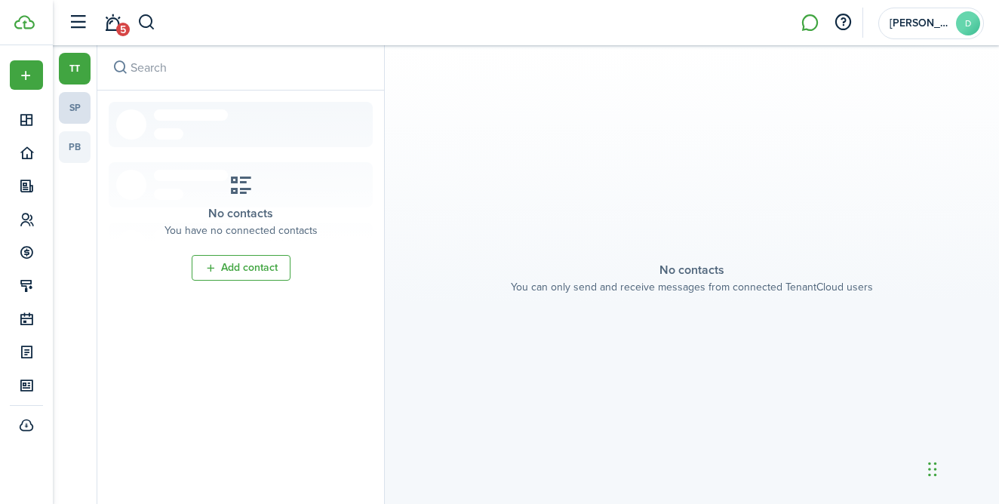
click at [76, 106] on link "sp" at bounding box center [75, 108] width 32 height 32
click at [70, 167] on div "tt sp pb" at bounding box center [75, 278] width 32 height 451
click at [75, 154] on link "pb" at bounding box center [75, 147] width 32 height 32
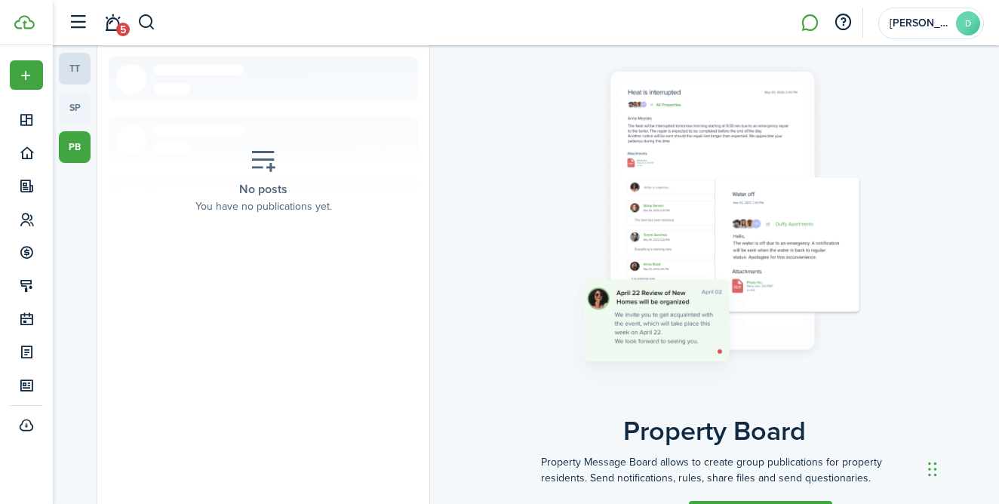
click at [75, 67] on link "tt" at bounding box center [75, 69] width 32 height 32
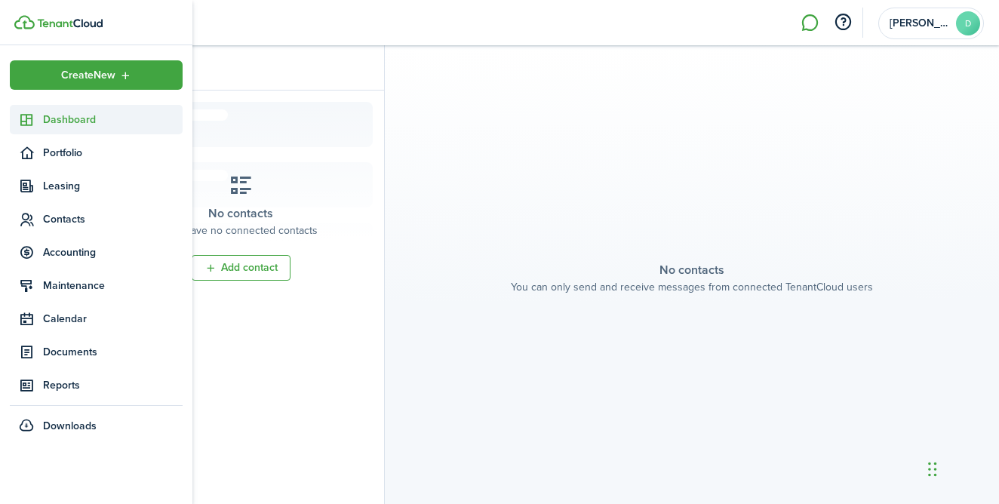
click at [57, 121] on span "Dashboard" at bounding box center [113, 120] width 140 height 16
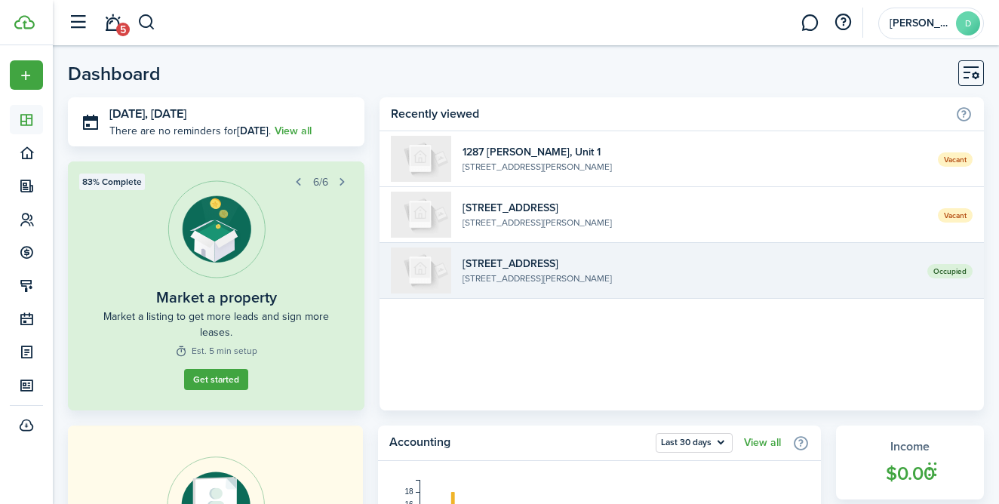
click at [608, 270] on widget-list-item-title "[STREET_ADDRESS]" at bounding box center [688, 264] width 453 height 16
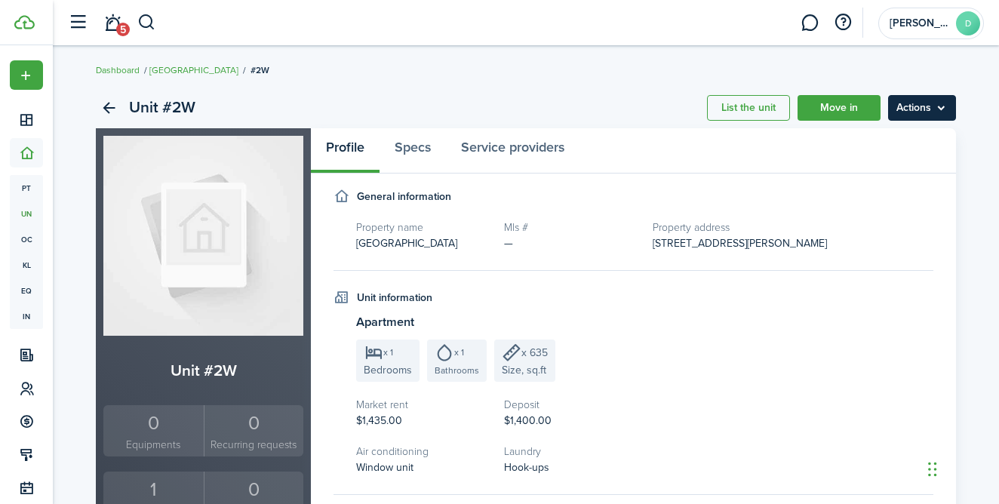
click at [914, 109] on menu-btn "Actions" at bounding box center [922, 108] width 68 height 26
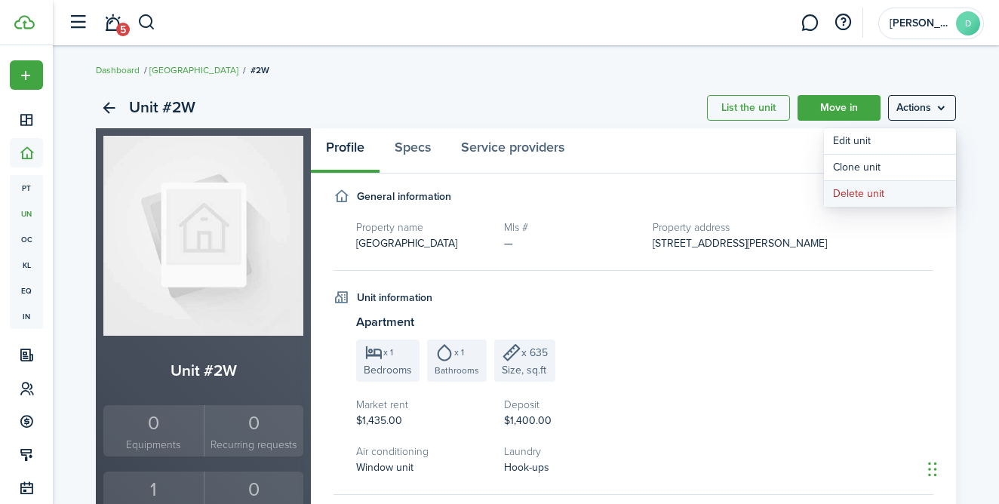
click at [853, 199] on button "Delete unit" at bounding box center [890, 194] width 132 height 26
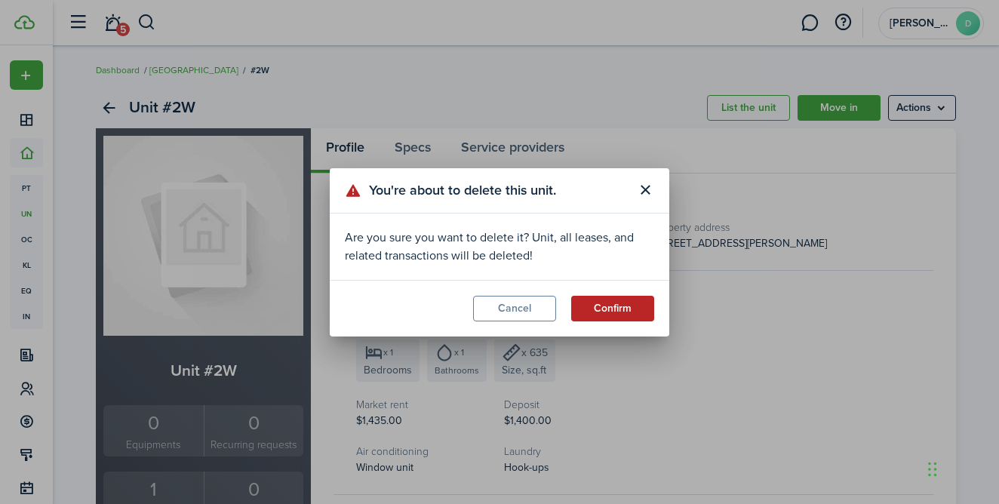
click at [618, 316] on button "Confirm" at bounding box center [612, 309] width 83 height 26
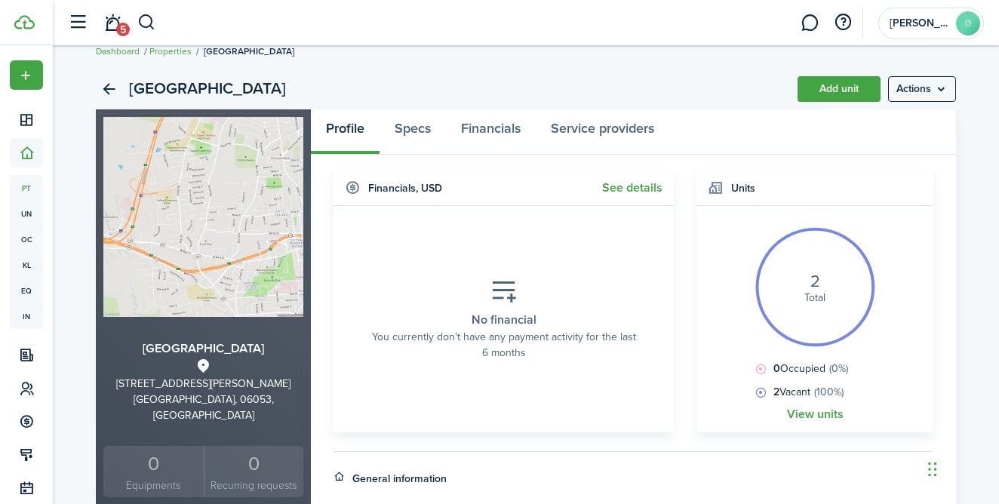
scroll to position [11, 0]
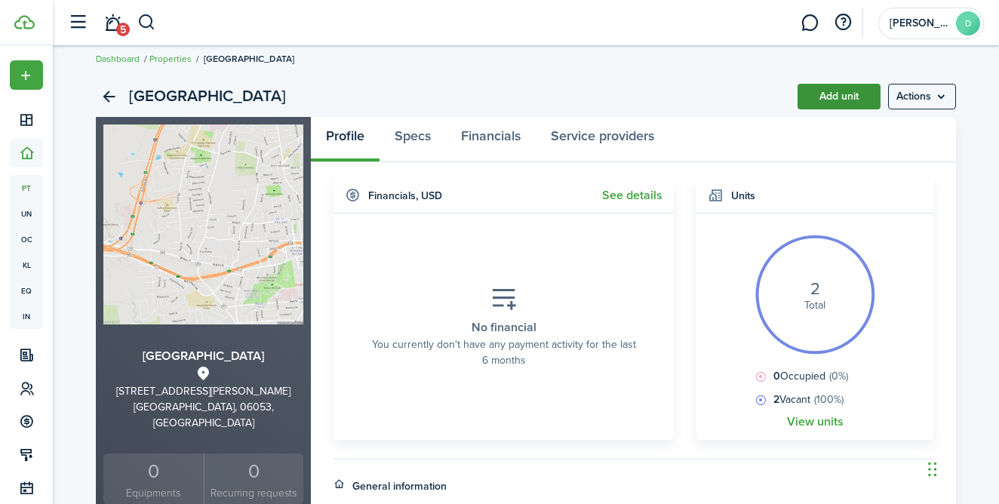
click at [828, 103] on link "Add unit" at bounding box center [838, 97] width 83 height 26
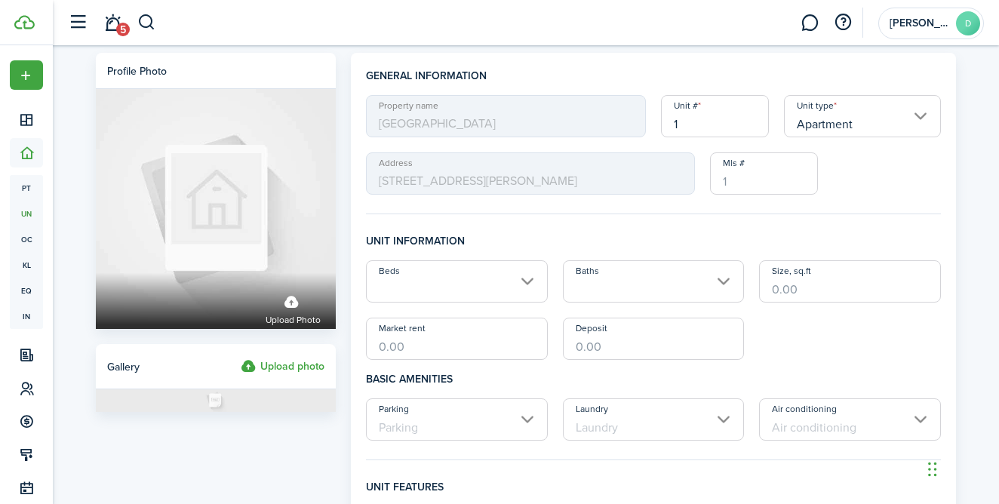
click at [699, 128] on input "1" at bounding box center [715, 116] width 108 height 42
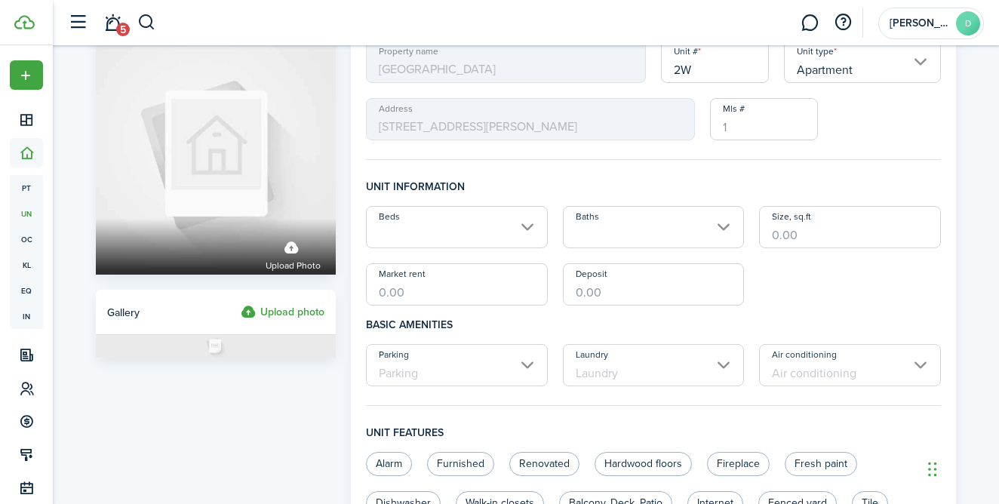
scroll to position [56, 0]
click at [493, 229] on input "Beds" at bounding box center [457, 225] width 182 height 42
type input "2W"
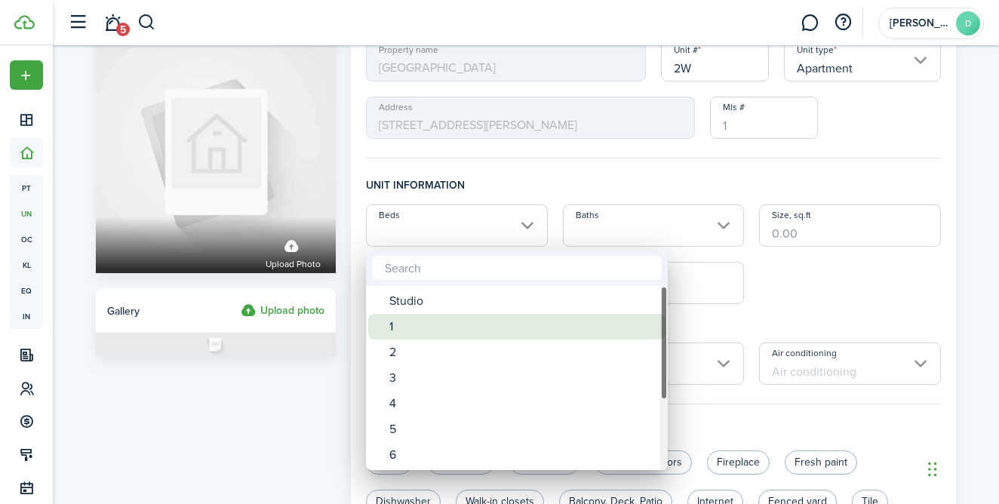
click at [422, 322] on div "1" at bounding box center [522, 327] width 267 height 26
type input "1"
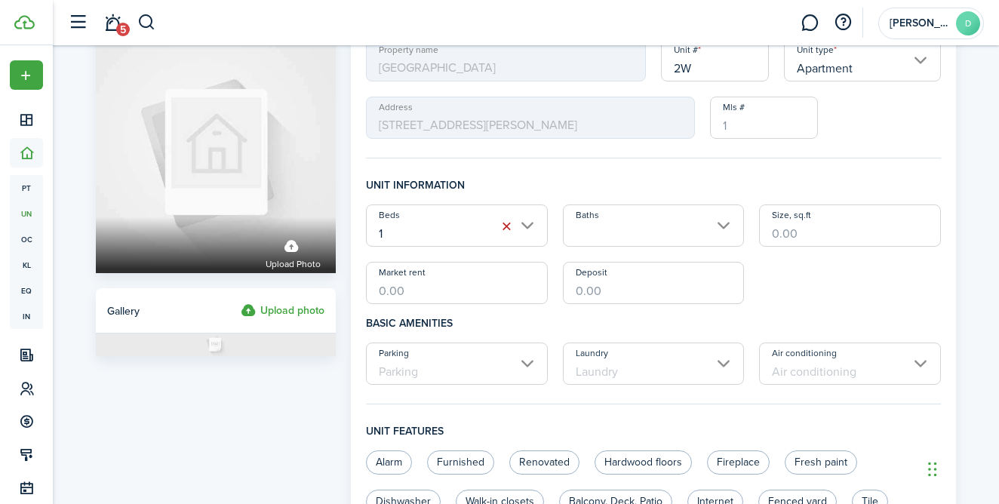
click at [656, 226] on input "Baths" at bounding box center [654, 225] width 182 height 42
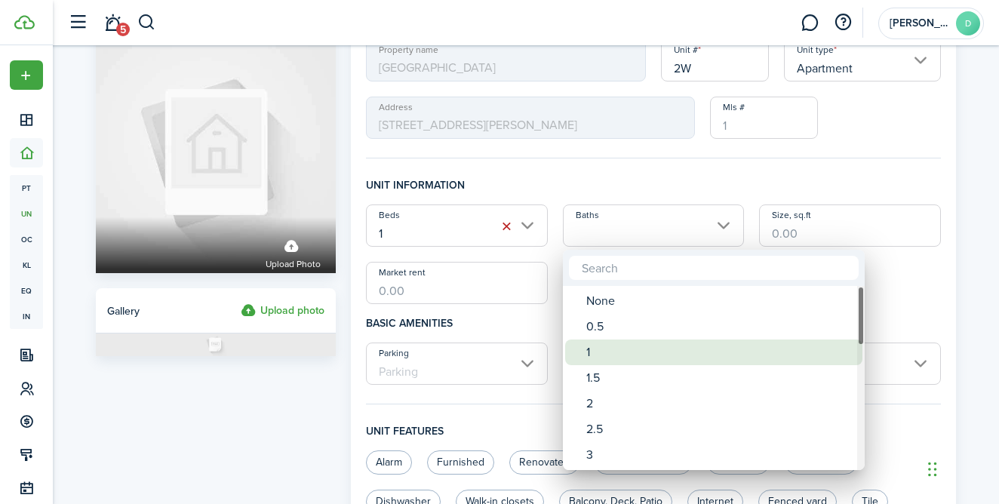
click at [598, 358] on div "1" at bounding box center [719, 352] width 267 height 26
type input "1"
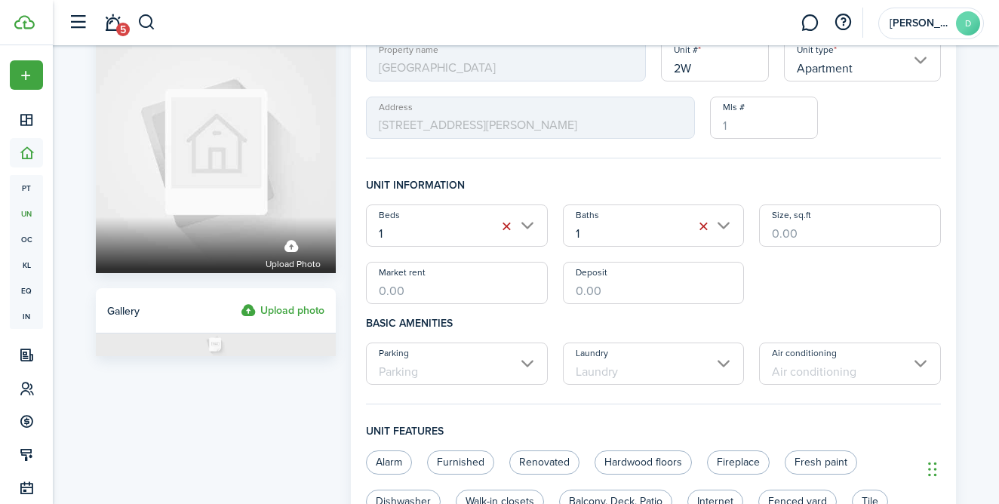
click at [805, 235] on input "Size, sq.ft" at bounding box center [850, 225] width 182 height 42
type input "8"
type input "900"
click at [519, 287] on input "Market rent" at bounding box center [457, 283] width 182 height 42
type input "$1,435.00"
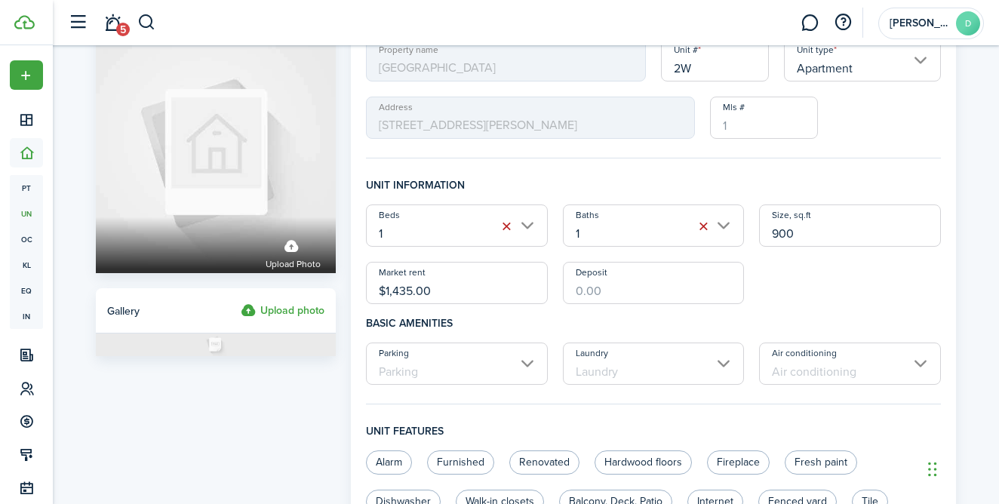
click at [624, 290] on input "Deposit" at bounding box center [654, 283] width 182 height 42
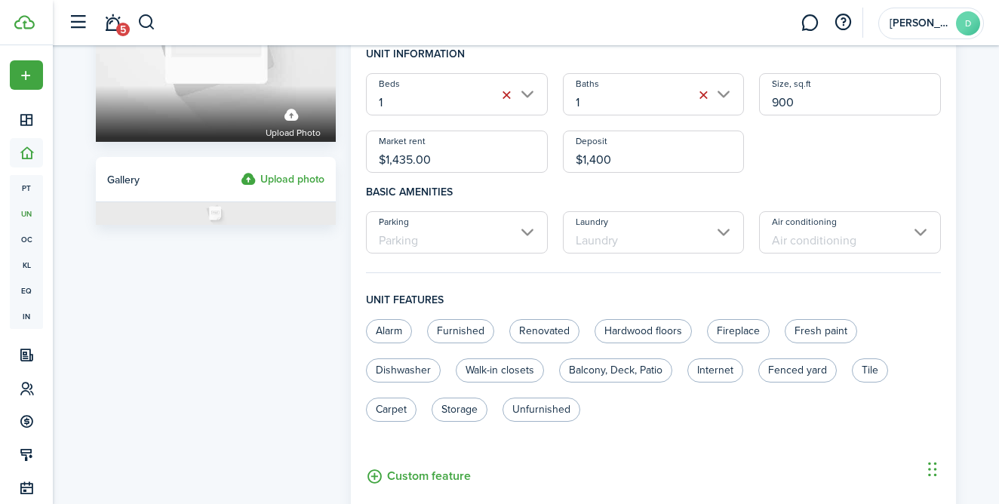
scroll to position [189, 0]
click at [636, 231] on input "Laundry" at bounding box center [654, 231] width 182 height 42
type input "$1,400.00"
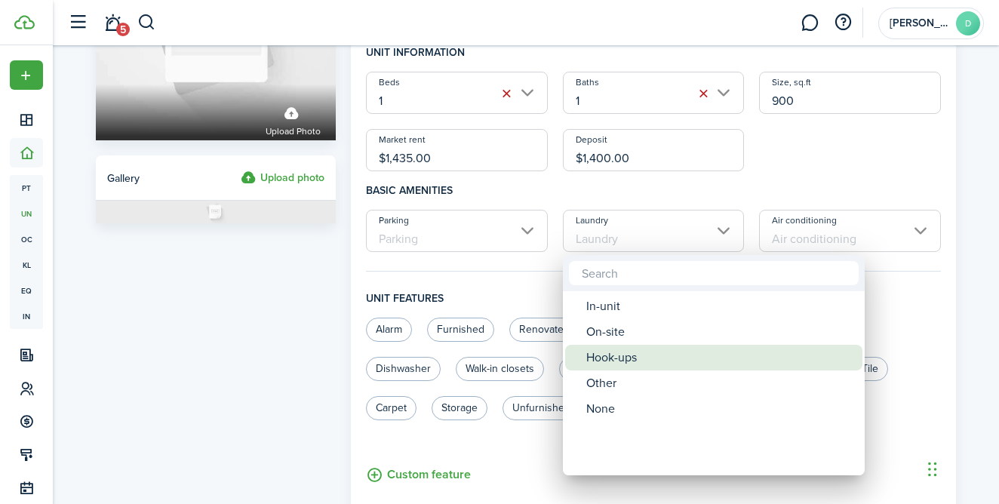
click at [607, 349] on div "Hook-ups" at bounding box center [719, 358] width 267 height 26
type input "Hook-ups"
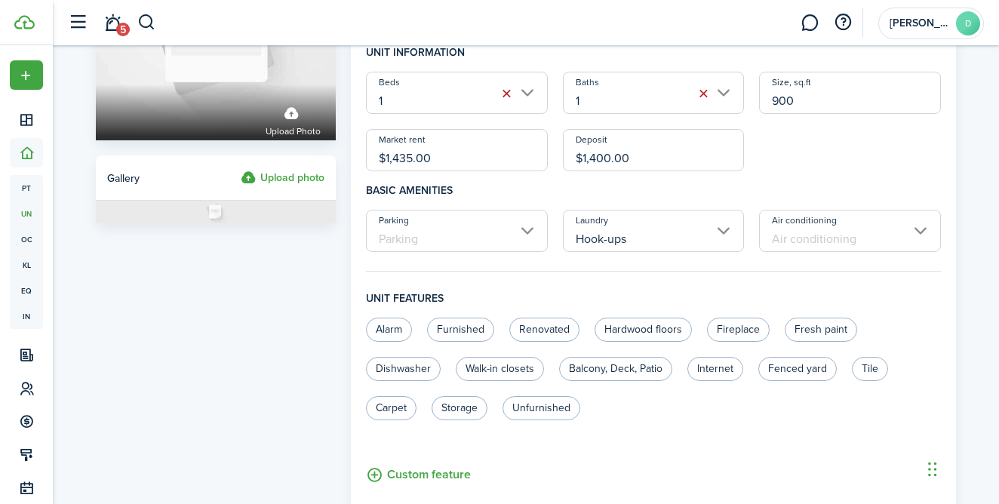
click at [799, 226] on input "Air conditioning" at bounding box center [850, 231] width 182 height 42
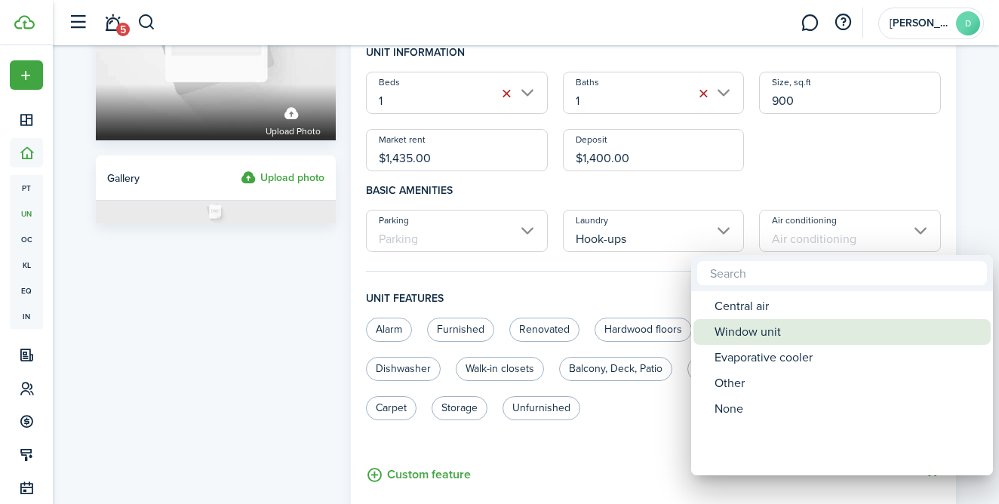
click at [747, 335] on div "Window unit" at bounding box center [847, 332] width 267 height 26
type input "Window unit"
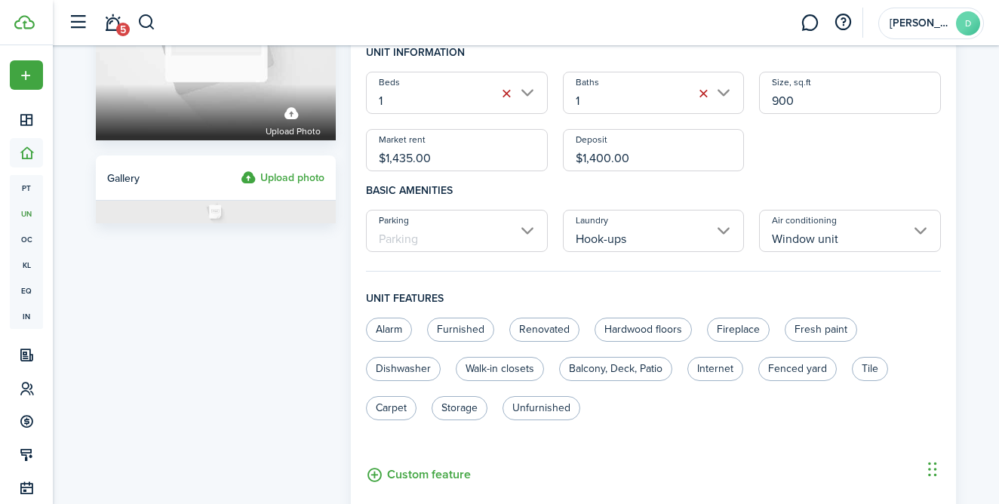
click at [502, 223] on input "Parking" at bounding box center [457, 231] width 182 height 42
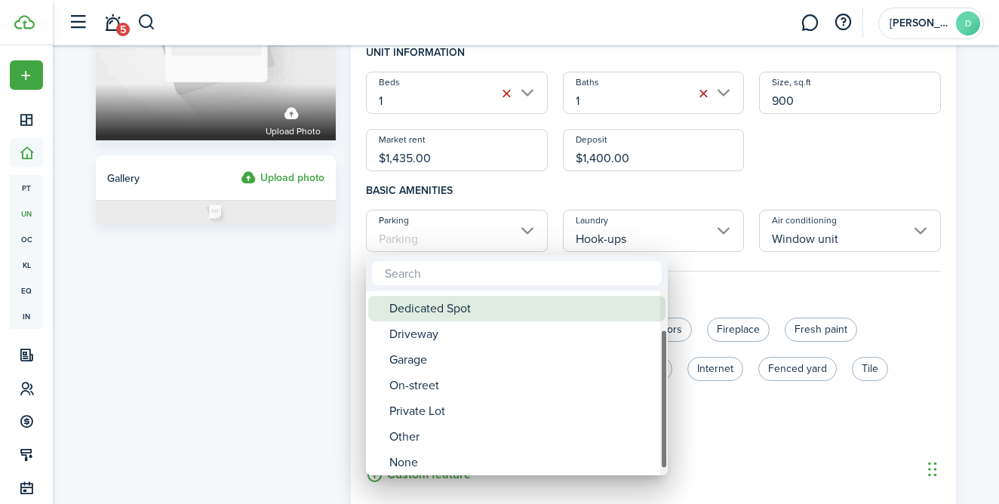
click at [460, 319] on div "Dedicated Spot" at bounding box center [522, 309] width 267 height 26
click at [469, 310] on div "Dedicated Spot" at bounding box center [522, 306] width 267 height 26
type input "Dedicated Spot"
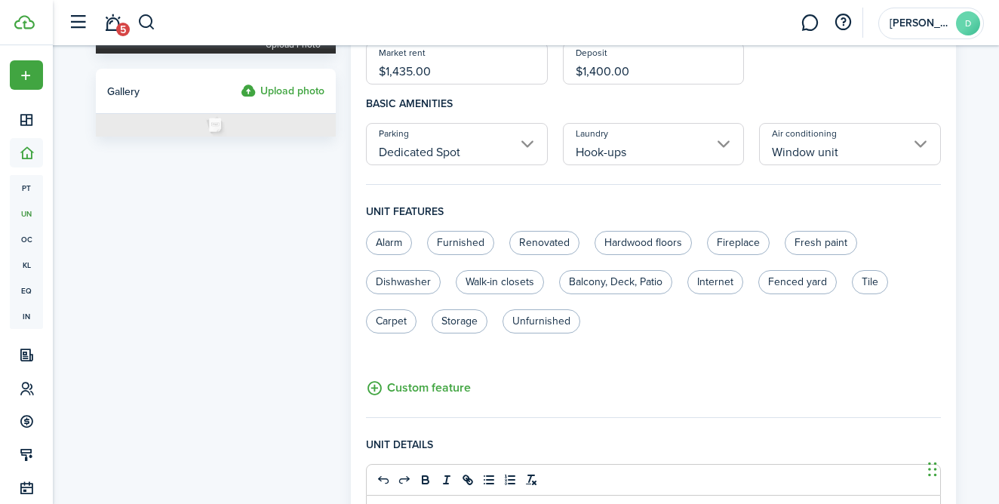
scroll to position [278, 0]
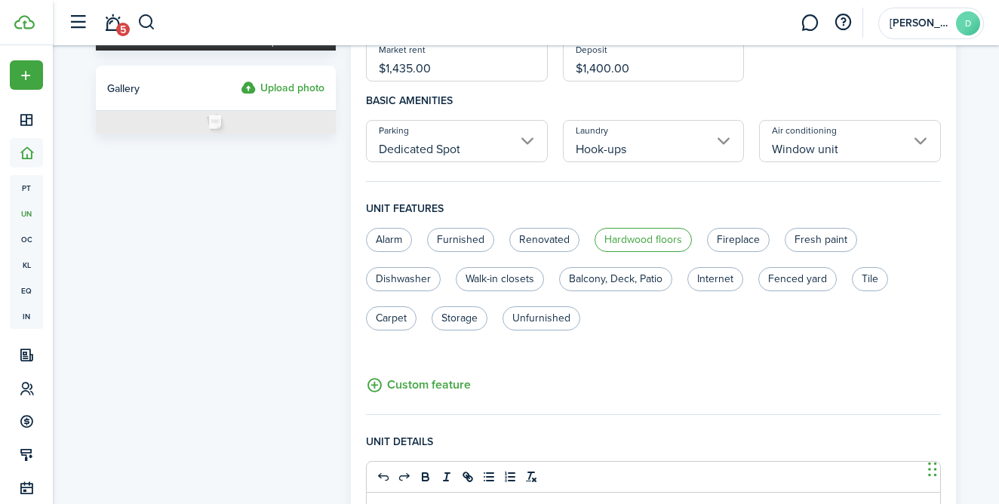
click at [644, 241] on label "Hardwood floors" at bounding box center [642, 240] width 97 height 24
radio input "true"
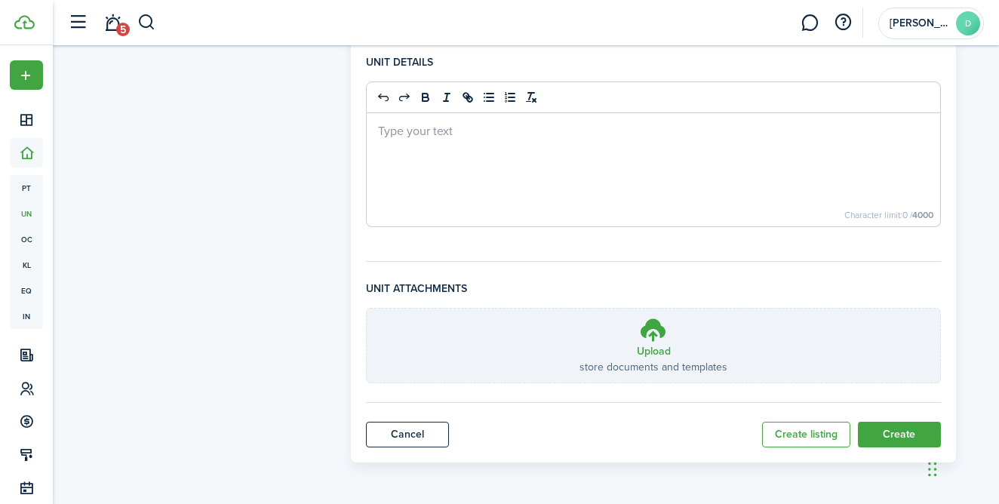
scroll to position [658, 0]
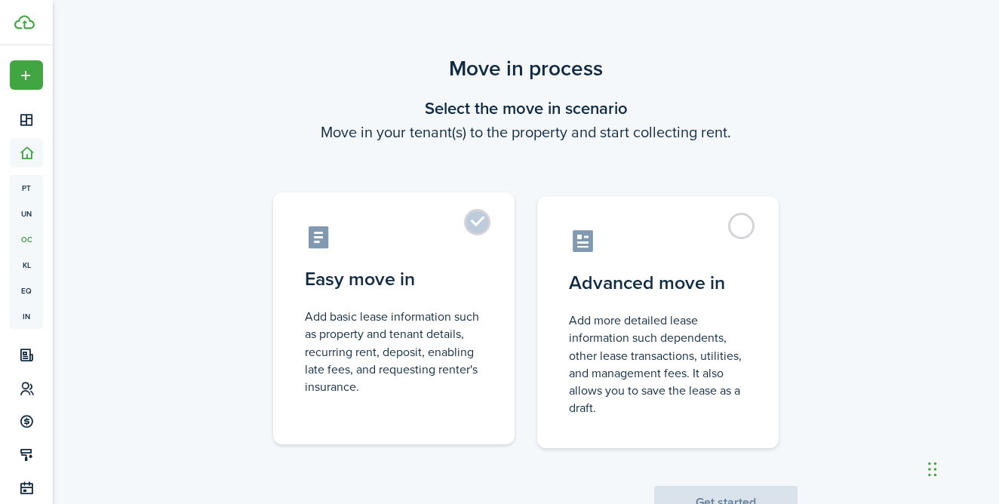
click at [475, 214] on label "Easy move in Add basic lease information such as property and tenant details, r…" at bounding box center [393, 318] width 241 height 252
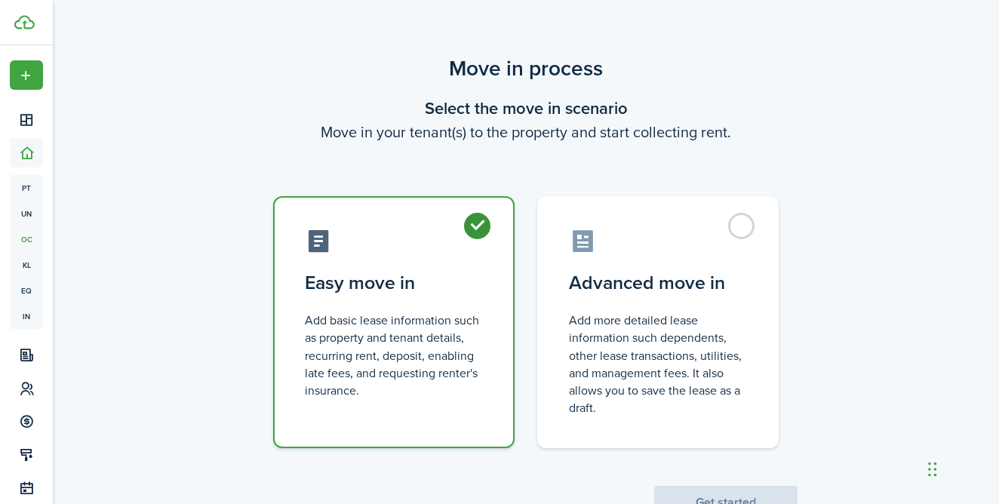
radio input "true"
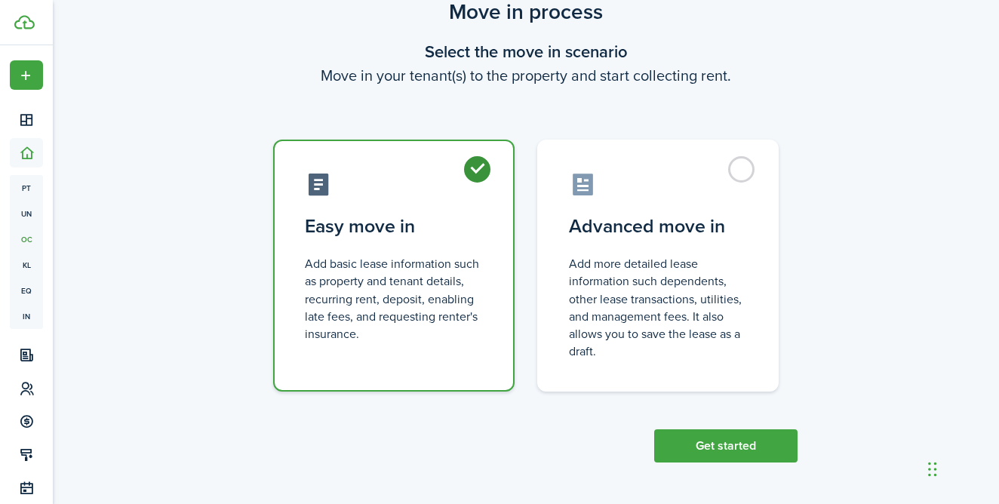
scroll to position [56, 0]
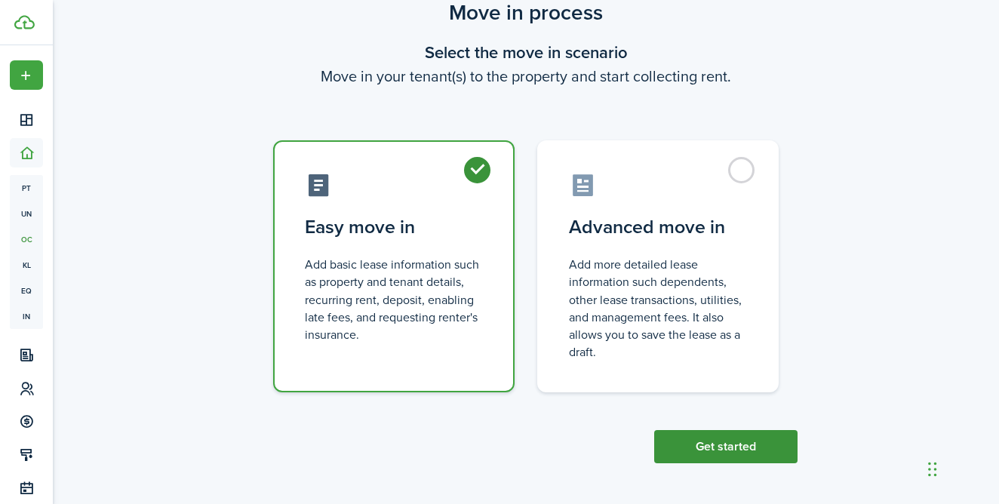
click at [732, 445] on button "Get started" at bounding box center [725, 446] width 143 height 33
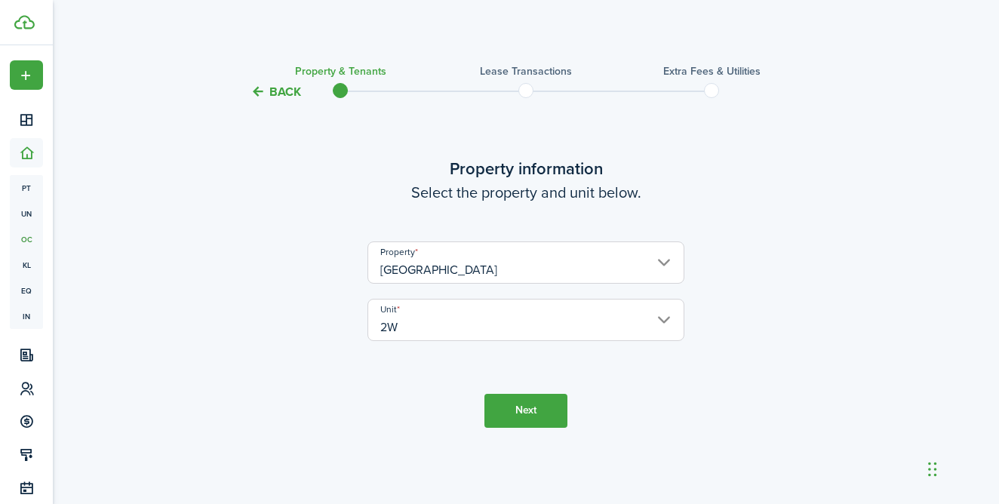
click at [513, 411] on button "Next" at bounding box center [525, 411] width 83 height 34
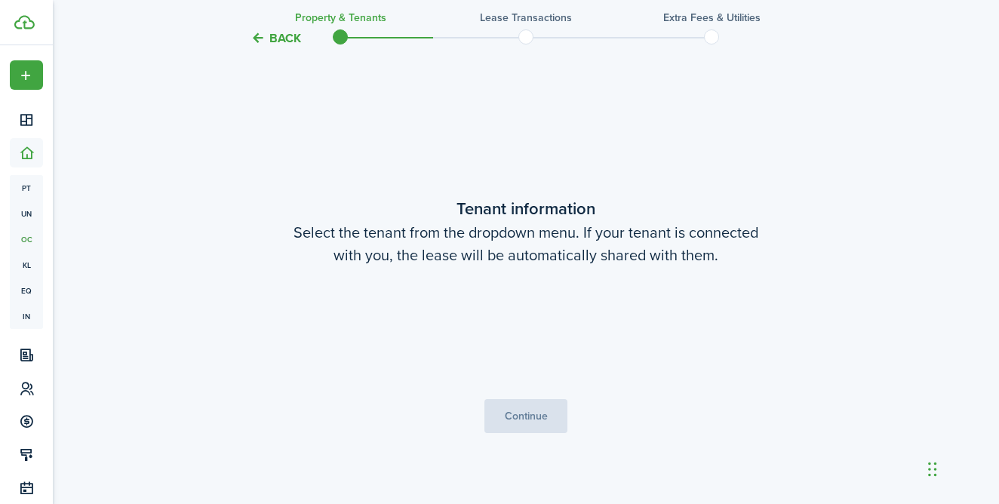
scroll to position [402, 0]
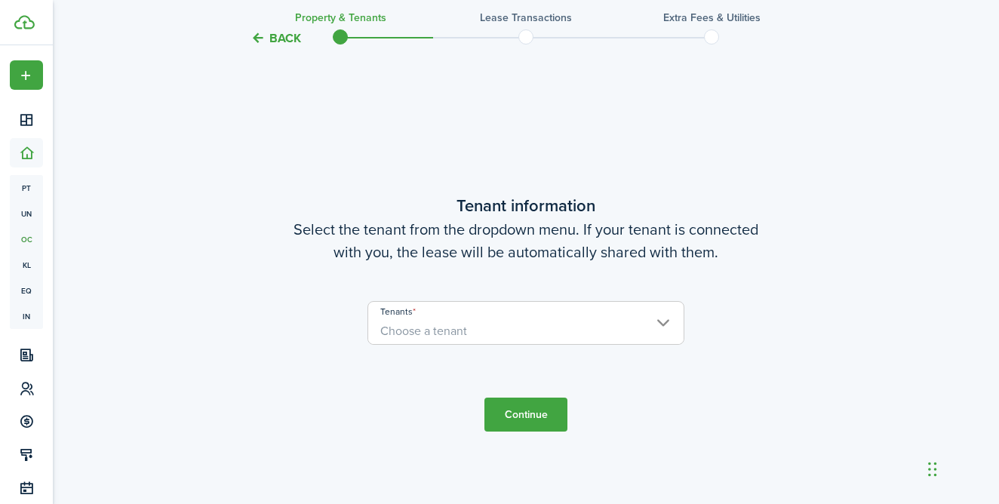
click at [501, 322] on span "Choose a tenant" at bounding box center [525, 331] width 315 height 26
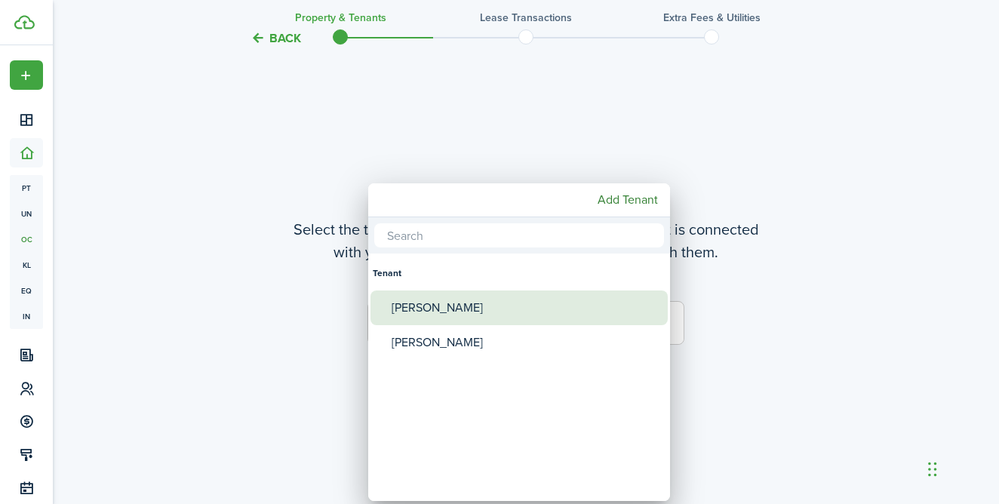
click at [481, 314] on div "[PERSON_NAME]" at bounding box center [525, 307] width 267 height 35
type input "[PERSON_NAME]"
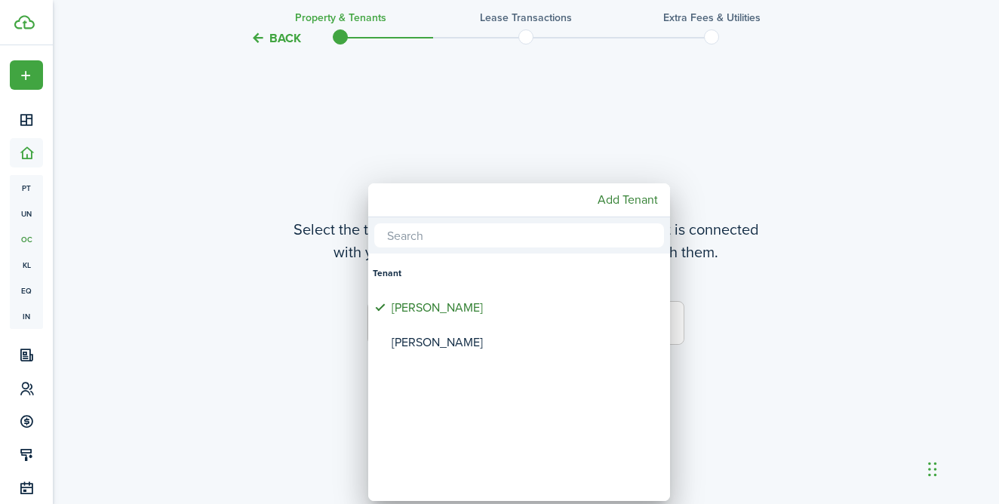
click at [714, 327] on div at bounding box center [499, 251] width 1240 height 745
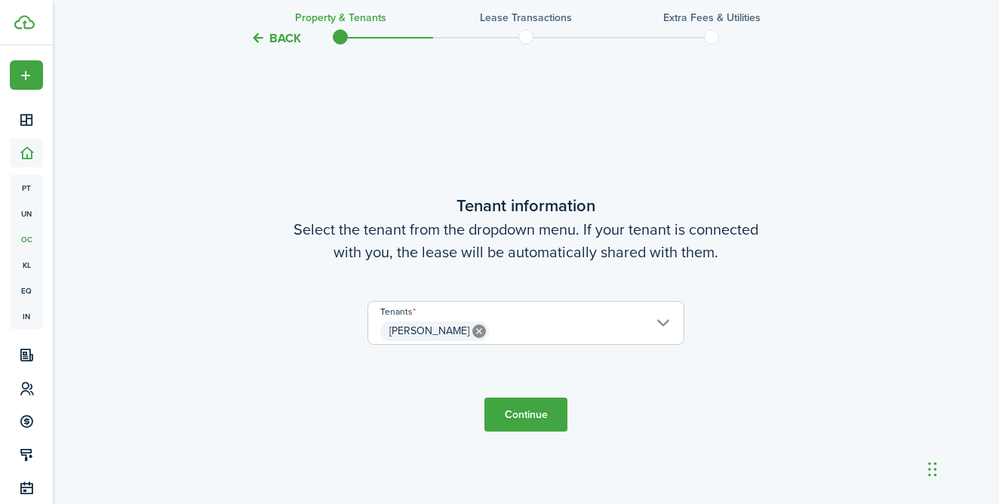
click at [552, 401] on button "Continue" at bounding box center [525, 415] width 83 height 34
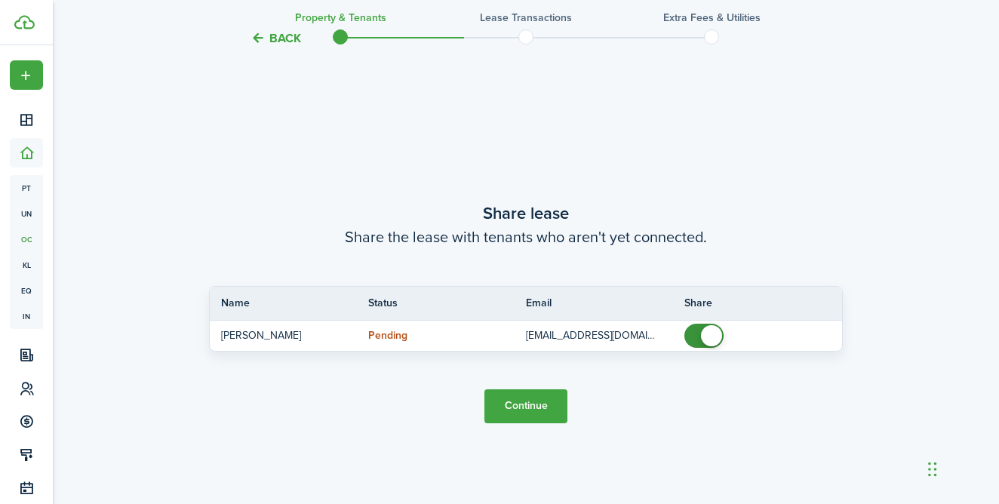
scroll to position [906, 0]
click at [525, 408] on button "Continue" at bounding box center [525, 407] width 83 height 34
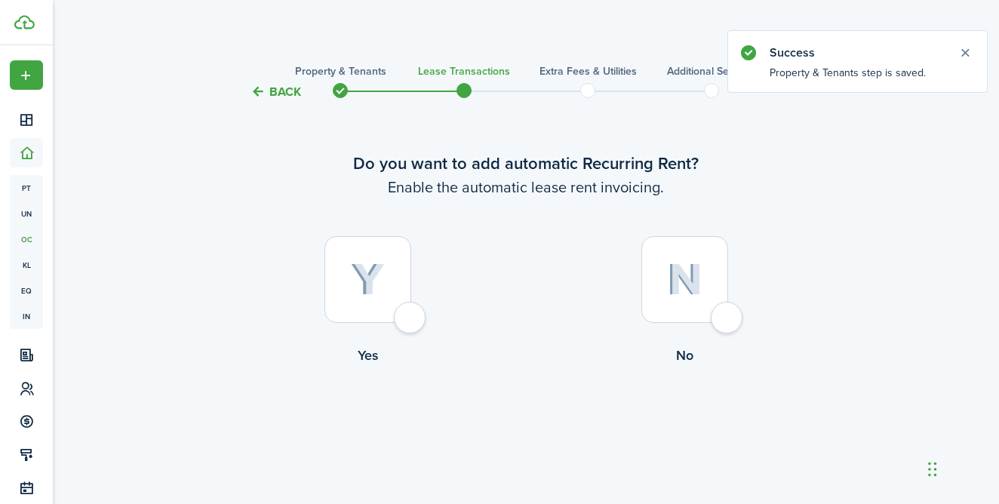
click at [408, 318] on div at bounding box center [367, 279] width 87 height 87
radio input "true"
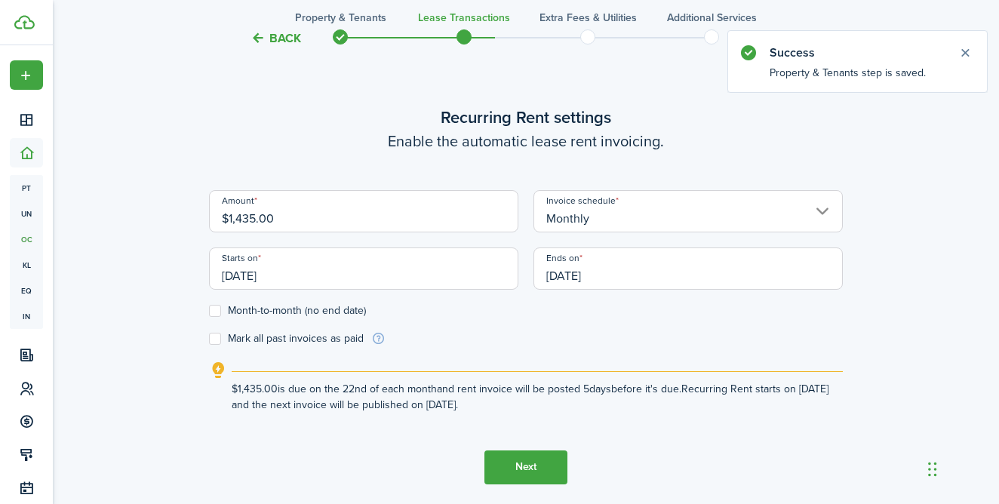
scroll to position [429, 0]
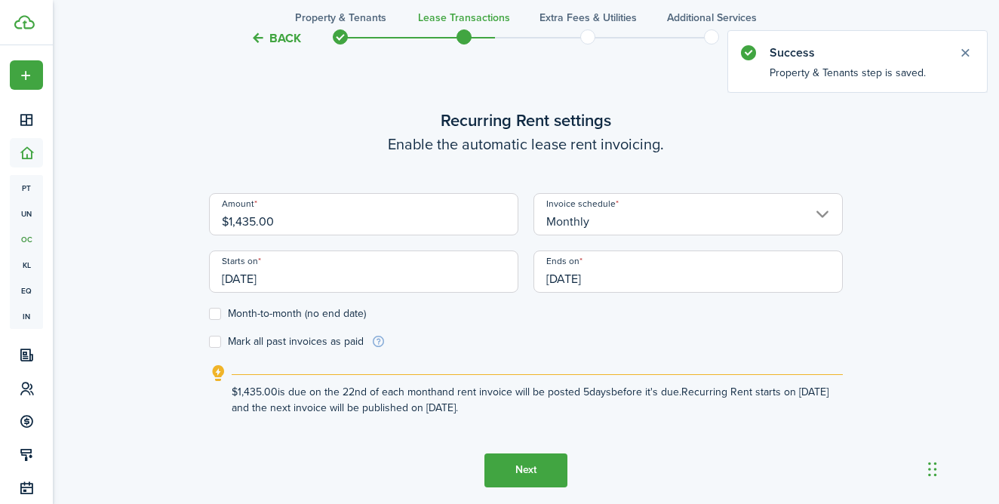
click at [404, 283] on input "[DATE]" at bounding box center [363, 271] width 309 height 42
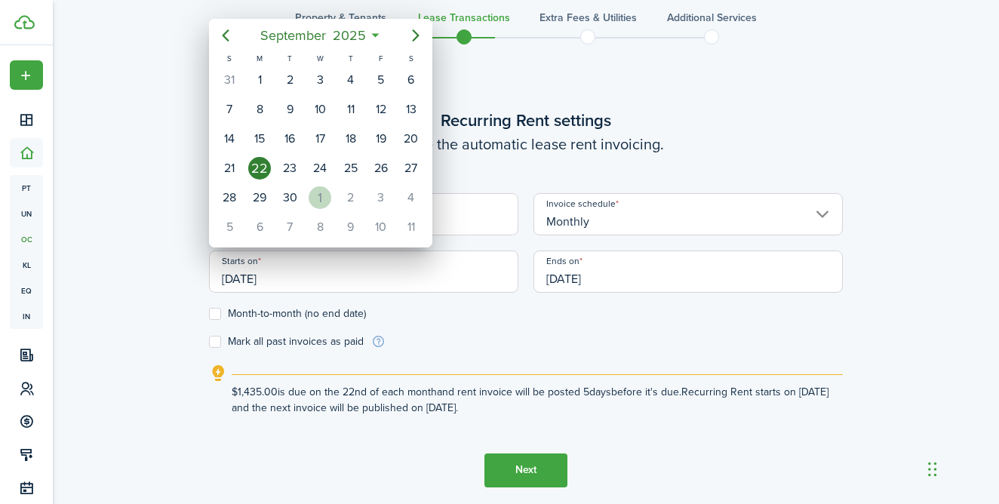
click at [320, 193] on div "1" at bounding box center [320, 197] width 23 height 23
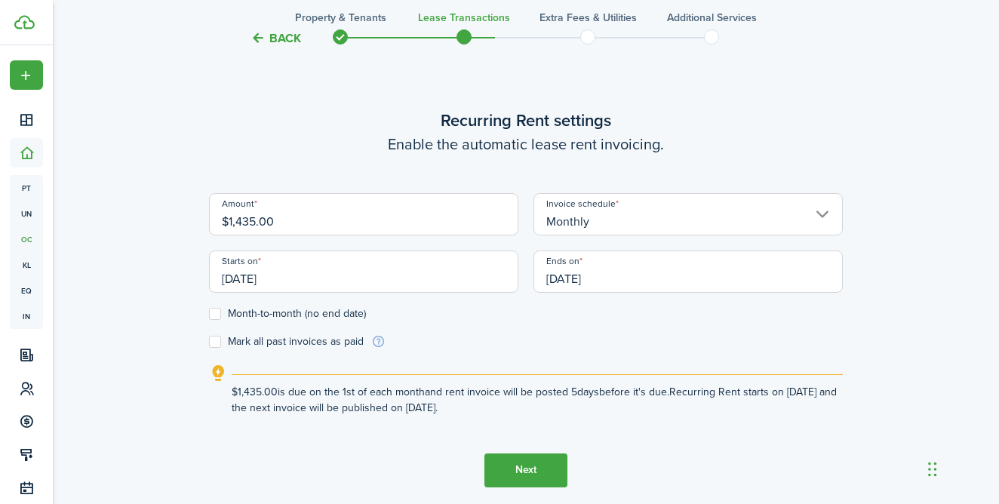
type input "[DATE]"
click at [597, 263] on input "[DATE]" at bounding box center [687, 271] width 309 height 42
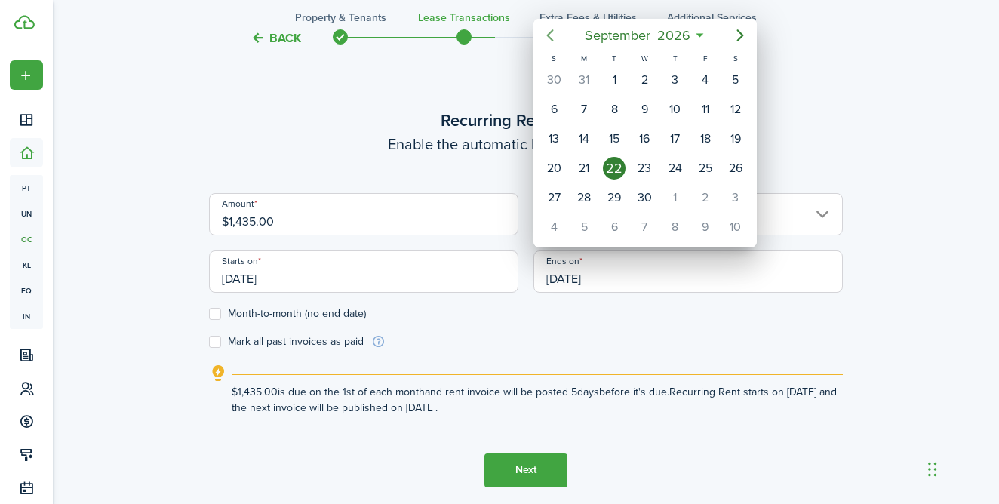
click at [553, 38] on icon "Previous page" at bounding box center [550, 35] width 18 height 18
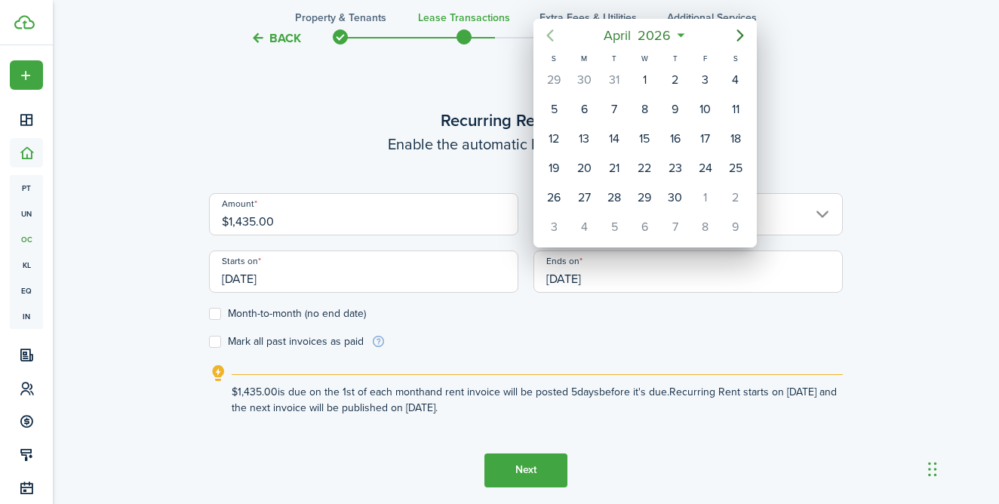
click at [553, 38] on icon "Previous page" at bounding box center [550, 35] width 18 height 18
click at [736, 37] on icon "Next page" at bounding box center [740, 35] width 18 height 18
click at [619, 191] on div "31" at bounding box center [614, 197] width 23 height 23
type input "[DATE]"
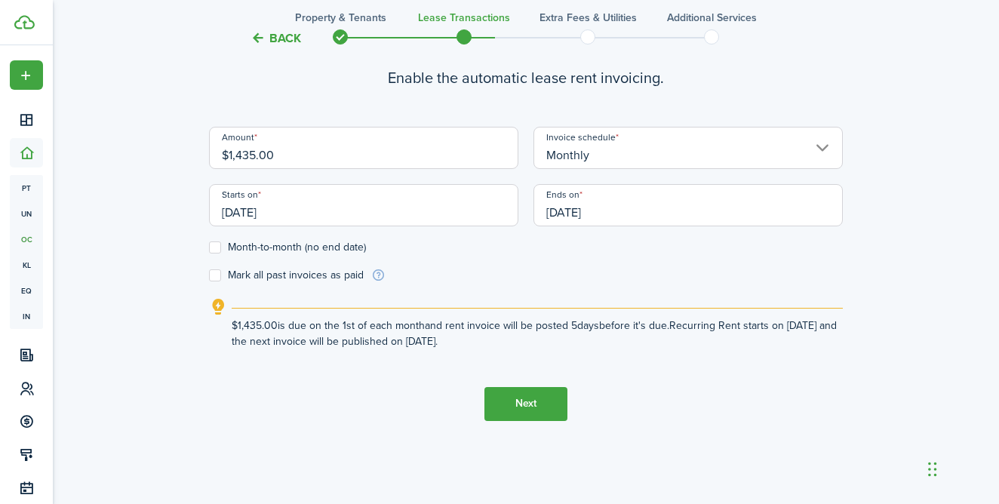
scroll to position [500, 0]
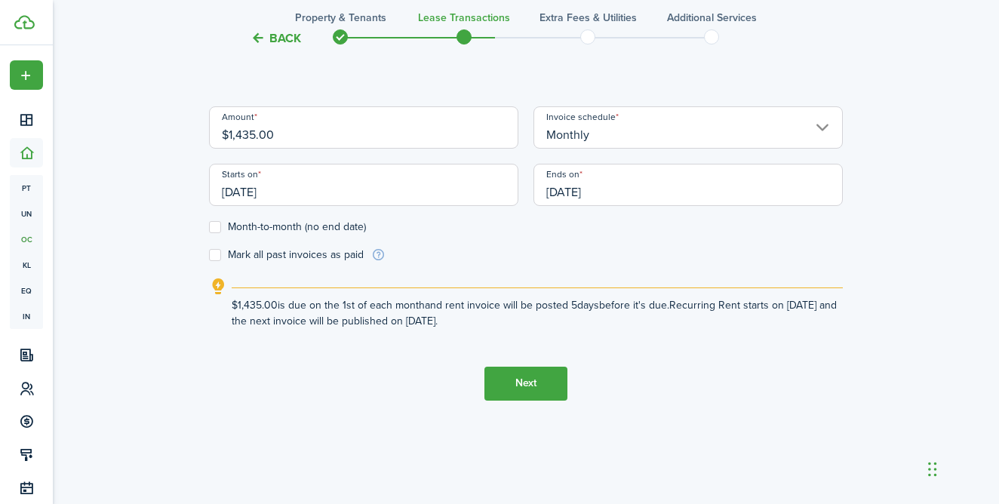
click at [515, 377] on button "Next" at bounding box center [525, 384] width 83 height 34
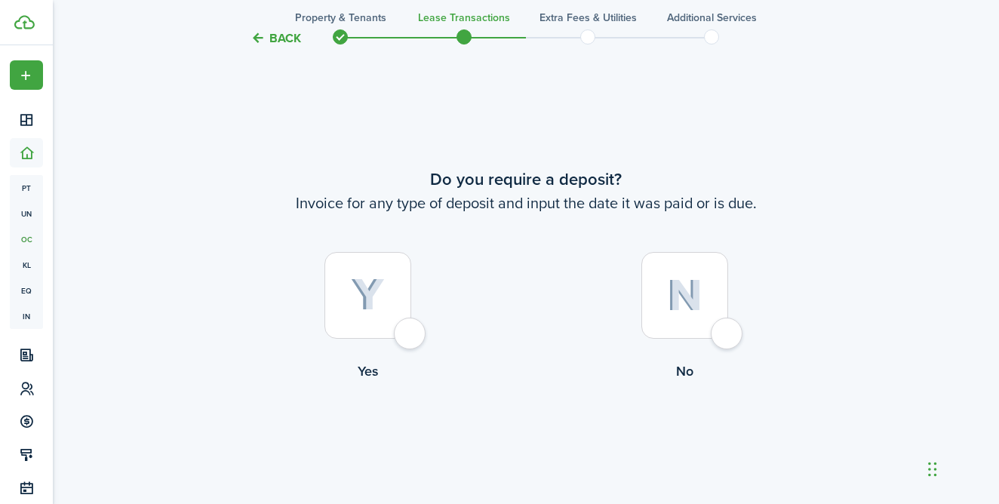
scroll to position [919, 0]
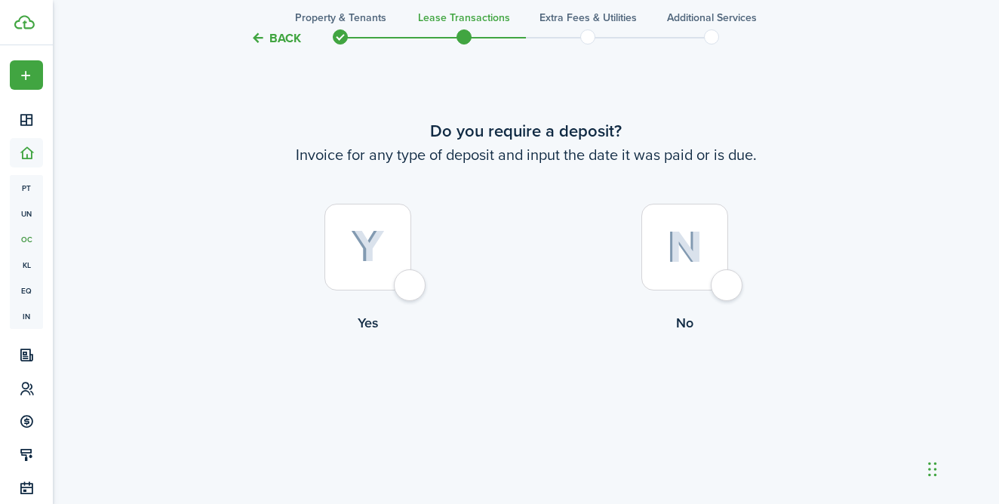
click at [398, 290] on div at bounding box center [367, 247] width 87 height 87
radio input "true"
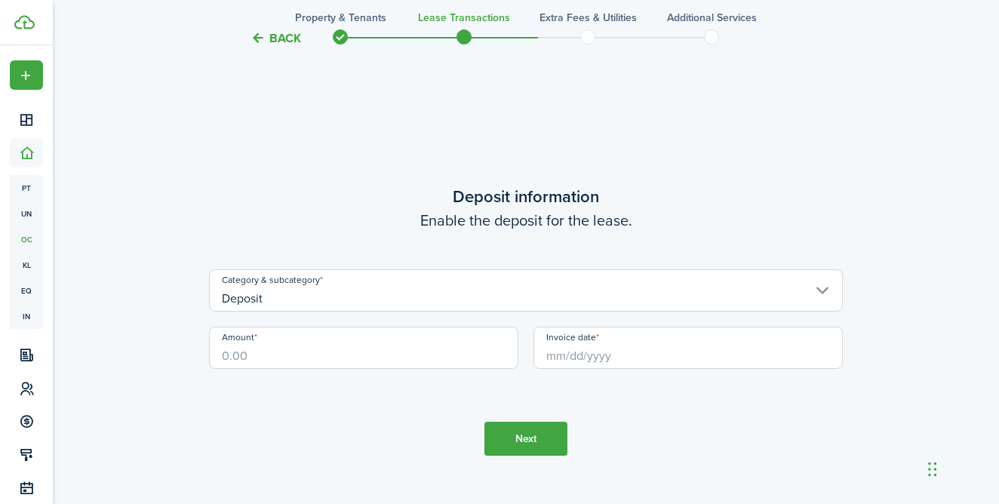
scroll to position [1423, 0]
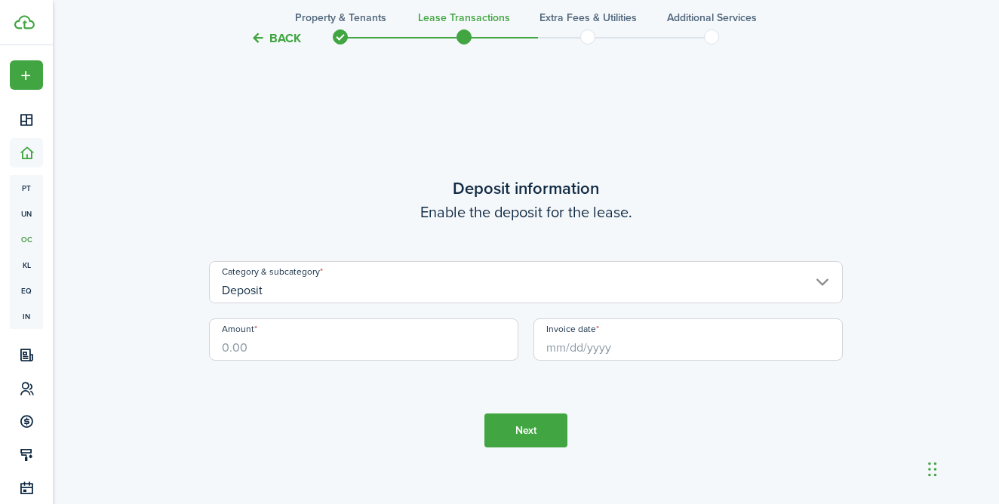
click at [372, 337] on input "Amount" at bounding box center [363, 339] width 309 height 42
click at [600, 337] on input "Invoice date" at bounding box center [687, 339] width 309 height 42
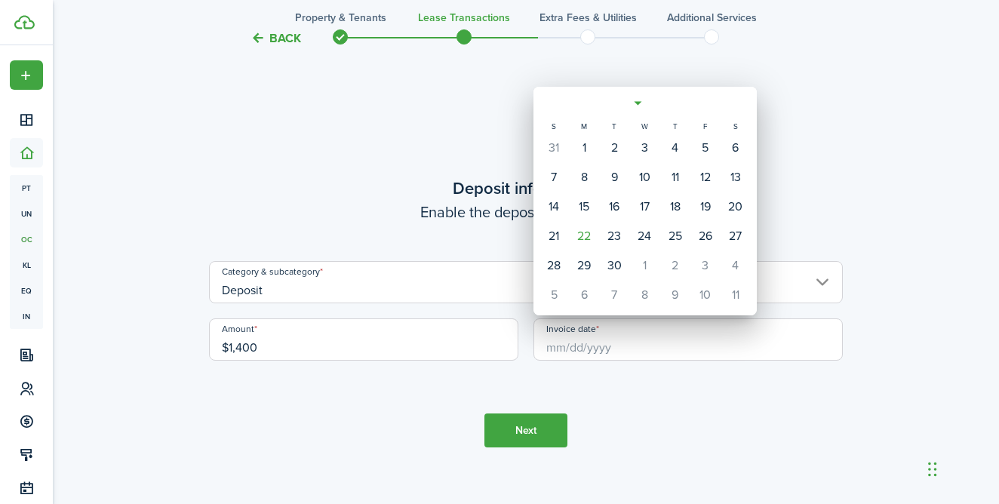
type input "$1,400.00"
click at [586, 239] on div "22" at bounding box center [584, 236] width 23 height 23
type input "[DATE]"
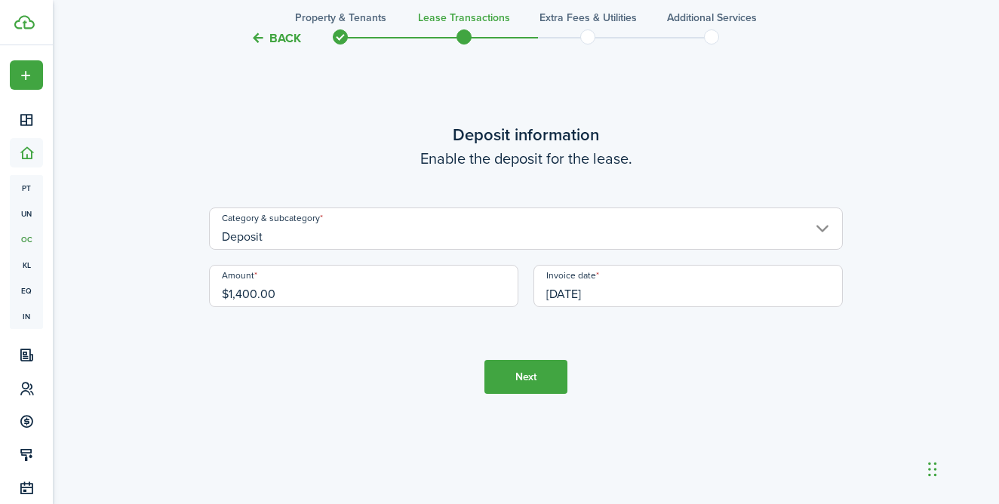
click at [558, 377] on button "Next" at bounding box center [525, 377] width 83 height 34
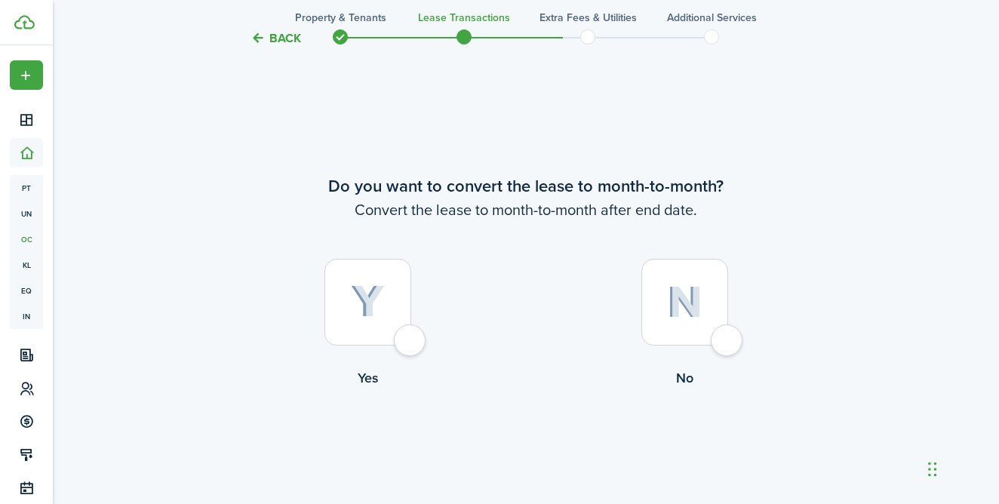
scroll to position [1927, 0]
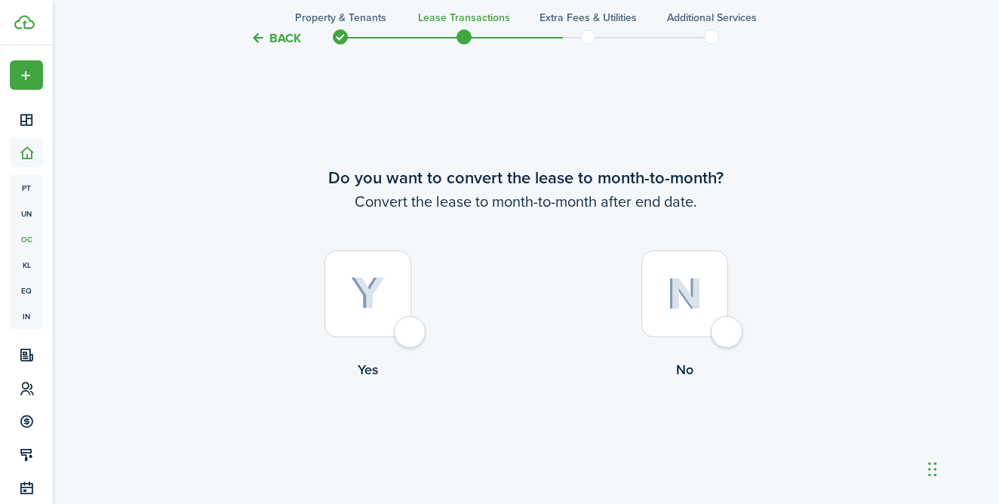
click at [403, 335] on div at bounding box center [367, 293] width 87 height 87
radio input "true"
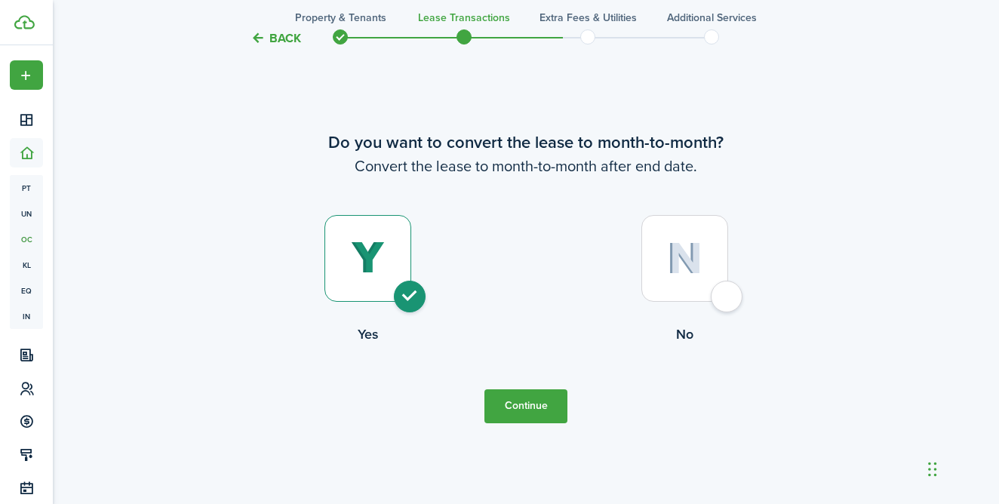
scroll to position [1974, 0]
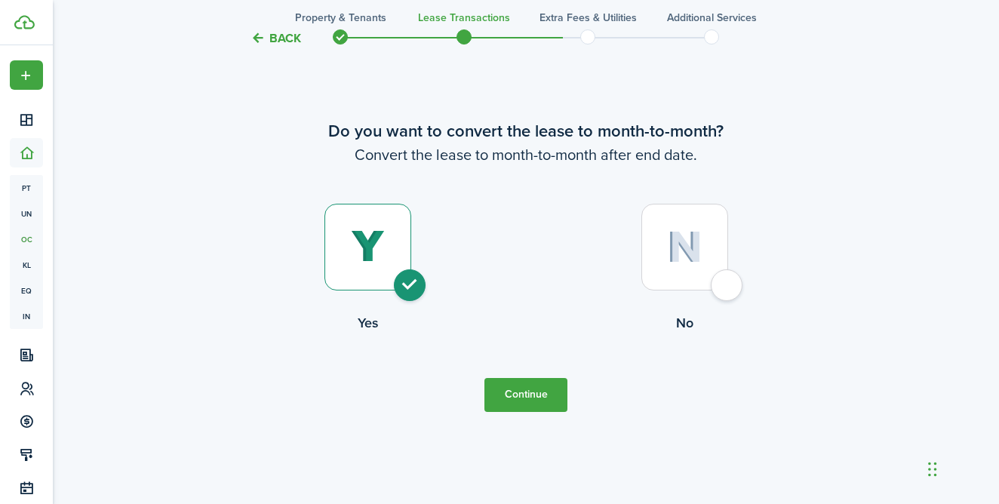
click at [520, 409] on button "Continue" at bounding box center [525, 395] width 83 height 34
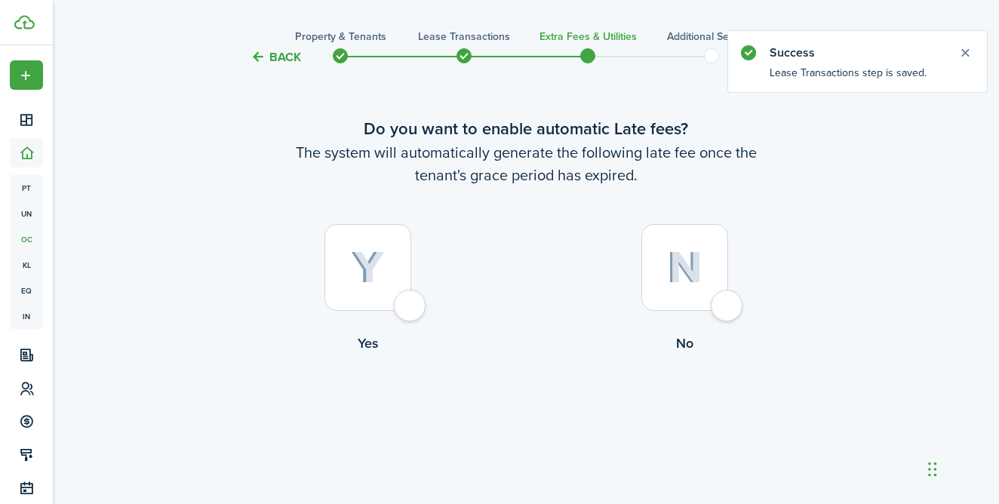
scroll to position [35, 0]
click at [403, 293] on div at bounding box center [367, 267] width 87 height 87
radio input "true"
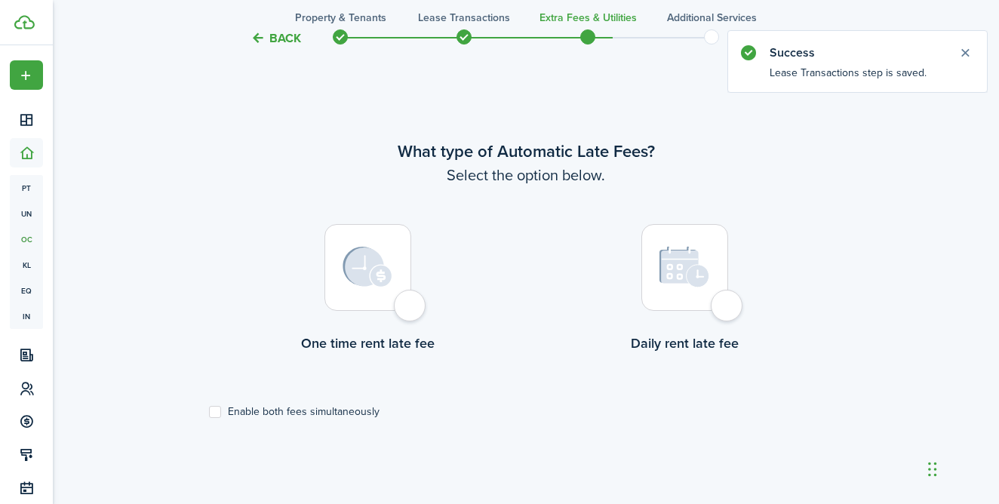
scroll to position [438, 0]
click at [411, 309] on div at bounding box center [367, 265] width 87 height 87
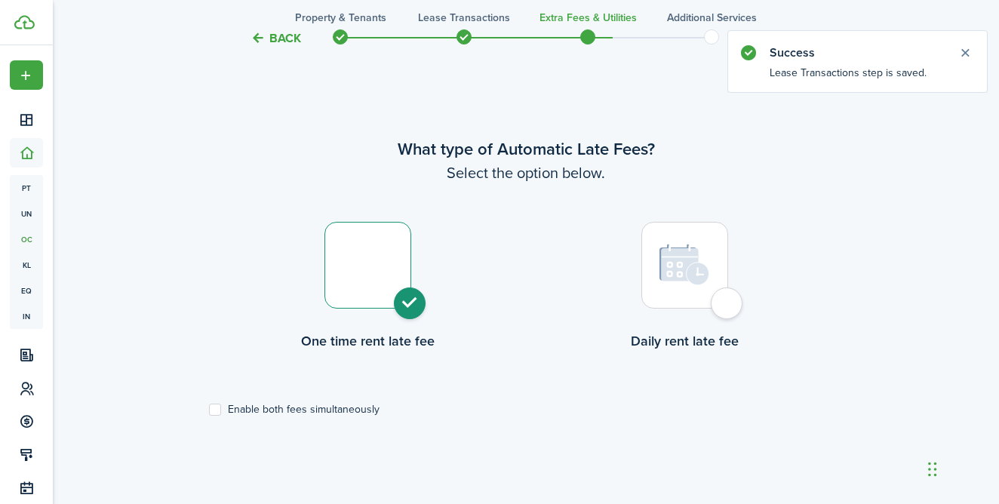
radio input "true"
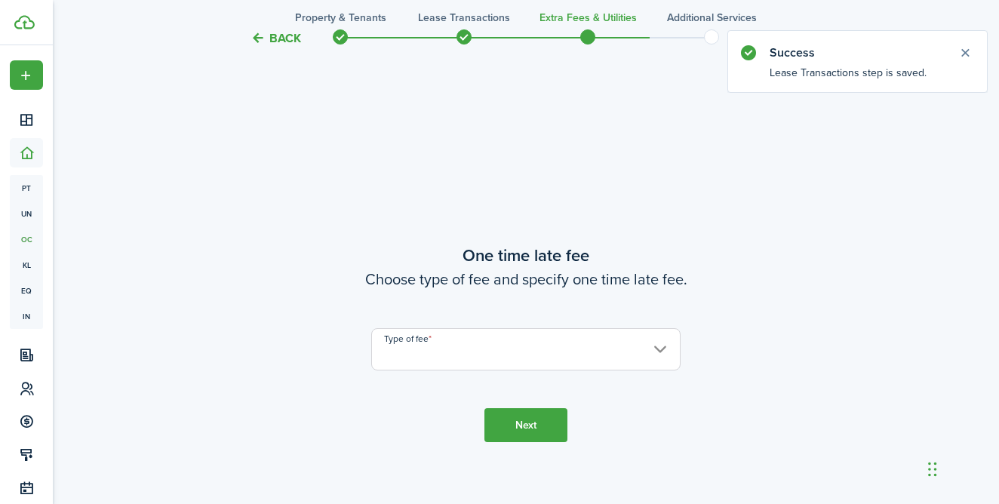
scroll to position [942, 0]
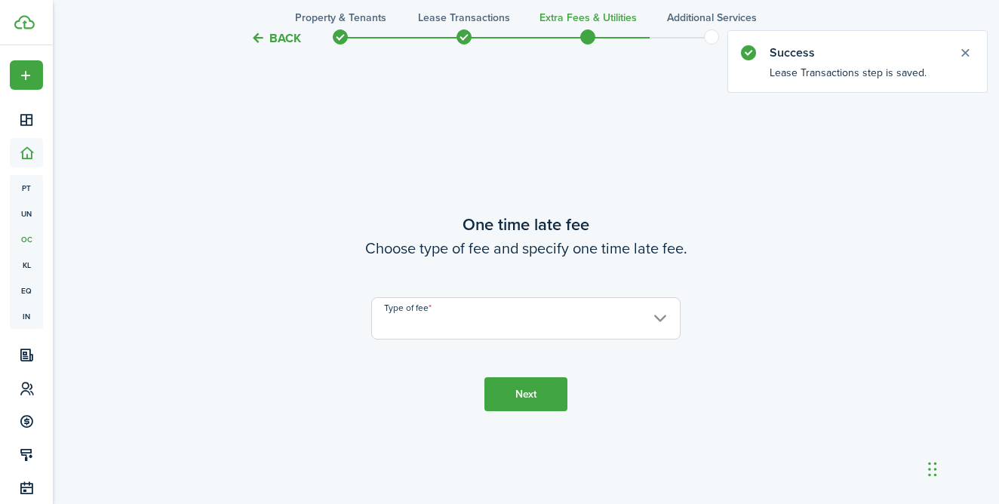
click at [434, 317] on input "Type of fee" at bounding box center [525, 318] width 309 height 42
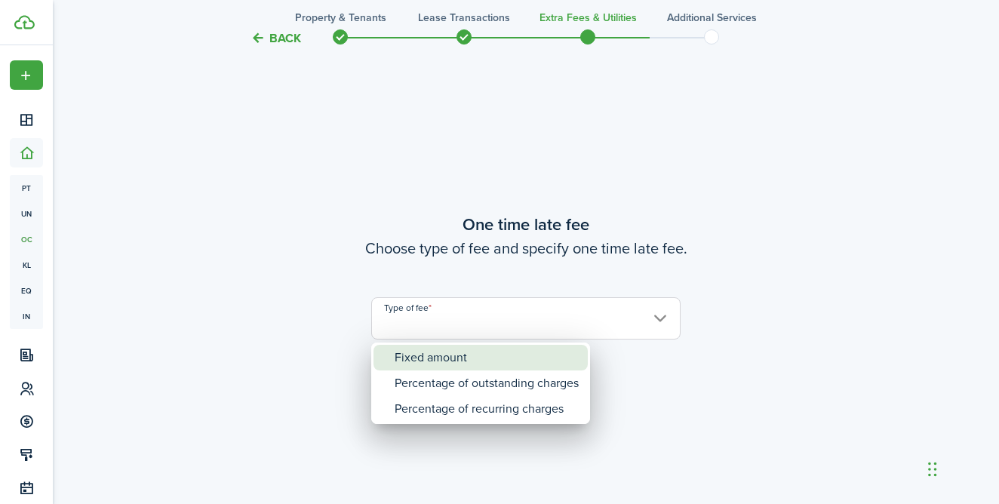
click at [436, 353] on div "Fixed amount" at bounding box center [487, 358] width 184 height 26
type input "Fixed amount"
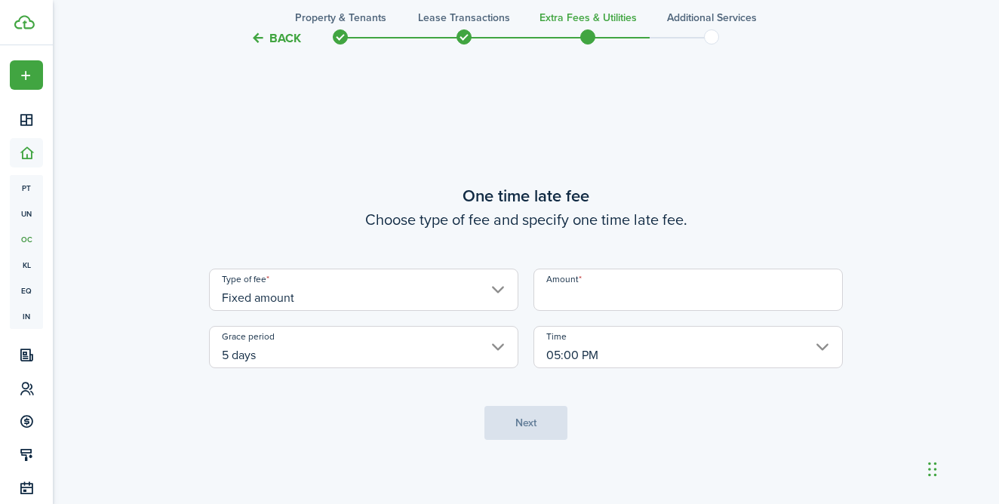
click at [567, 302] on input "Amount" at bounding box center [687, 290] width 309 height 42
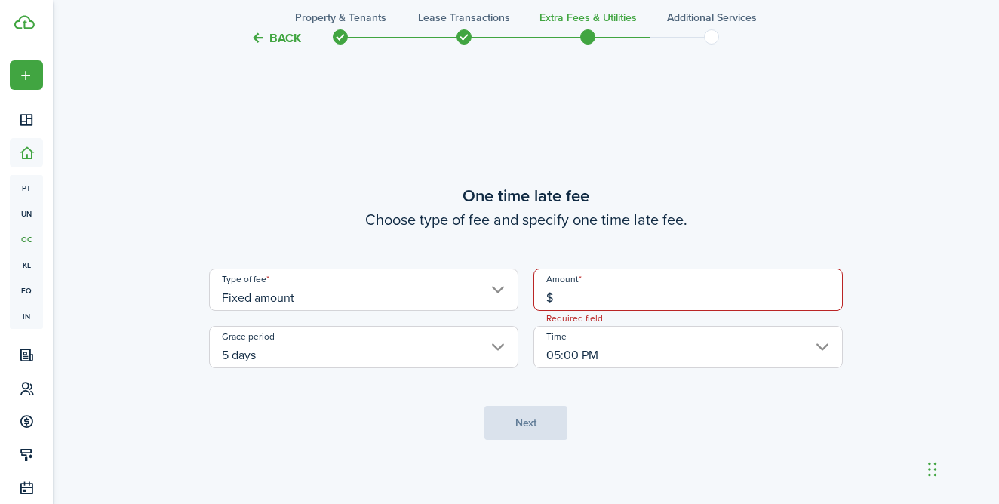
click at [503, 300] on input "Fixed amount" at bounding box center [363, 290] width 309 height 42
type input "$"
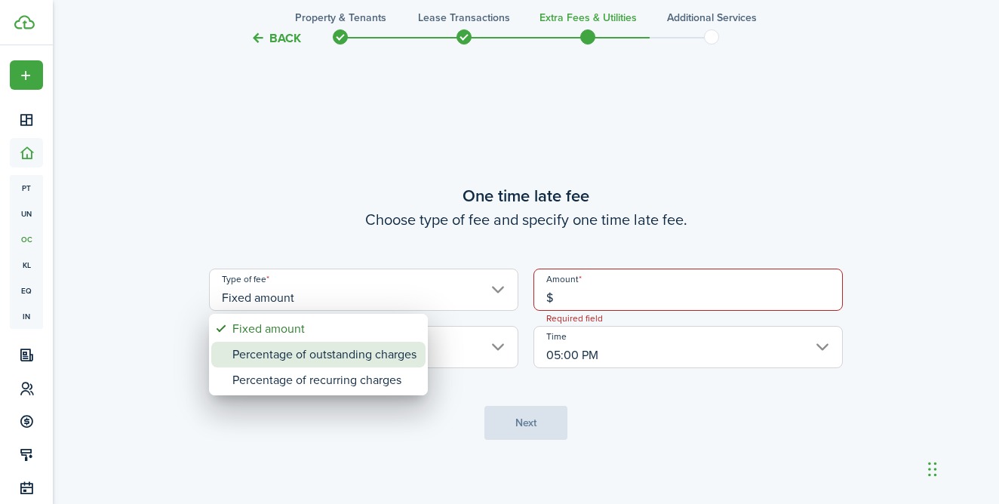
click at [397, 352] on div "Percentage of outstanding charges" at bounding box center [324, 355] width 184 height 26
type input "Percentage of outstanding charges"
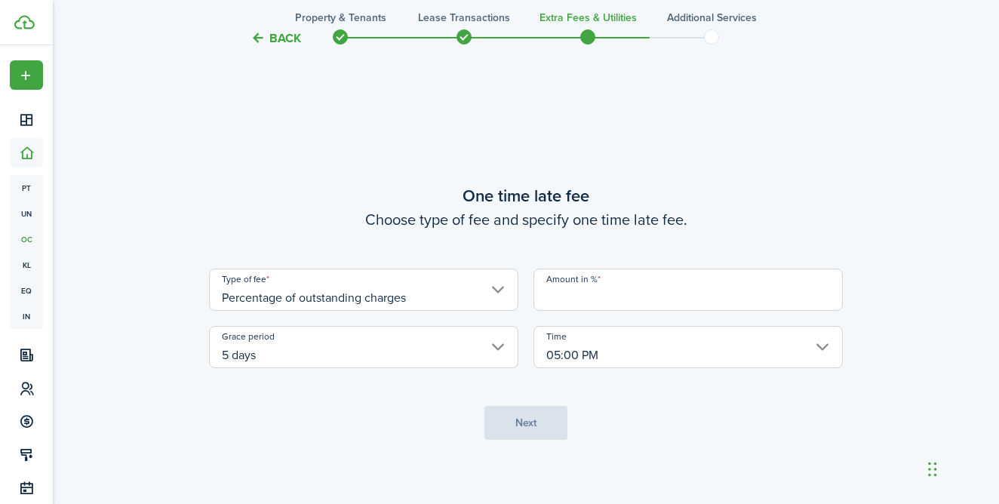
click at [558, 291] on input "Amount in %" at bounding box center [687, 290] width 309 height 42
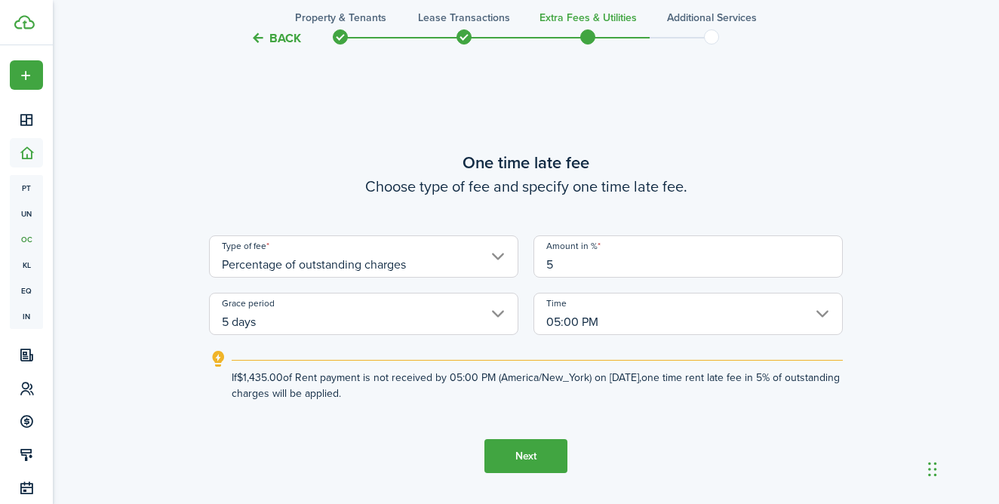
click at [483, 323] on input "5 days" at bounding box center [363, 314] width 309 height 42
type input "5"
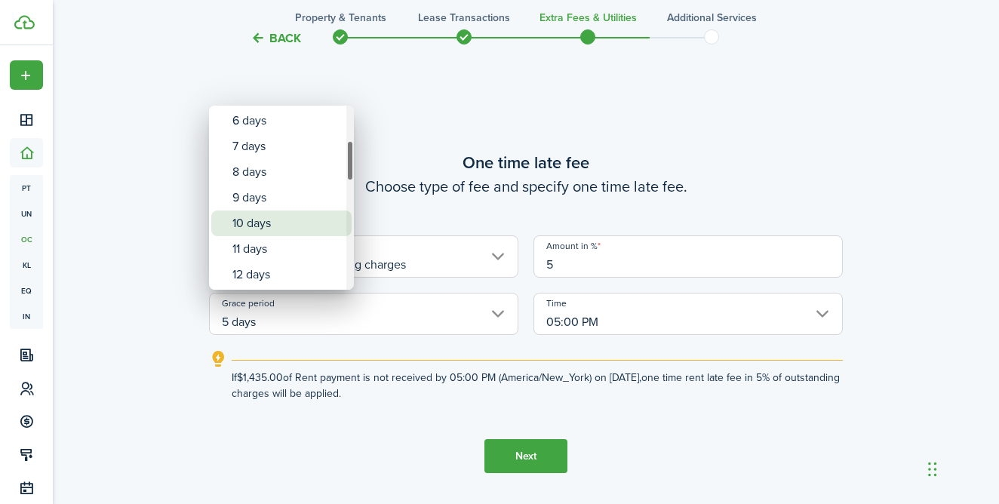
click at [284, 225] on div "10 days" at bounding box center [287, 223] width 110 height 26
type input "10 days"
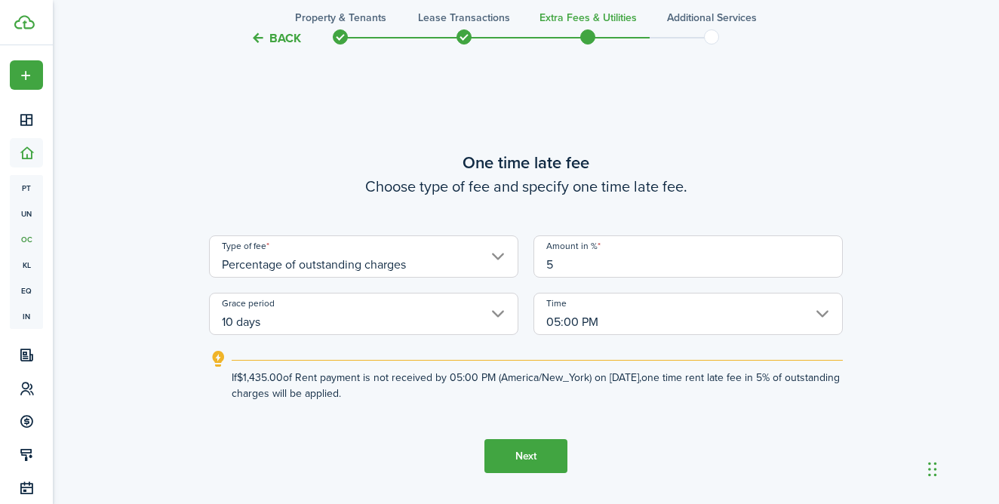
click at [578, 320] on input "05:00 PM" at bounding box center [687, 314] width 309 height 42
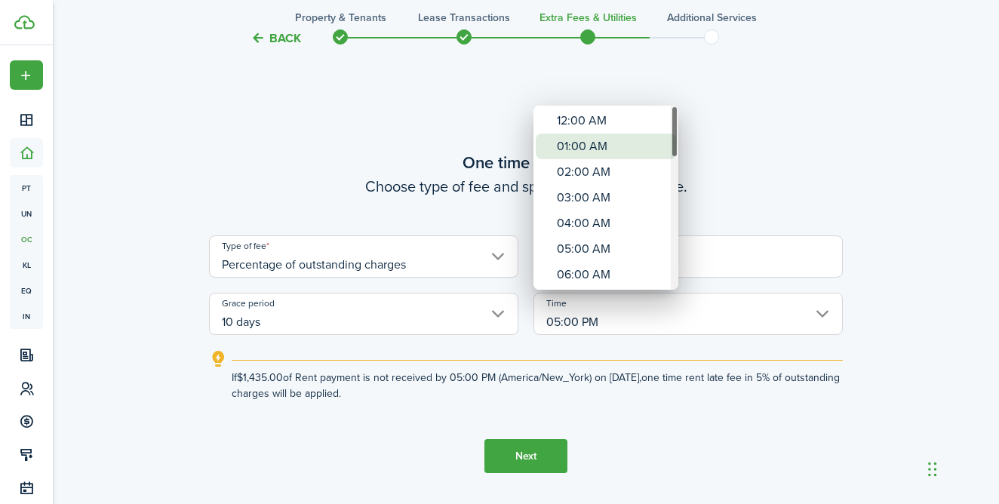
click at [593, 138] on div "01:00 AM" at bounding box center [612, 147] width 110 height 26
type input "01:00 AM"
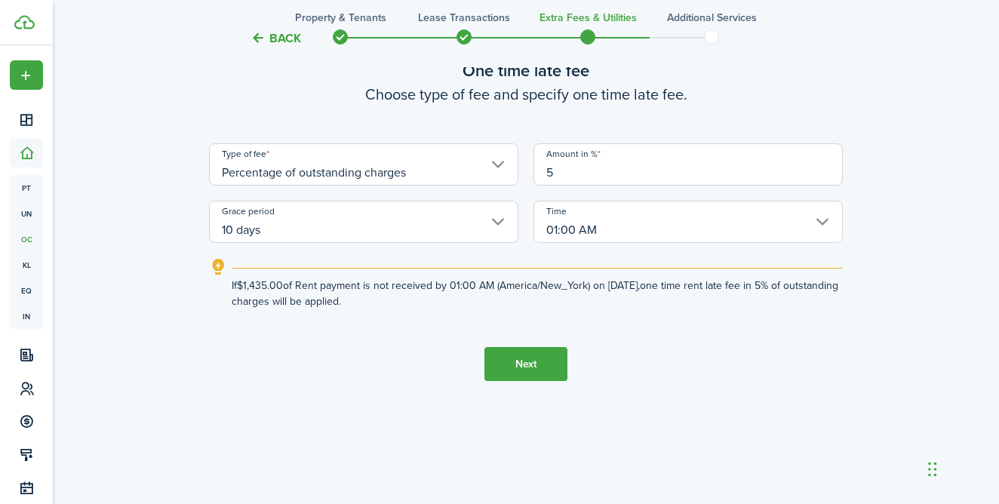
scroll to position [1043, 0]
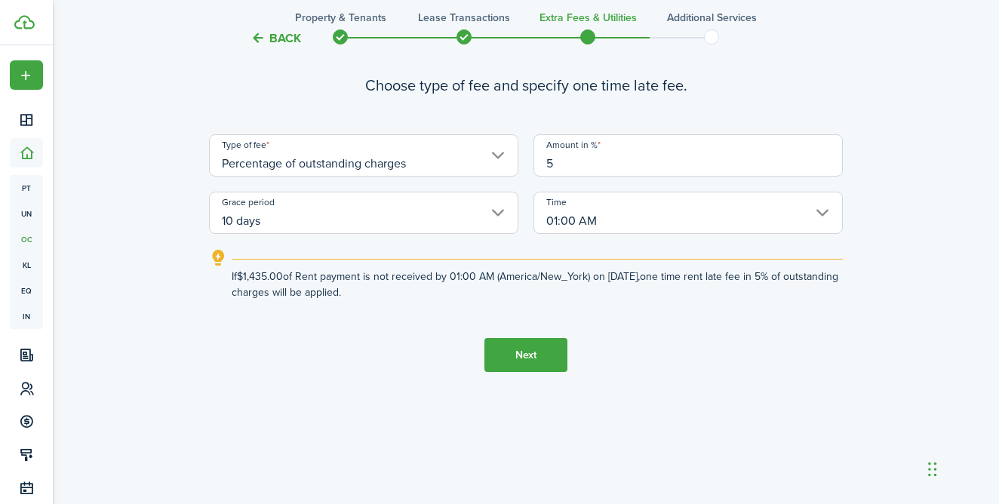
click at [529, 336] on tc-wizard-step "One time late fee Choose type of fee and specify one time late fee. Type of fee…" at bounding box center [526, 211] width 634 height 504
click at [524, 355] on button "Next" at bounding box center [525, 355] width 83 height 34
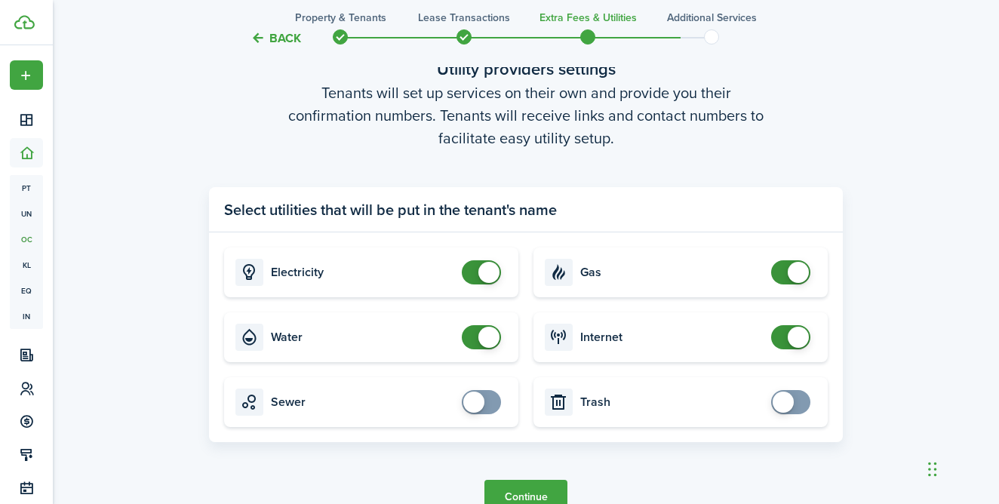
scroll to position [1475, 0]
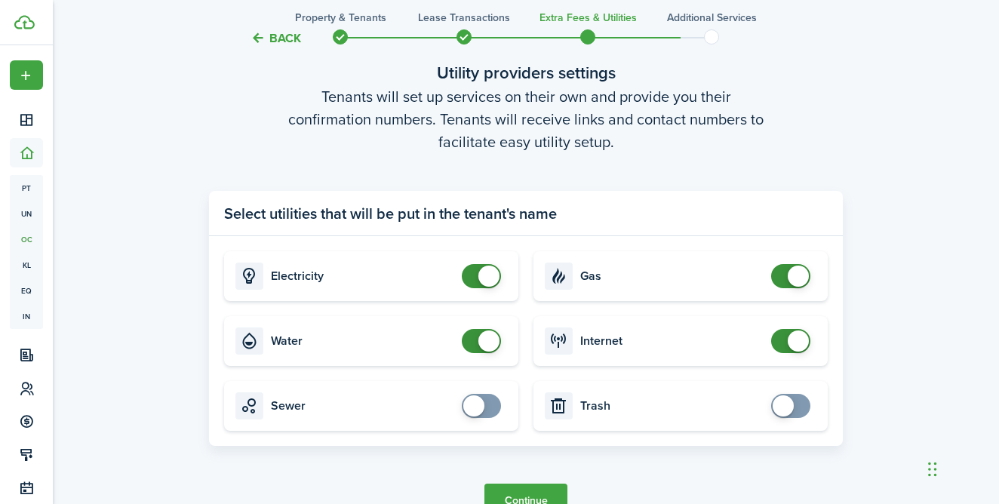
checkbox input "false"
click at [486, 336] on span at bounding box center [488, 340] width 21 height 21
checkbox input "false"
click at [797, 278] on span at bounding box center [798, 276] width 21 height 21
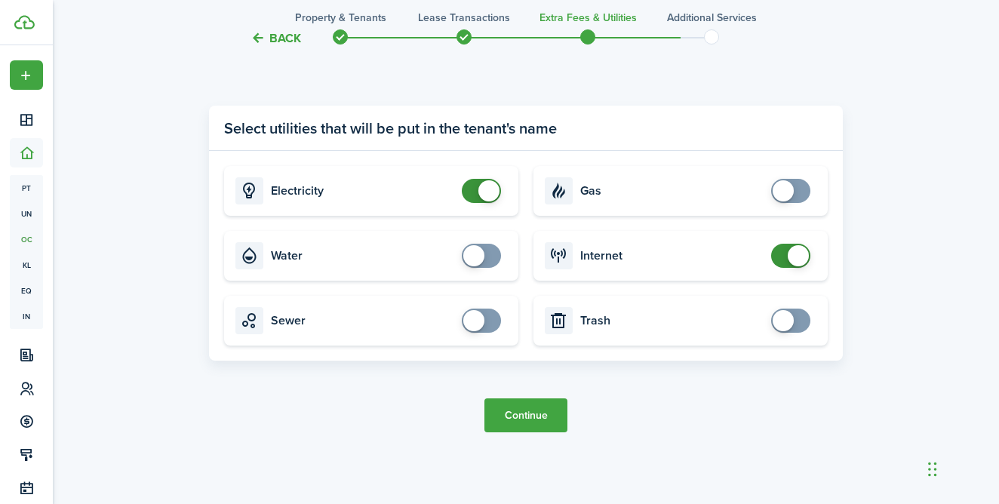
scroll to position [1560, 0]
click at [547, 412] on button "Continue" at bounding box center [525, 415] width 83 height 34
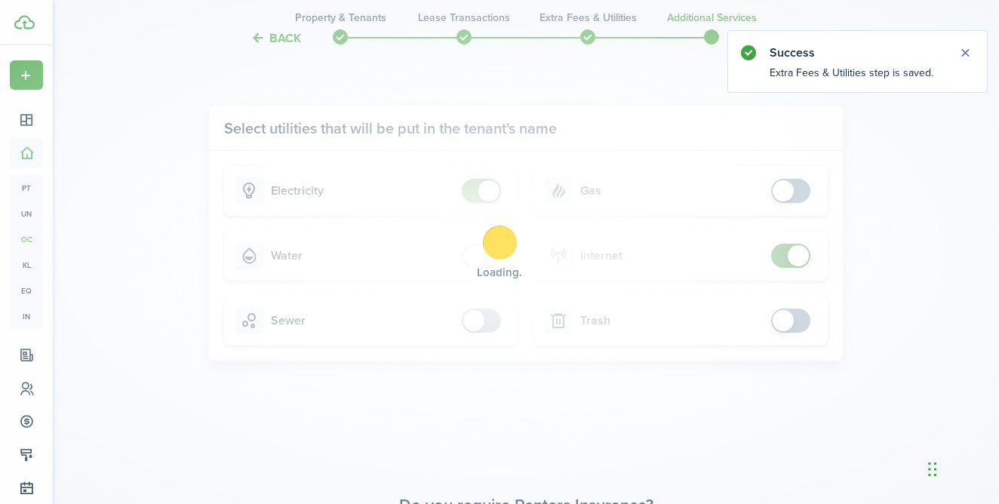
scroll to position [0, 0]
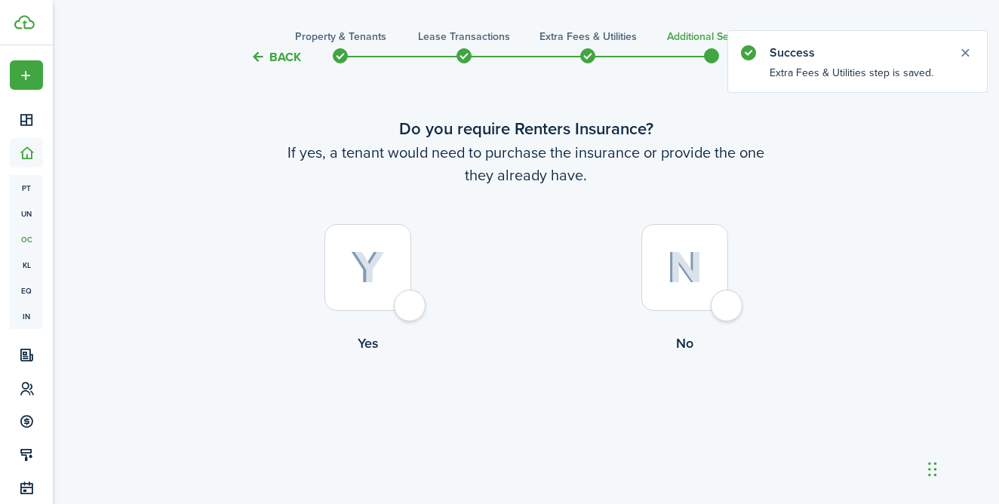
click at [411, 310] on div at bounding box center [367, 267] width 87 height 87
radio input "true"
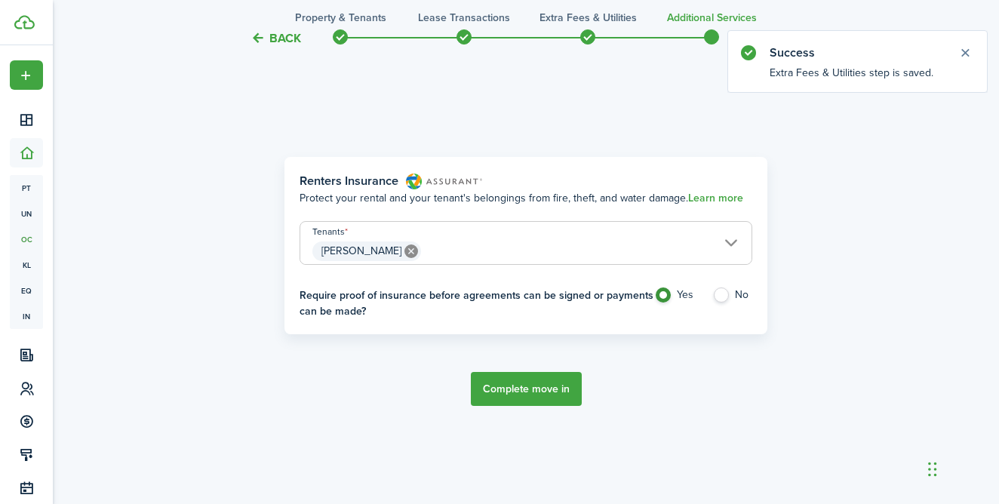
scroll to position [463, 0]
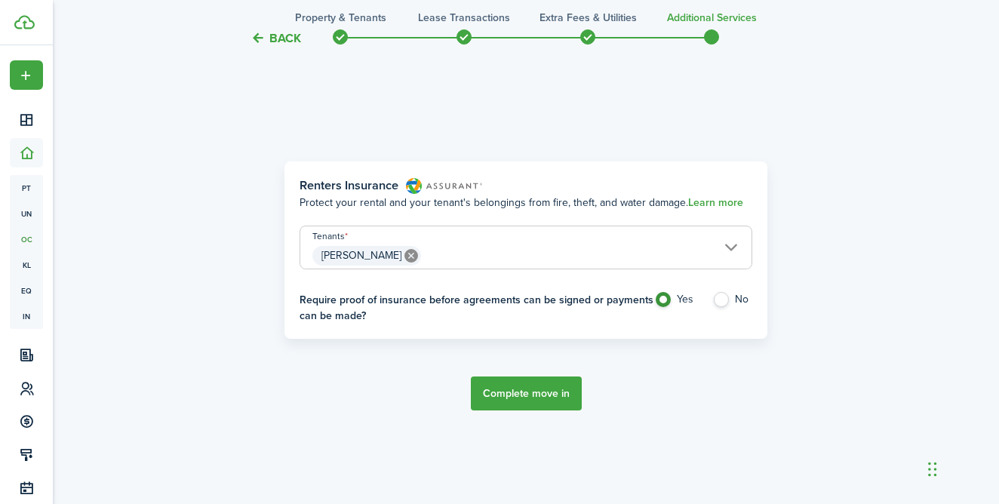
click at [720, 303] on label "No" at bounding box center [732, 303] width 40 height 23
radio input "false"
radio input "true"
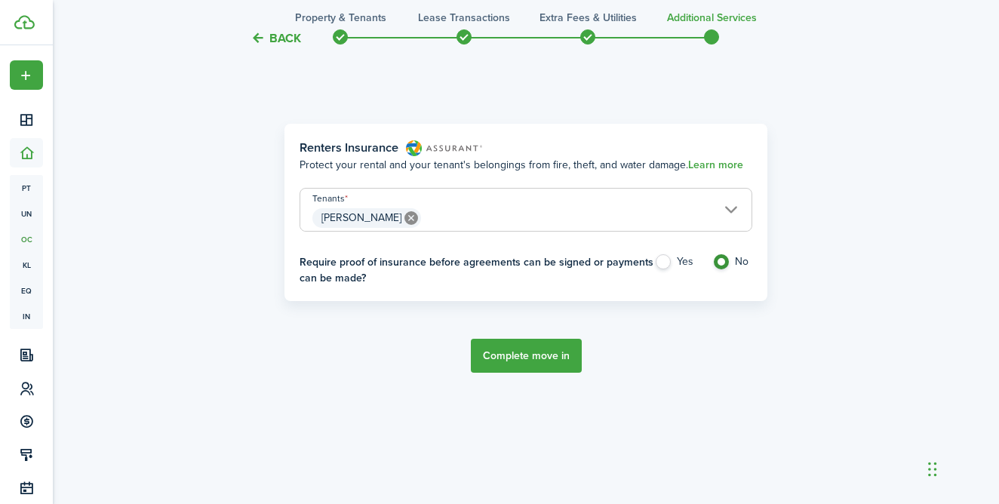
scroll to position [502, 0]
click at [531, 363] on button "Complete move in" at bounding box center [526, 355] width 111 height 34
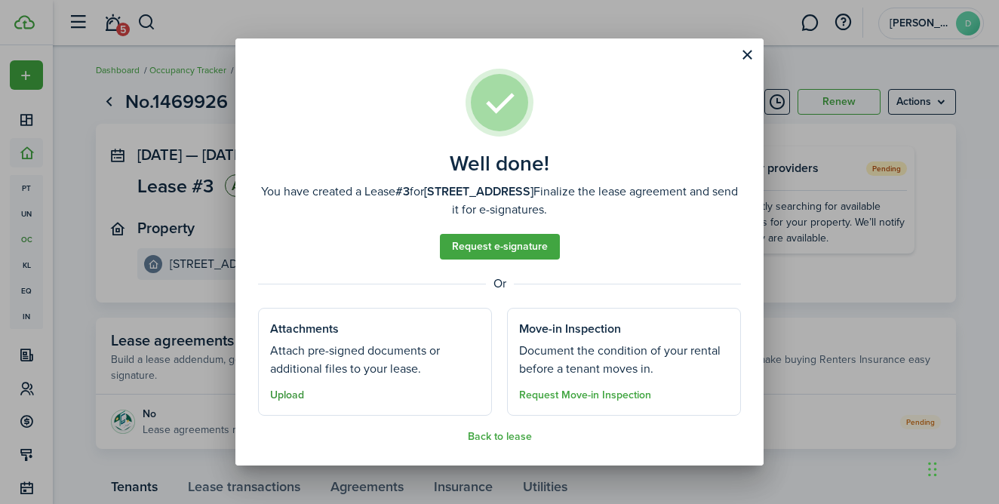
click at [288, 393] on button "Upload" at bounding box center [287, 395] width 34 height 12
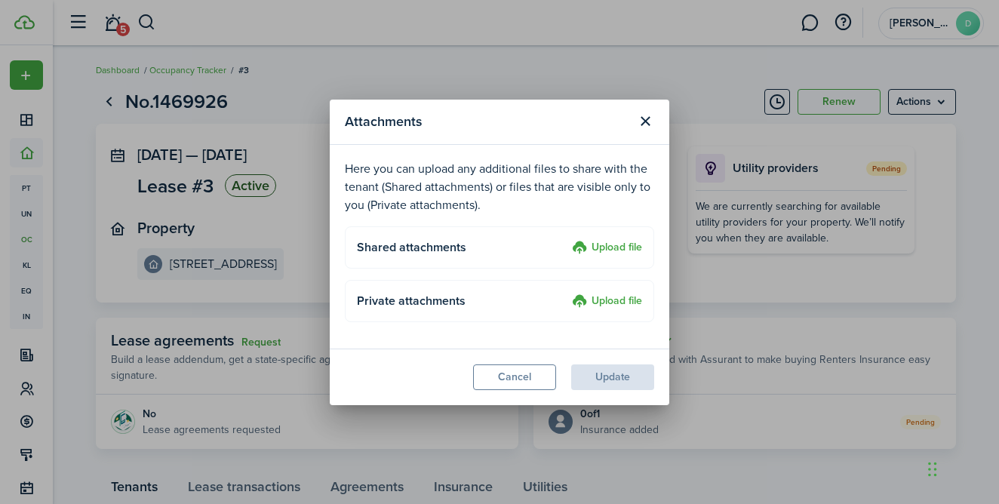
click at [594, 244] on label "Upload file" at bounding box center [607, 248] width 70 height 18
click at [567, 239] on input "Upload file" at bounding box center [567, 239] width 0 height 0
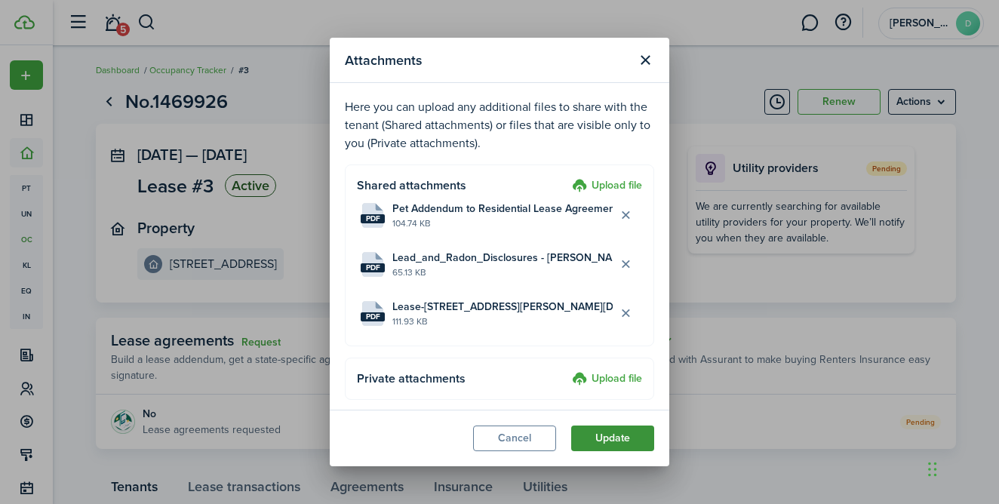
click at [613, 438] on button "Update" at bounding box center [612, 438] width 83 height 26
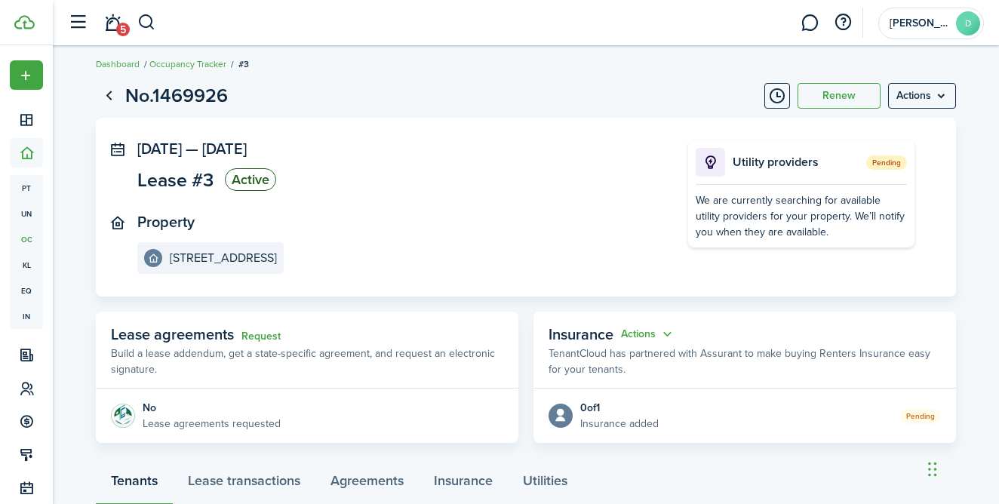
scroll to position [5, 0]
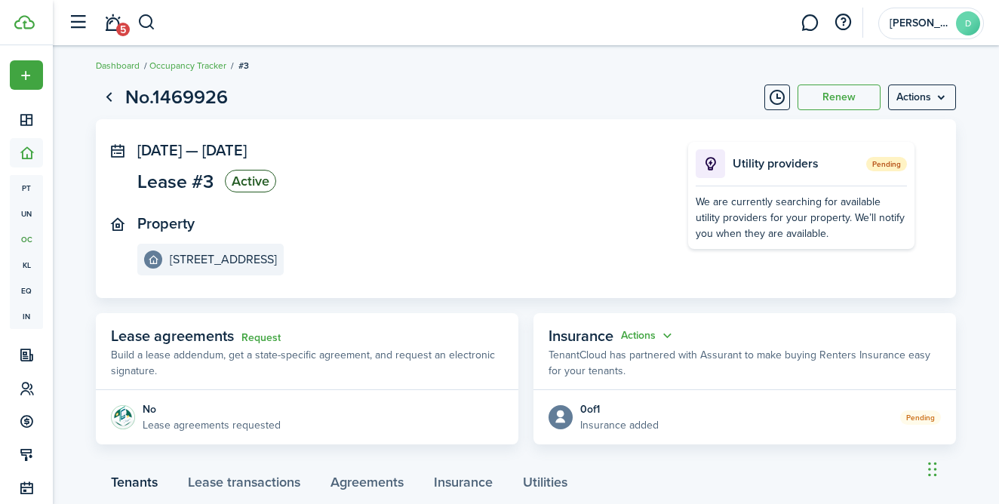
click at [504, 313] on panel-main-header "Lease agreements Request Build a lease addendum, get a state-specific agreement…" at bounding box center [307, 351] width 422 height 77
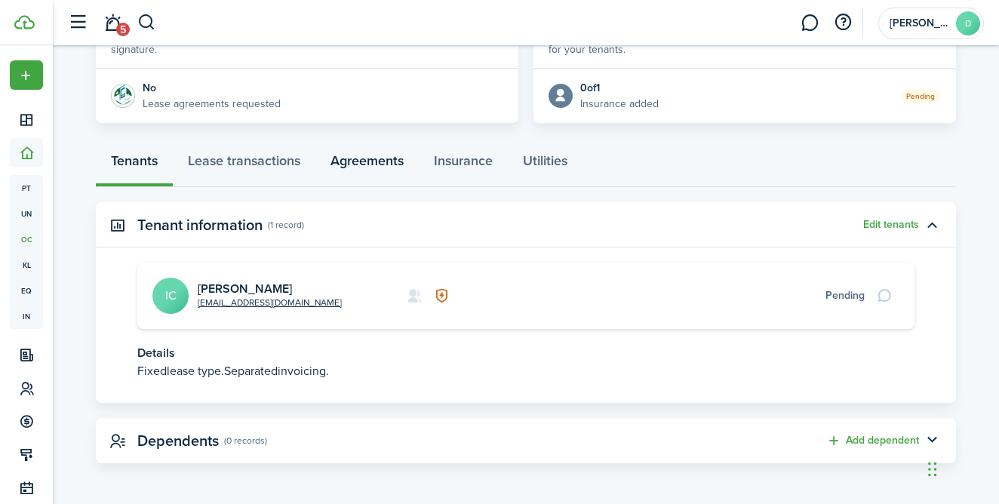
scroll to position [325, 0]
click at [261, 168] on link "Lease transactions" at bounding box center [244, 165] width 143 height 45
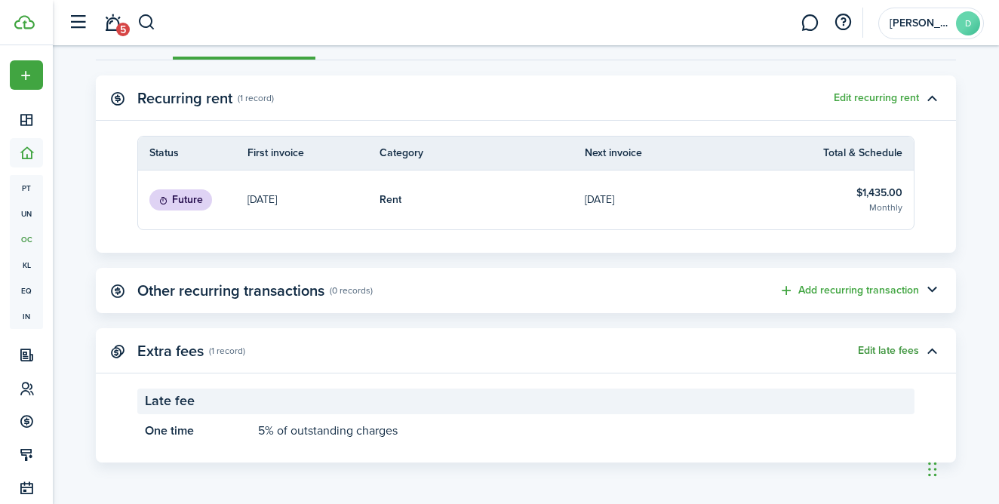
scroll to position [451, 0]
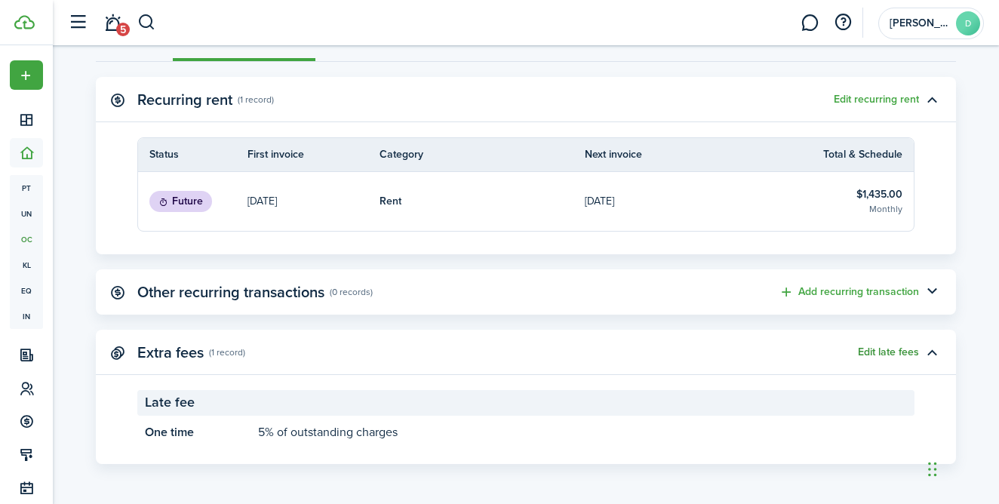
click at [886, 349] on button "Edit late fees" at bounding box center [888, 352] width 61 height 12
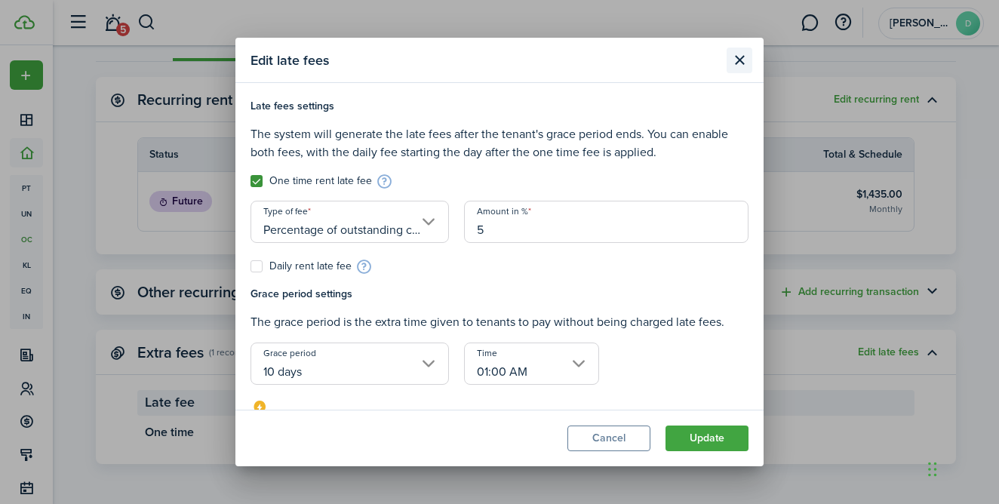
click at [738, 62] on button "Close modal" at bounding box center [740, 61] width 26 height 26
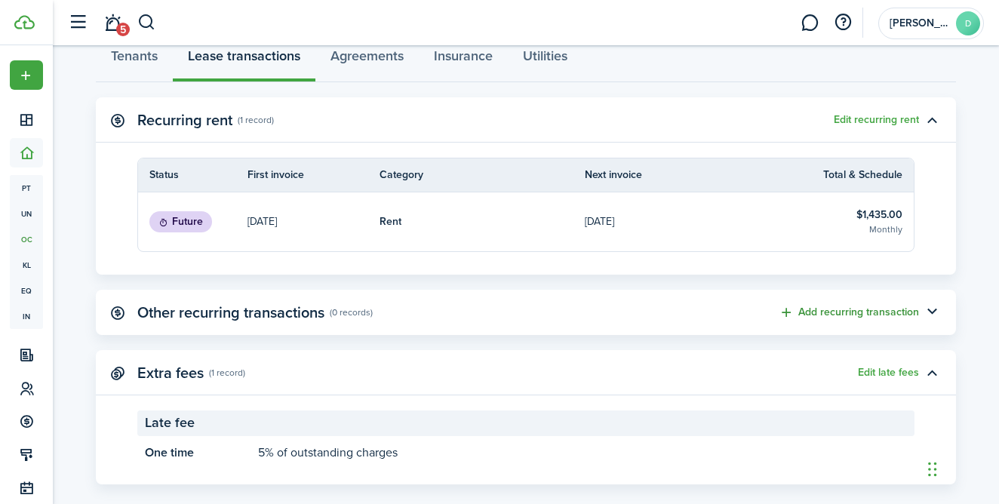
scroll to position [433, 0]
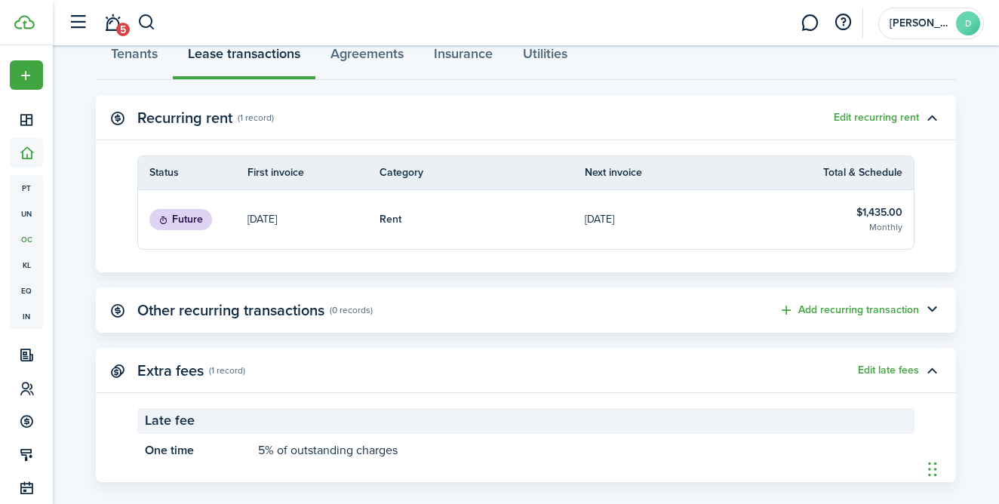
click at [830, 299] on panel-main-header "Other recurring transactions (0 records) Add recurring transaction" at bounding box center [526, 309] width 860 height 45
click at [826, 309] on button "Add recurring transaction" at bounding box center [849, 310] width 140 height 17
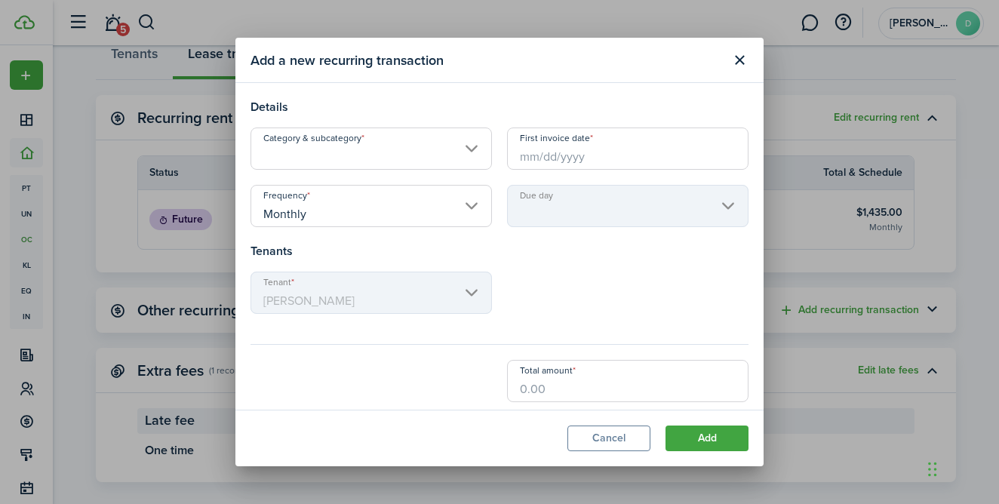
click at [470, 142] on input "Category & subcategory" at bounding box center [370, 148] width 241 height 42
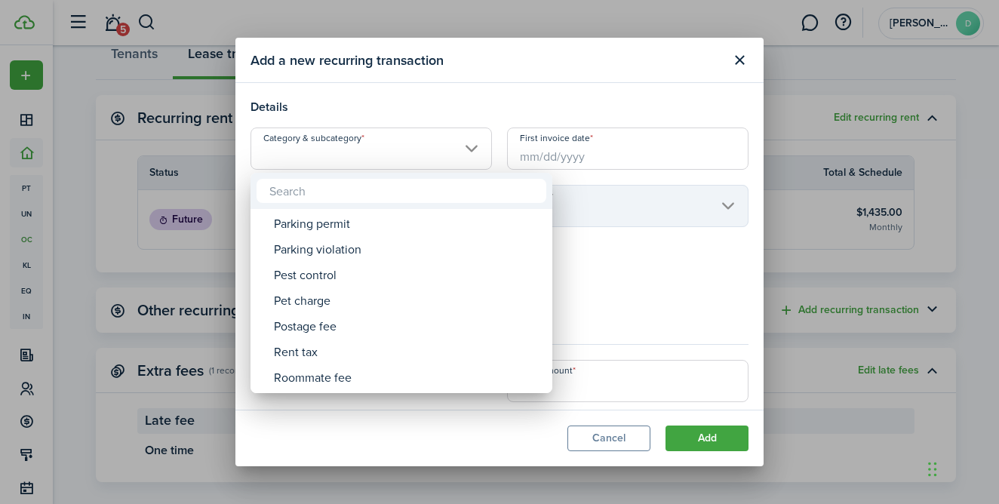
click at [616, 436] on div at bounding box center [499, 251] width 1240 height 745
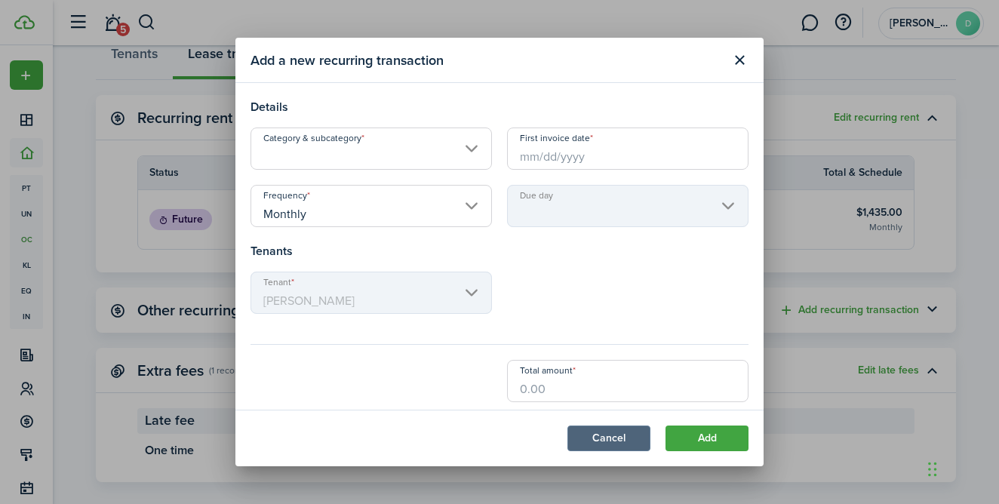
click at [627, 440] on button "Cancel" at bounding box center [608, 438] width 83 height 26
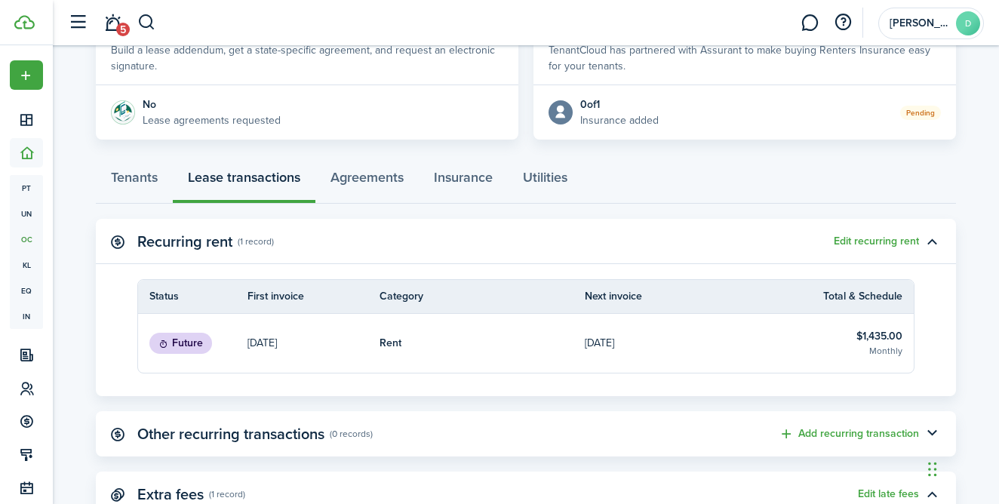
scroll to position [209, 0]
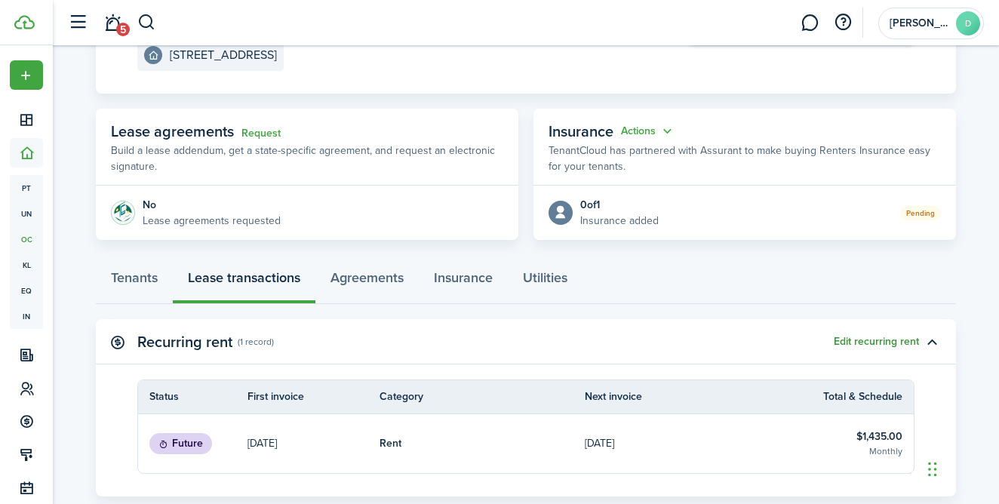
click at [855, 339] on button "Edit recurring rent" at bounding box center [876, 342] width 85 height 12
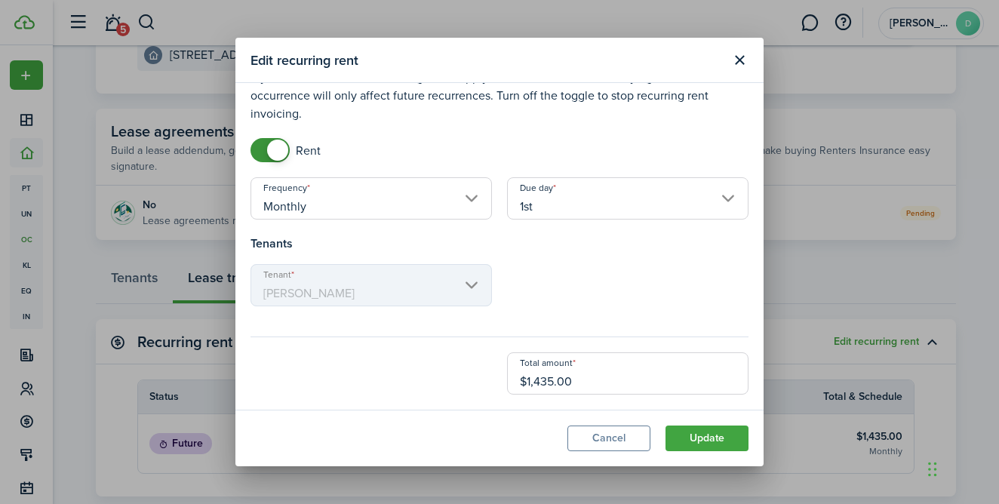
scroll to position [29, 0]
click at [549, 389] on input "$1,435.00" at bounding box center [627, 373] width 241 height 42
type input "$1,400.00"
click at [687, 433] on button "Update" at bounding box center [706, 438] width 83 height 26
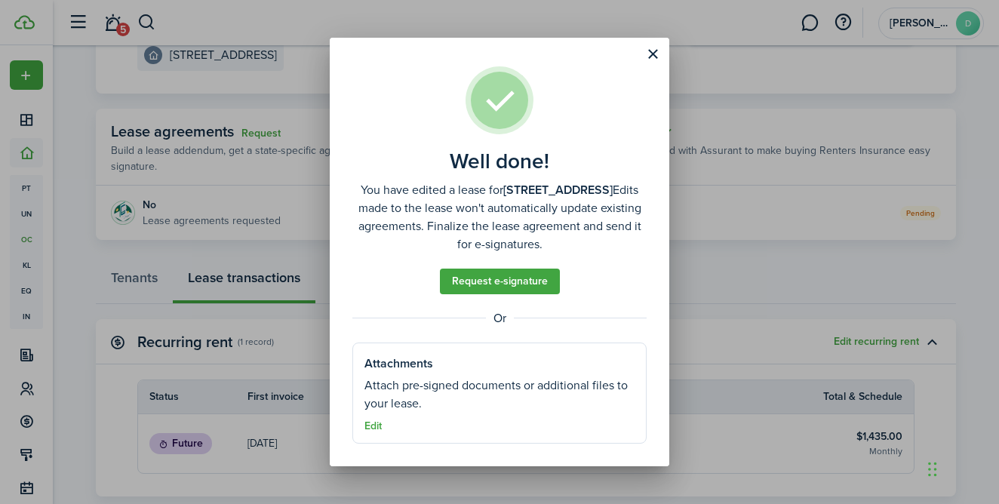
scroll to position [2, 0]
click at [651, 65] on button "Close modal" at bounding box center [653, 54] width 26 height 26
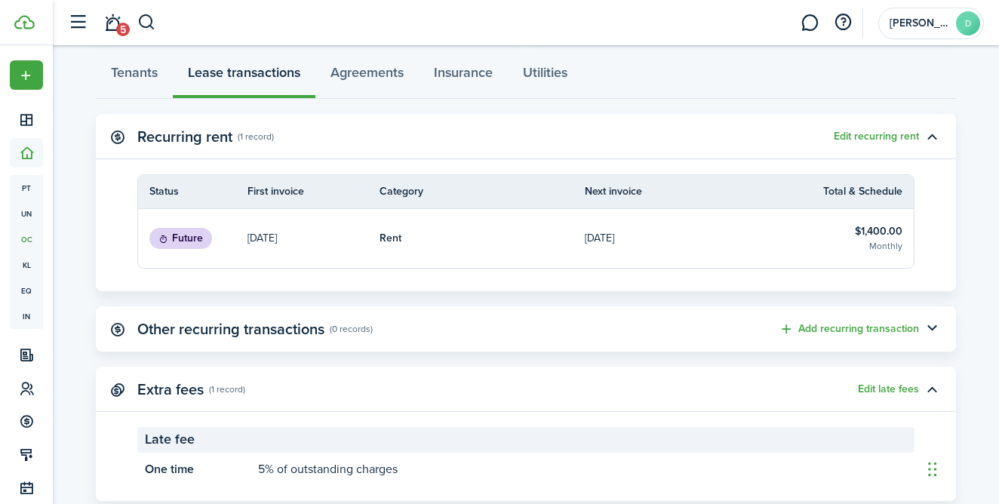
scroll to position [416, 0]
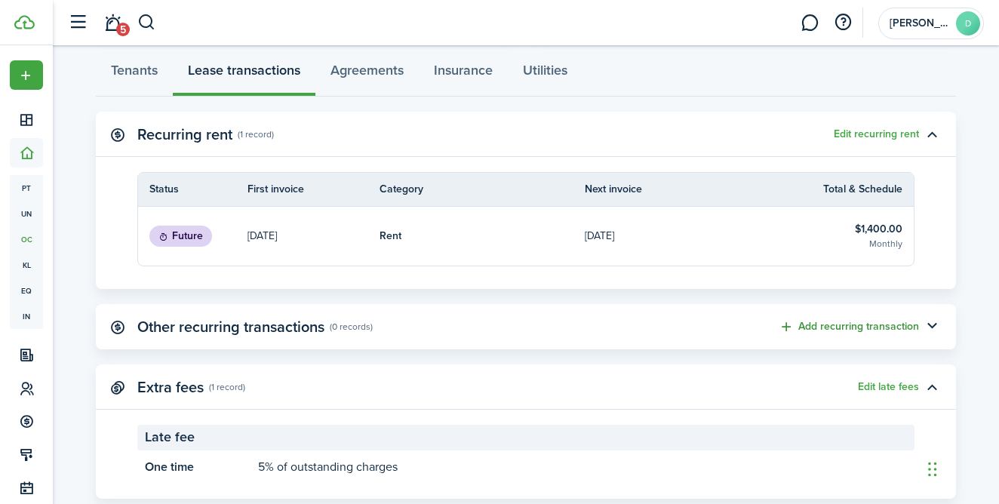
click at [791, 320] on button "Add recurring transaction" at bounding box center [849, 326] width 140 height 17
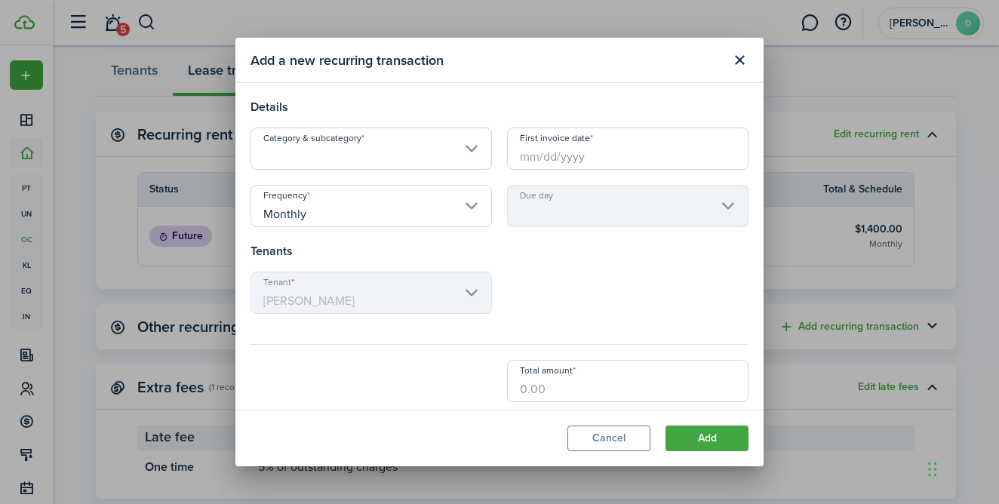
click at [563, 168] on input "First invoice date" at bounding box center [627, 148] width 241 height 42
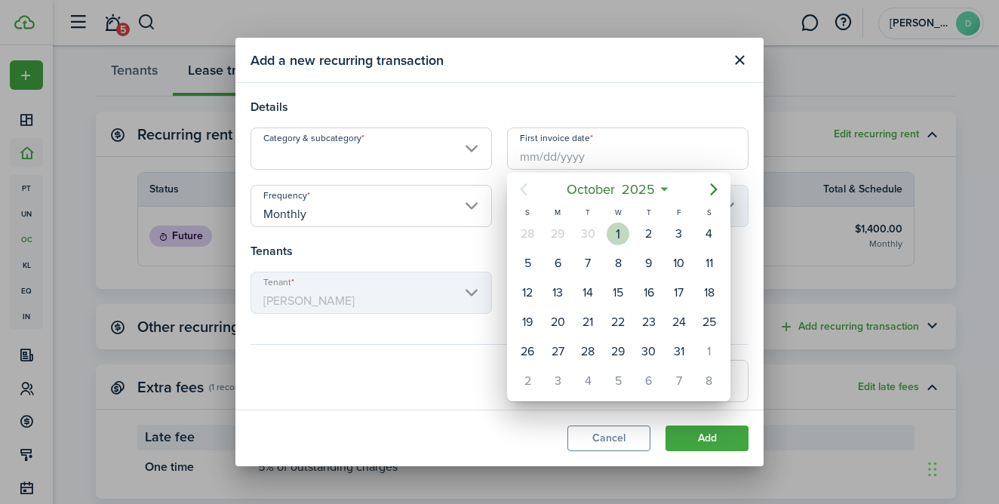
click at [619, 229] on div "1" at bounding box center [618, 234] width 23 height 23
type input "[DATE]"
type input "1st"
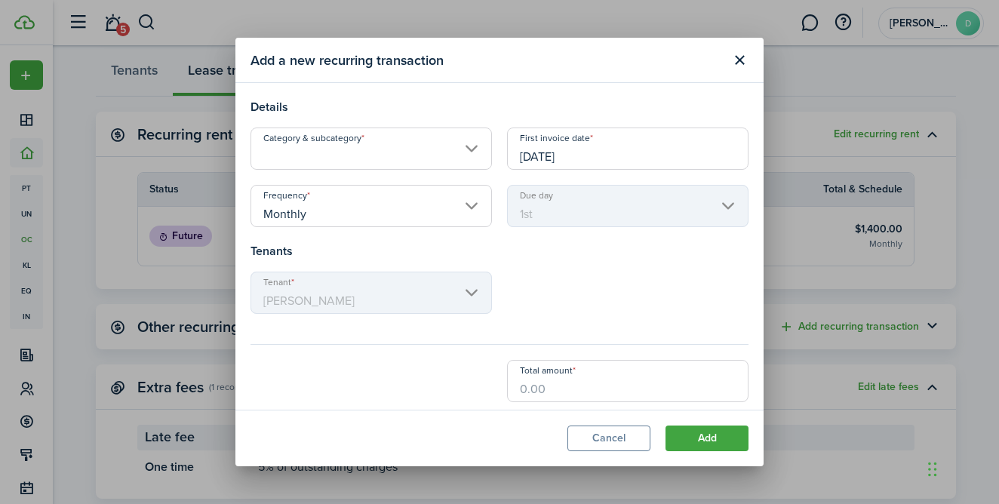
click at [421, 162] on input "Category & subcategory" at bounding box center [370, 148] width 241 height 42
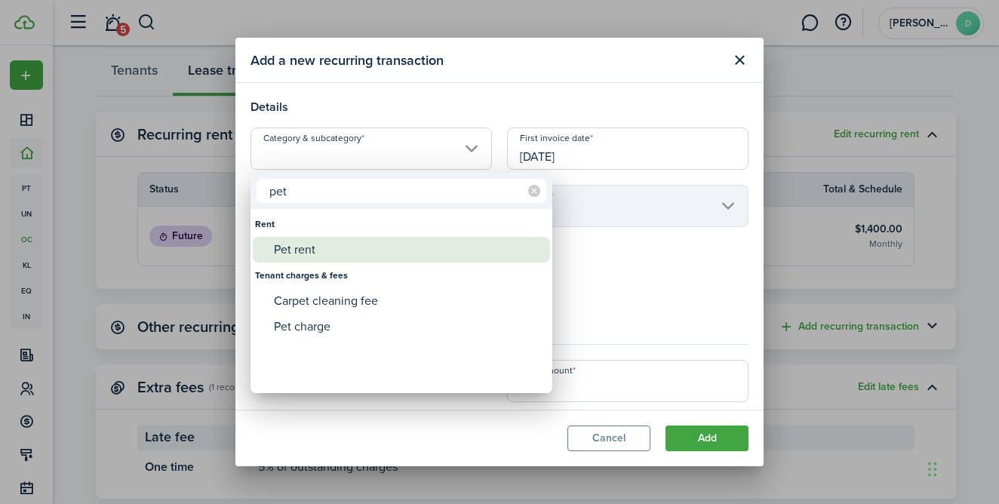
type input "pet"
click at [339, 241] on div "Pet rent" at bounding box center [407, 250] width 267 height 26
type input "Rent / Pet rent"
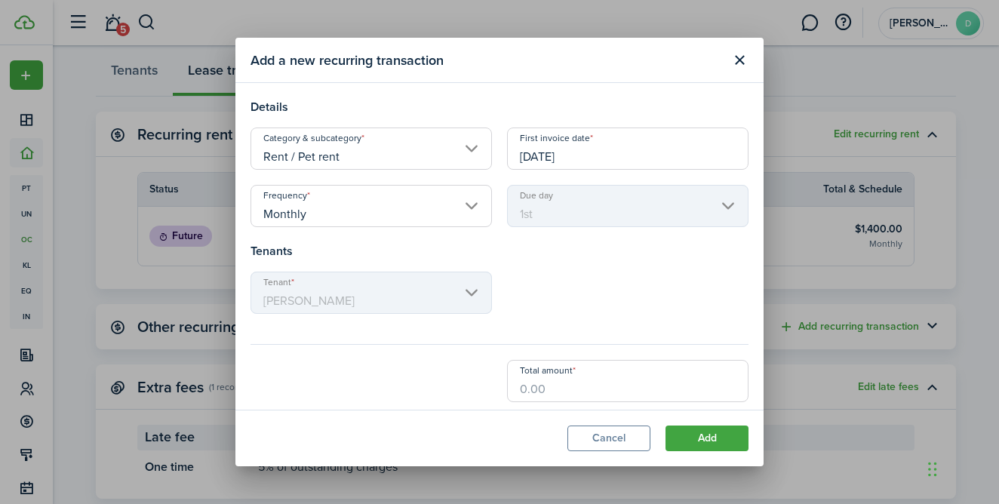
click at [555, 378] on input "Total amount" at bounding box center [627, 381] width 241 height 42
type input "$35.00"
click at [675, 444] on button "Add" at bounding box center [706, 438] width 83 height 26
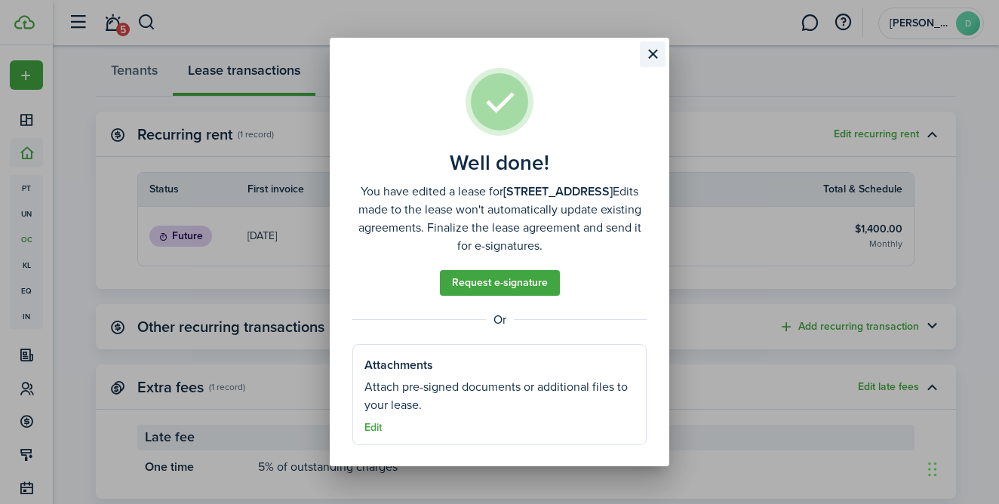
click at [656, 57] on button "Close modal" at bounding box center [653, 54] width 26 height 26
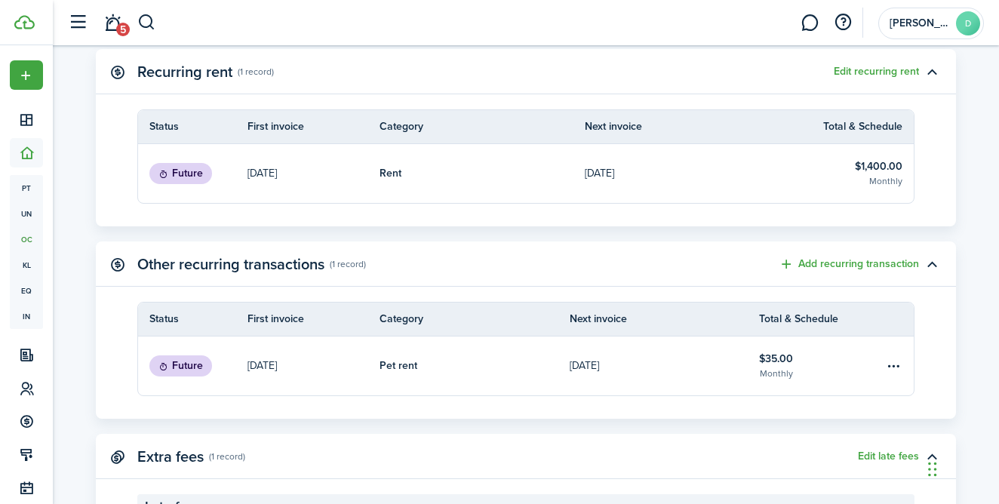
scroll to position [483, 0]
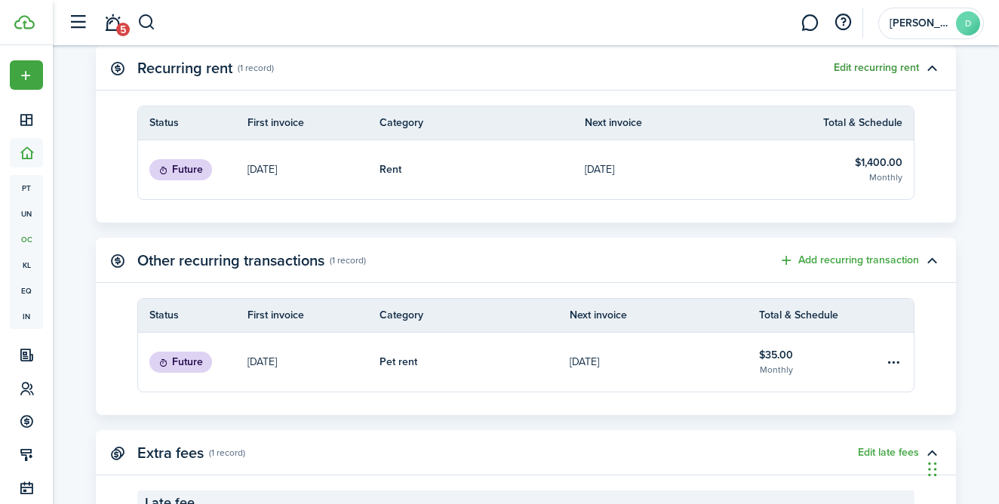
click at [908, 69] on button "Edit recurring rent" at bounding box center [876, 68] width 85 height 12
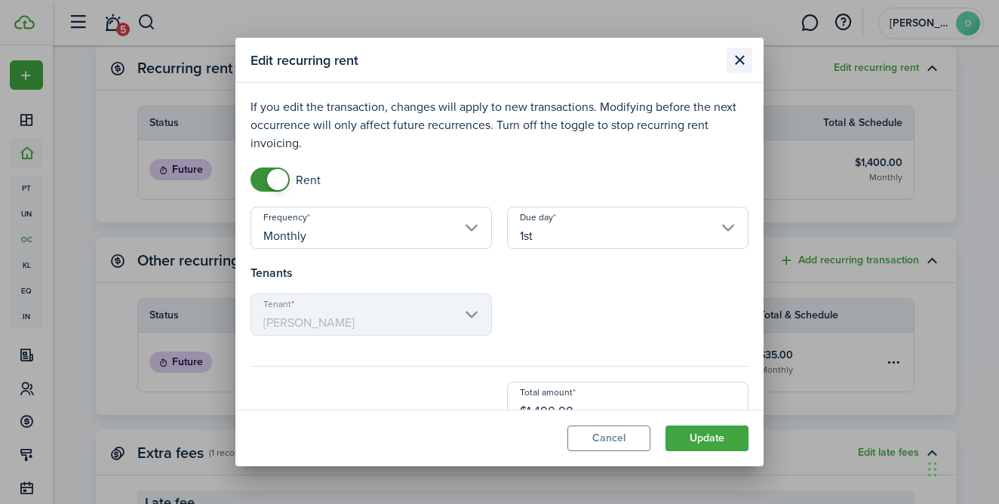
click at [747, 58] on button "Close modal" at bounding box center [740, 61] width 26 height 26
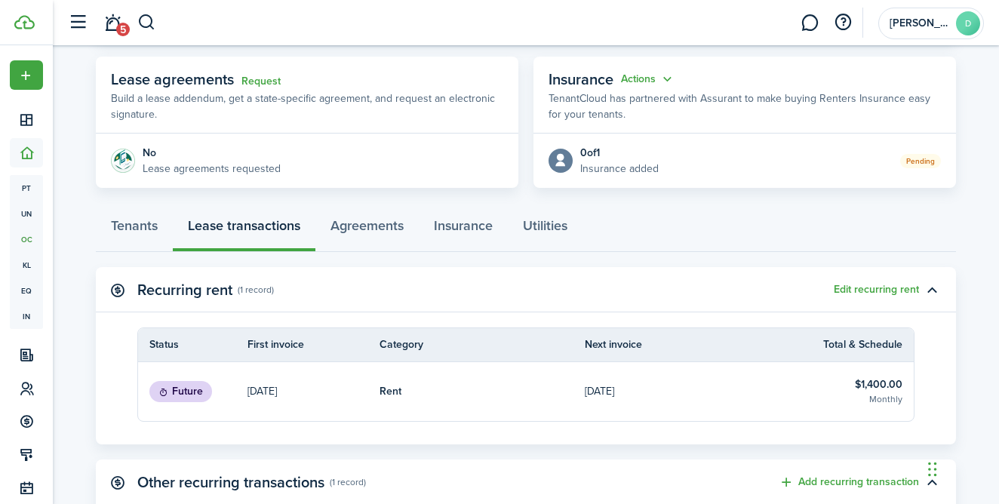
scroll to position [260, 0]
click at [151, 220] on link "Tenants" at bounding box center [134, 230] width 77 height 45
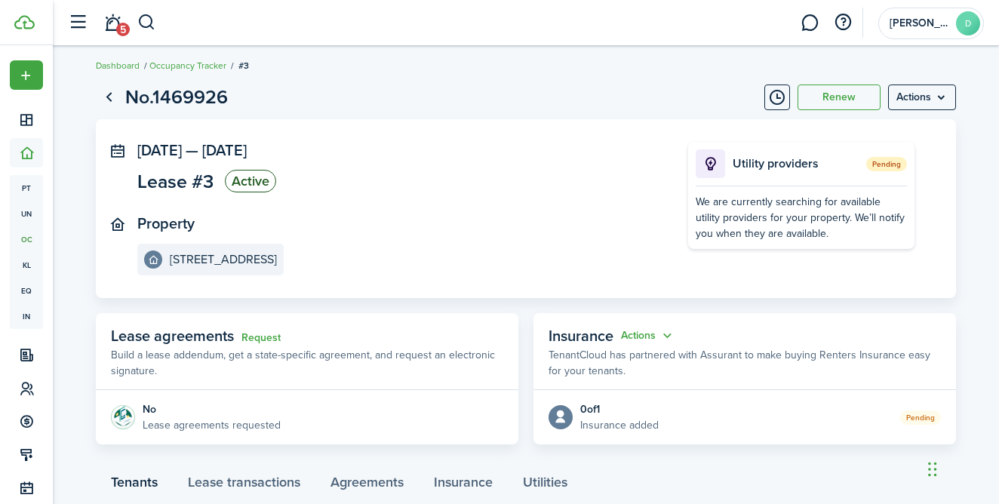
scroll to position [7, 0]
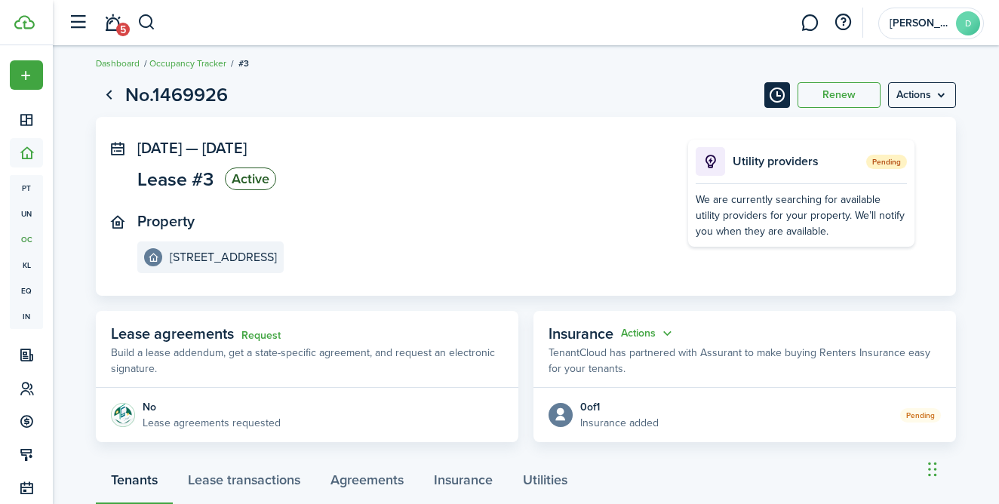
click at [769, 99] on button "Timeline" at bounding box center [777, 95] width 26 height 26
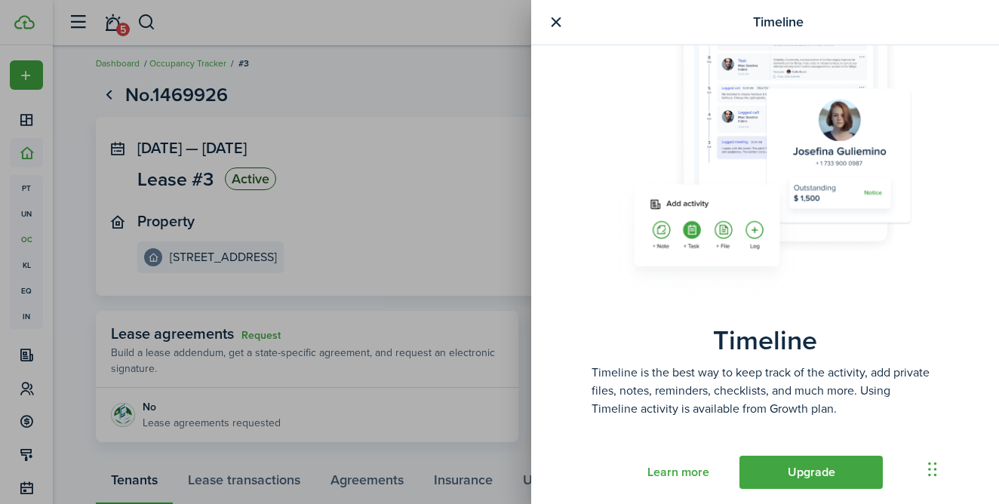
scroll to position [105, 0]
click at [556, 30] on button "button" at bounding box center [555, 22] width 19 height 19
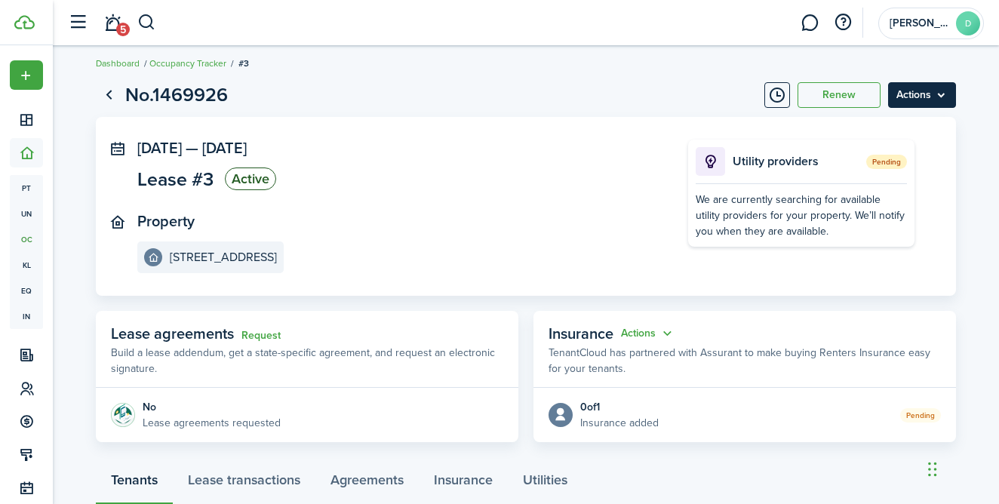
click at [907, 104] on menu-btn "Actions" at bounding box center [922, 95] width 68 height 26
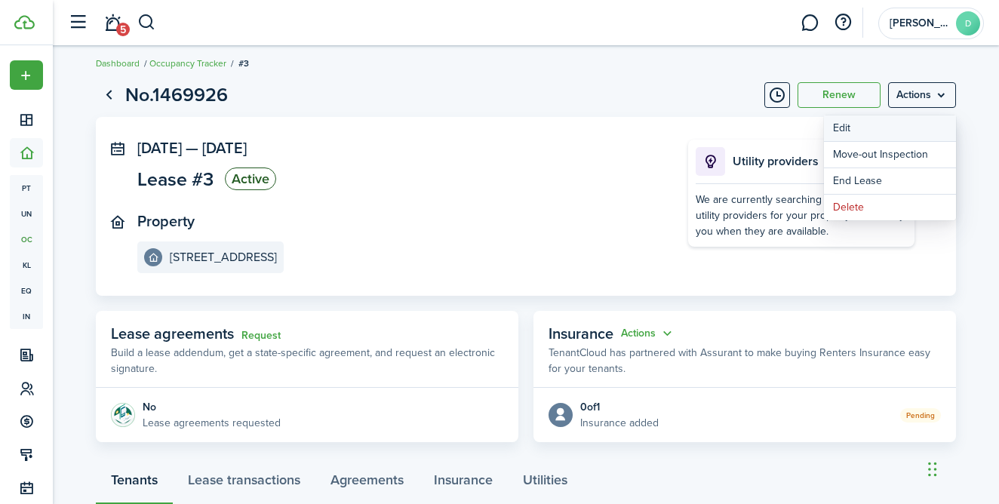
click at [881, 135] on button "Edit" at bounding box center [890, 128] width 132 height 26
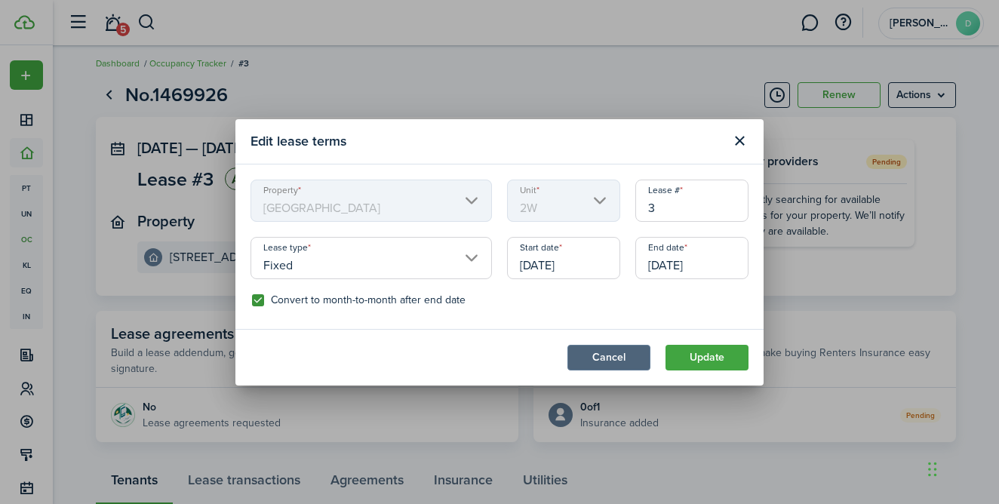
click at [629, 349] on button "Cancel" at bounding box center [608, 358] width 83 height 26
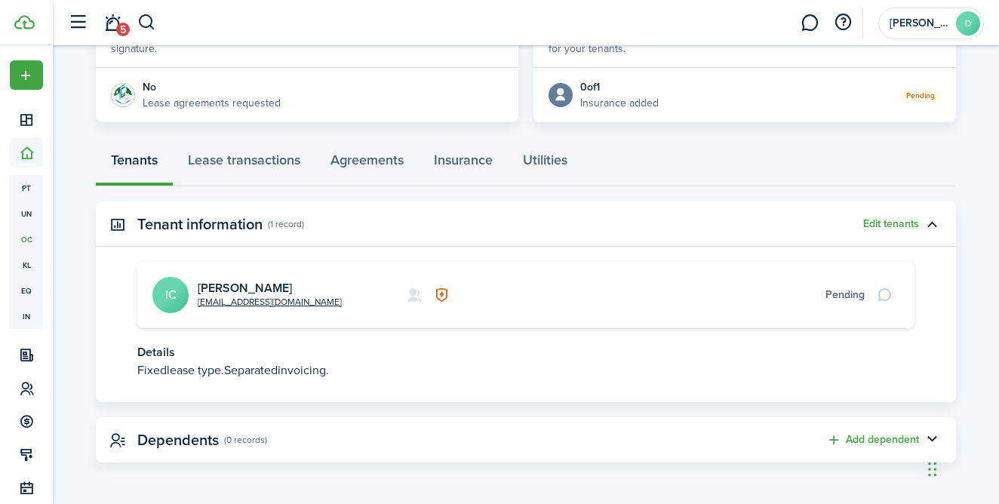
scroll to position [325, 0]
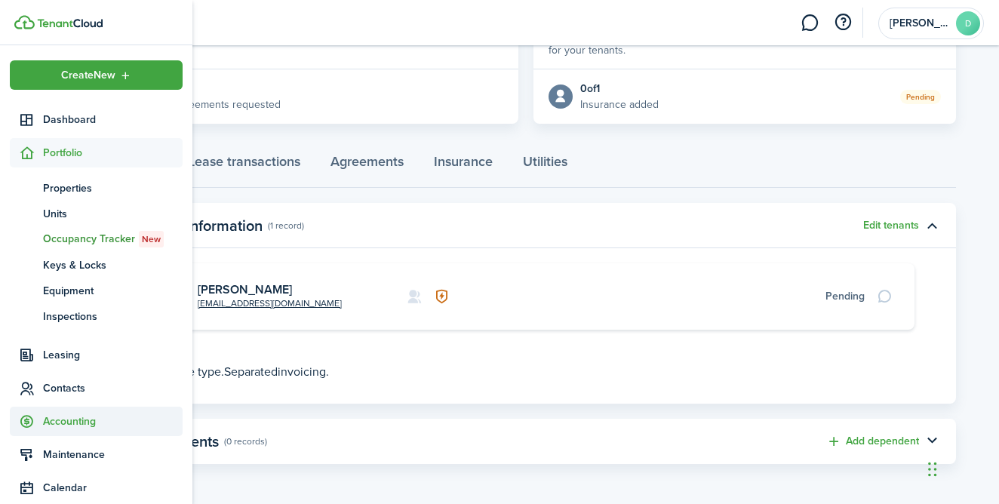
click at [66, 411] on span "Accounting" at bounding box center [96, 421] width 173 height 29
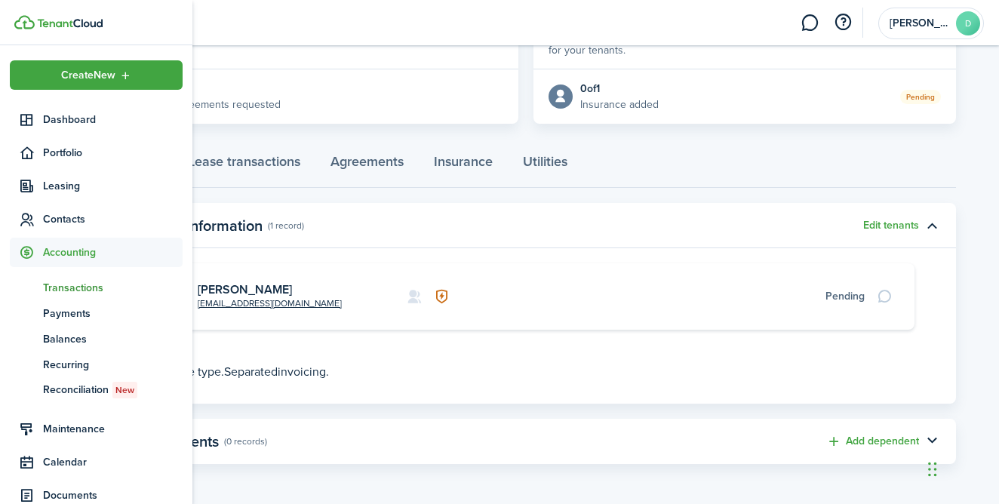
click at [90, 292] on span "Transactions" at bounding box center [113, 288] width 140 height 16
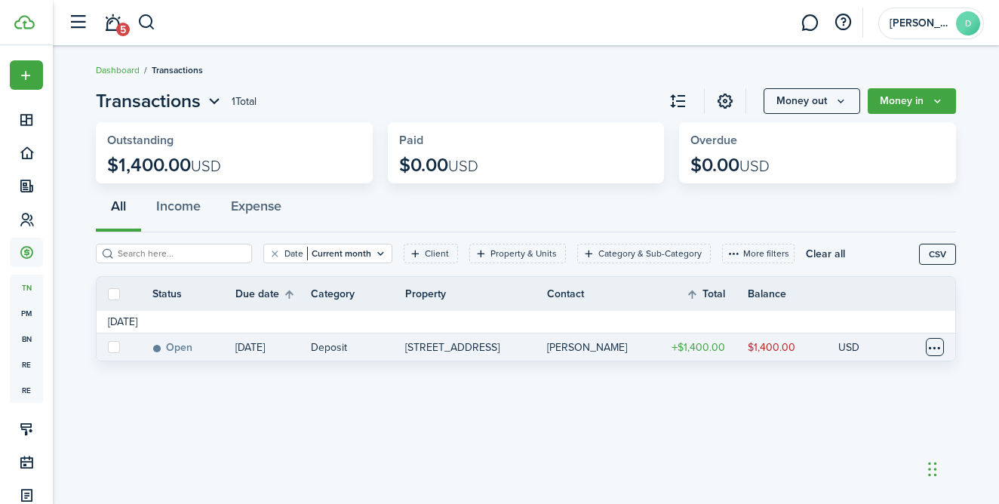
click at [933, 350] on table-menu-btn-icon at bounding box center [935, 347] width 18 height 18
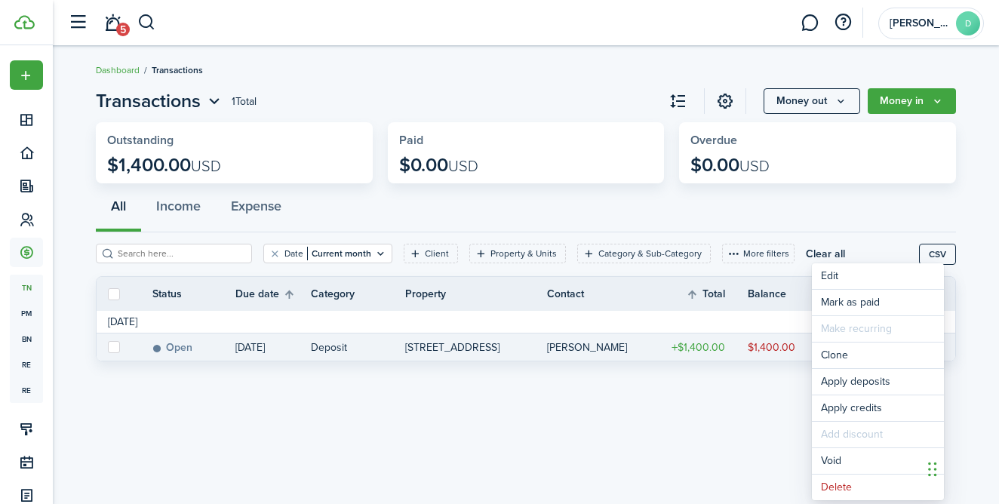
click at [817, 54] on breadcrumb "Dashboard Transactions" at bounding box center [526, 62] width 860 height 35
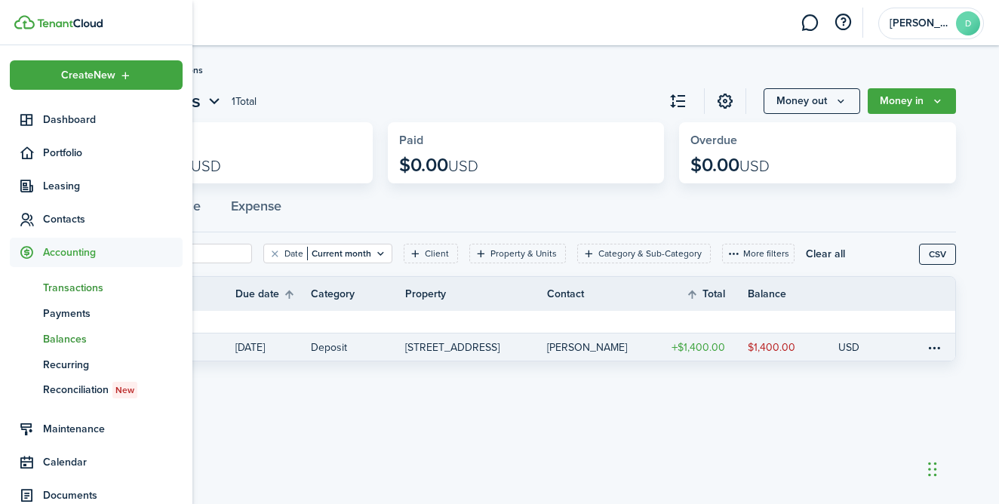
scroll to position [24, 0]
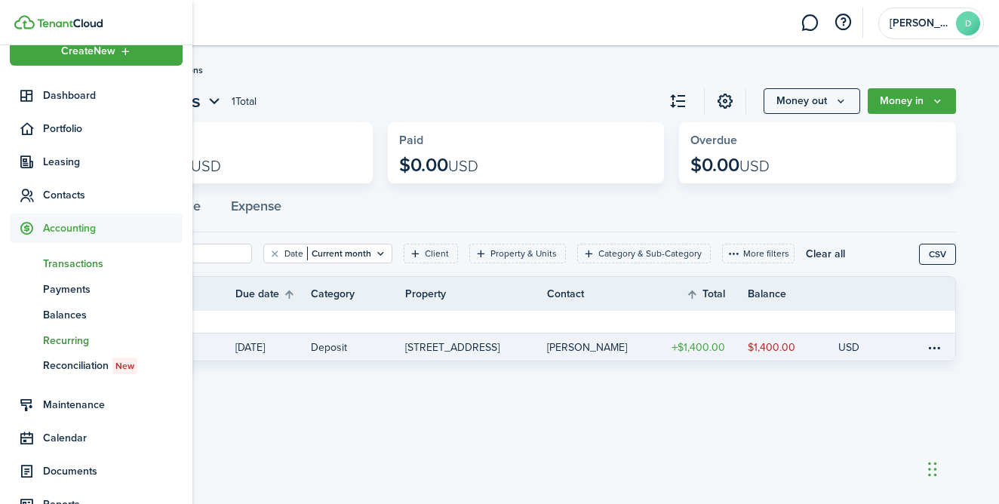
click at [60, 343] on span "Recurring" at bounding box center [113, 341] width 140 height 16
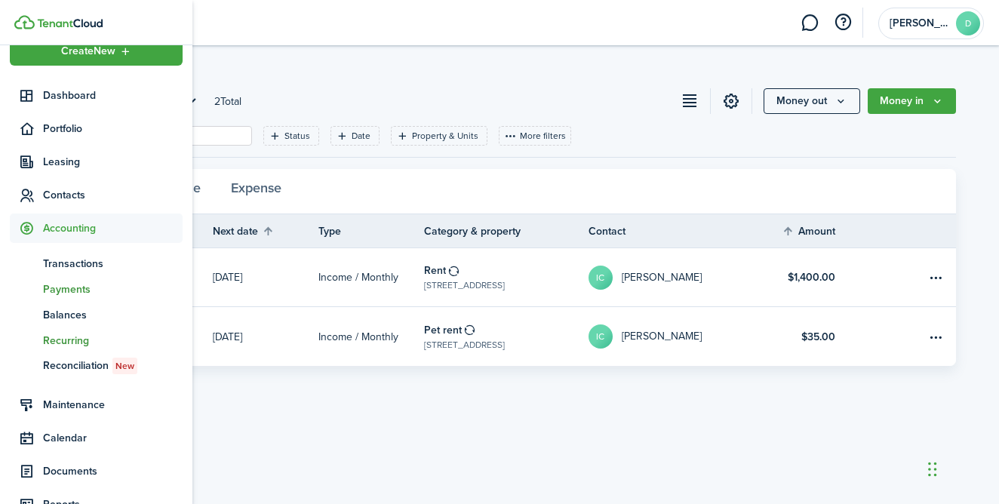
click at [89, 291] on span "Payments" at bounding box center [113, 289] width 140 height 16
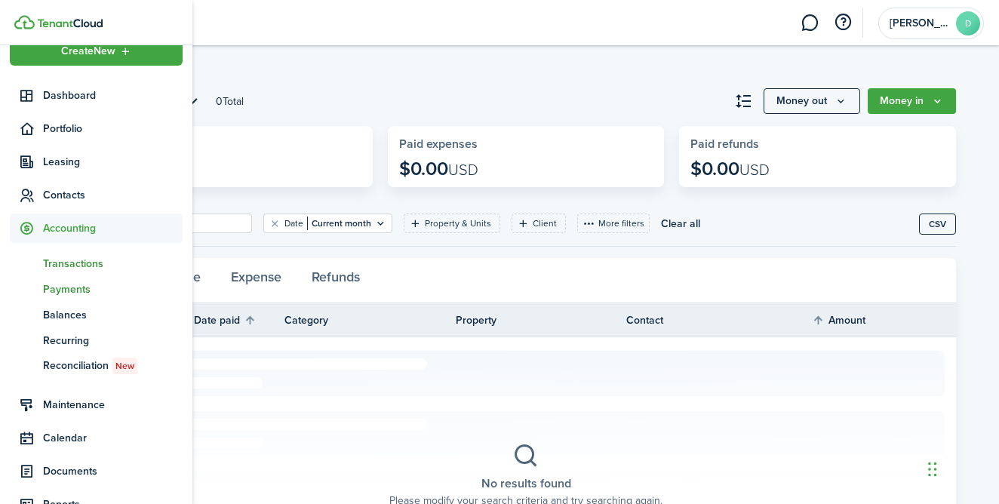
click at [69, 257] on span "Transactions" at bounding box center [113, 264] width 140 height 16
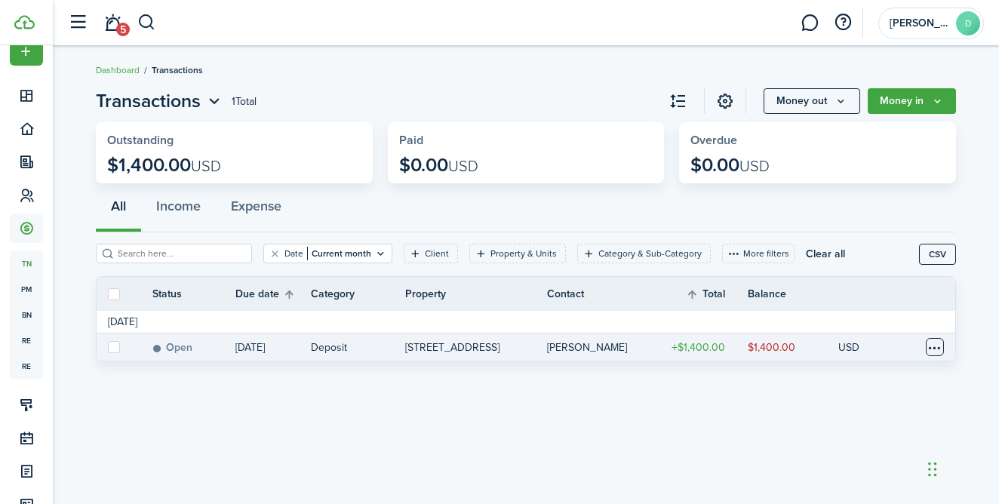
click at [929, 348] on table-menu-btn-icon at bounding box center [935, 347] width 18 height 18
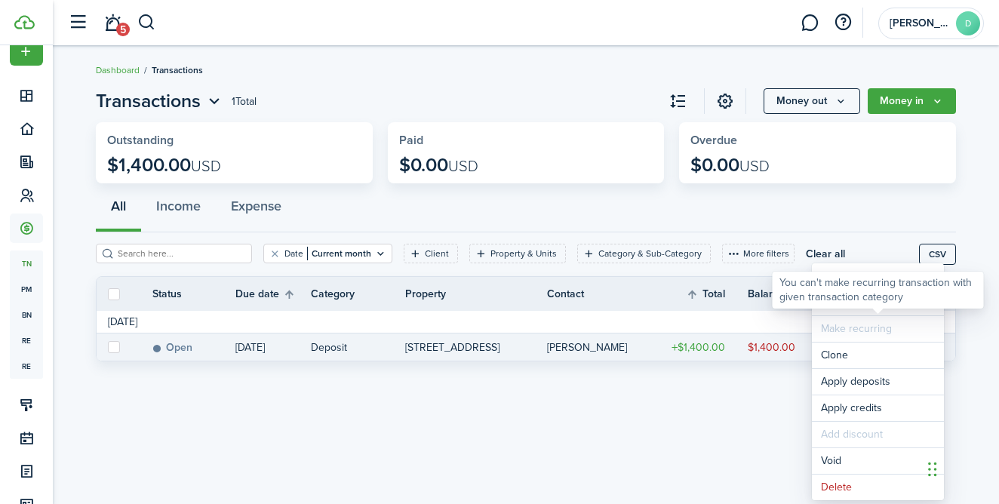
click at [870, 278] on div "You can't make recurring transaction with given transaction category" at bounding box center [878, 289] width 198 height 29
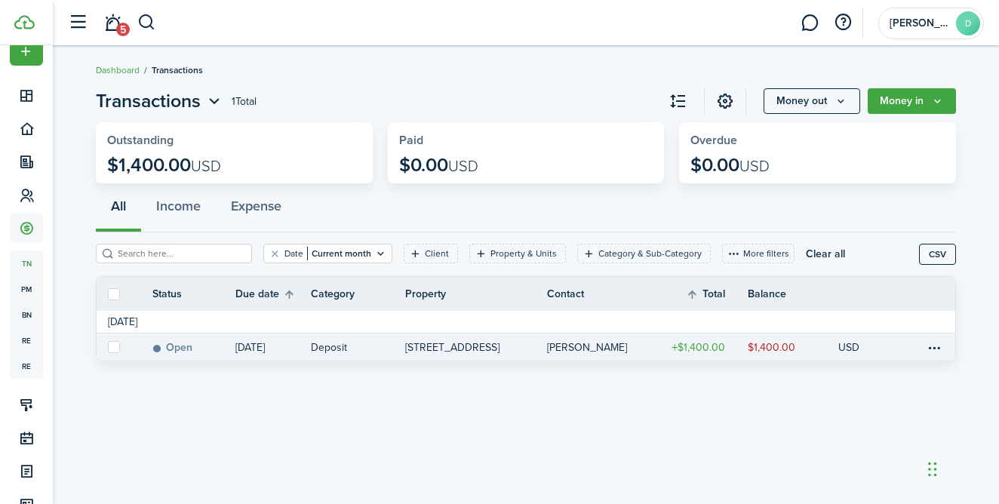
click at [945, 350] on link at bounding box center [940, 346] width 30 height 27
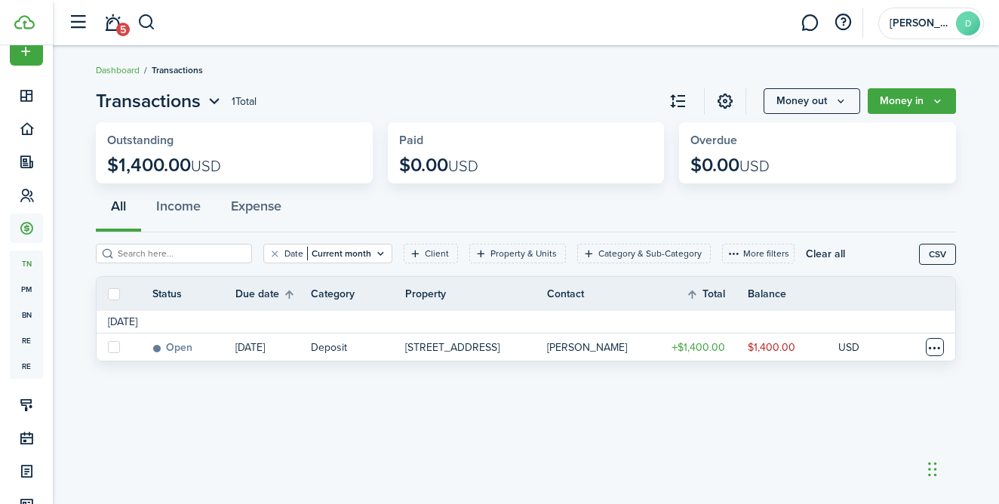
click at [930, 345] on table-menu-btn-icon "Open menu" at bounding box center [935, 347] width 18 height 18
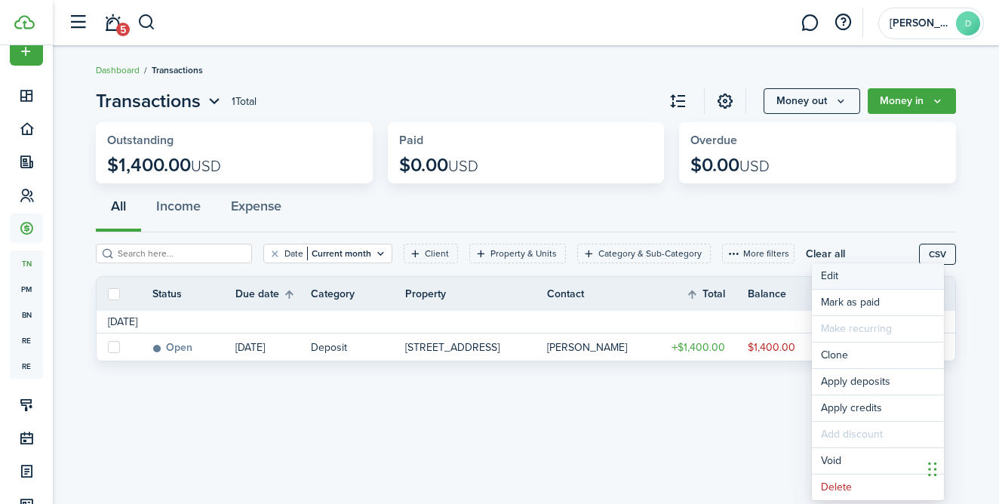
click at [828, 273] on button "Edit" at bounding box center [878, 276] width 132 height 26
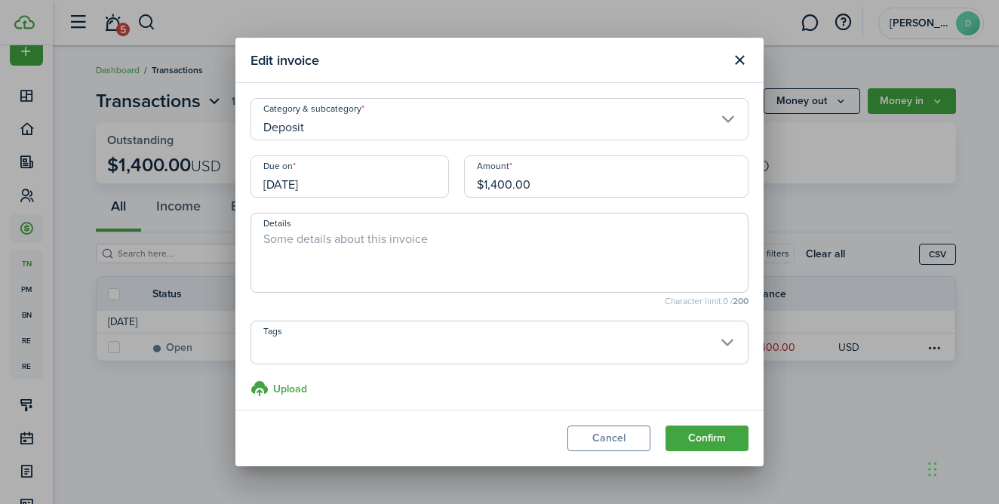
click at [415, 179] on input "[DATE]" at bounding box center [349, 176] width 198 height 42
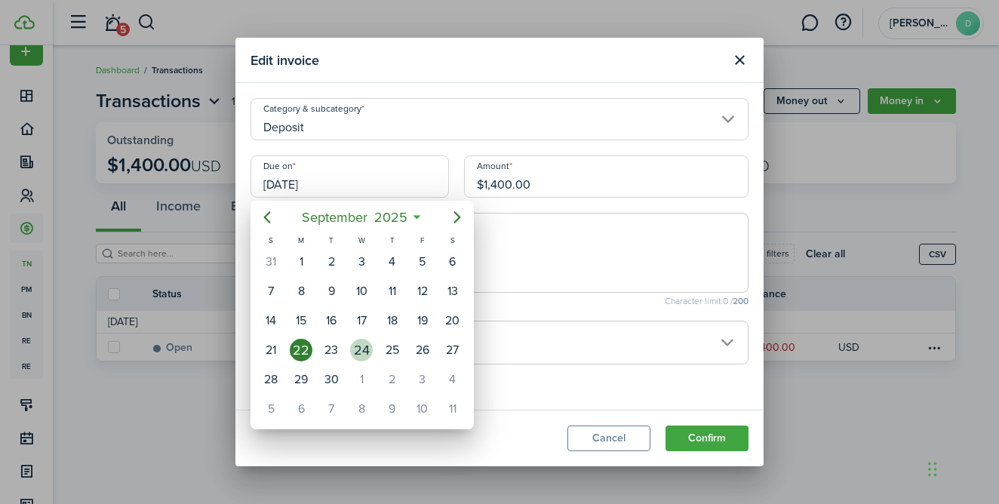
click at [358, 345] on div "24" at bounding box center [361, 350] width 23 height 23
type input "09/24/2025"
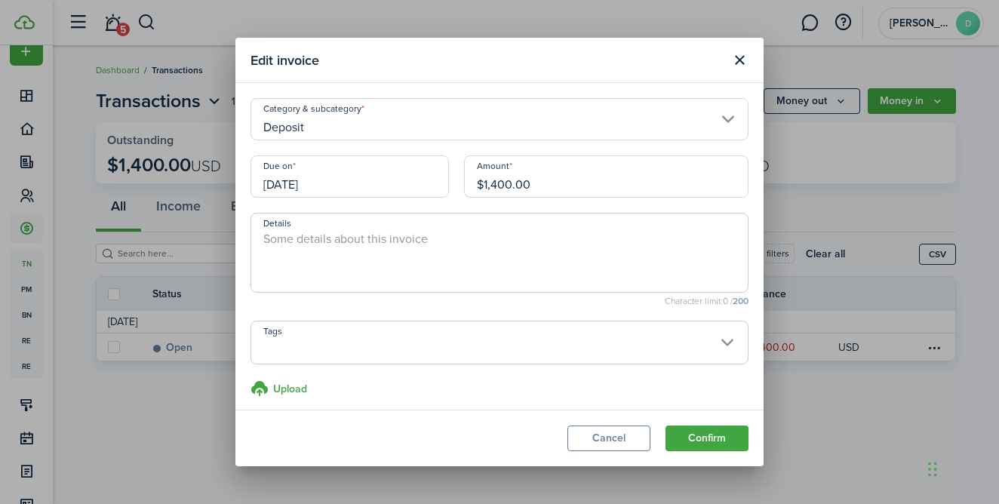
click at [300, 183] on input "09/24/2025" at bounding box center [349, 176] width 198 height 42
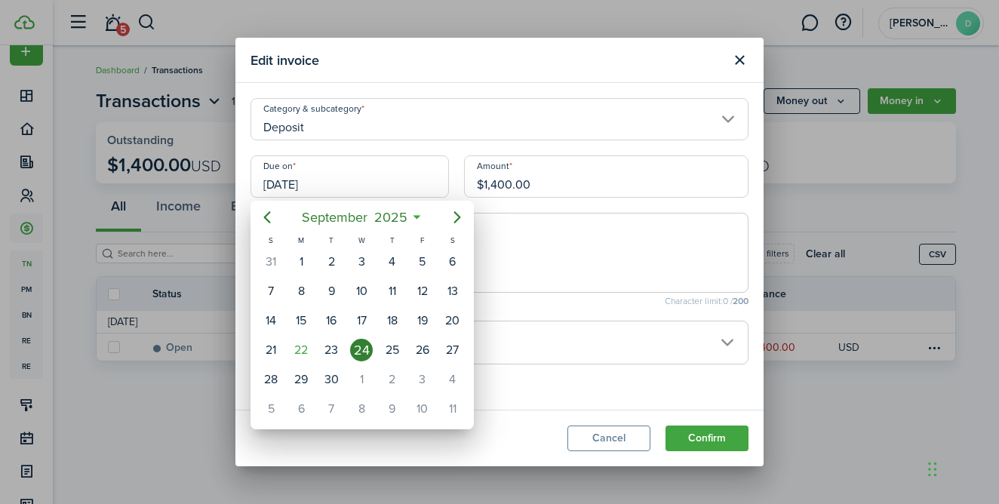
click at [595, 435] on div at bounding box center [499, 251] width 1240 height 745
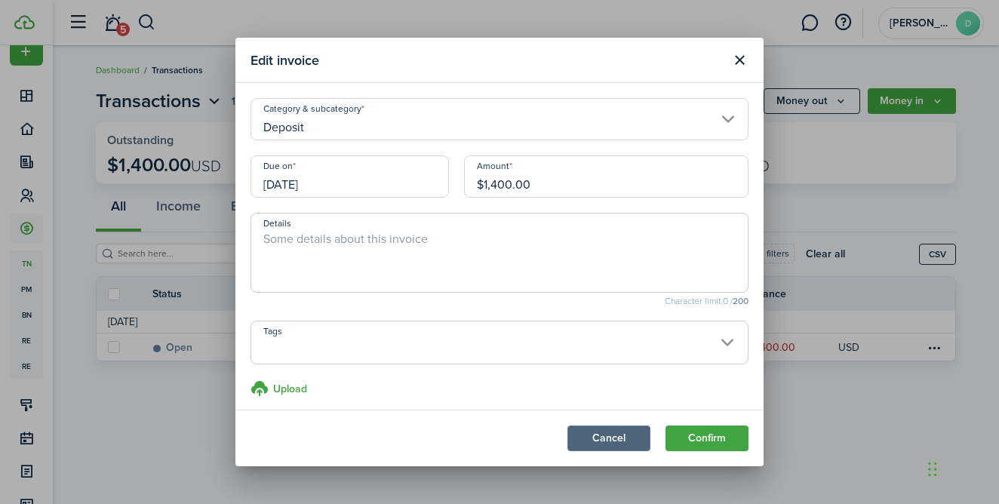
click at [605, 449] on button "Cancel" at bounding box center [608, 438] width 83 height 26
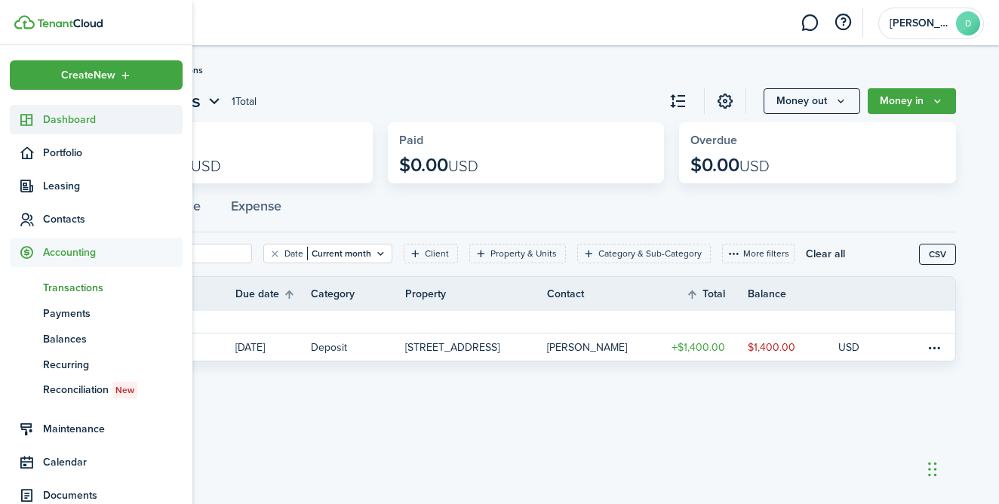
click at [65, 120] on span "Dashboard" at bounding box center [113, 120] width 140 height 16
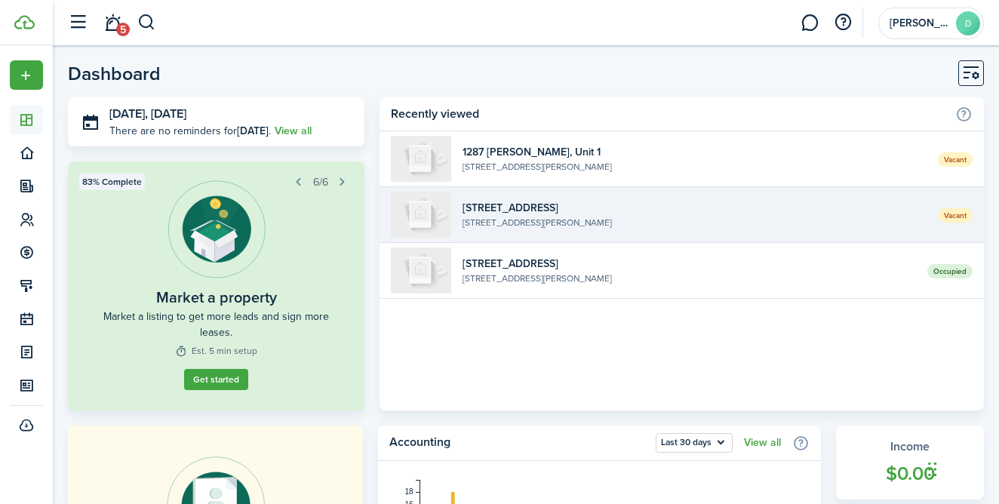
click at [540, 227] on widget-list-item-description "[STREET_ADDRESS][PERSON_NAME]" at bounding box center [694, 223] width 464 height 14
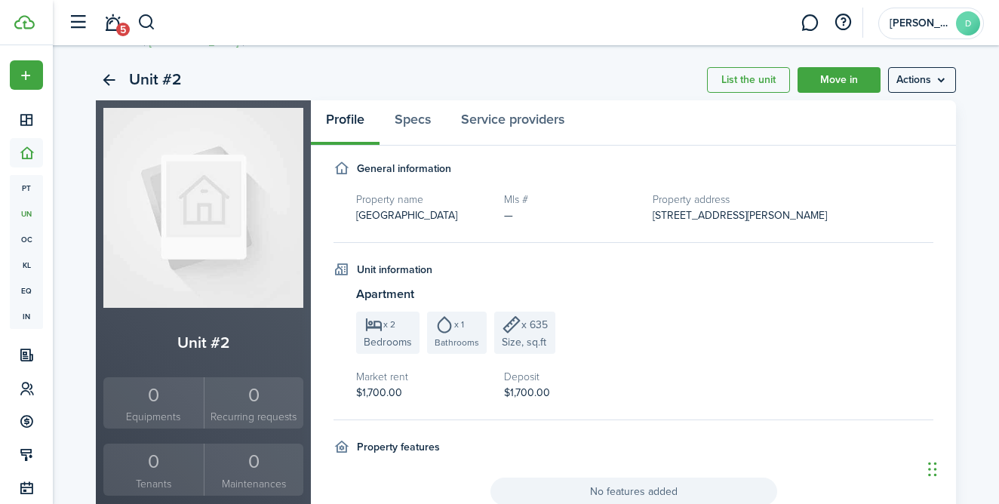
scroll to position [28, 0]
click at [912, 81] on menu-btn "Actions" at bounding box center [922, 80] width 68 height 26
click at [850, 112] on link "Edit unit" at bounding box center [890, 113] width 132 height 26
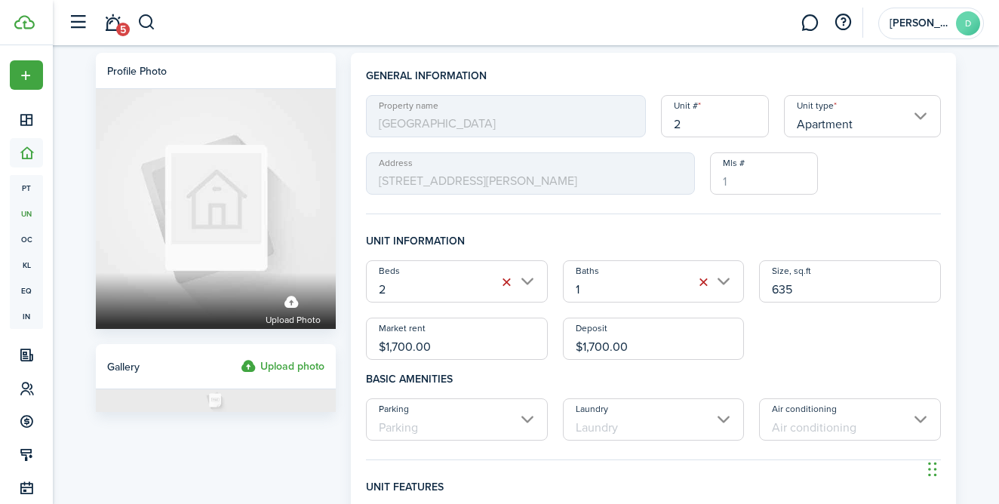
click at [700, 131] on input "2" at bounding box center [715, 116] width 108 height 42
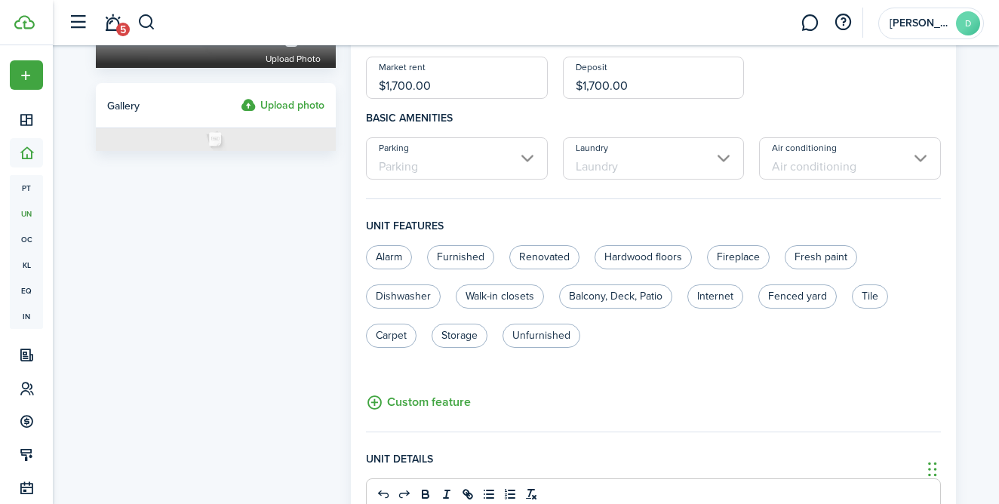
scroll to position [229, 0]
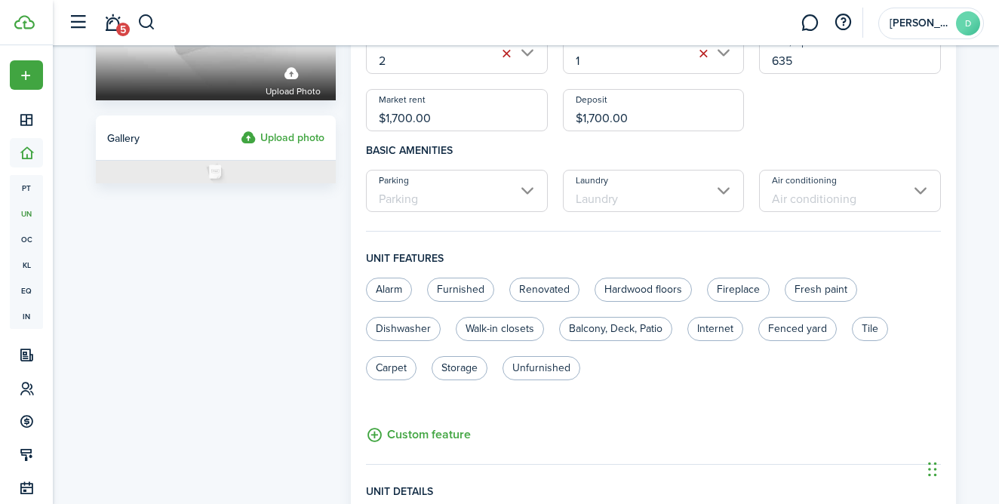
click at [722, 192] on input "Laundry" at bounding box center [654, 191] width 182 height 42
type input "2E"
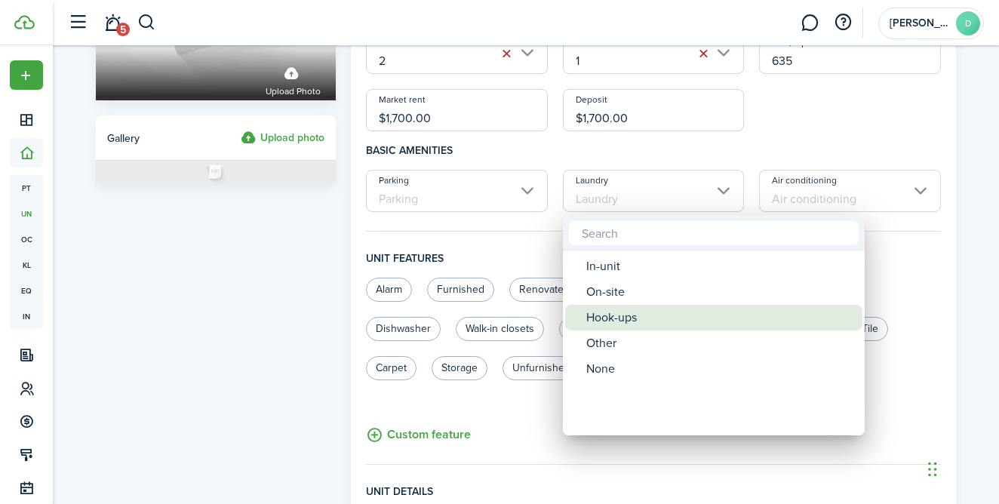
click at [657, 306] on div "Hook-ups" at bounding box center [719, 318] width 267 height 26
type input "Hook-ups"
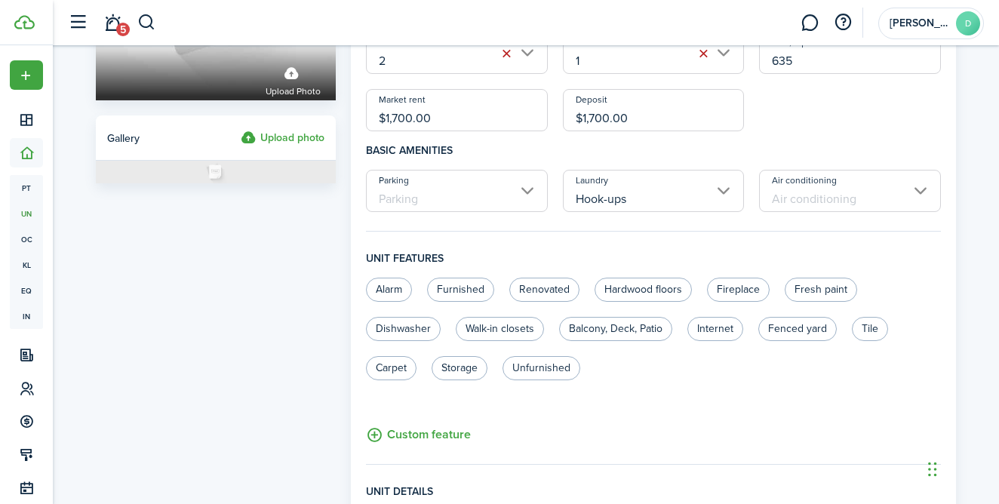
click at [810, 185] on input "Air conditioning" at bounding box center [850, 191] width 182 height 42
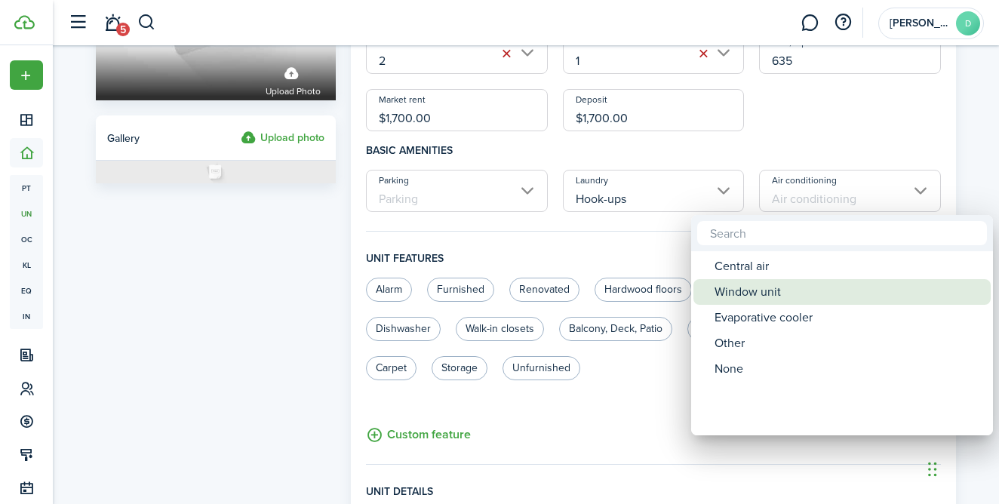
click at [754, 290] on div "Window unit" at bounding box center [847, 292] width 267 height 26
type input "Window unit"
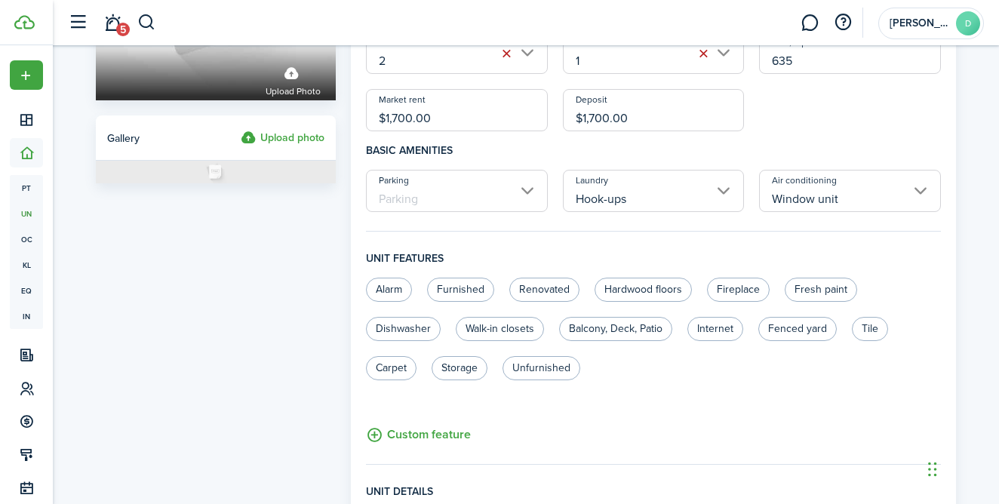
click at [530, 190] on input "Parking" at bounding box center [457, 191] width 182 height 42
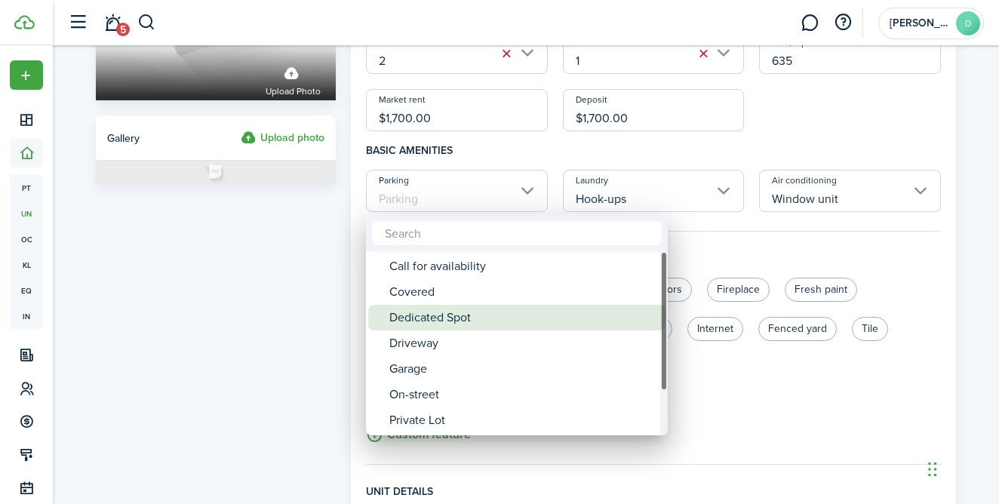
click at [501, 309] on div "Dedicated Spot" at bounding box center [522, 318] width 267 height 26
type input "Dedicated Spot"
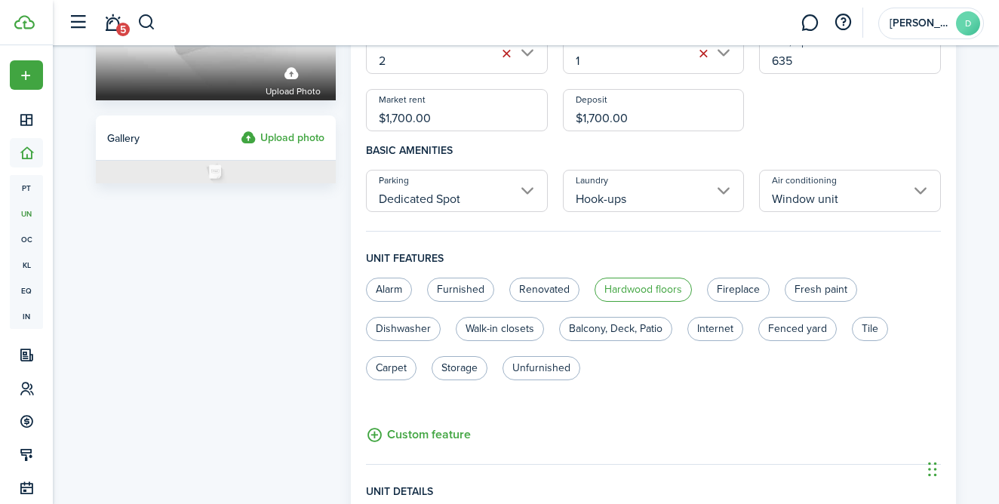
click at [635, 283] on label "Hardwood floors" at bounding box center [642, 290] width 97 height 24
radio input "true"
click at [518, 328] on label "Walk-in closets" at bounding box center [500, 329] width 88 height 24
radio input "true"
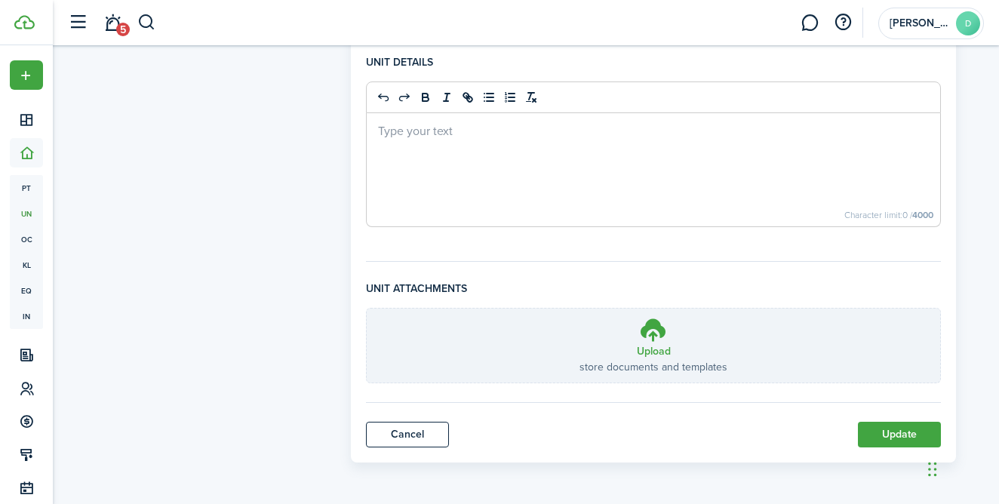
scroll to position [658, 0]
click at [875, 434] on button "Update" at bounding box center [899, 435] width 83 height 26
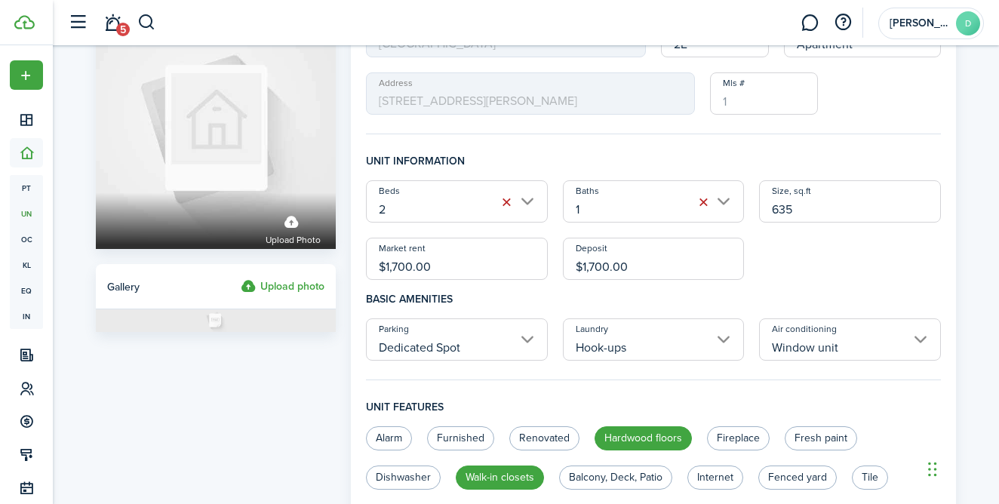
scroll to position [81, 0]
drag, startPoint x: 809, startPoint y: 206, endPoint x: 748, endPoint y: 213, distance: 60.7
click at [748, 213] on div "Beds 2 Baths 1 Size, sq.ft 635 Market rent $1,700.00 Deposit $1,700.00" at bounding box center [653, 230] width 590 height 100
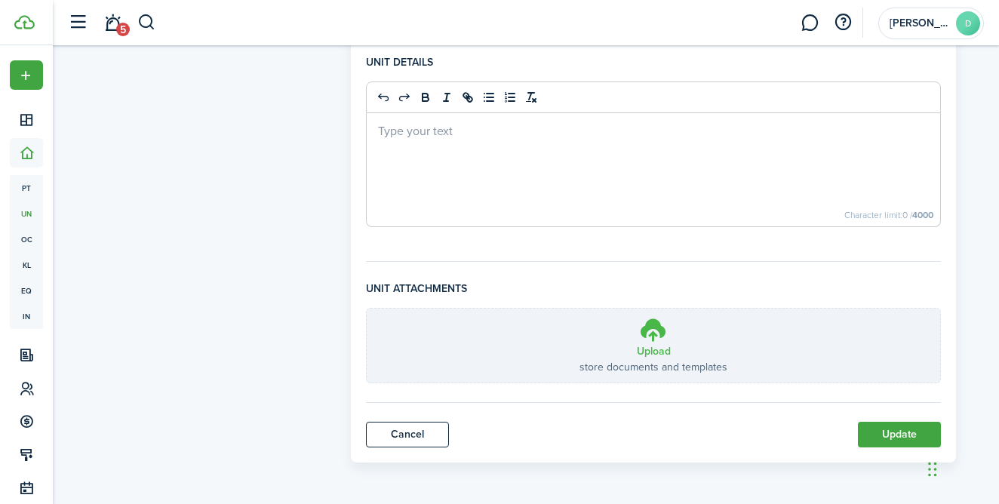
scroll to position [658, 0]
type input "900"
click at [877, 436] on button "Update" at bounding box center [899, 435] width 83 height 26
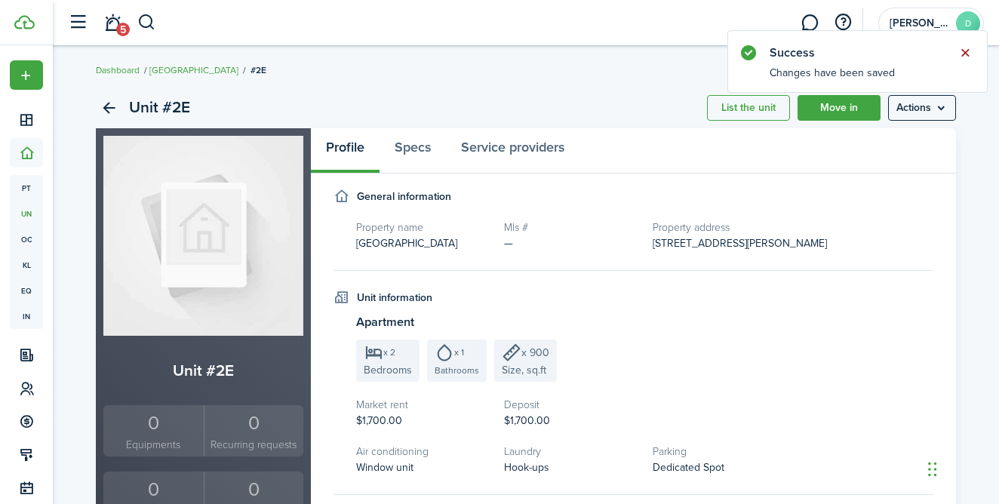
click at [964, 52] on button "Close notify" at bounding box center [964, 52] width 21 height 21
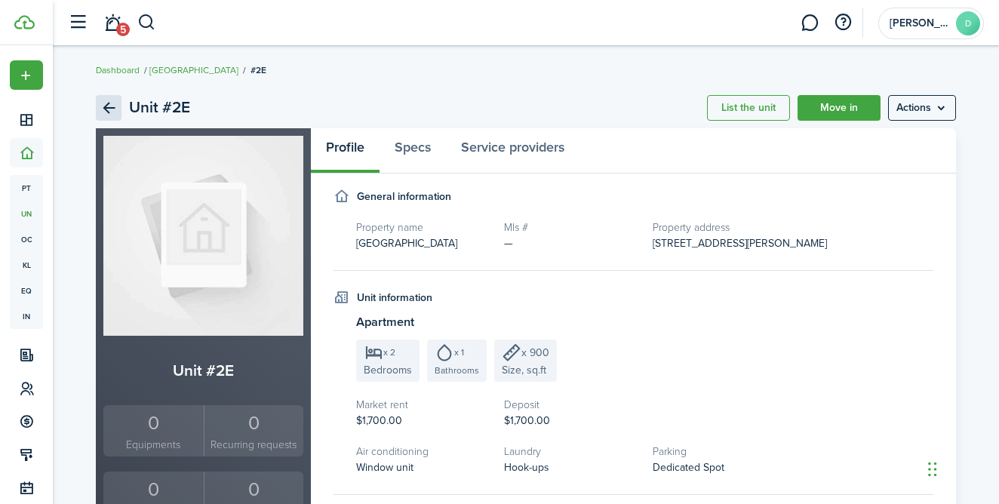
click at [102, 103] on link "Back" at bounding box center [109, 108] width 26 height 26
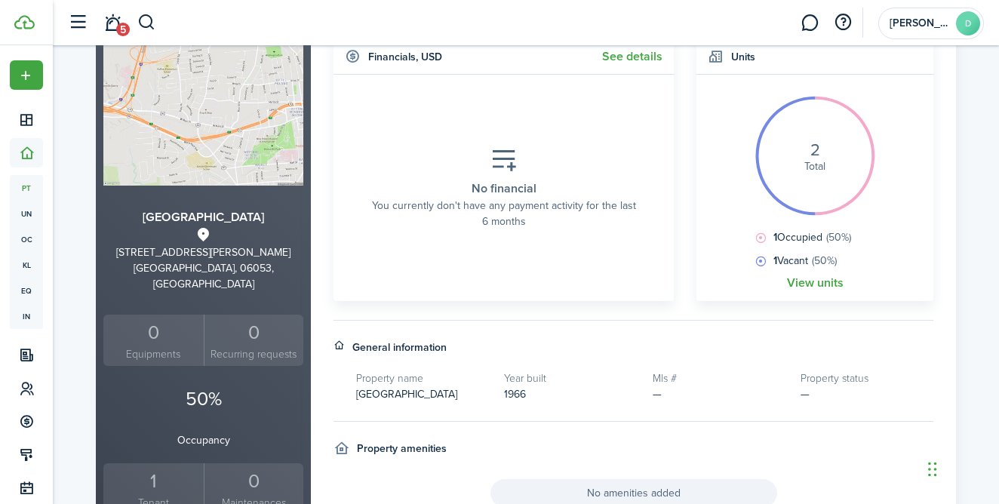
scroll to position [152, 0]
click at [795, 277] on link "View units" at bounding box center [815, 282] width 57 height 14
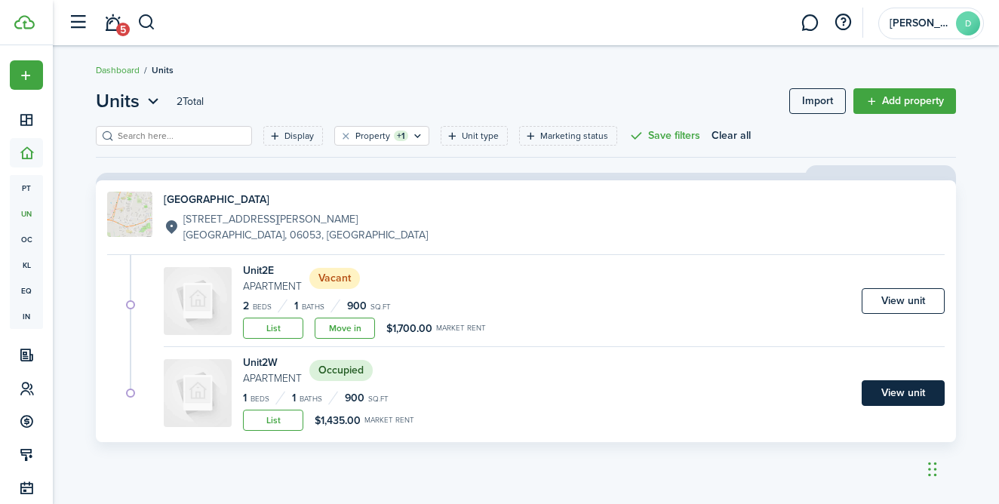
click at [885, 390] on link "View unit" at bounding box center [903, 393] width 83 height 26
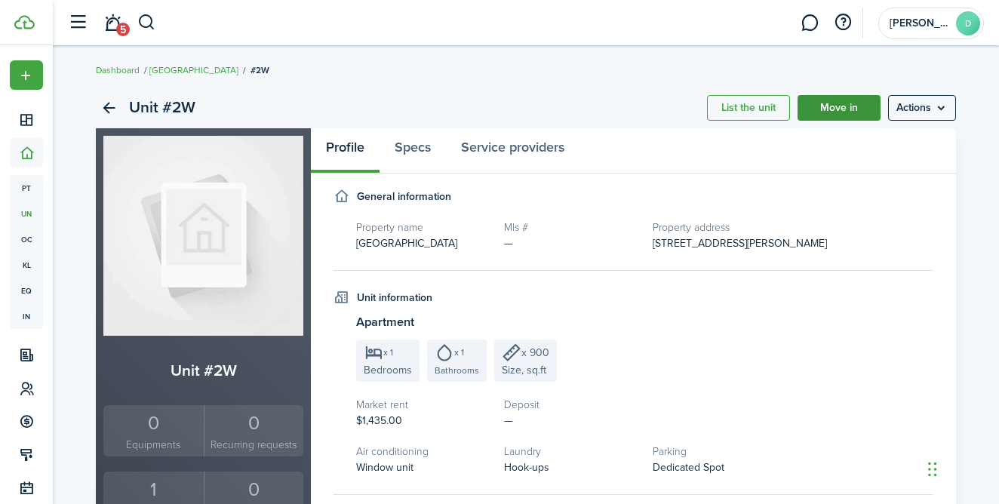
click at [846, 102] on link "Move in" at bounding box center [838, 108] width 83 height 26
click at [115, 27] on link "5" at bounding box center [112, 23] width 29 height 38
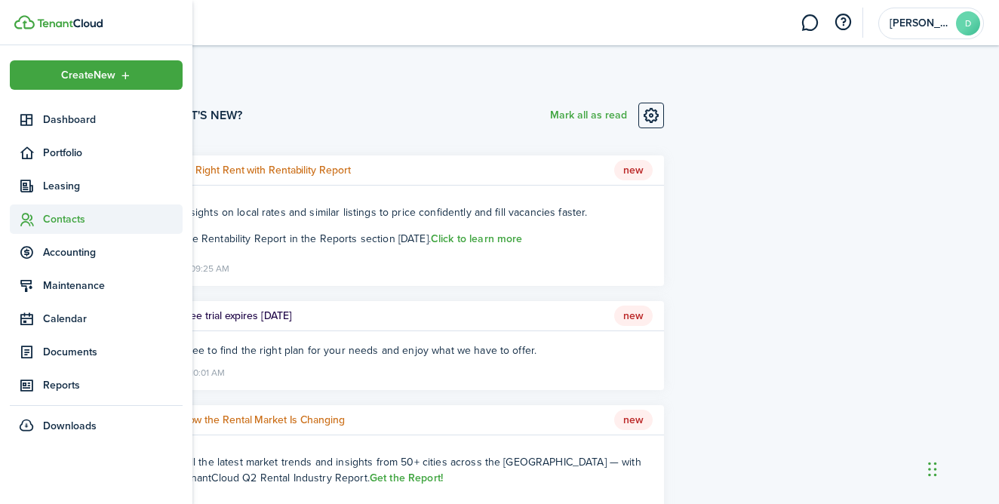
click at [45, 220] on span "Contacts" at bounding box center [113, 219] width 140 height 16
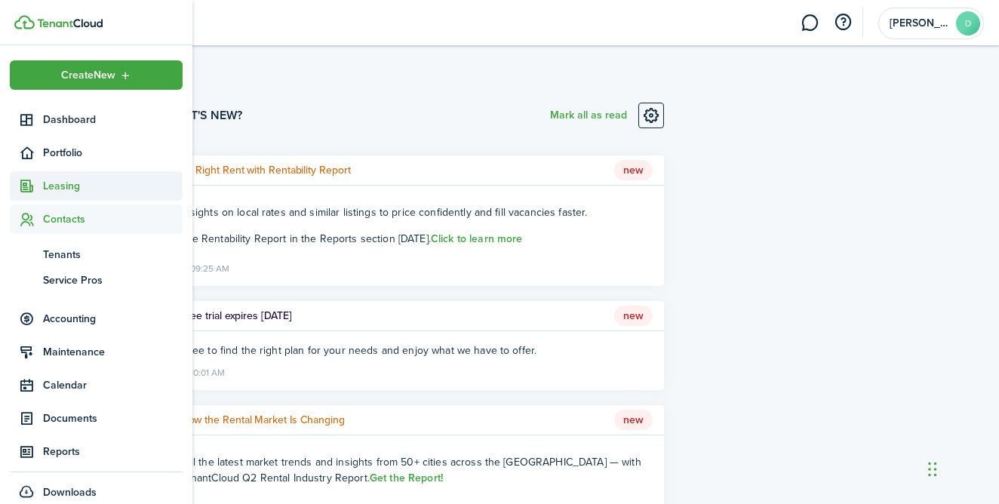
click at [60, 185] on span "Leasing" at bounding box center [113, 186] width 140 height 16
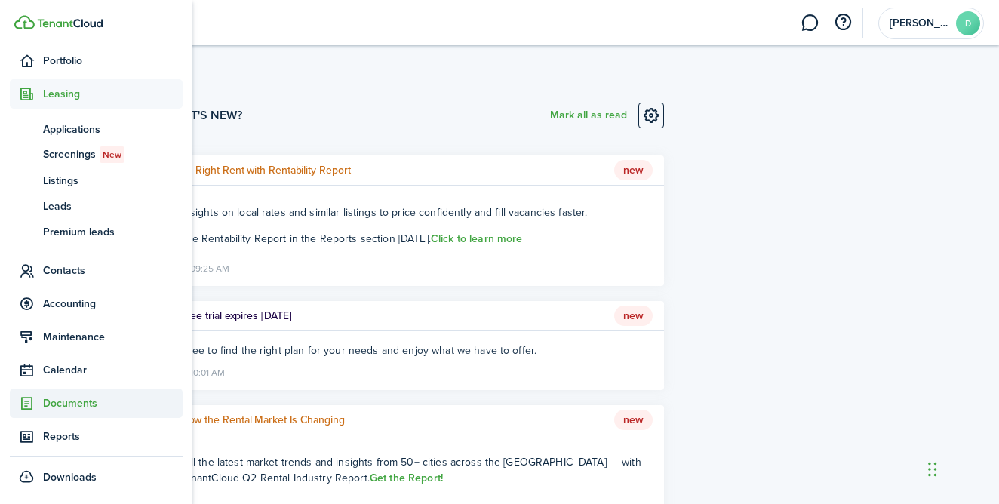
scroll to position [92, 0]
click at [69, 405] on span "Documents" at bounding box center [113, 403] width 140 height 16
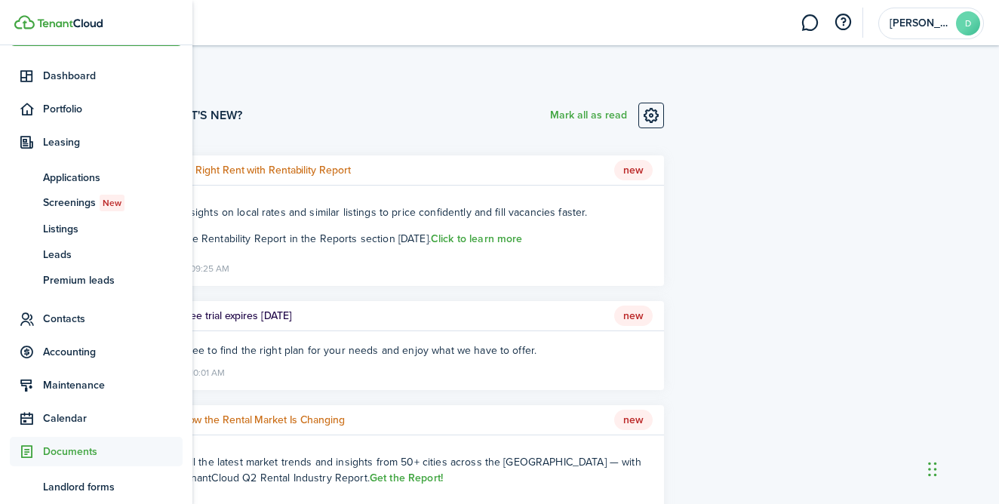
scroll to position [41, 0]
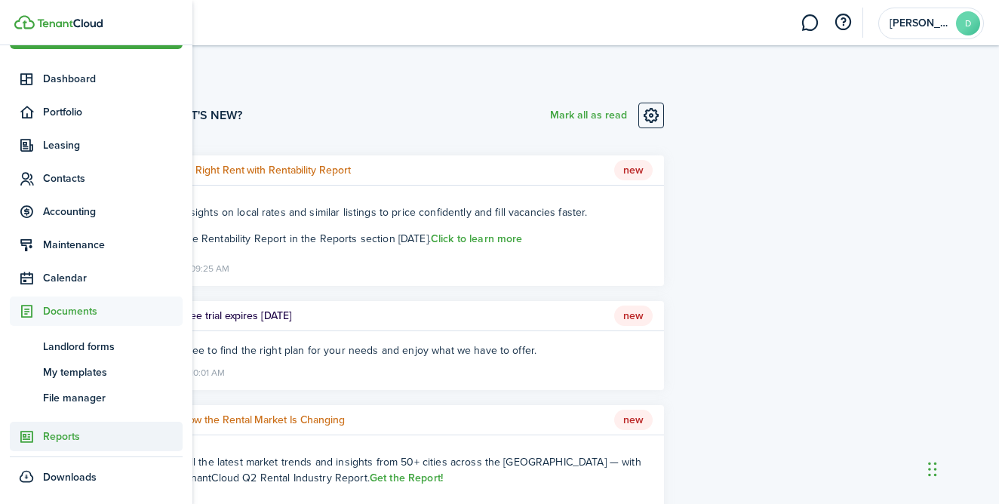
click at [65, 441] on span "Reports" at bounding box center [113, 437] width 140 height 16
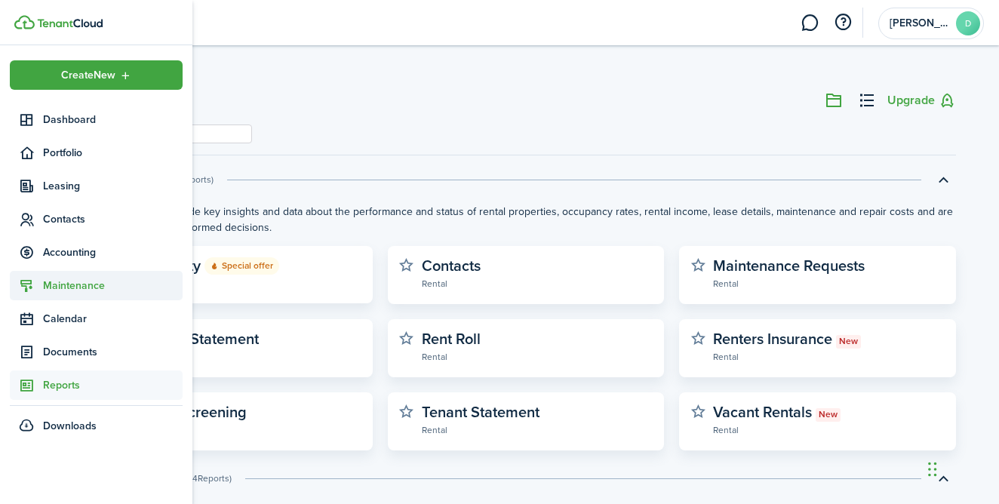
drag, startPoint x: 43, startPoint y: 296, endPoint x: 53, endPoint y: 284, distance: 15.0
click at [48, 290] on span "Maintenance" at bounding box center [96, 285] width 173 height 29
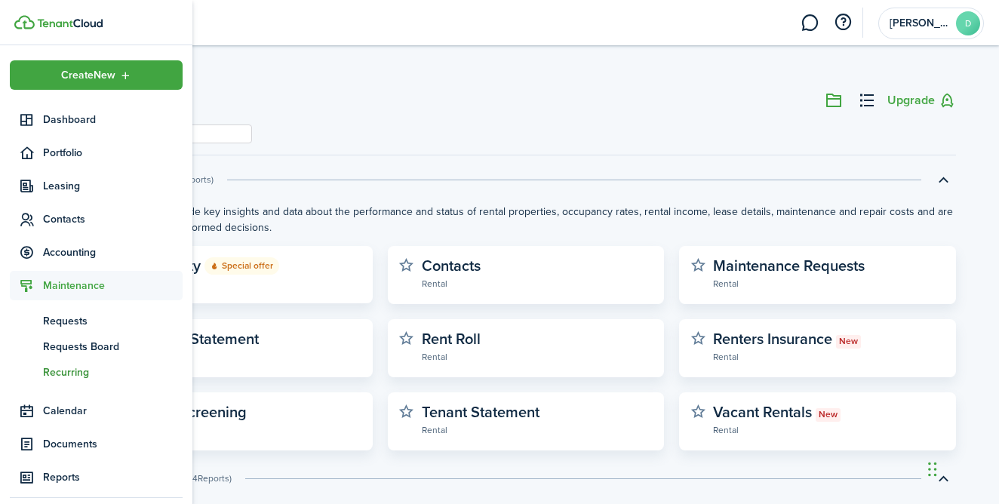
click at [45, 378] on span "Recurring" at bounding box center [113, 372] width 140 height 16
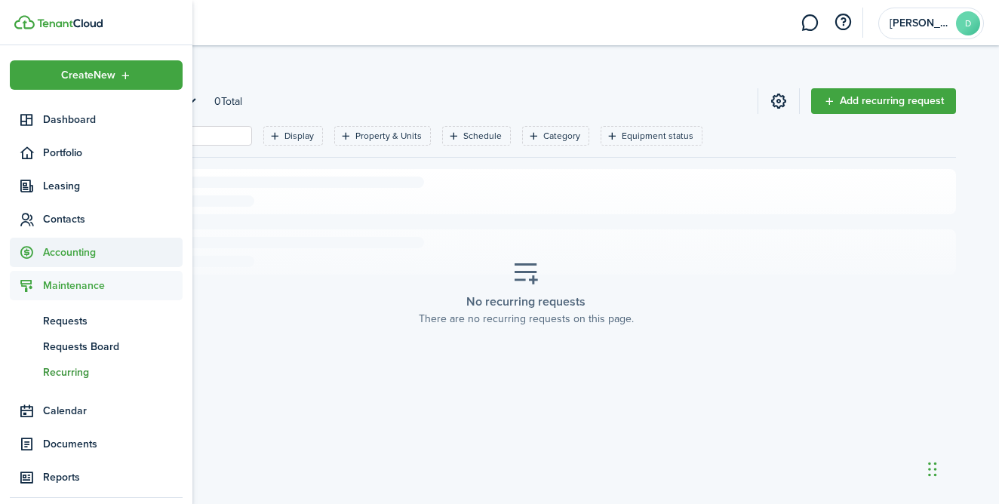
click at [60, 252] on span "Accounting" at bounding box center [113, 252] width 140 height 16
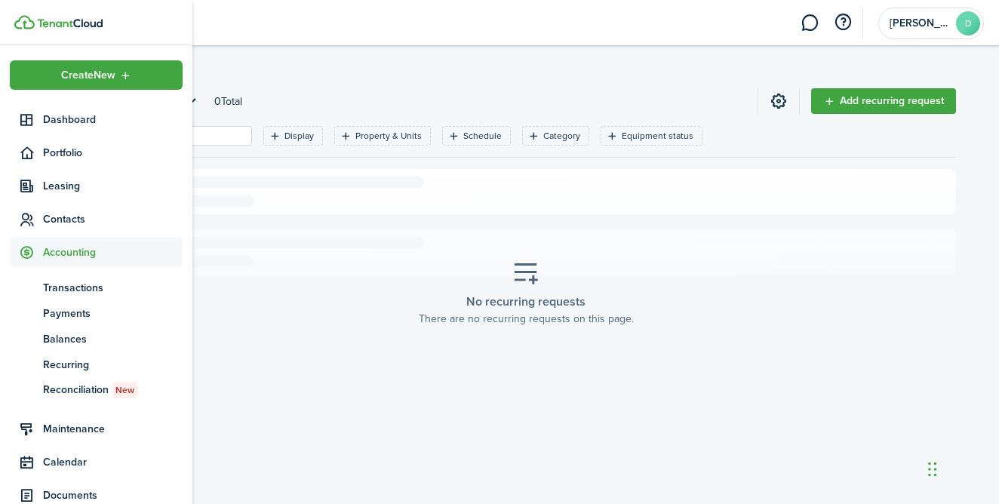
click at [60, 252] on span "Accounting" at bounding box center [113, 252] width 140 height 16
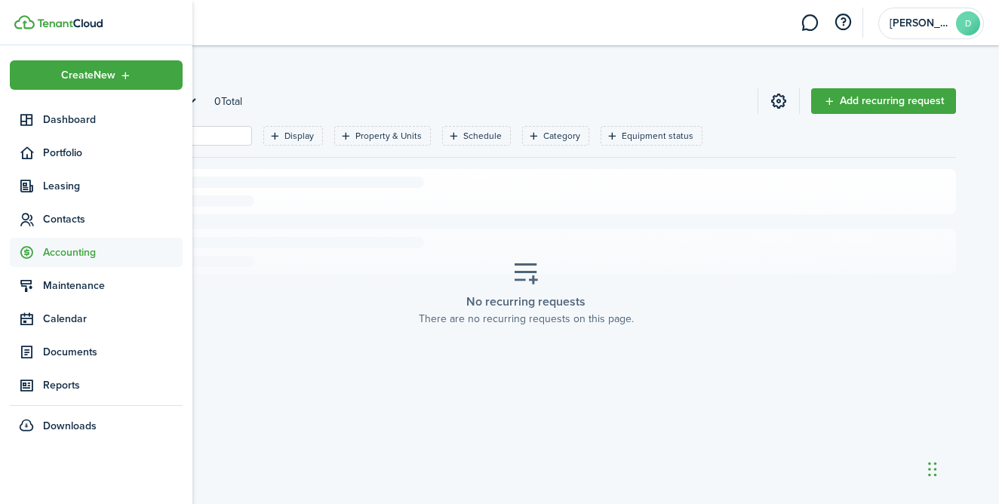
click at [60, 252] on span "Accounting" at bounding box center [113, 252] width 140 height 16
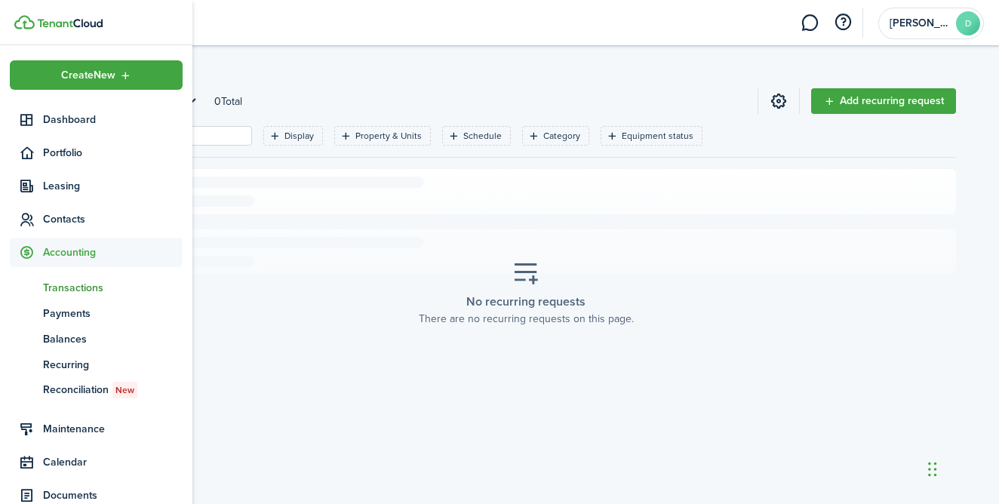
click at [61, 283] on span "Transactions" at bounding box center [113, 288] width 140 height 16
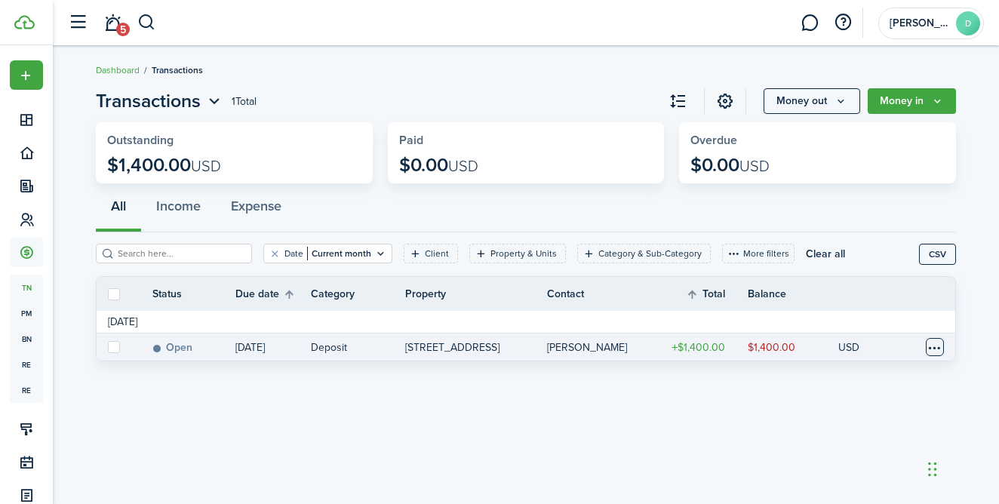
click at [932, 346] on table-menu-btn-icon at bounding box center [935, 347] width 18 height 18
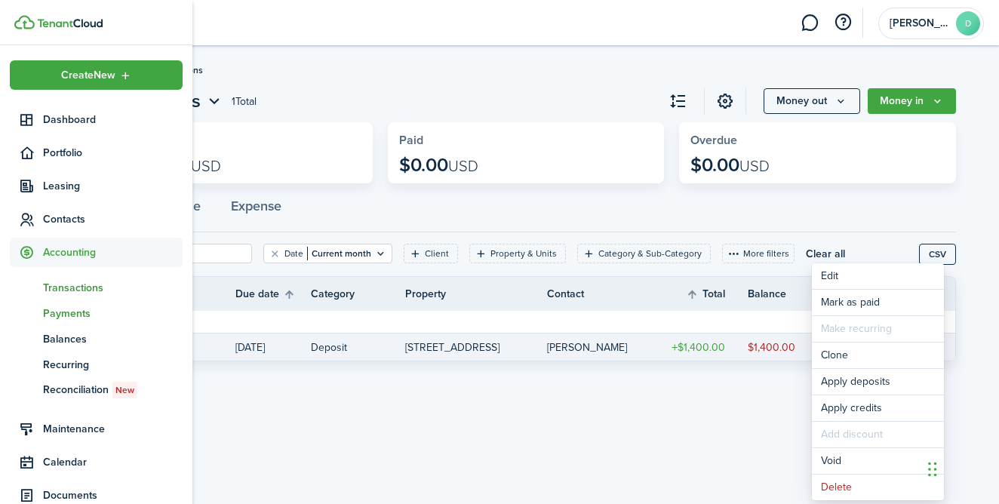
click at [55, 309] on span "Payments" at bounding box center [113, 314] width 140 height 16
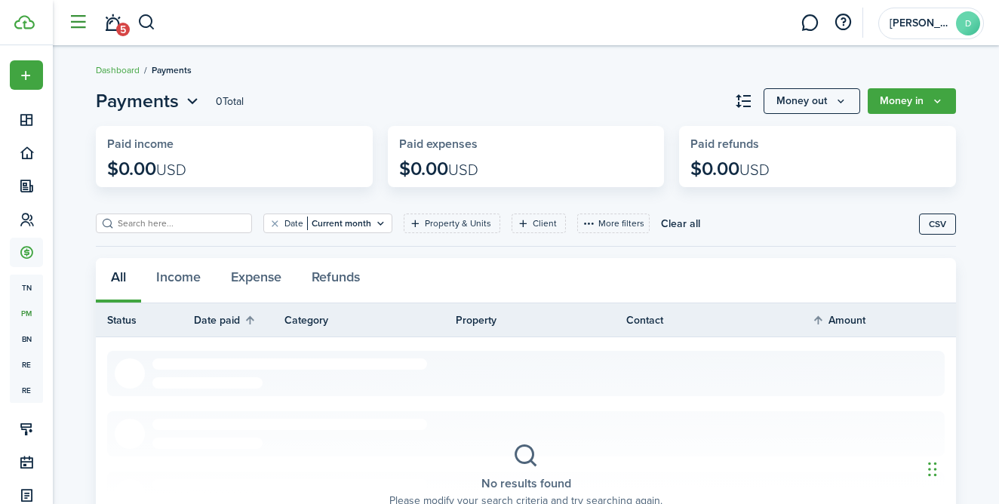
click at [89, 22] on button "button" at bounding box center [77, 22] width 29 height 29
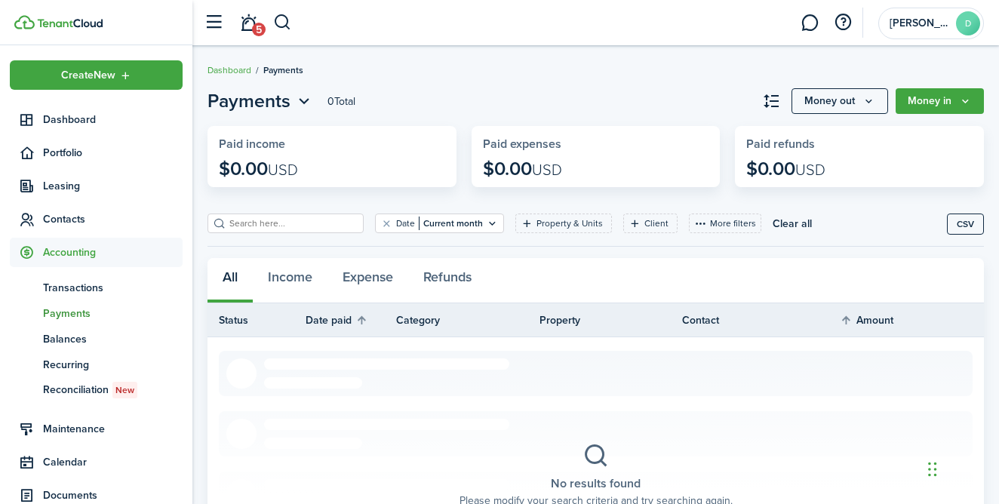
click at [91, 22] on img at bounding box center [70, 23] width 66 height 9
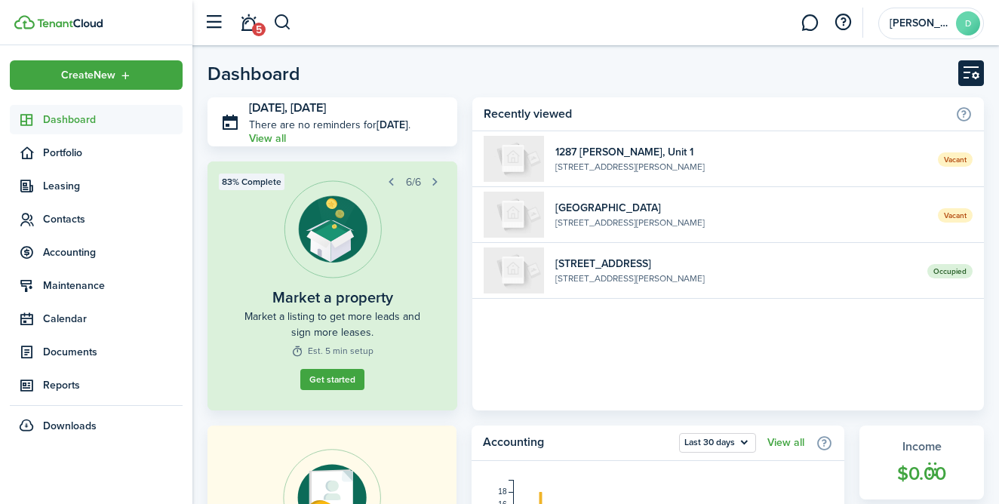
click at [963, 82] on button "Customise" at bounding box center [971, 73] width 26 height 26
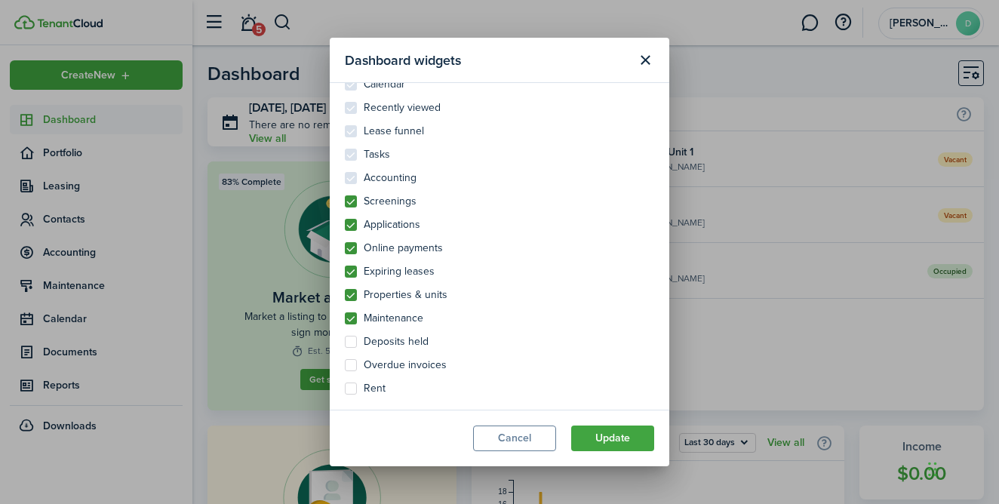
scroll to position [68, 0]
click at [521, 438] on button "Cancel" at bounding box center [514, 438] width 83 height 26
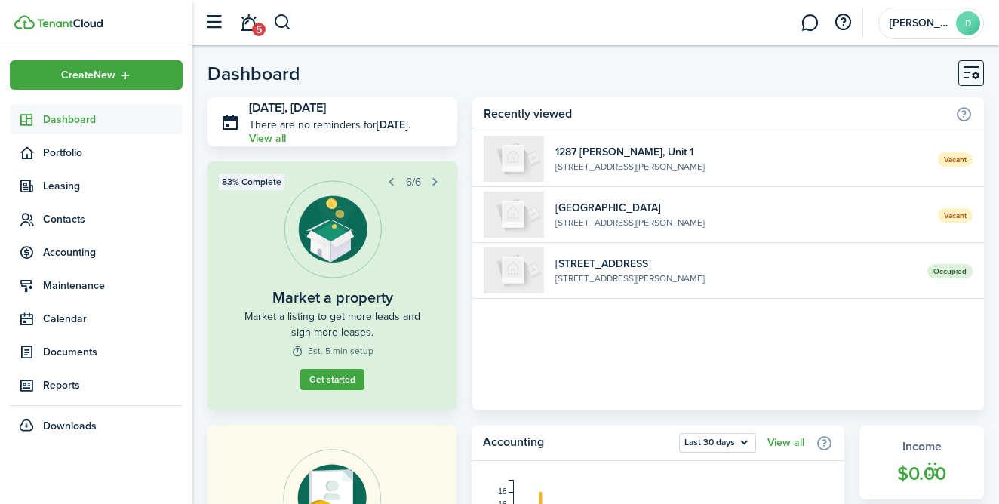
scroll to position [0, 0]
click at [897, 14] on account-user-avatar "Delroy D" at bounding box center [931, 24] width 106 height 32
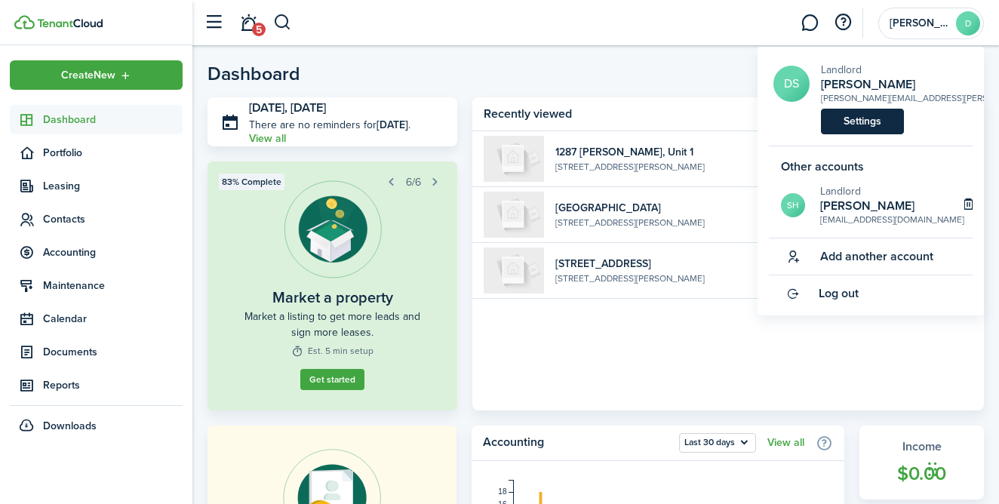
click at [859, 117] on link "Settings" at bounding box center [862, 122] width 83 height 26
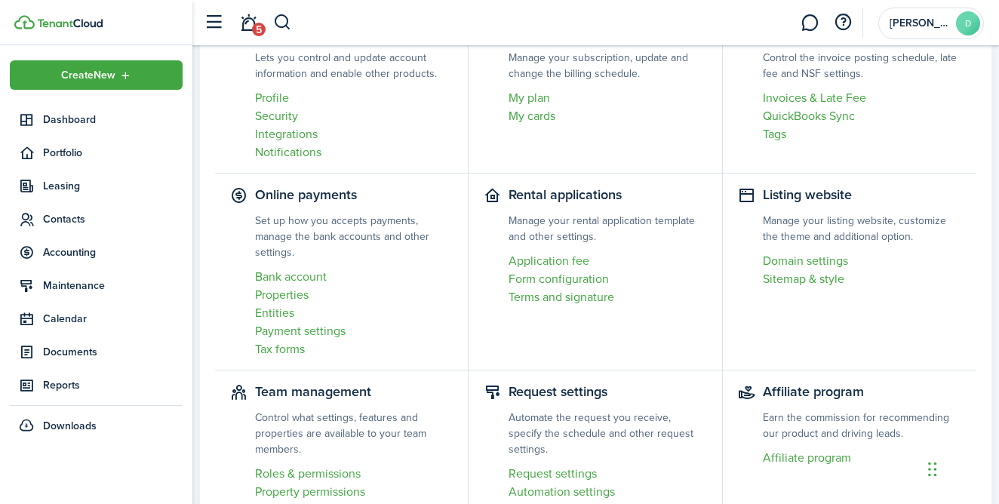
scroll to position [159, 0]
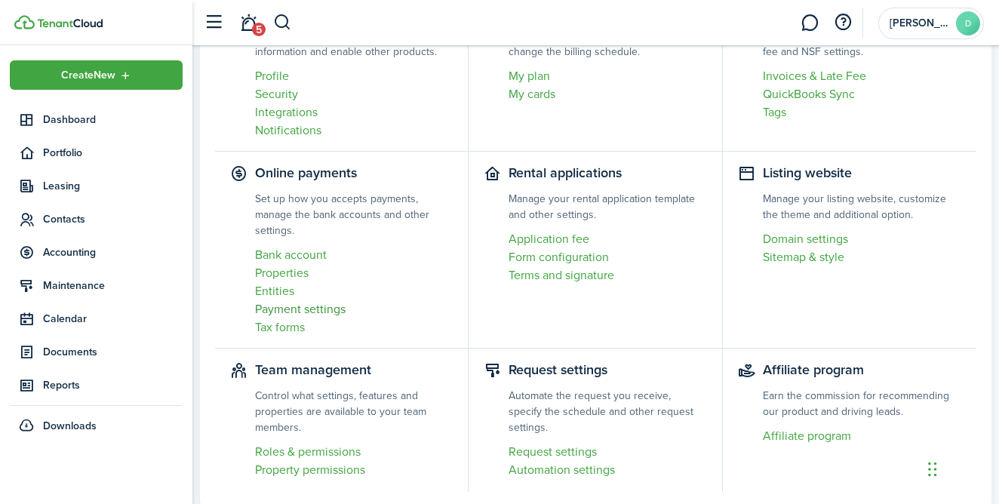
click at [314, 309] on link "Payment settings" at bounding box center [354, 309] width 198 height 18
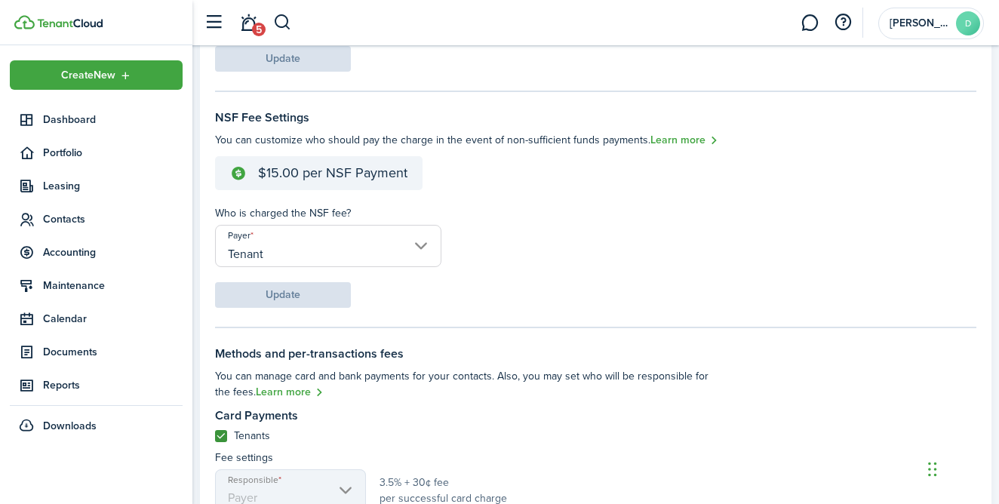
scroll to position [345, 0]
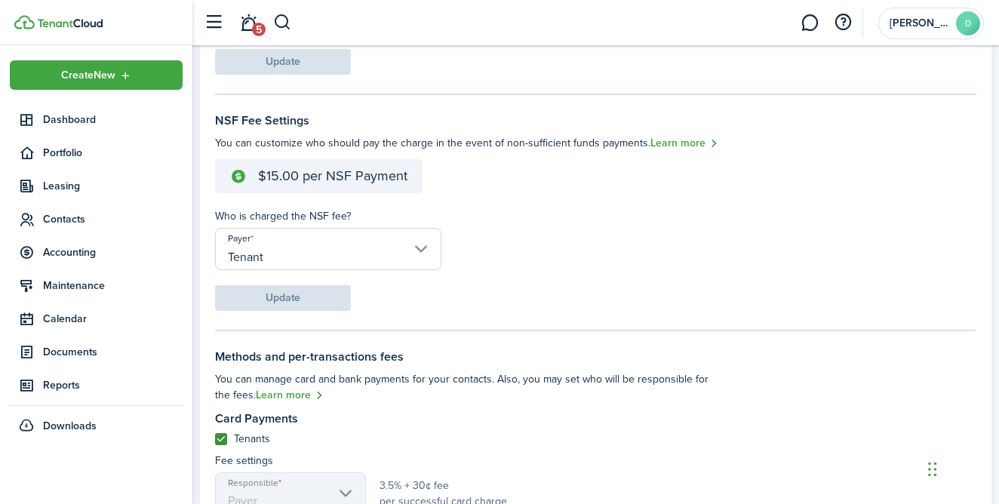
click at [349, 265] on input "Tenant" at bounding box center [328, 249] width 226 height 42
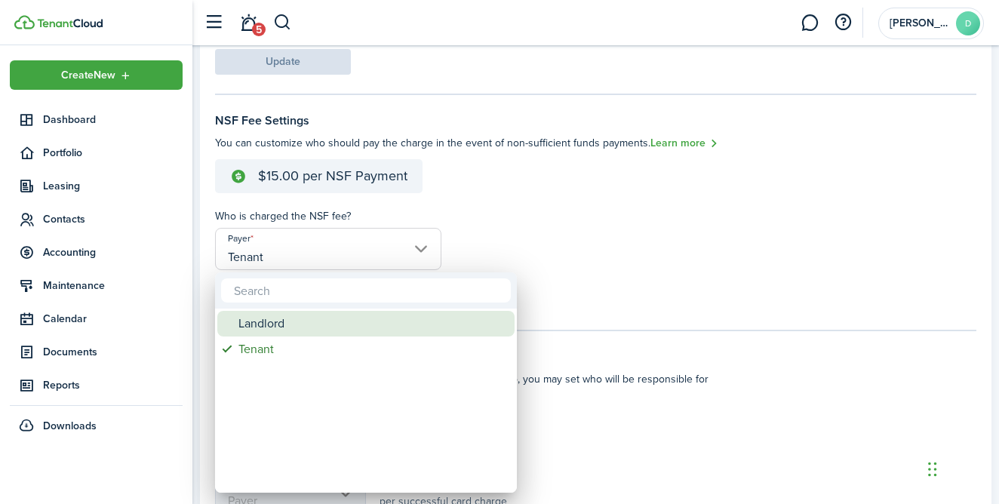
click at [314, 328] on div "Landlord" at bounding box center [371, 324] width 267 height 26
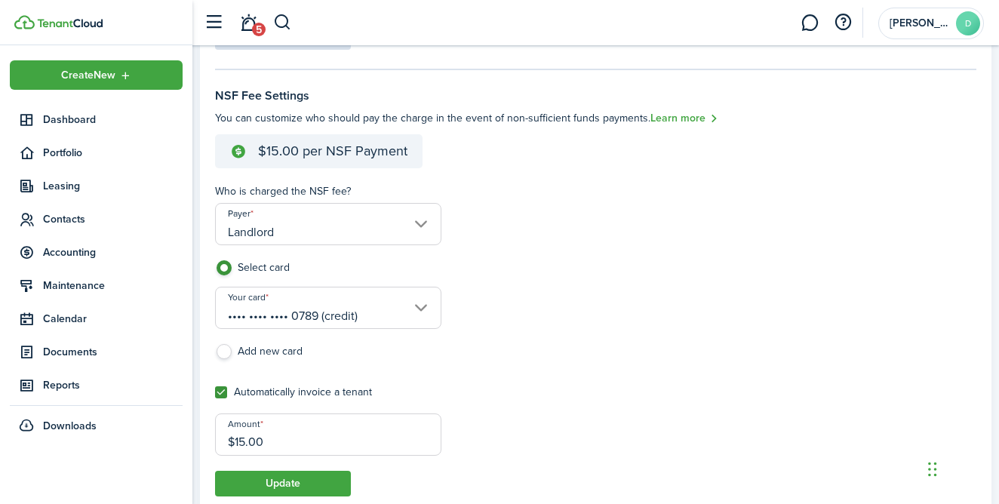
scroll to position [362, 0]
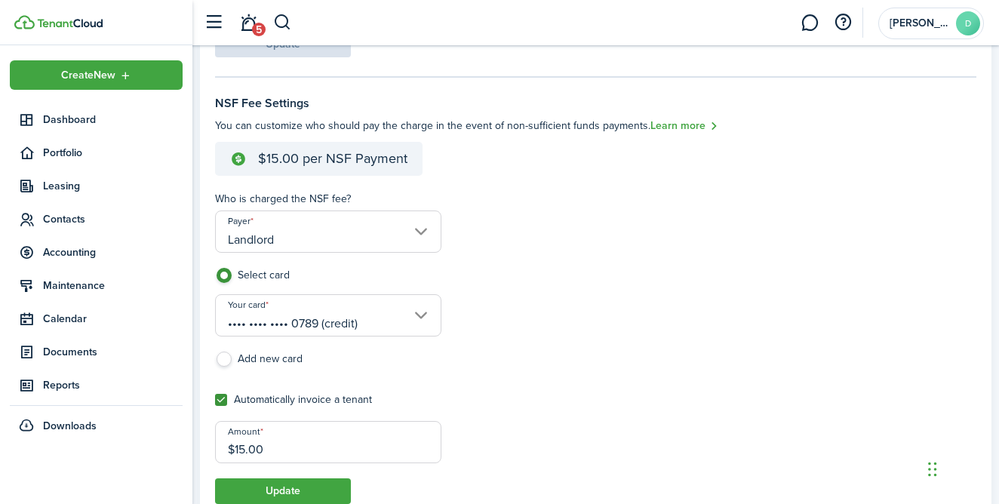
click at [388, 225] on input "Landlord" at bounding box center [328, 231] width 226 height 42
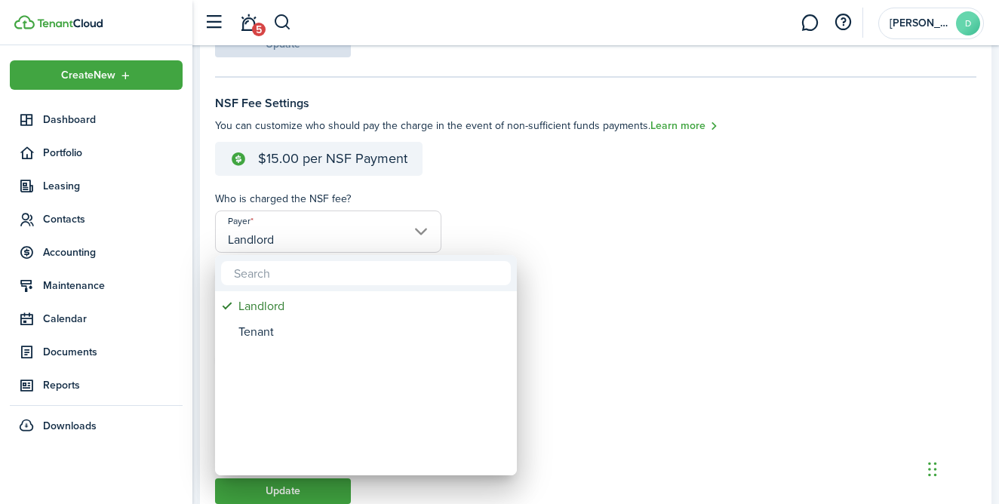
click at [324, 345] on mbsc-wheel-item "Payer" at bounding box center [365, 358] width 297 height 26
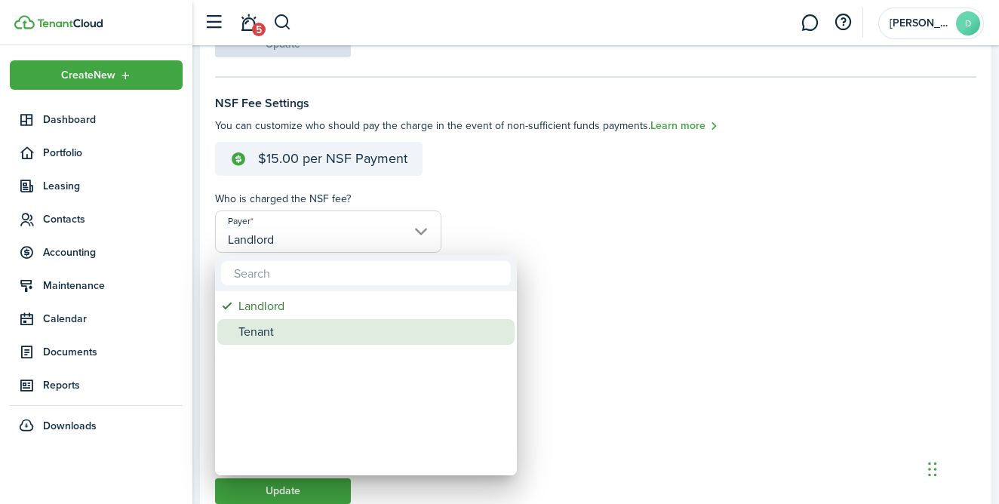
click at [328, 333] on div "Tenant" at bounding box center [371, 332] width 267 height 26
type input "Tenant"
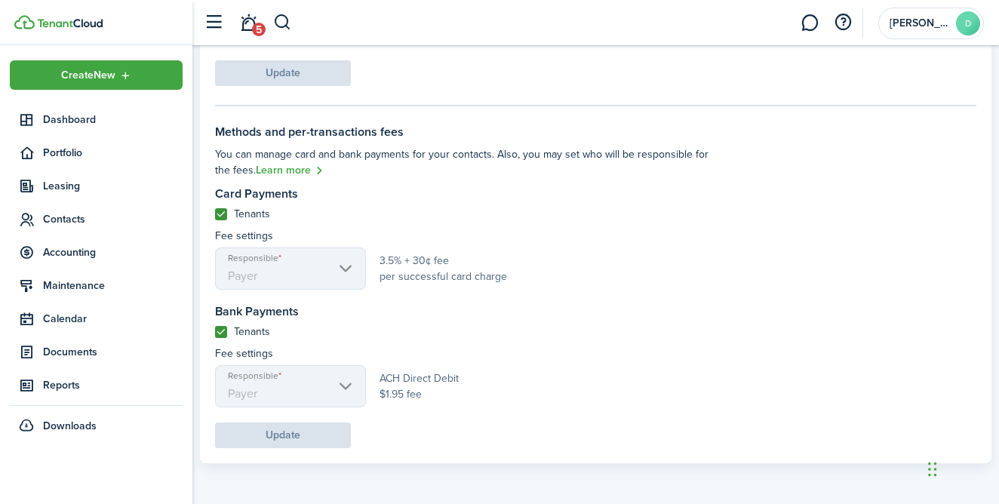
scroll to position [569, 0]
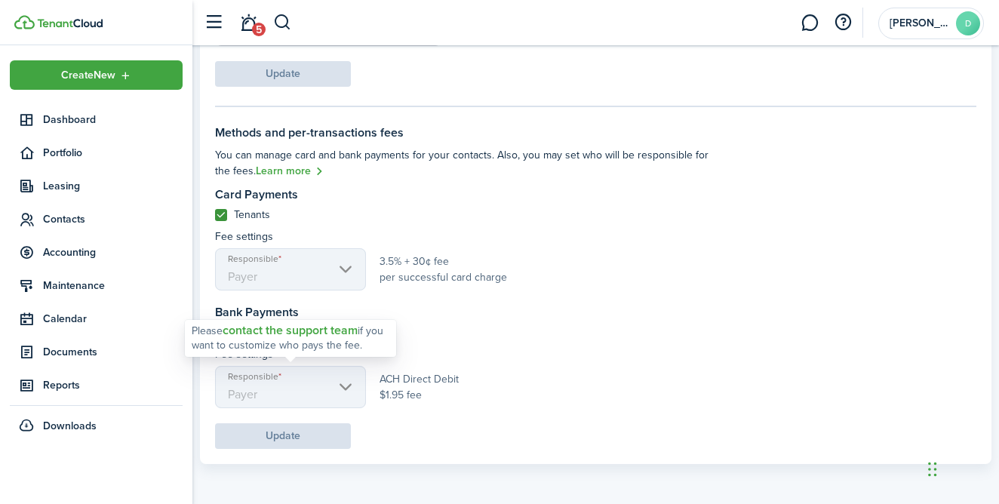
click at [352, 389] on mbsc-scroller "Responsible Payer" at bounding box center [290, 387] width 151 height 42
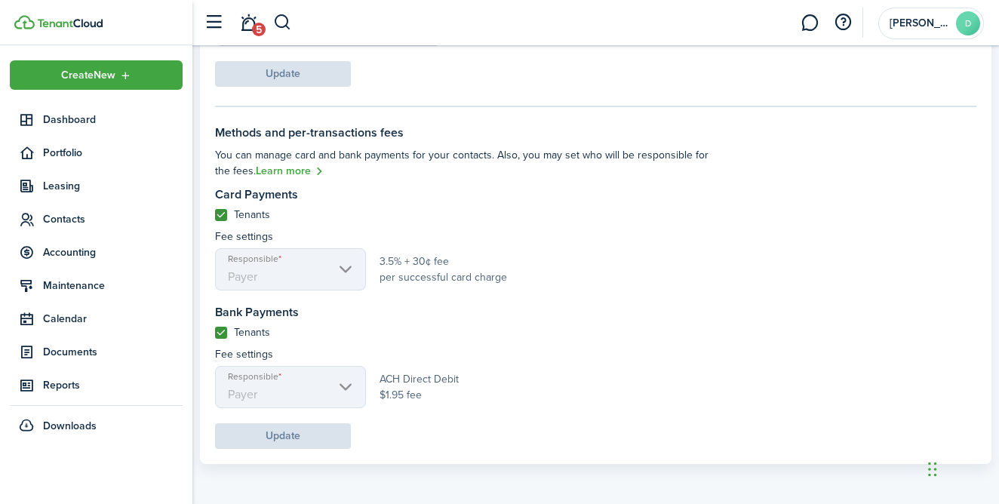
click at [435, 378] on span "ACH Direct Debit $1.95 fee" at bounding box center [418, 387] width 79 height 32
click at [843, 26] on button "button" at bounding box center [843, 23] width 26 height 26
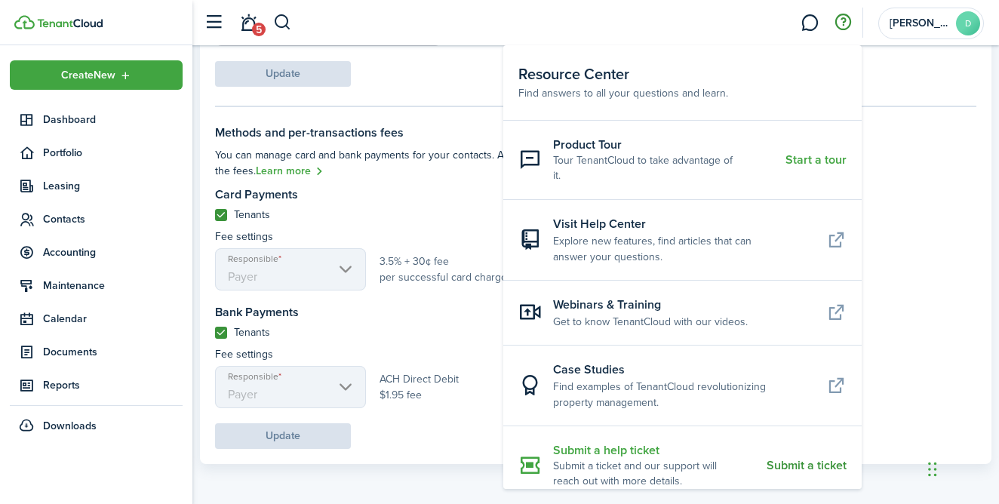
scroll to position [1, 0]
click at [788, 459] on resource-center-item-link "Submit a ticket" at bounding box center [807, 466] width 80 height 14
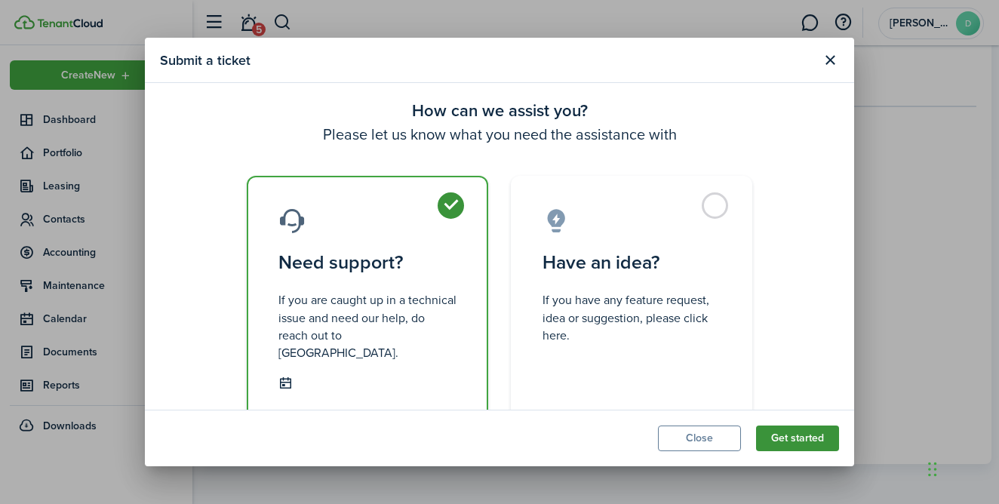
click at [791, 440] on button "Get started" at bounding box center [797, 438] width 83 height 26
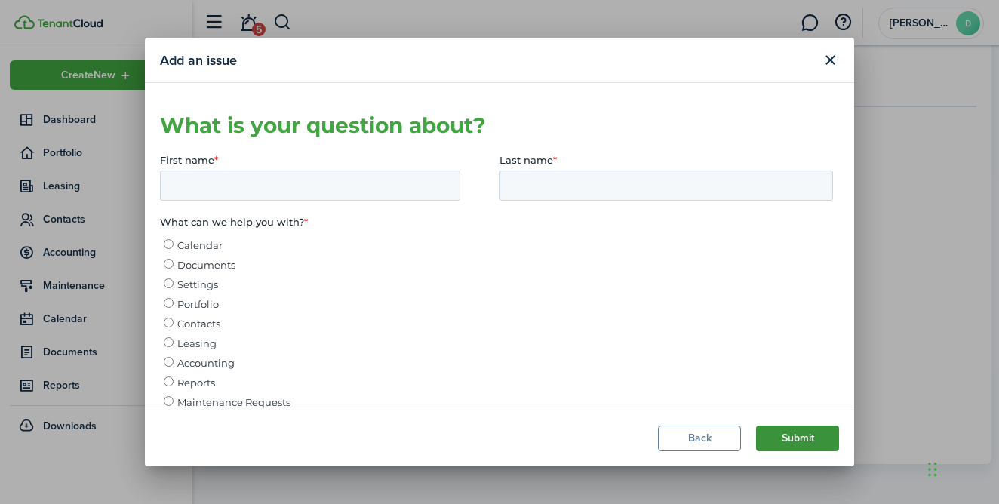
scroll to position [0, 0]
type input "[PERSON_NAME]"
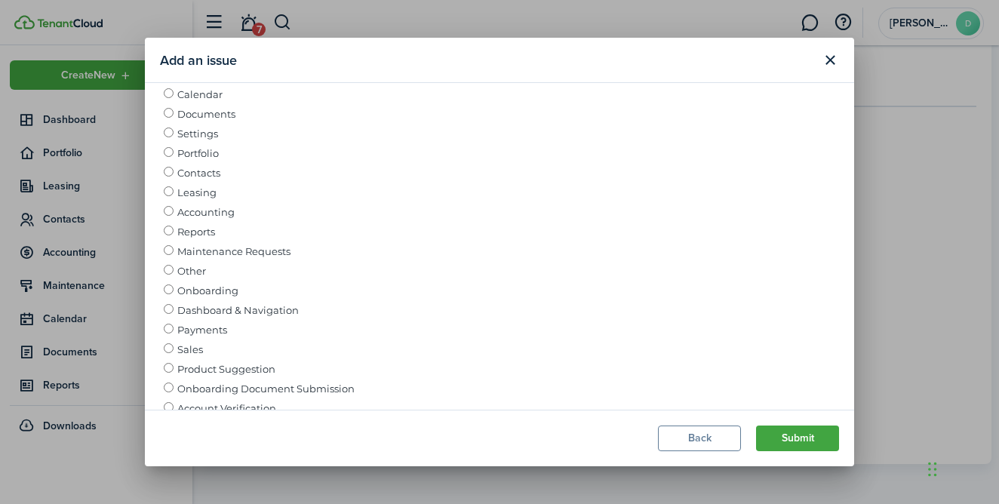
scroll to position [165, 0]
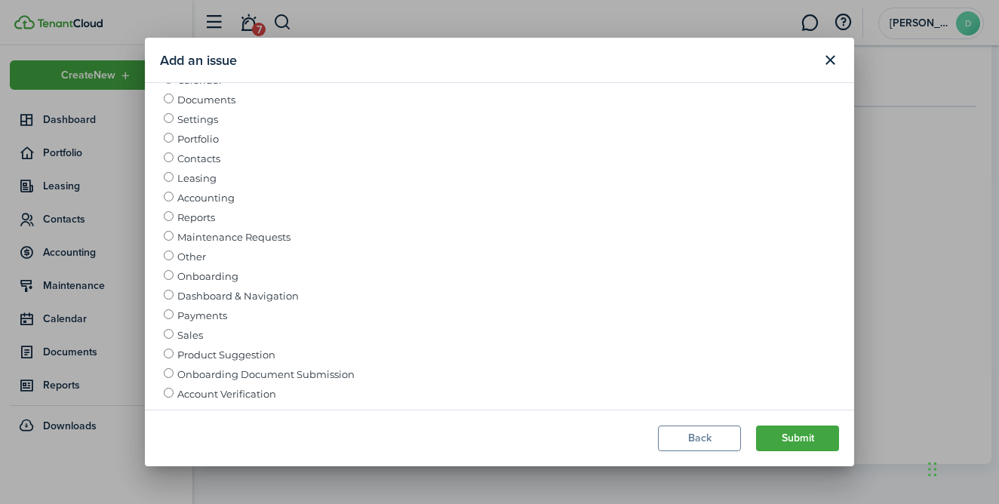
type input "[PERSON_NAME]"
click at [179, 310] on span "Payments" at bounding box center [202, 316] width 50 height 12
click at [174, 310] on input "Payments" at bounding box center [169, 315] width 10 height 10
radio input "true"
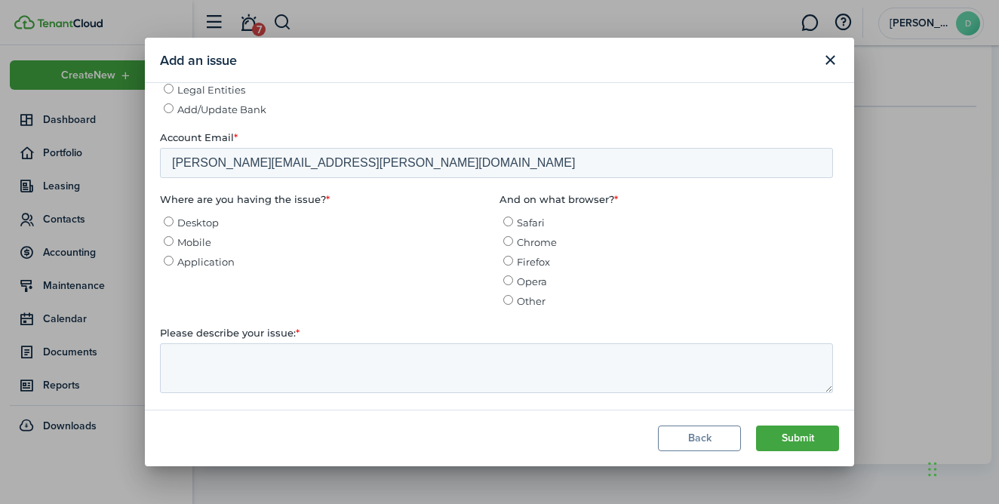
scroll to position [619, 0]
click at [164, 210] on ul "Desktop Mobile Application" at bounding box center [326, 239] width 333 height 59
click at [182, 217] on span "Desktop" at bounding box center [197, 223] width 41 height 12
click at [174, 217] on input "Desktop" at bounding box center [169, 222] width 10 height 10
radio input "true"
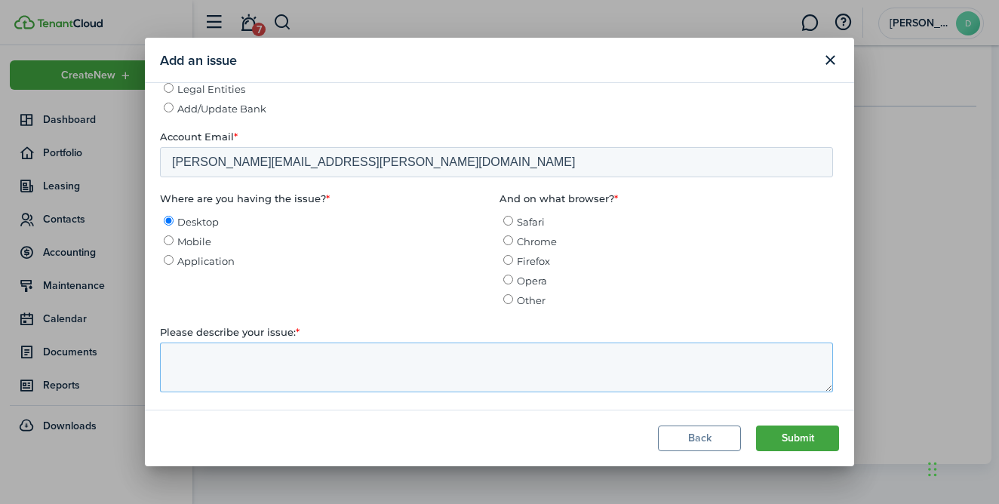
click at [289, 345] on textarea "Please describe your issue: *" at bounding box center [496, 368] width 673 height 50
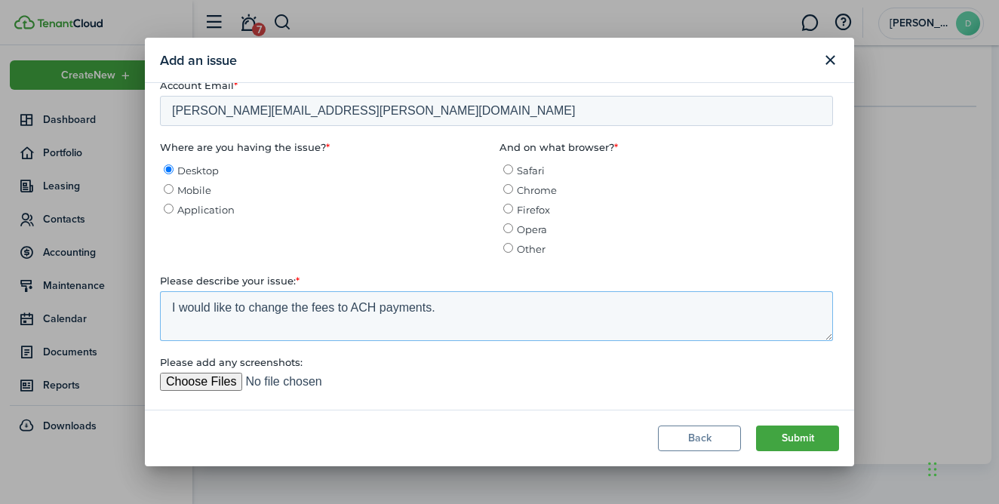
scroll to position [671, 0]
type textarea "I would like to change the fees to ACH payments."
click at [800, 440] on button "Submit" at bounding box center [797, 438] width 83 height 26
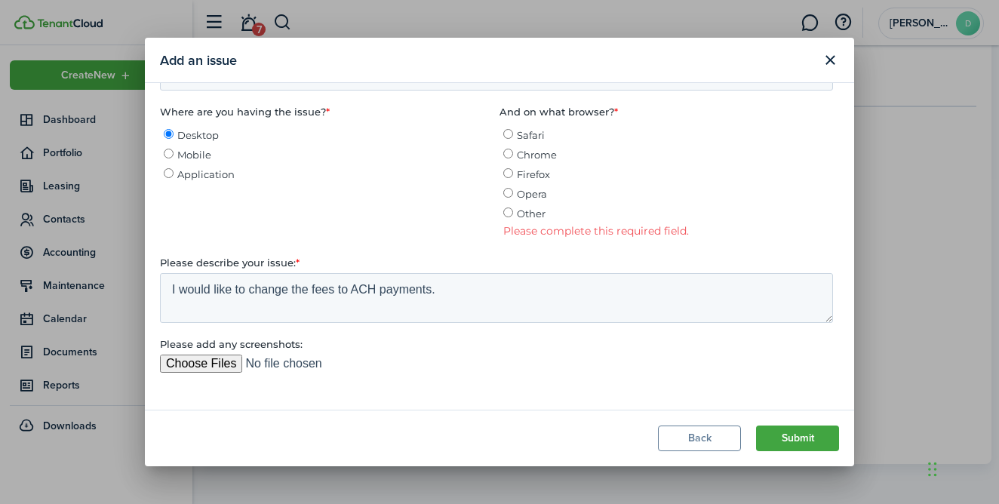
scroll to position [724, 0]
click at [423, 399] on ul "Please complete all required fields." at bounding box center [499, 408] width 679 height 18
click at [407, 396] on modal-body at bounding box center [499, 246] width 709 height 327
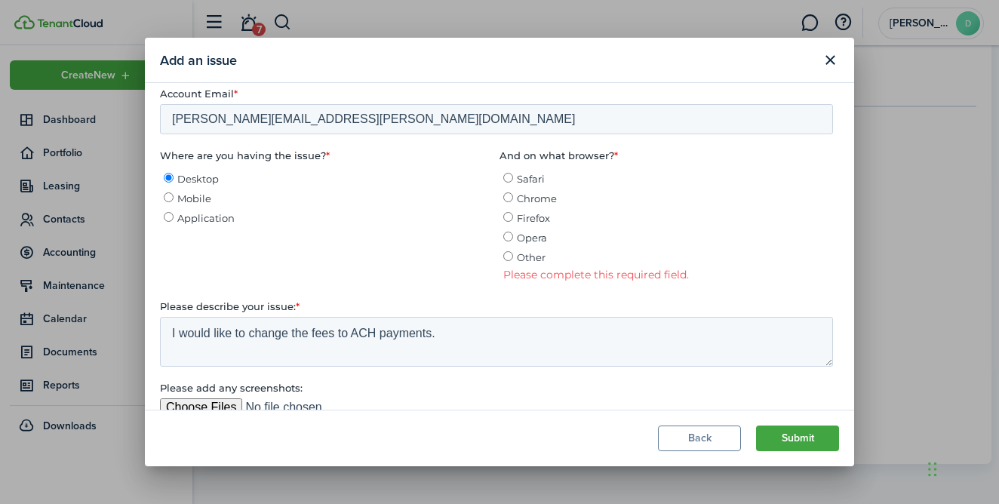
scroll to position [680, 0]
click at [511, 171] on label "Safari" at bounding box center [668, 178] width 330 height 15
click at [511, 173] on input "Safari" at bounding box center [508, 178] width 10 height 10
radio input "true"
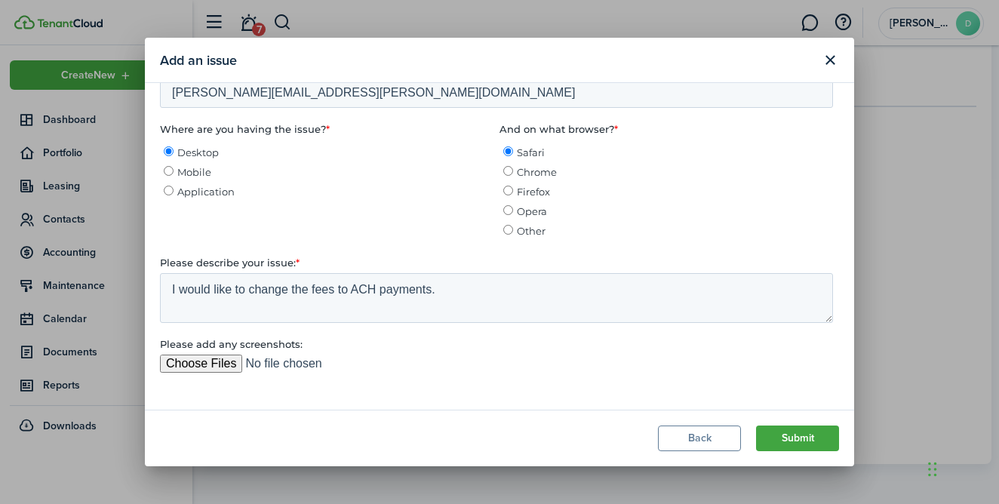
scroll to position [706, 0]
click at [786, 434] on button "Submit" at bounding box center [797, 438] width 83 height 26
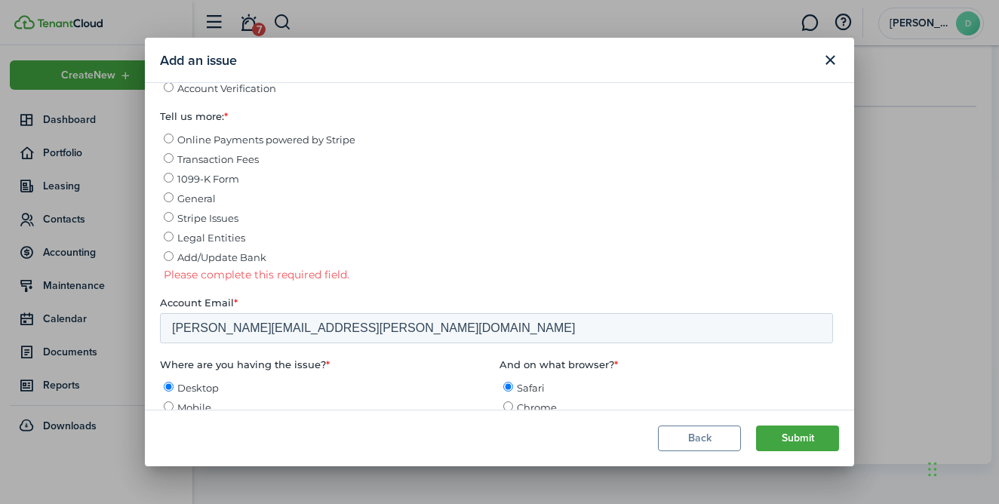
scroll to position [465, 0]
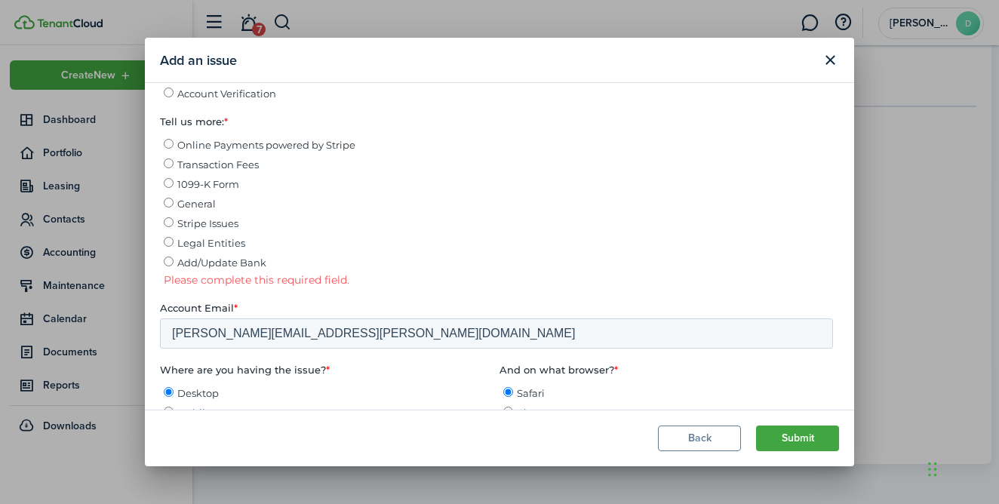
click at [166, 159] on input "Transaction Fees" at bounding box center [169, 164] width 10 height 10
radio input "true"
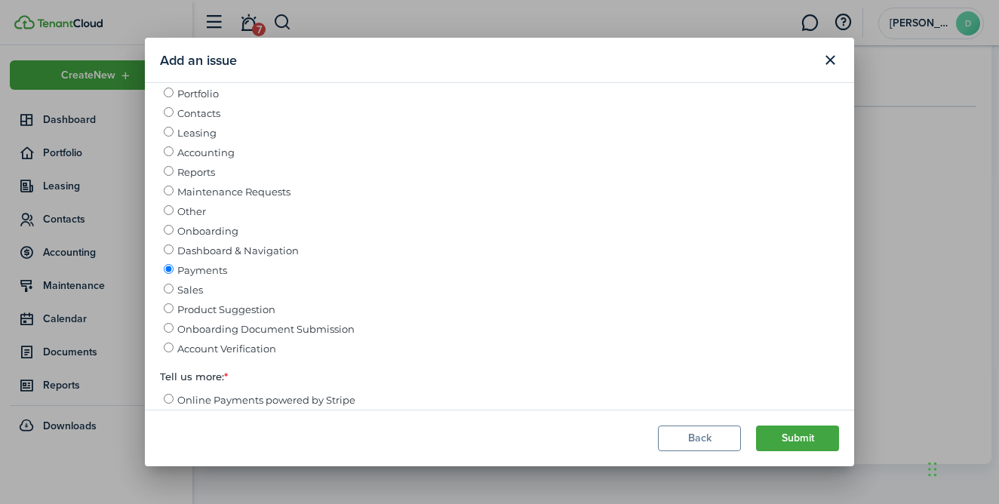
scroll to position [432, 0]
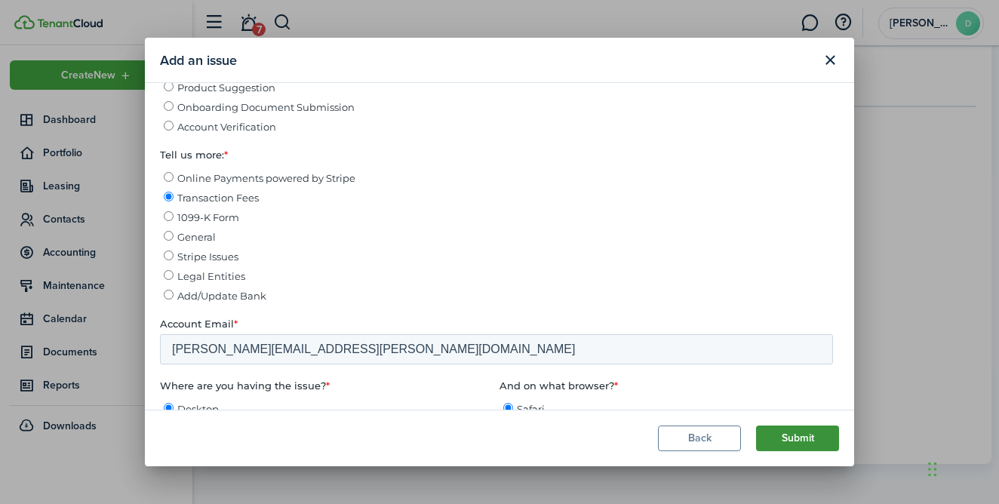
click at [810, 441] on button "Submit" at bounding box center [797, 438] width 83 height 26
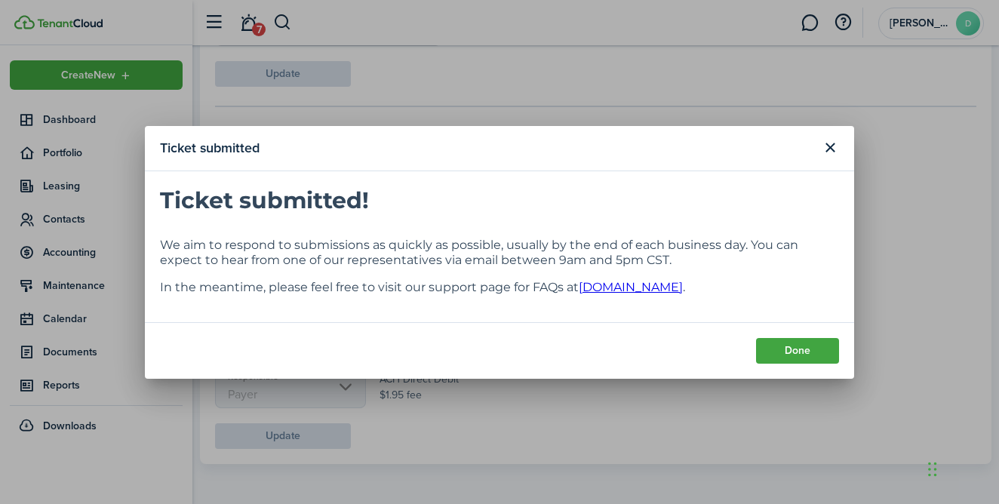
scroll to position [0, 0]
click at [785, 348] on button "Done" at bounding box center [797, 351] width 83 height 26
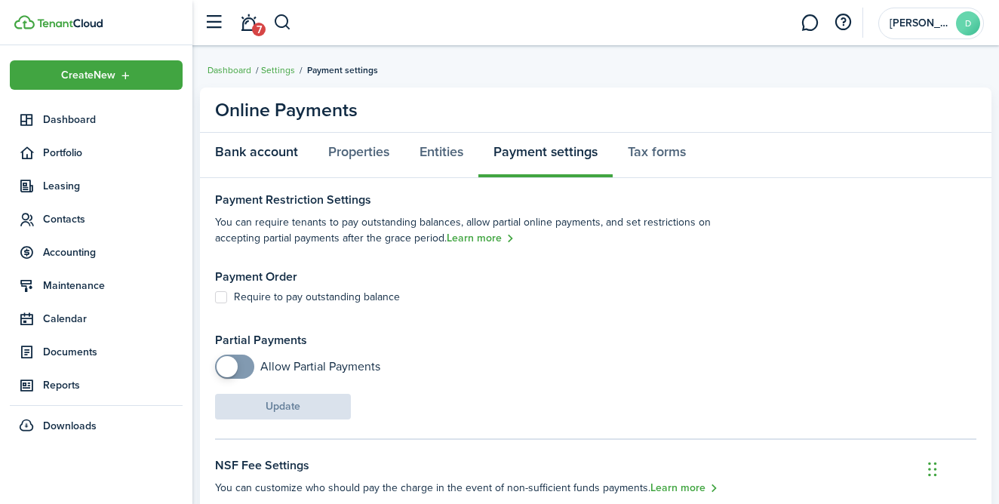
click at [268, 145] on link "Bank account" at bounding box center [256, 155] width 113 height 45
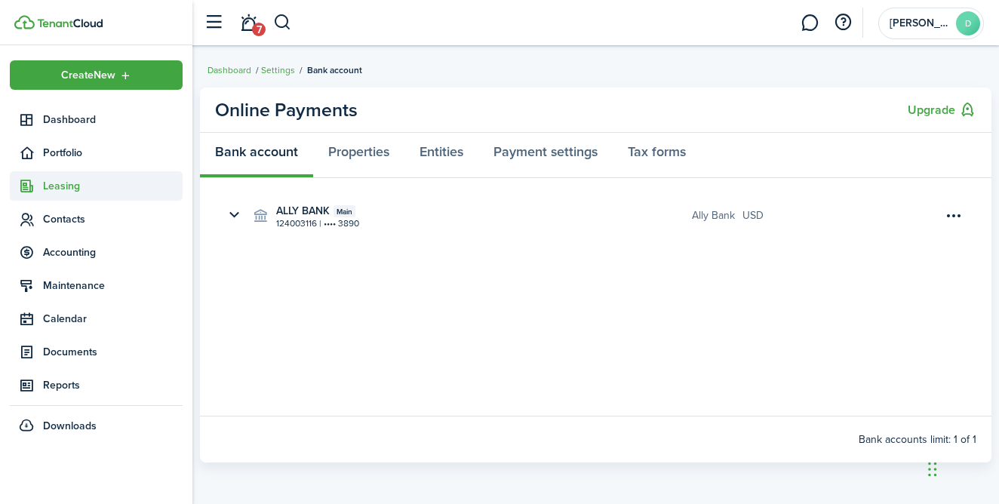
click at [69, 186] on span "Leasing" at bounding box center [113, 186] width 140 height 16
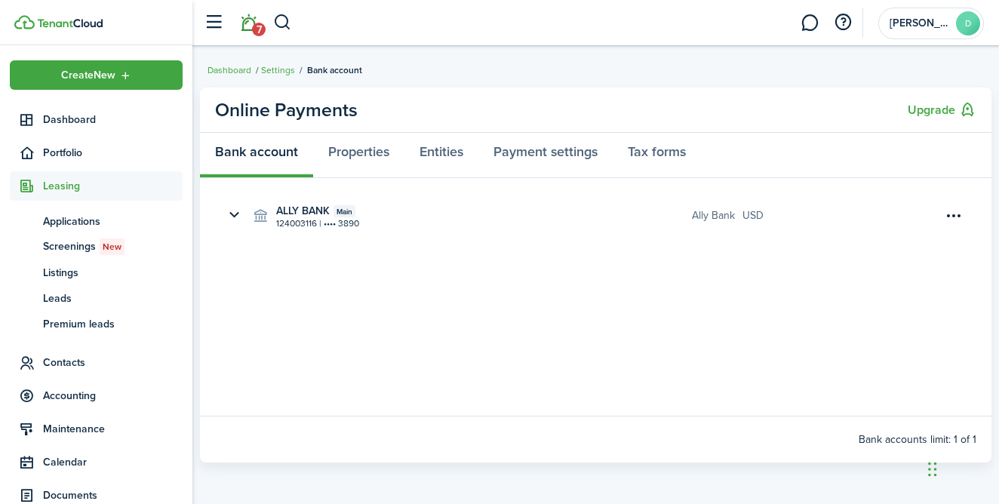
click at [260, 20] on link "7" at bounding box center [248, 23] width 29 height 38
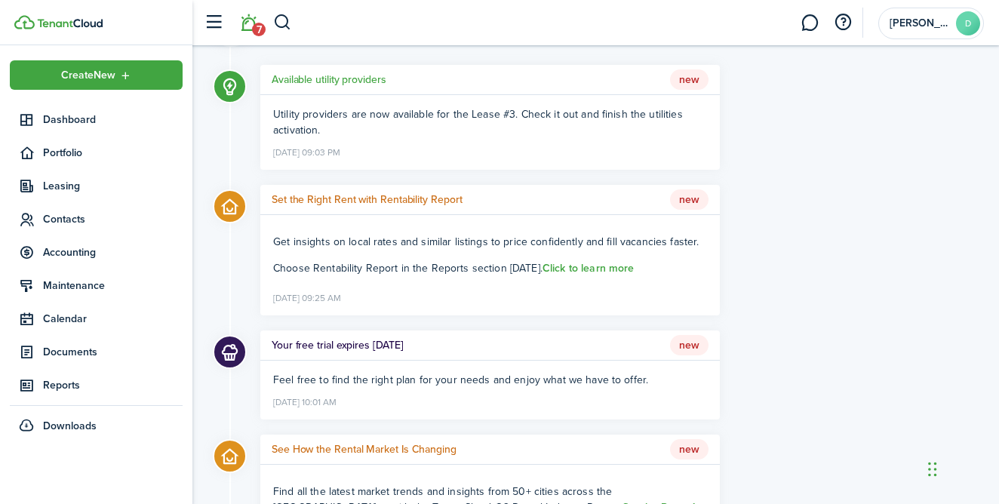
scroll to position [115, 0]
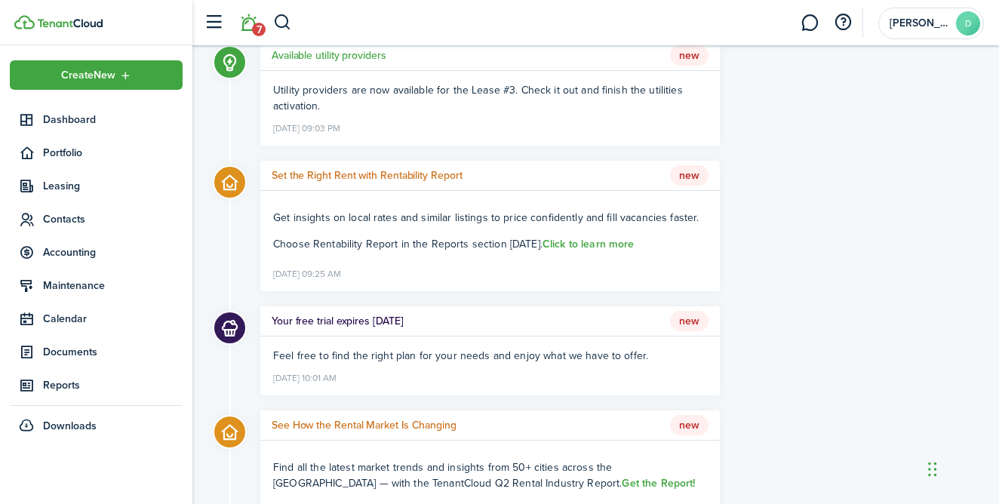
click at [693, 54] on span "New" at bounding box center [689, 55] width 38 height 21
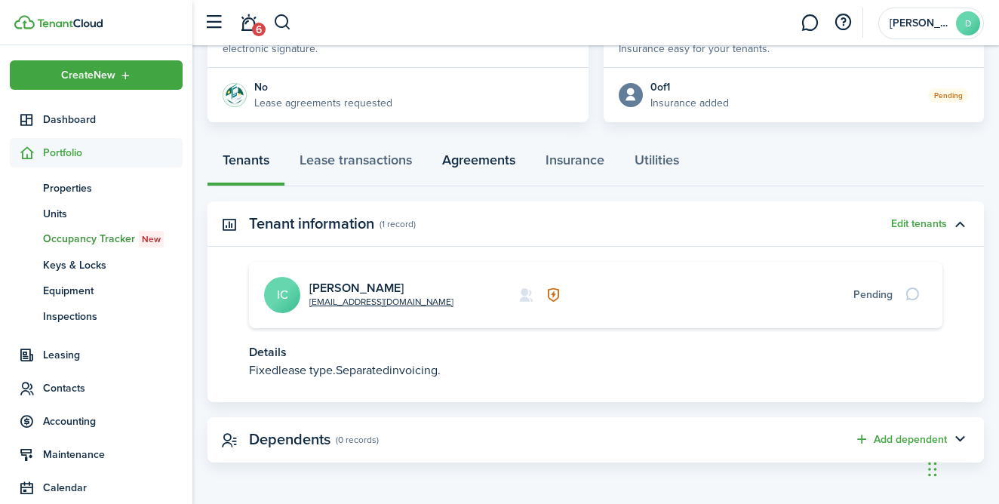
scroll to position [331, 0]
click at [638, 164] on link "Utilities" at bounding box center [656, 164] width 75 height 45
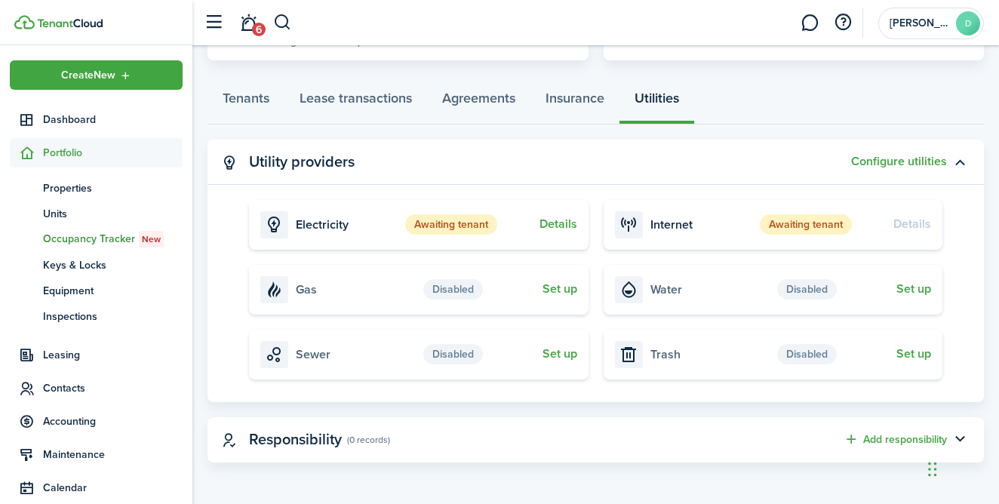
scroll to position [393, 0]
click at [88, 127] on span "Dashboard" at bounding box center [113, 120] width 140 height 16
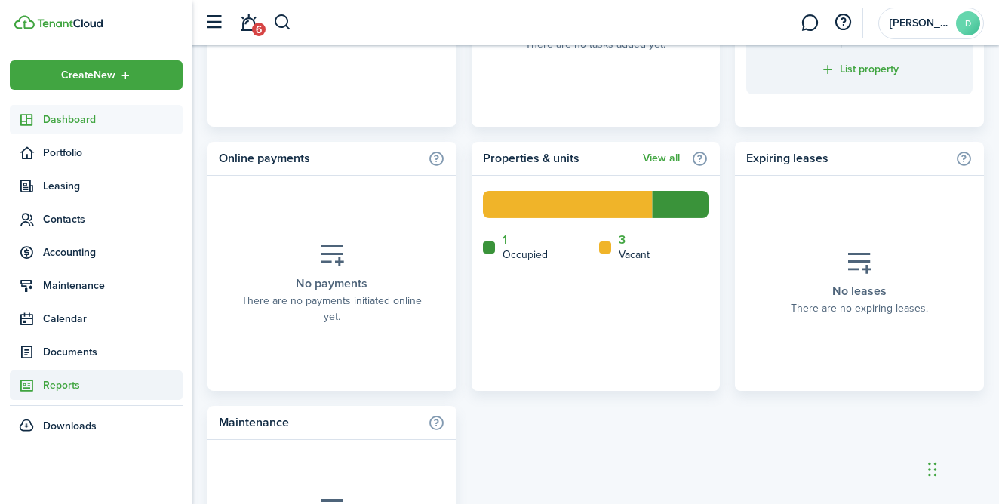
scroll to position [822, 0]
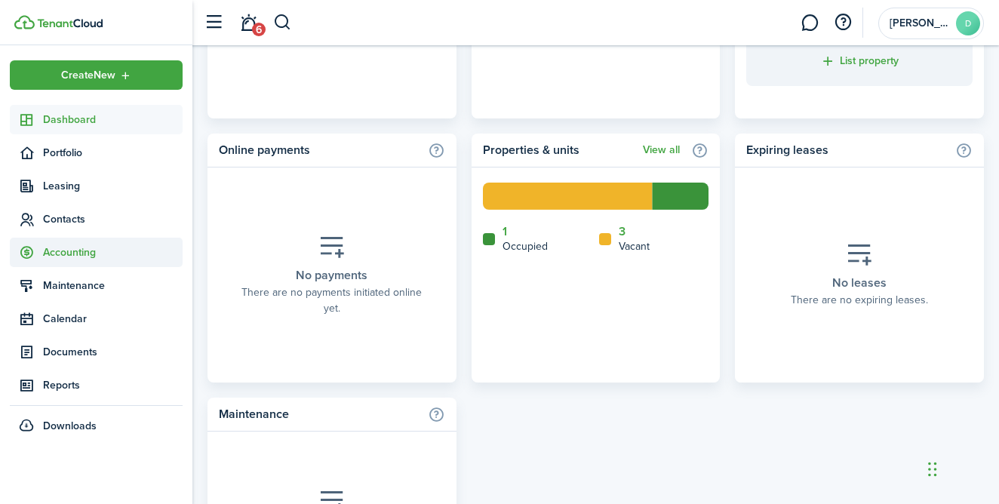
click at [75, 256] on span "Accounting" at bounding box center [113, 252] width 140 height 16
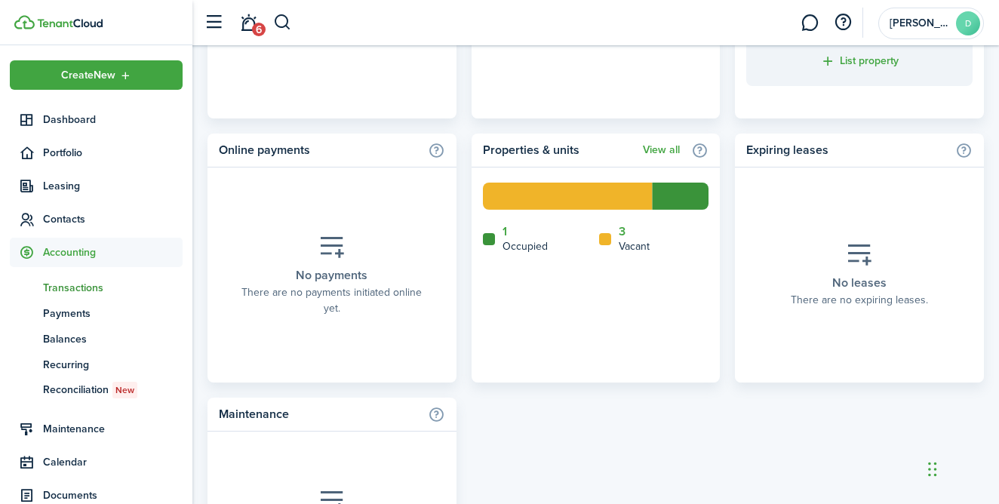
scroll to position [3, 0]
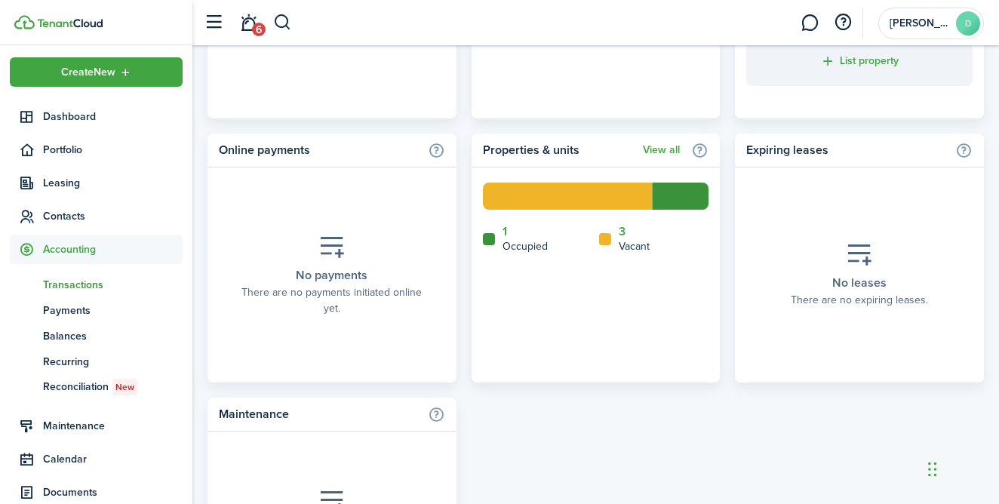
click at [98, 287] on span "Transactions" at bounding box center [113, 285] width 140 height 16
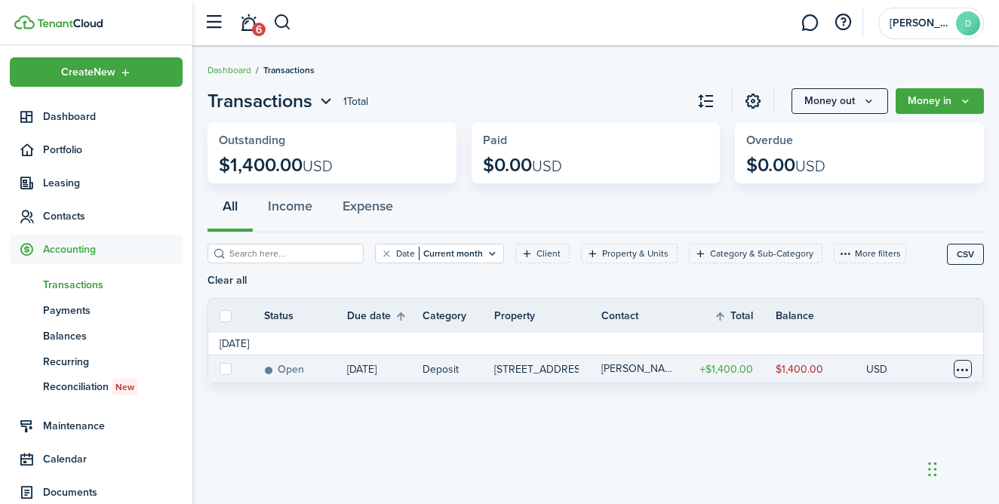
click at [960, 370] on table-menu-btn-icon at bounding box center [963, 369] width 18 height 18
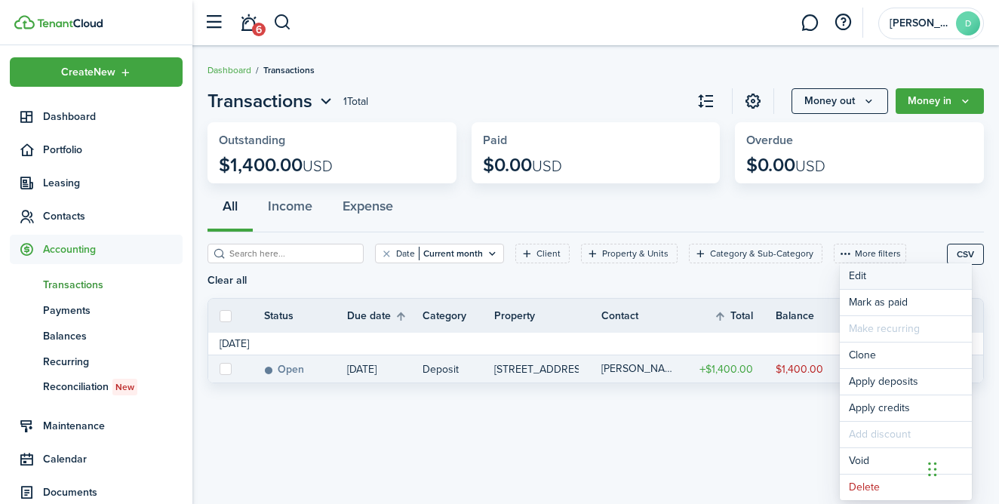
click at [865, 279] on button "Edit" at bounding box center [906, 276] width 132 height 26
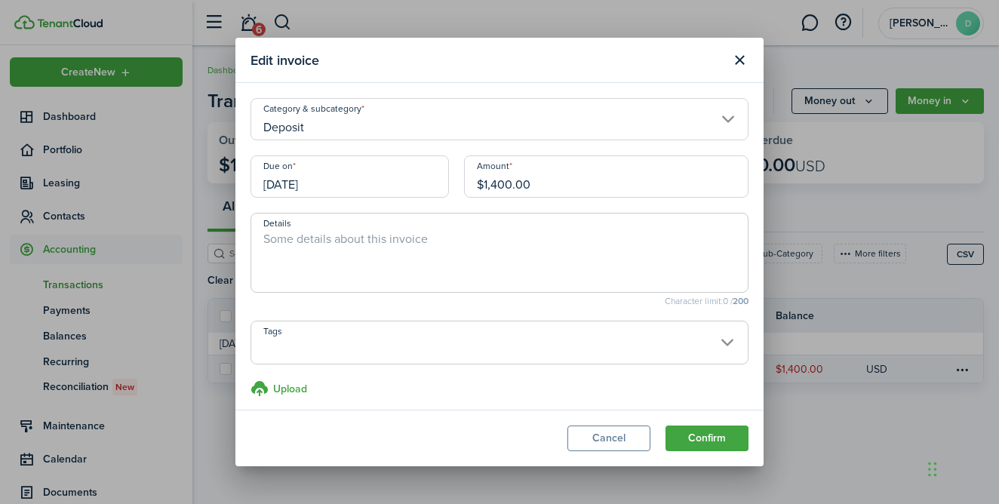
click at [330, 192] on input "[DATE]" at bounding box center [349, 176] width 198 height 42
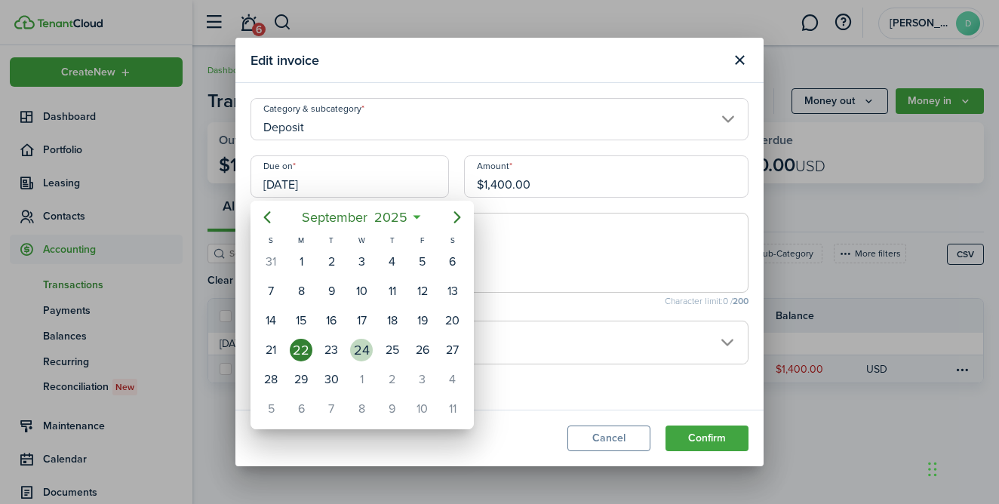
click at [357, 351] on div "24" at bounding box center [361, 350] width 23 height 23
type input "09/24/2025"
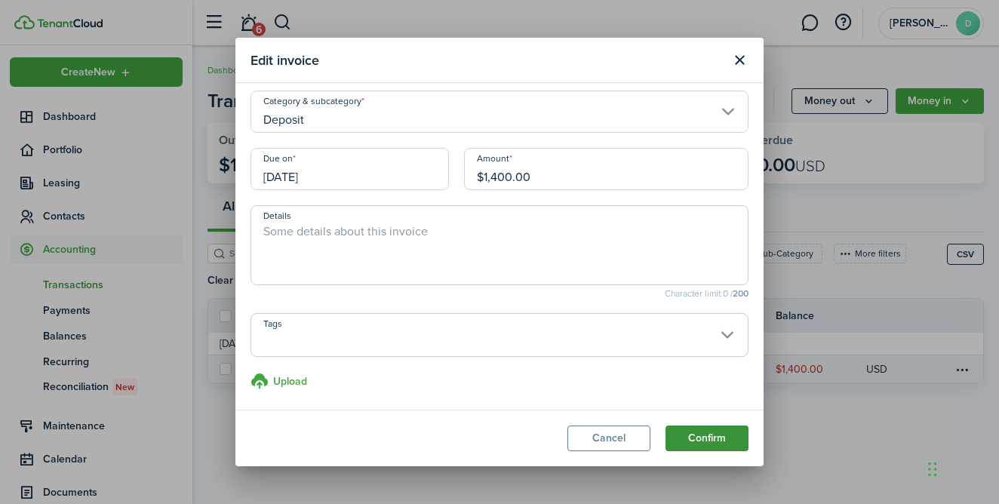
scroll to position [8, 0]
click at [699, 434] on button "Confirm" at bounding box center [706, 438] width 83 height 26
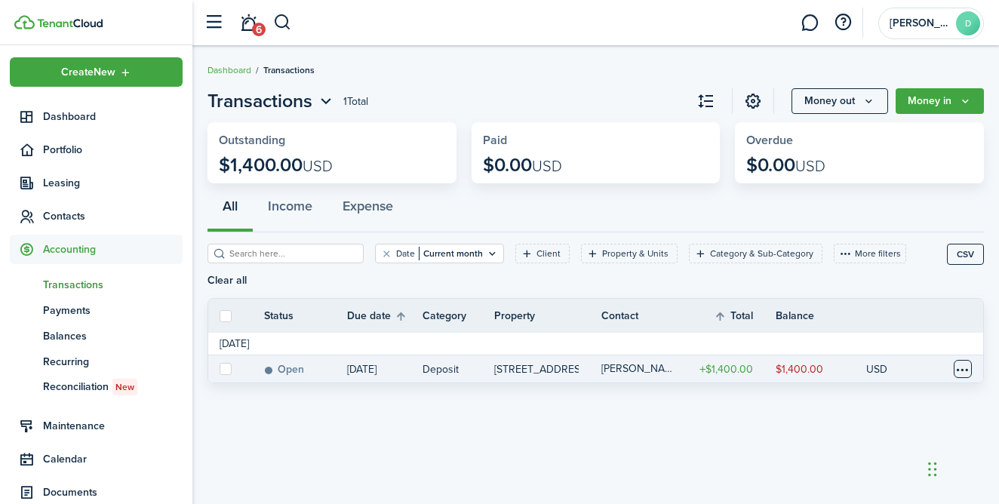
click at [962, 368] on table-menu-btn-icon at bounding box center [963, 369] width 18 height 18
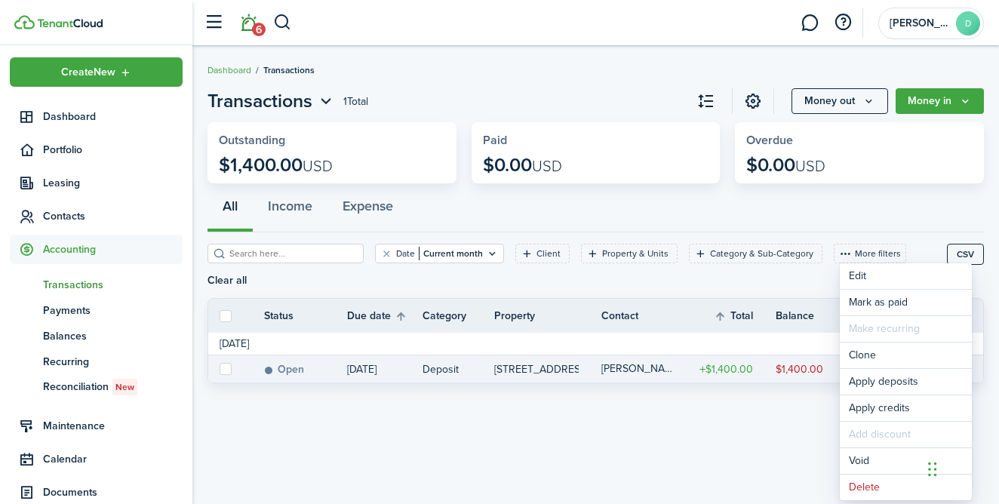
click at [250, 26] on link "6" at bounding box center [248, 23] width 29 height 38
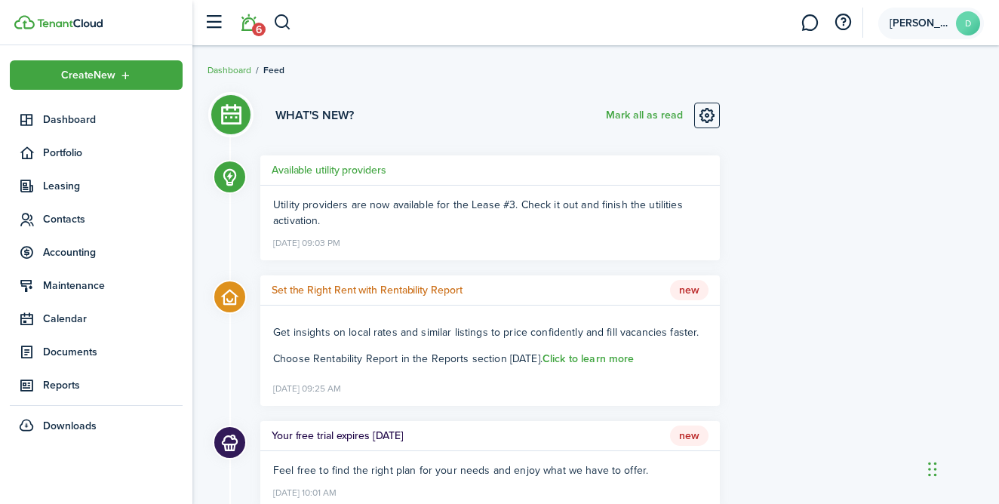
click at [966, 32] on avatar-text "D" at bounding box center [968, 23] width 24 height 24
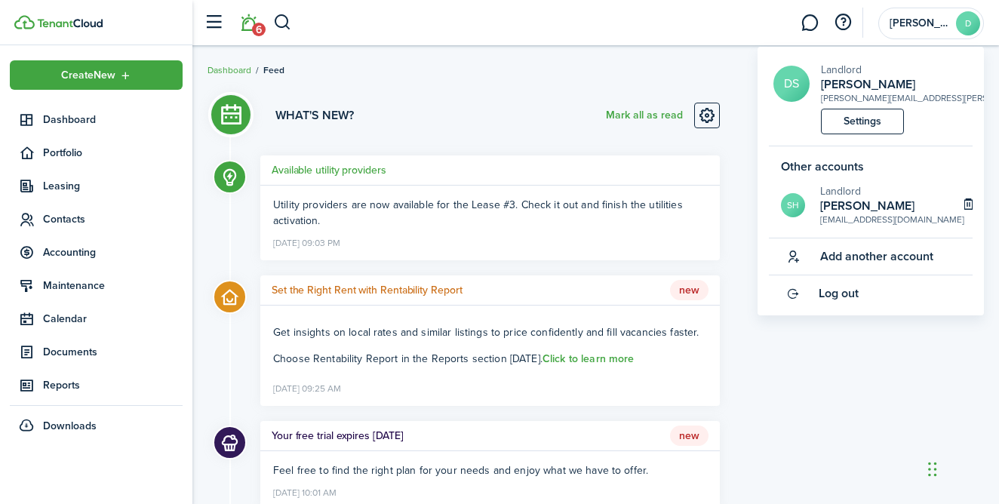
click at [786, 86] on avatar-text "DS" at bounding box center [791, 84] width 36 height 36
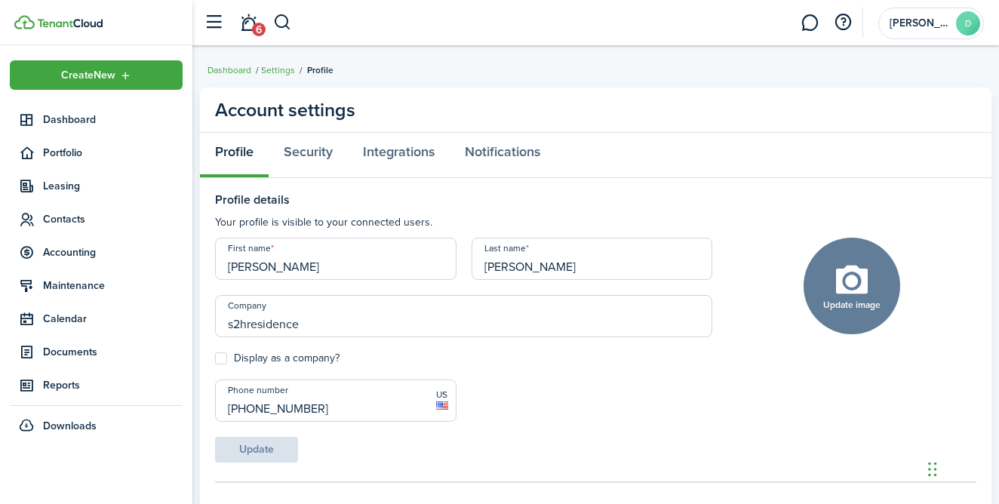
scroll to position [4, 0]
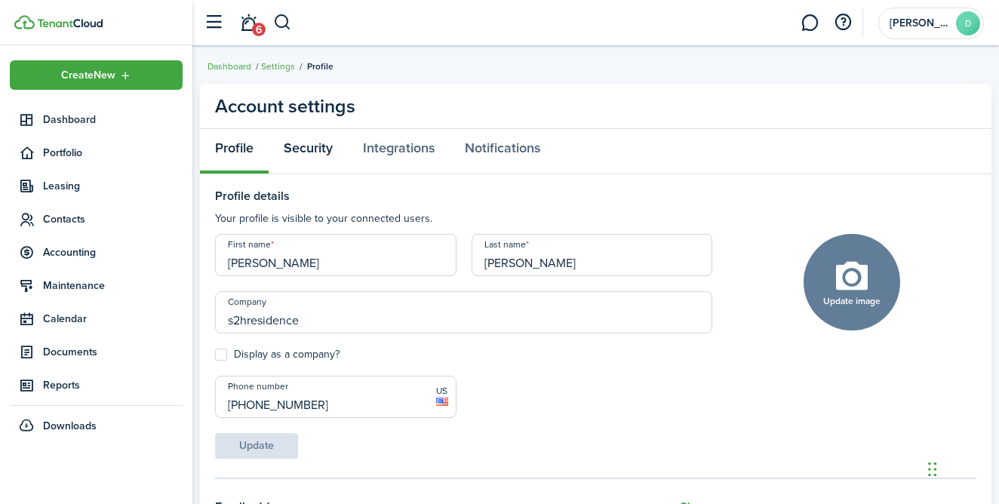
click at [294, 145] on link "Security" at bounding box center [308, 151] width 79 height 45
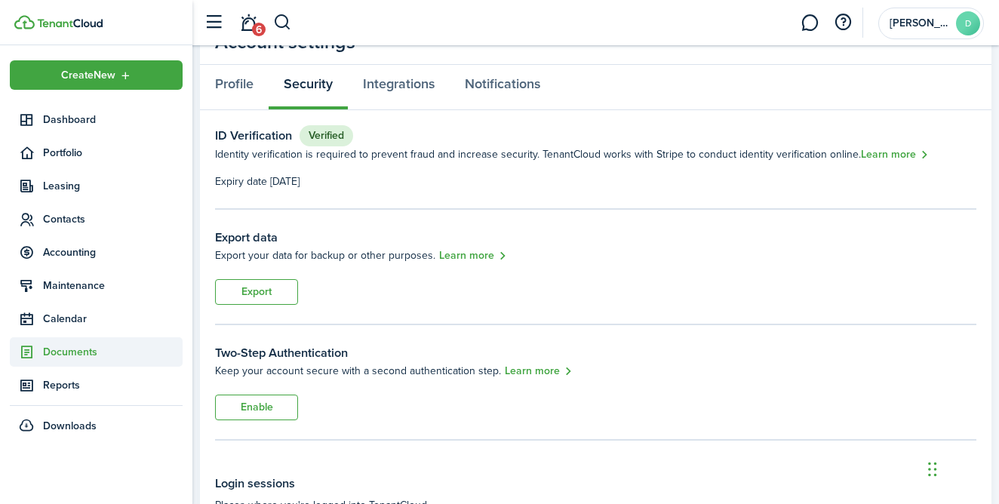
scroll to position [101, 0]
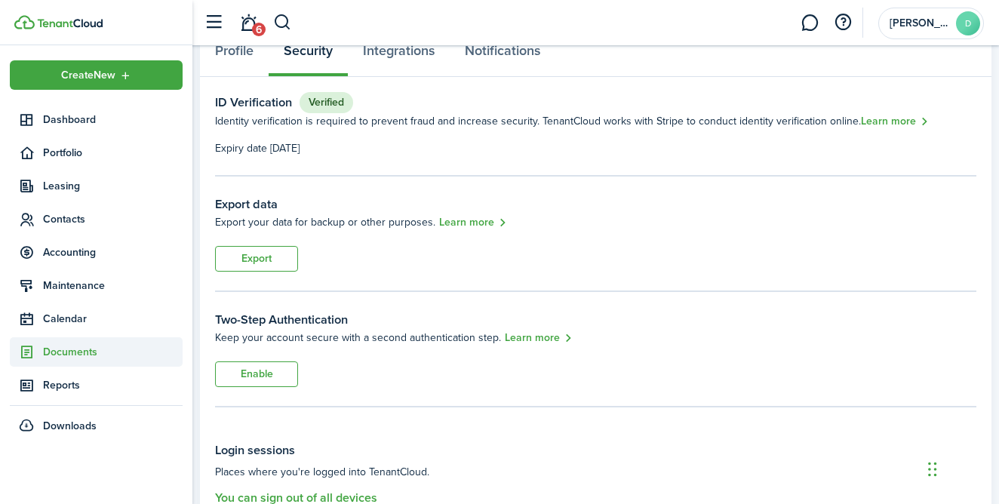
click at [102, 362] on span "Documents" at bounding box center [96, 351] width 173 height 29
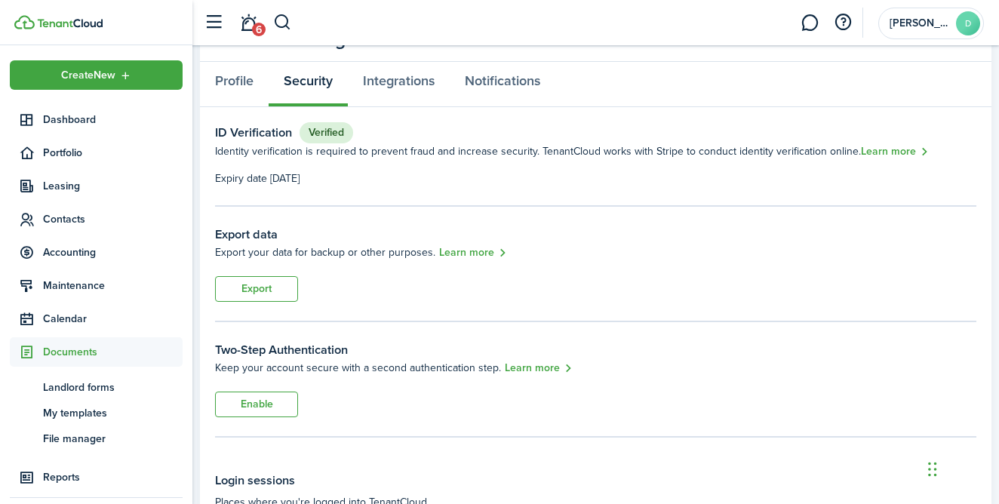
scroll to position [0, 0]
click at [903, 23] on span "[PERSON_NAME]" at bounding box center [919, 23] width 60 height 11
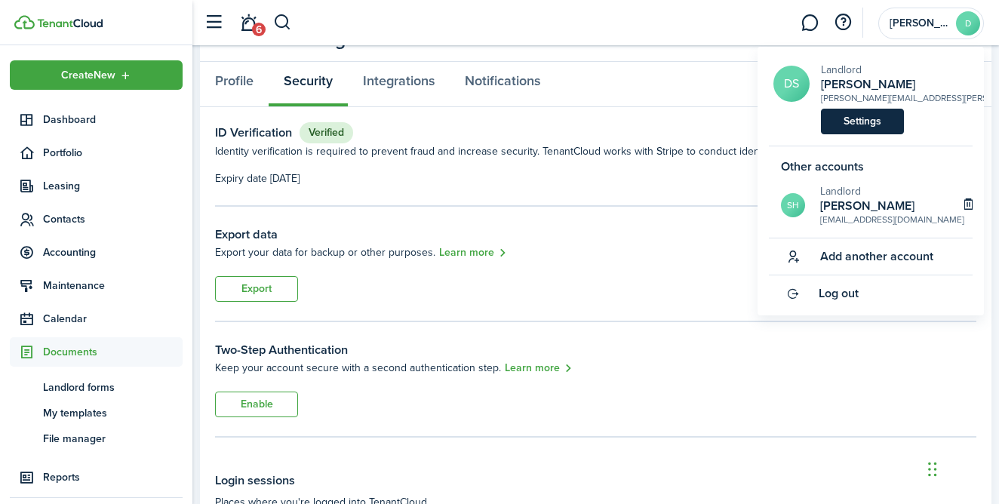
click at [857, 121] on link "Settings" at bounding box center [862, 122] width 83 height 26
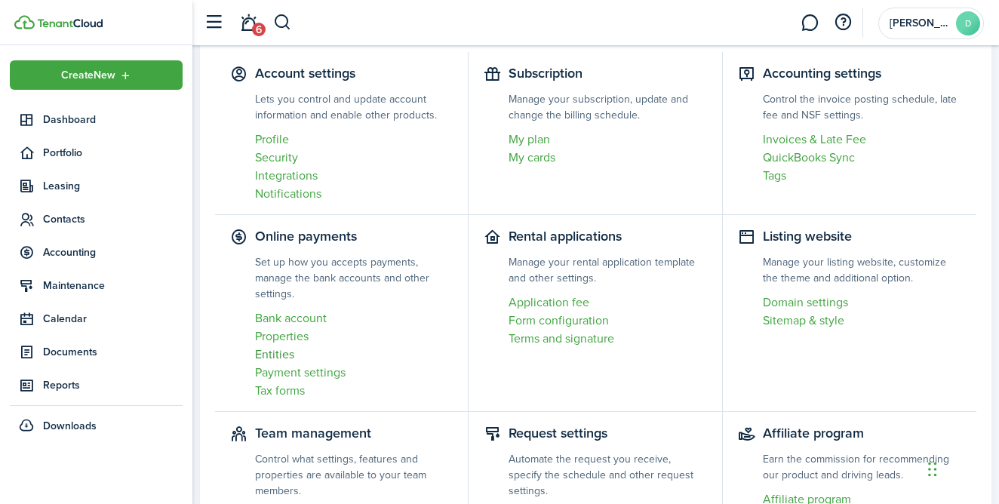
scroll to position [92, 0]
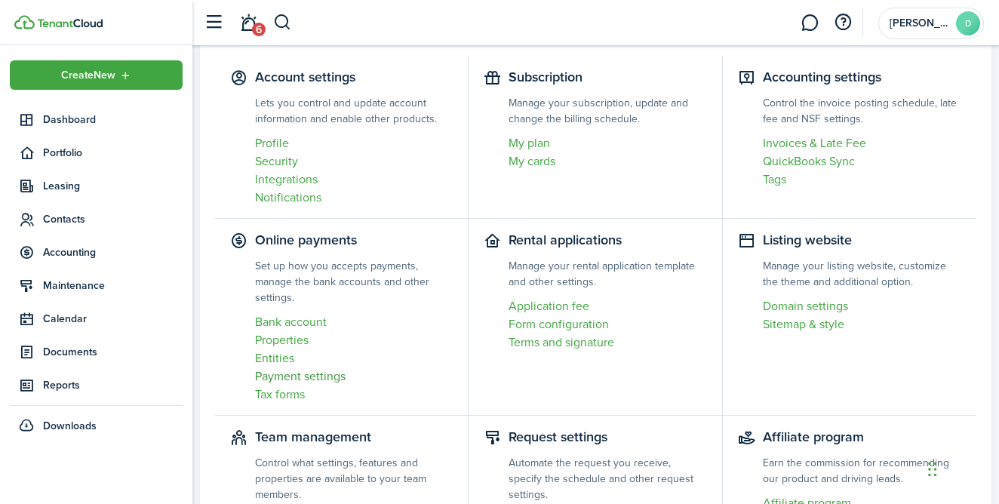
click at [310, 376] on link "Payment settings" at bounding box center [354, 376] width 198 height 18
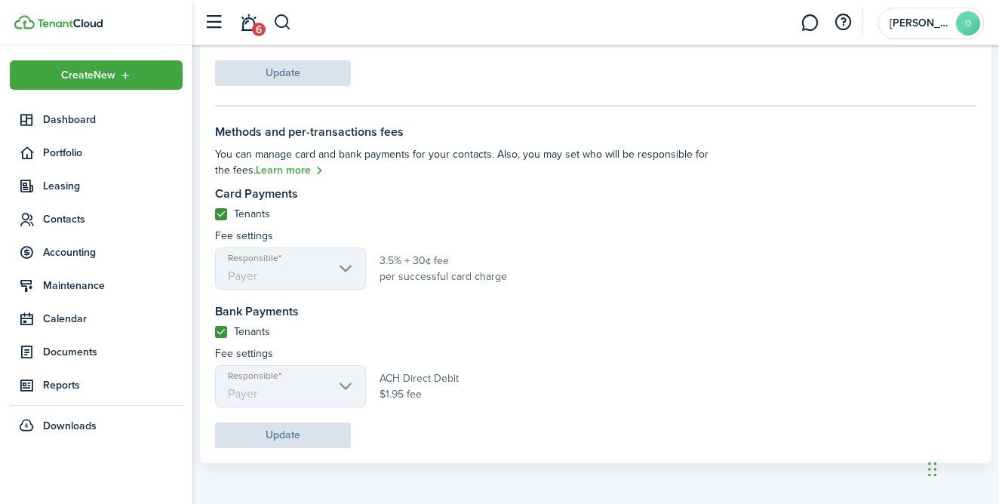
scroll to position [569, 0]
click at [229, 333] on label "Tenants" at bounding box center [242, 333] width 55 height 12
click at [215, 333] on input "Tenants" at bounding box center [214, 332] width 1 height 1
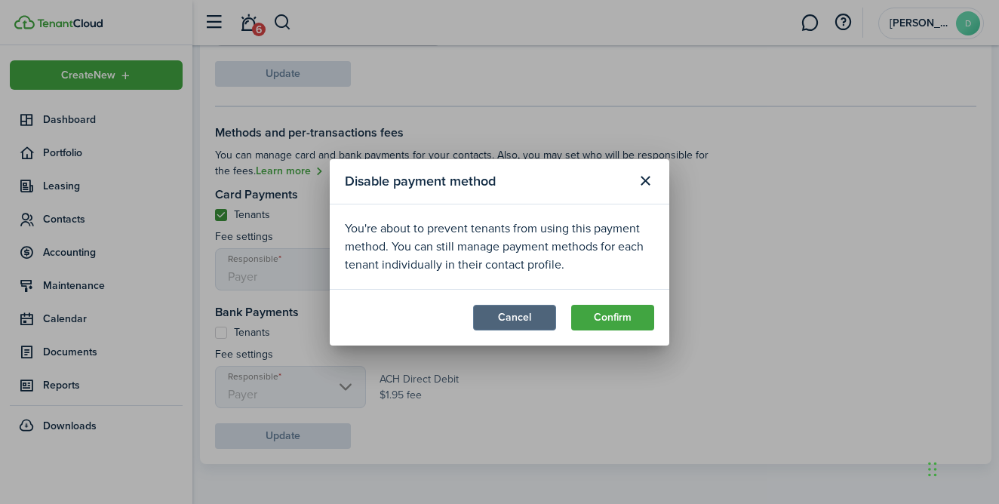
click at [522, 321] on button "Cancel" at bounding box center [514, 318] width 83 height 26
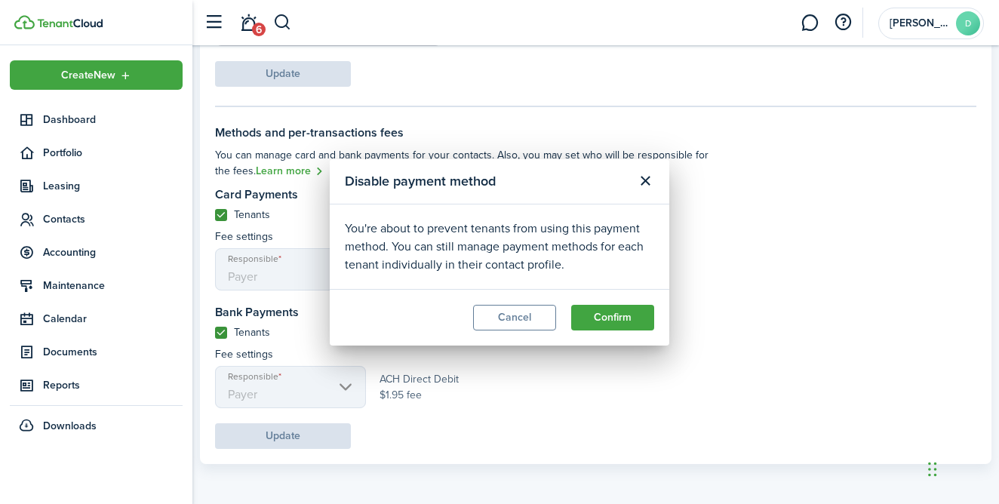
checkbox input "true"
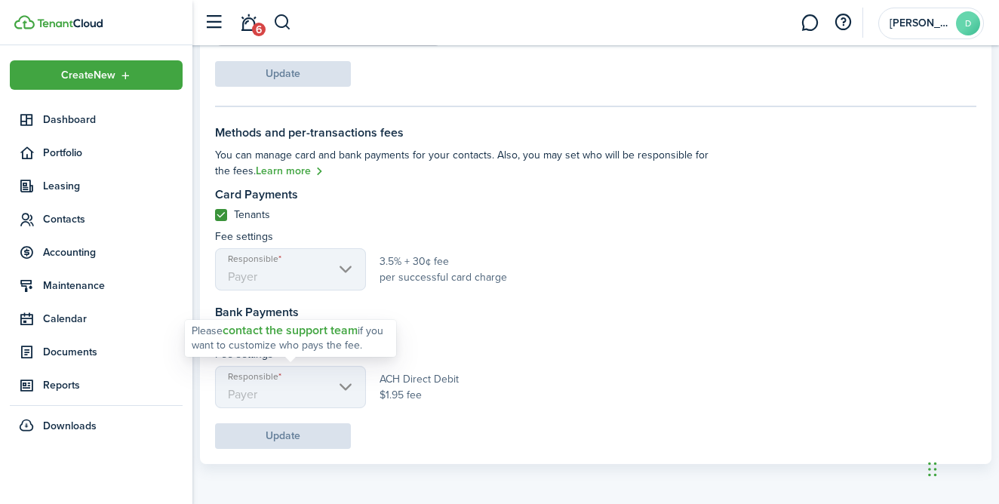
click at [349, 382] on mbsc-scroller "Responsible Payer" at bounding box center [290, 387] width 151 height 42
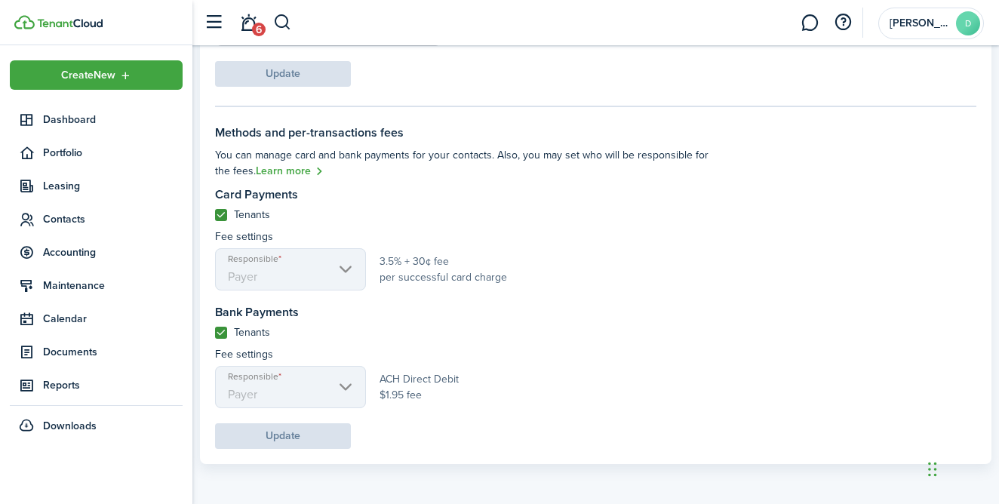
click at [221, 210] on label "Tenants" at bounding box center [242, 215] width 55 height 12
click at [215, 214] on input "Tenants" at bounding box center [214, 214] width 1 height 1
checkbox input "false"
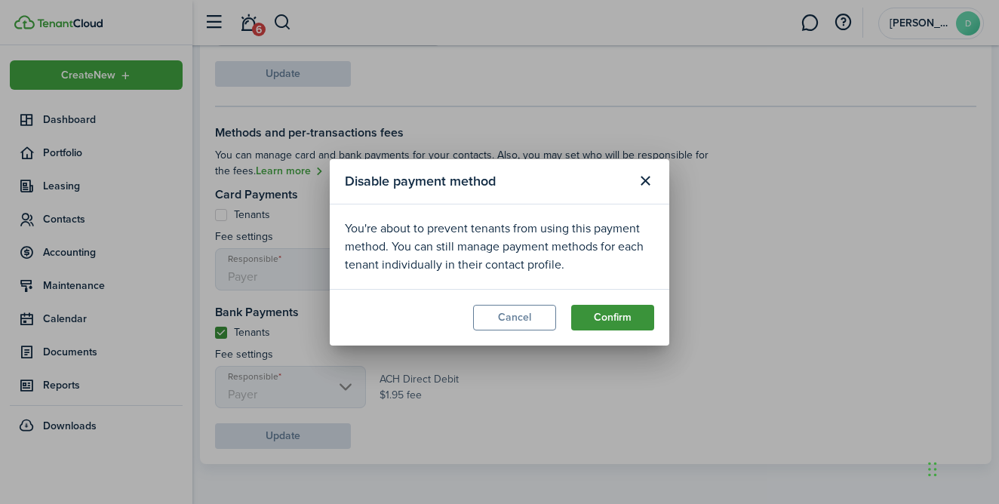
click at [601, 328] on button "Confirm" at bounding box center [612, 318] width 83 height 26
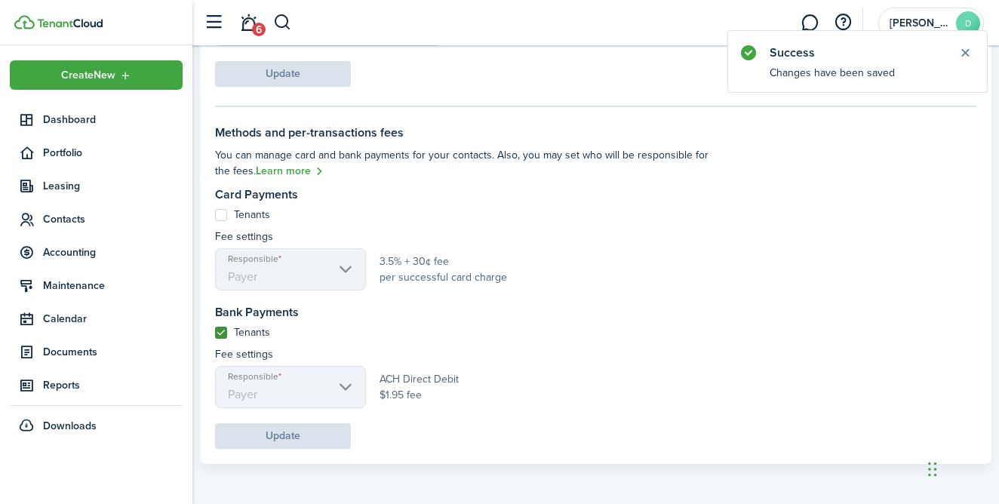
click at [214, 321] on panel-main-body "Payment Restriction Settings You can require tenants to pay outstanding balance…" at bounding box center [595, 36] width 791 height 855
click at [218, 332] on label "Tenants" at bounding box center [242, 333] width 55 height 12
click at [215, 332] on input "Tenants" at bounding box center [214, 332] width 1 height 1
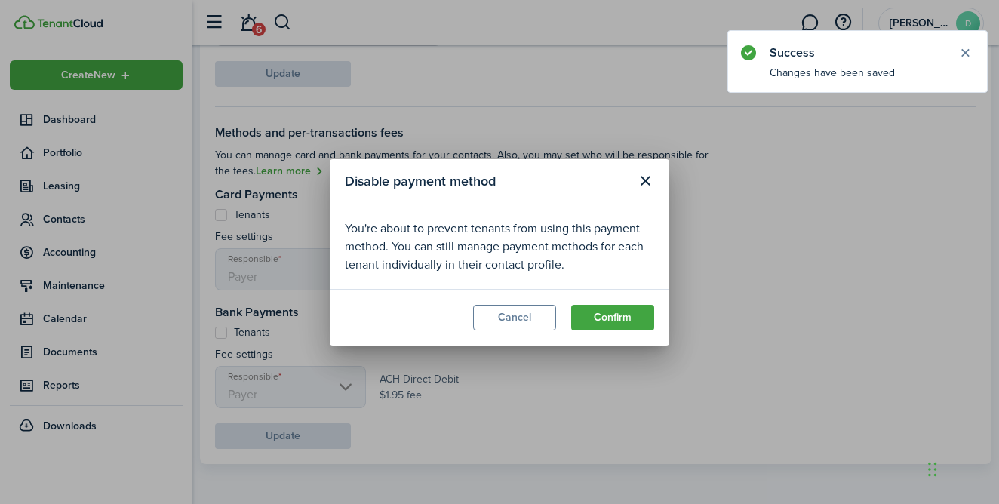
click at [230, 335] on div "Disable payment method You're about to prevent tenants from using this payment …" at bounding box center [499, 252] width 999 height 504
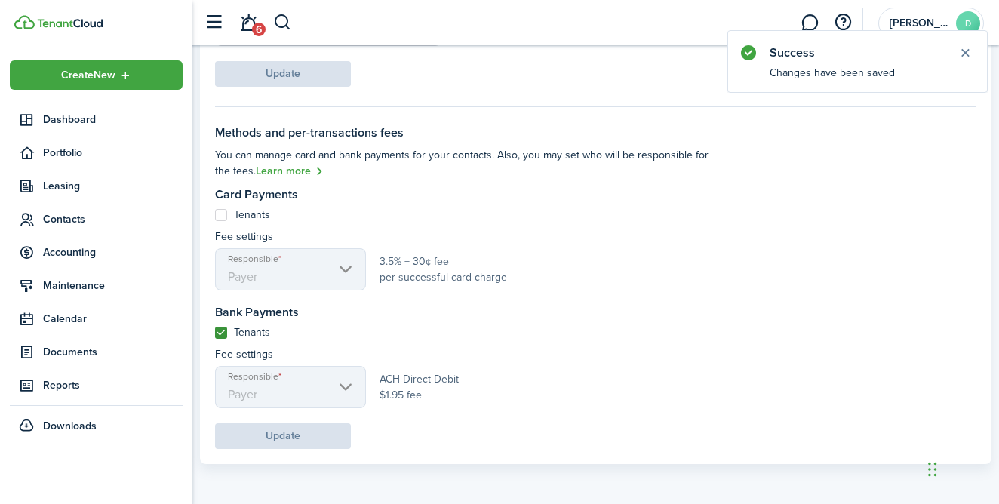
click at [224, 335] on label "Tenants" at bounding box center [242, 333] width 55 height 12
click at [215, 333] on input "Tenants" at bounding box center [214, 332] width 1 height 1
checkbox input "false"
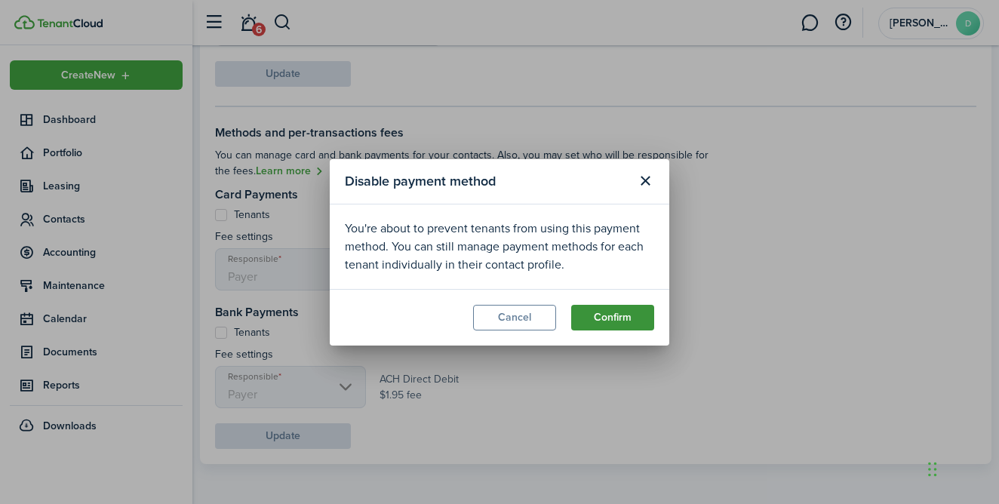
click at [617, 314] on button "Confirm" at bounding box center [612, 318] width 83 height 26
